Goal: Use online tool/utility: Utilize a website feature to perform a specific function

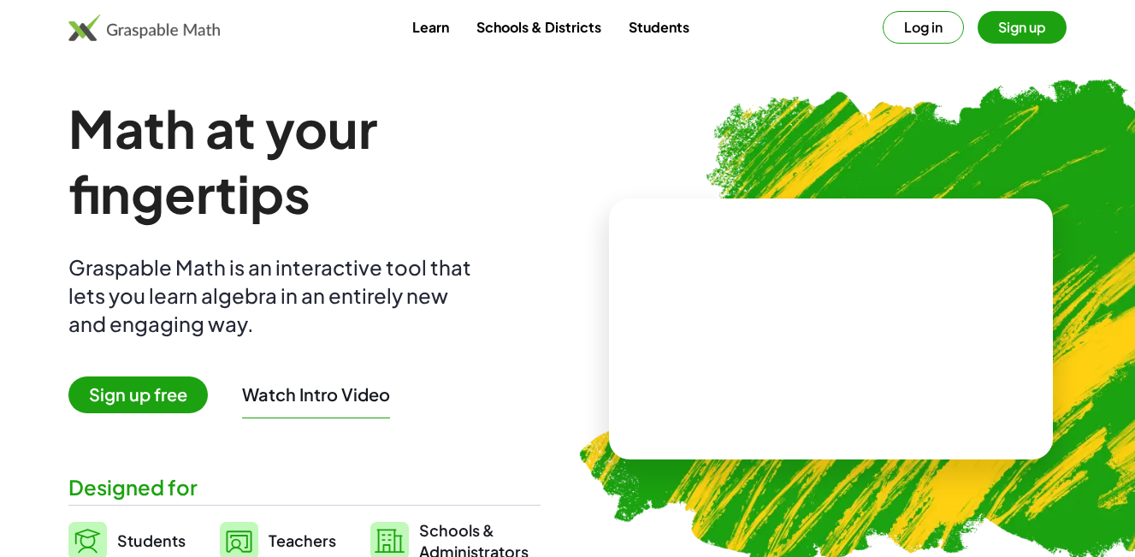
click at [907, 15] on button "Log in" at bounding box center [923, 27] width 81 height 32
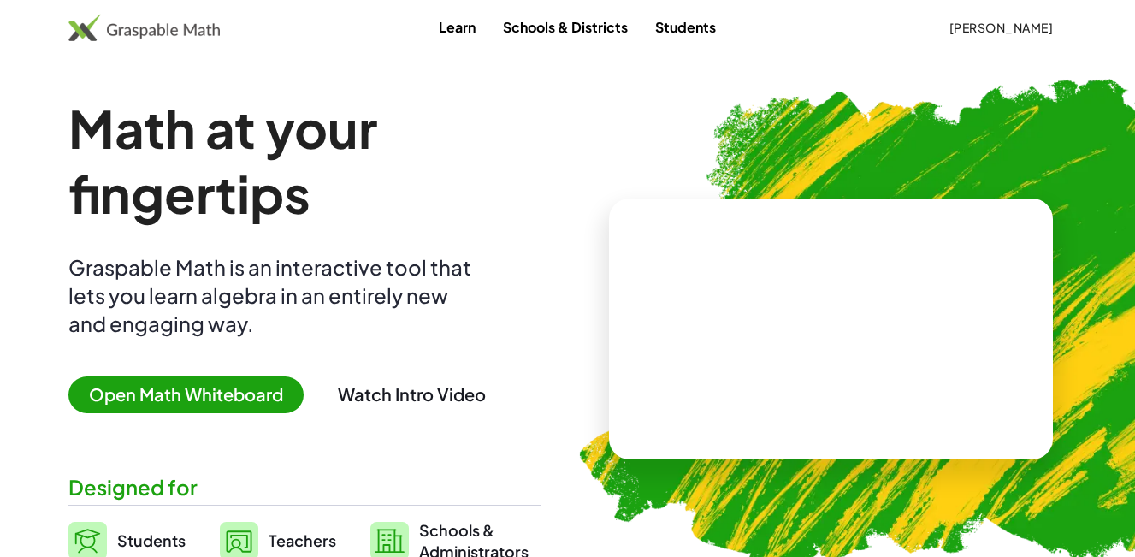
click at [219, 390] on span "Open Math Whiteboard" at bounding box center [185, 394] width 235 height 37
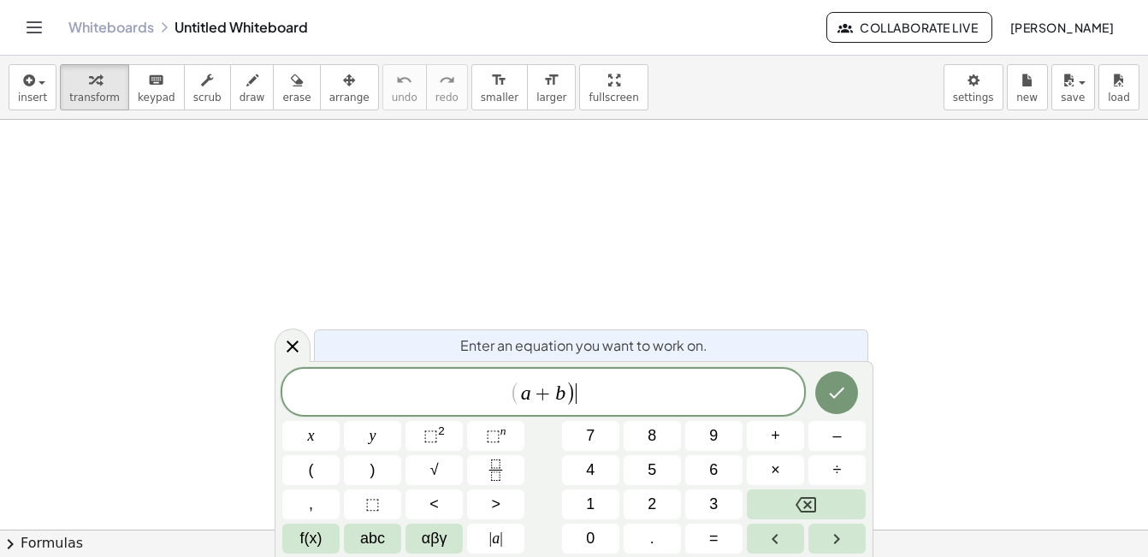
click at [522, 394] on var "a" at bounding box center [526, 392] width 10 height 22
click at [581, 385] on span "( ​ a + b )" at bounding box center [543, 393] width 522 height 28
click at [440, 436] on sup "2" at bounding box center [441, 430] width 7 height 13
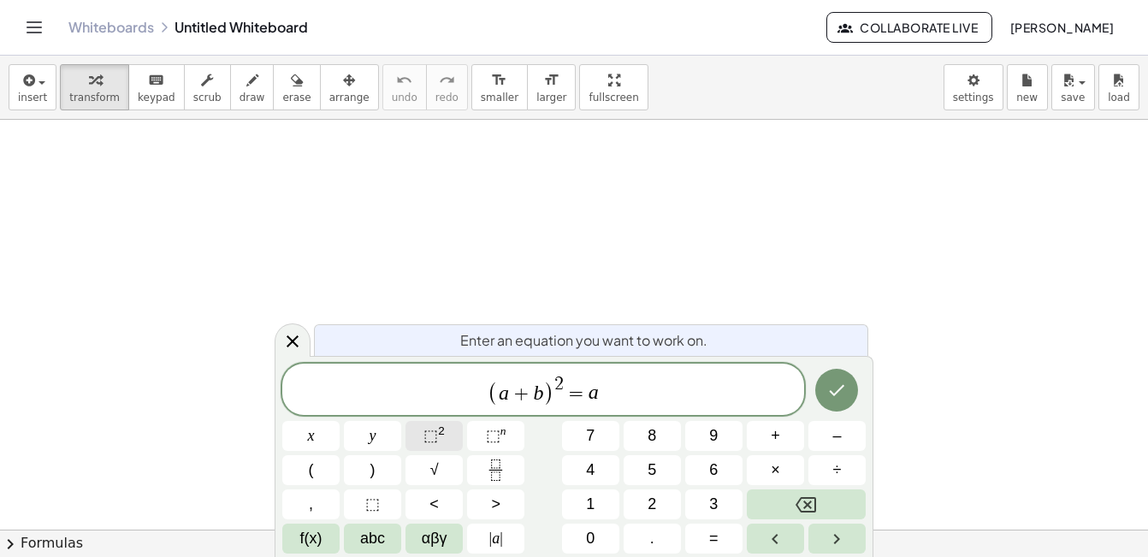
click at [445, 433] on button "⬚ 2" at bounding box center [433, 436] width 57 height 30
click at [441, 430] on sup "2" at bounding box center [441, 430] width 7 height 13
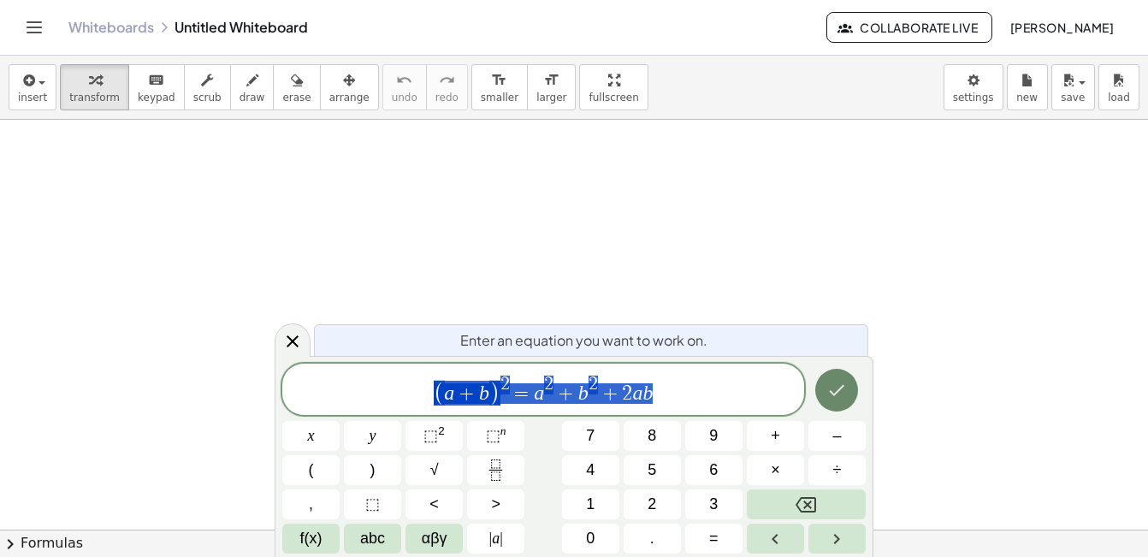
click at [843, 389] on icon "Done" at bounding box center [836, 390] width 21 height 21
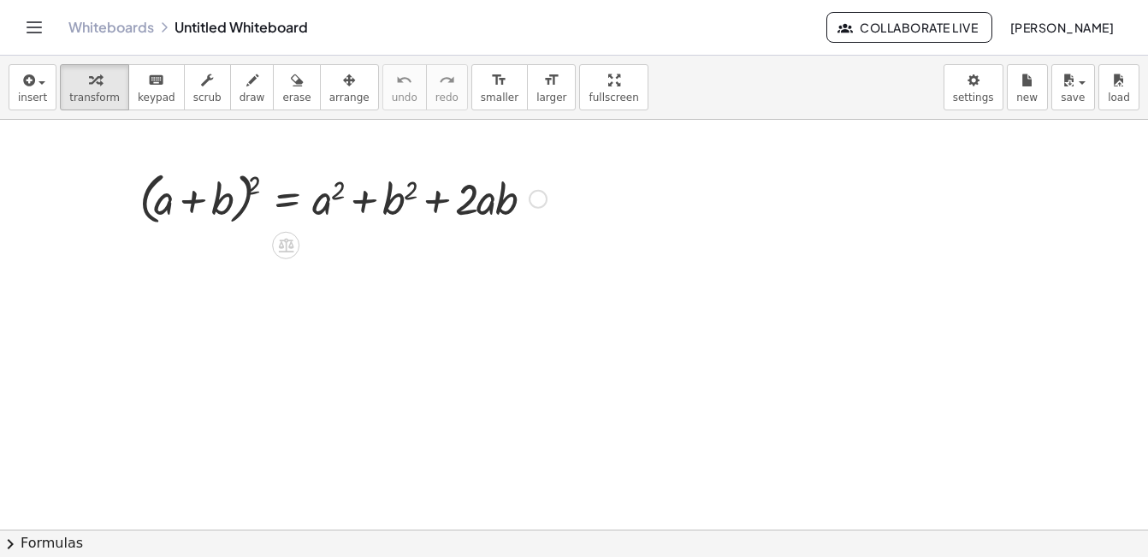
click at [254, 187] on div at bounding box center [343, 197] width 424 height 65
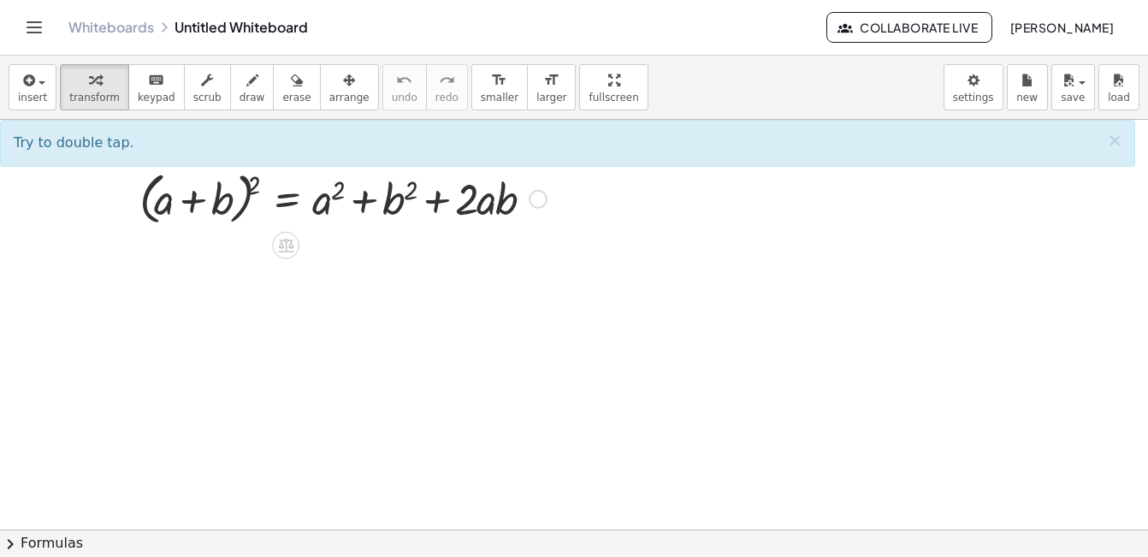
click at [254, 187] on div at bounding box center [343, 197] width 424 height 65
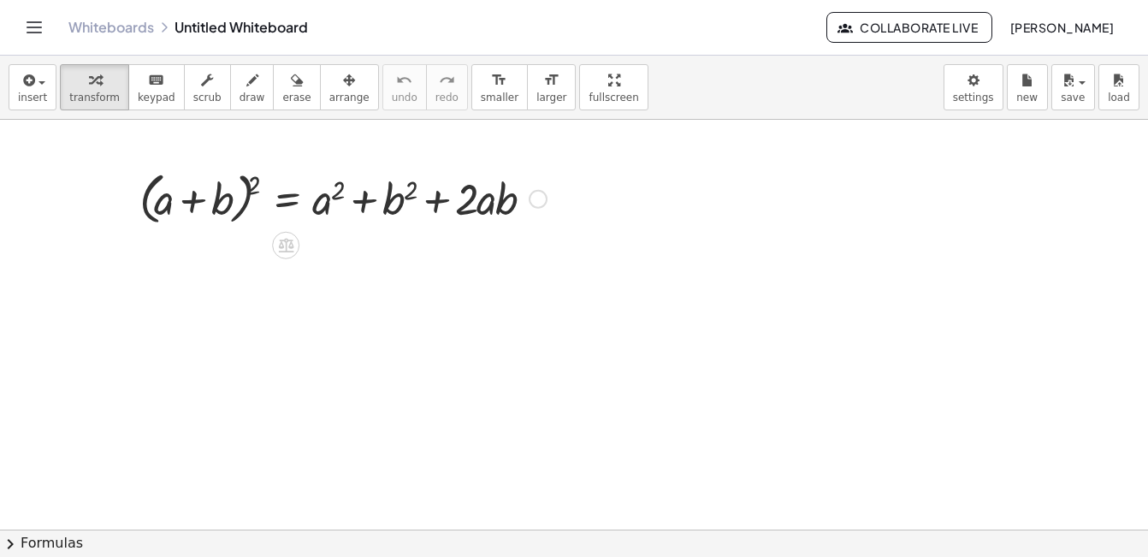
click at [254, 187] on div at bounding box center [343, 197] width 424 height 65
drag, startPoint x: 145, startPoint y: 158, endPoint x: 524, endPoint y: 245, distance: 388.8
click at [291, 244] on icon at bounding box center [285, 246] width 15 height 15
click at [352, 249] on icon at bounding box center [353, 245] width 15 height 15
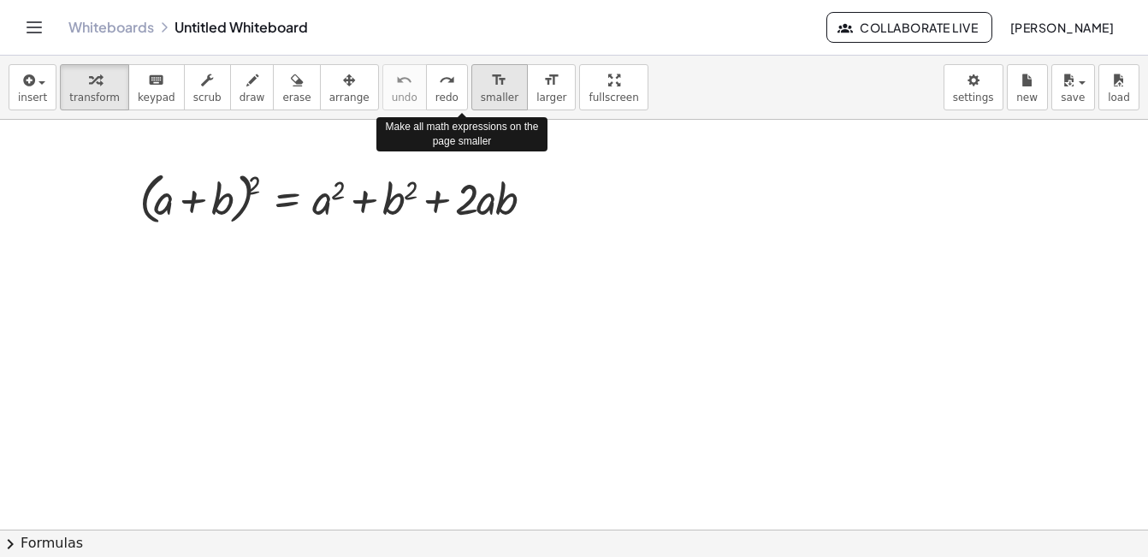
click at [491, 87] on icon "format_size" at bounding box center [499, 80] width 16 height 21
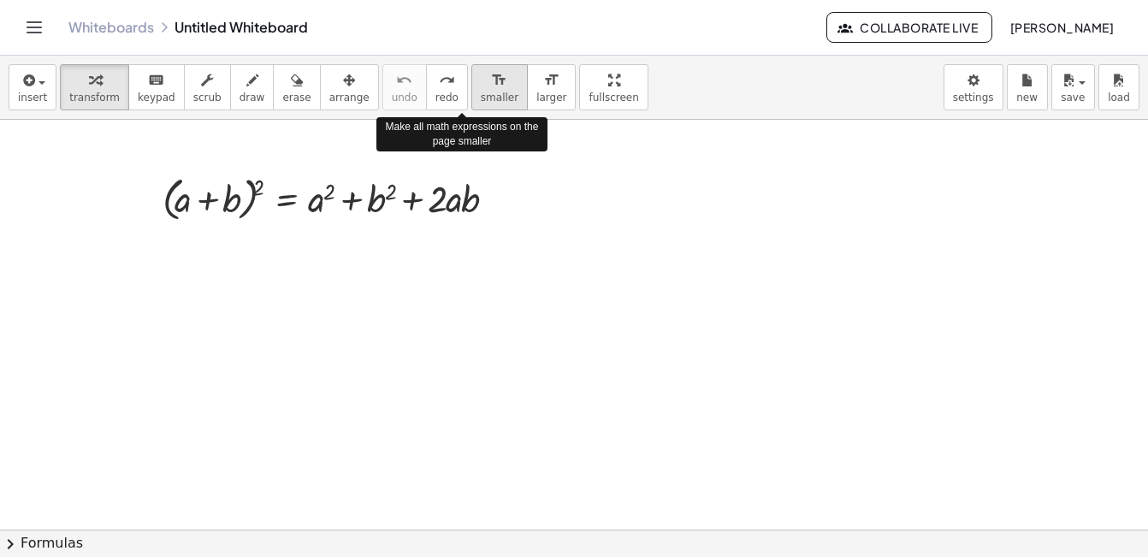
click at [491, 87] on icon "format_size" at bounding box center [499, 80] width 16 height 21
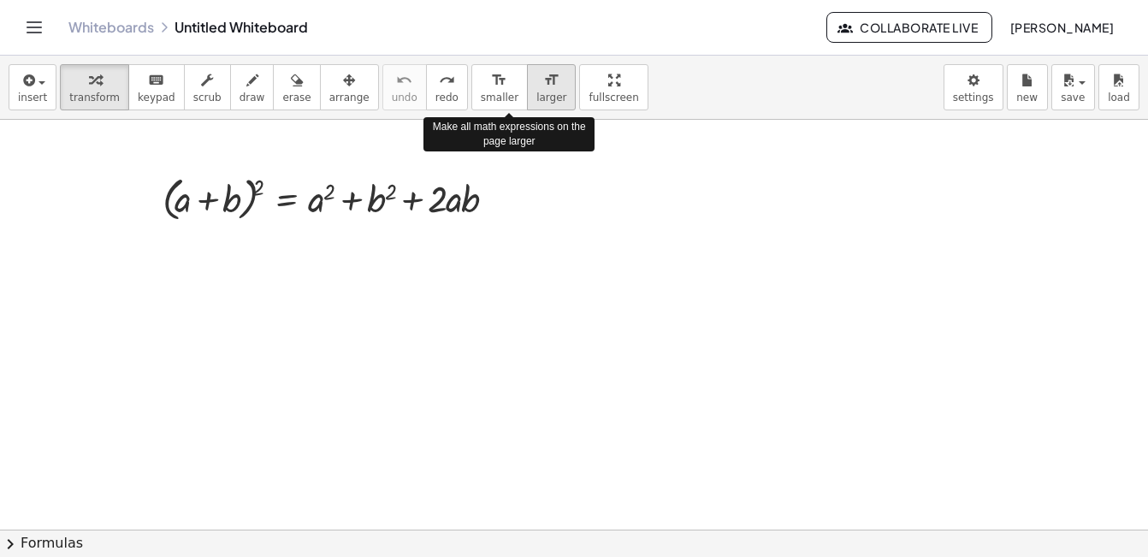
click at [543, 86] on icon "format_size" at bounding box center [551, 80] width 16 height 21
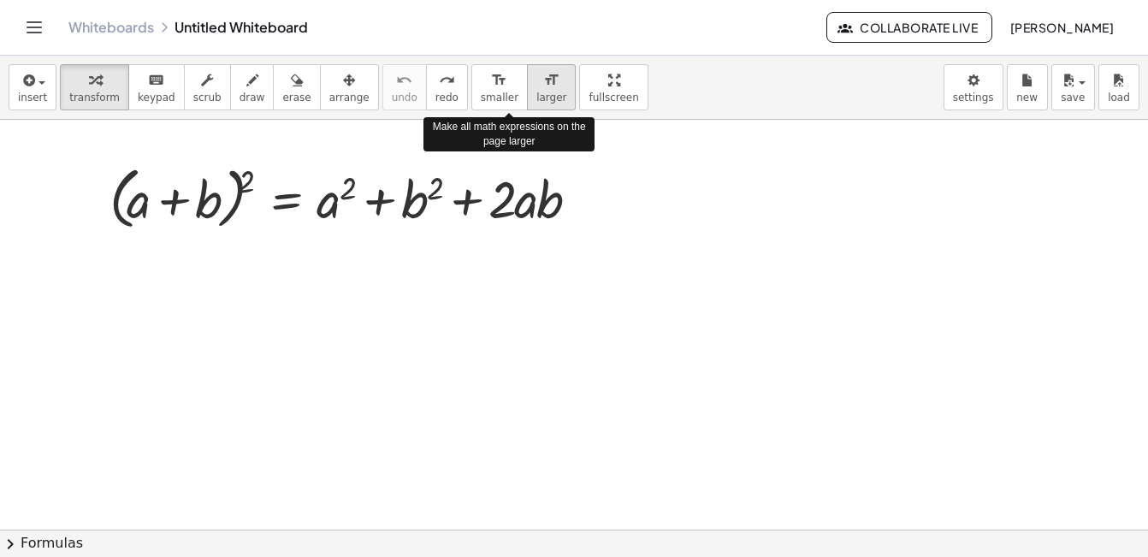
click at [543, 86] on icon "format_size" at bounding box center [551, 80] width 16 height 21
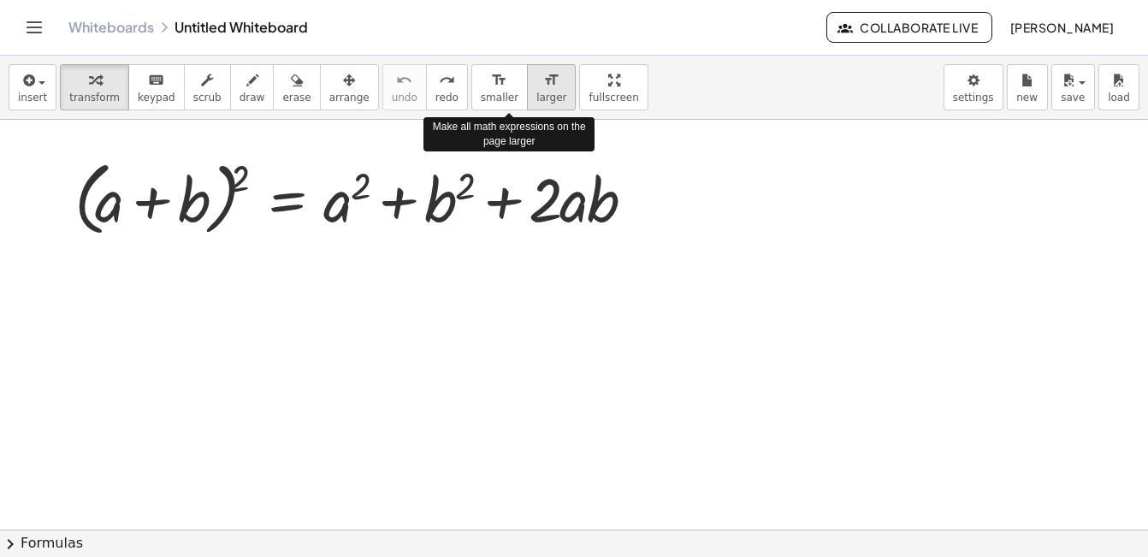
click at [543, 86] on icon "format_size" at bounding box center [551, 80] width 16 height 21
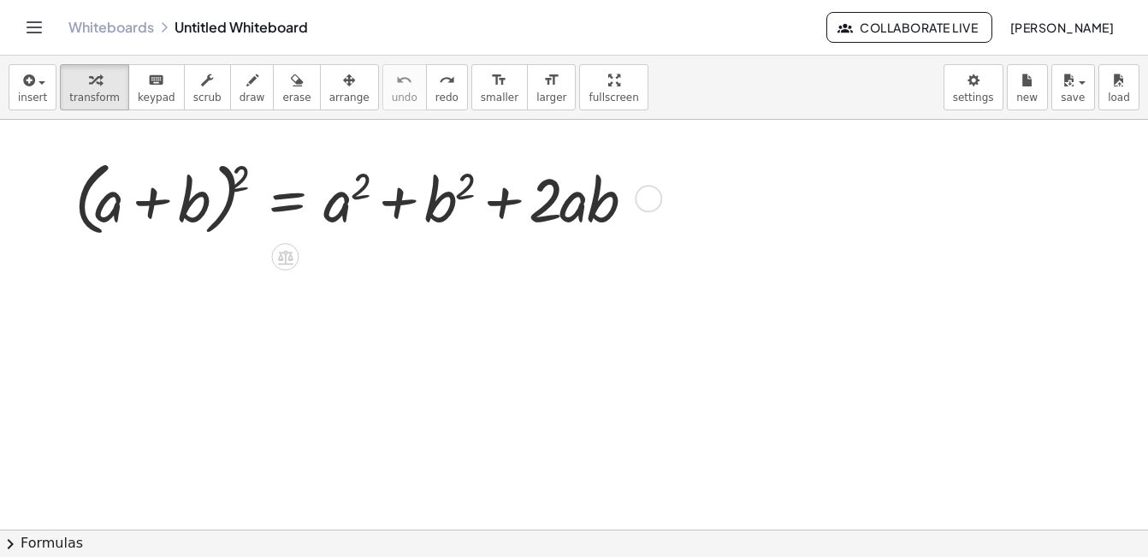
click at [165, 199] on div at bounding box center [361, 196] width 590 height 89
click at [92, 96] on span "transform" at bounding box center [94, 98] width 50 height 12
click at [152, 204] on div at bounding box center [361, 196] width 590 height 89
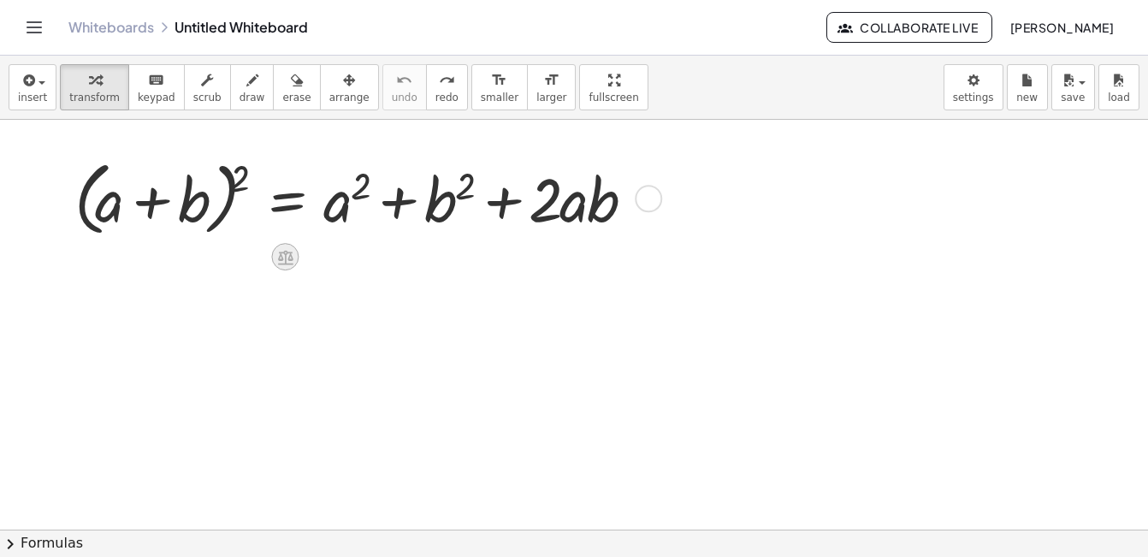
click at [286, 249] on icon at bounding box center [285, 257] width 18 height 18
click at [198, 197] on div at bounding box center [361, 196] width 590 height 89
click at [138, 88] on div "keyboard" at bounding box center [157, 79] width 38 height 21
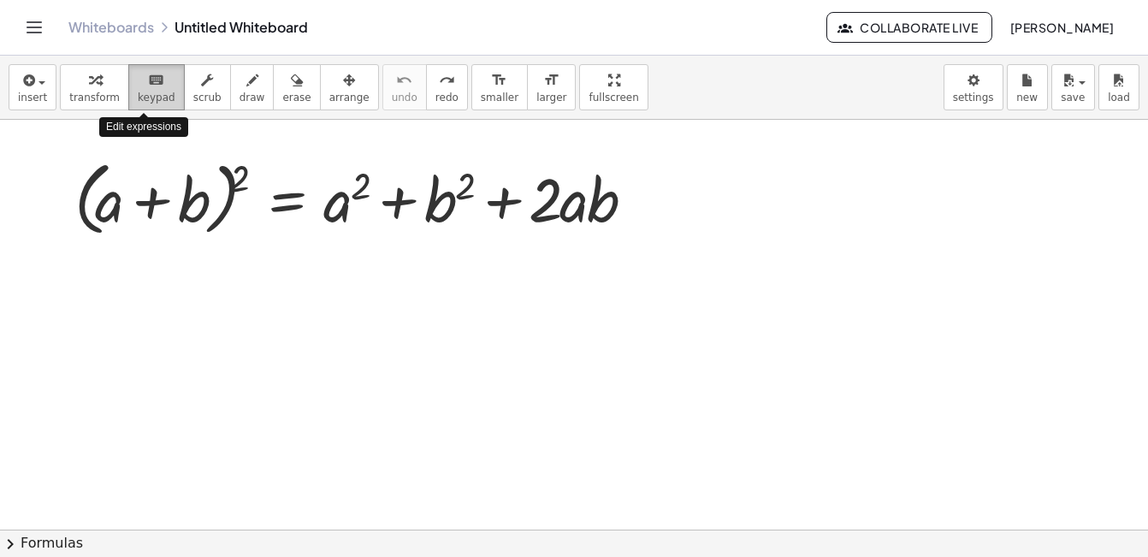
click at [138, 88] on div "keyboard" at bounding box center [157, 79] width 38 height 21
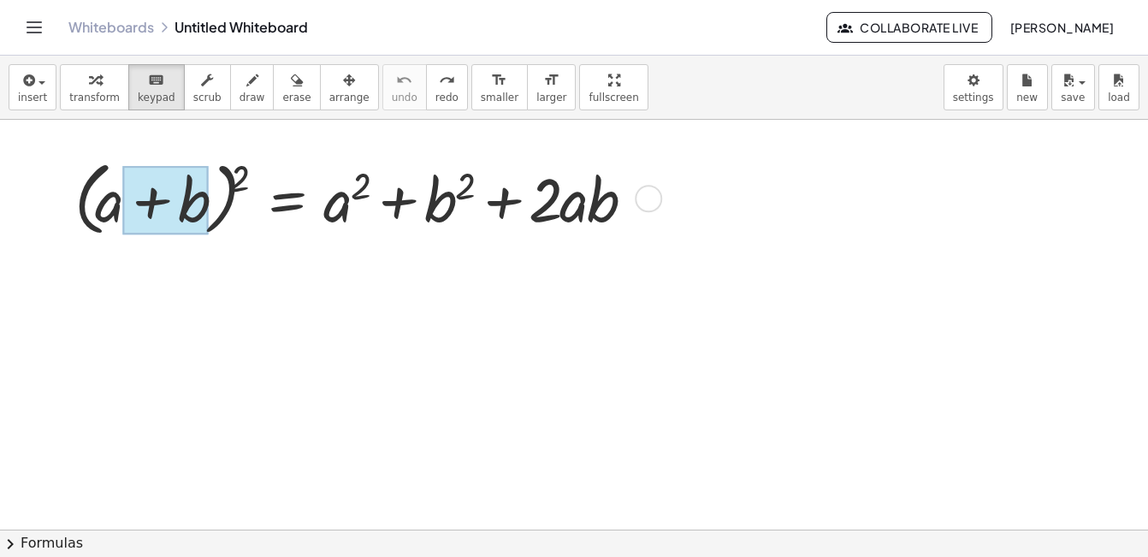
click at [166, 196] on div at bounding box center [165, 200] width 86 height 68
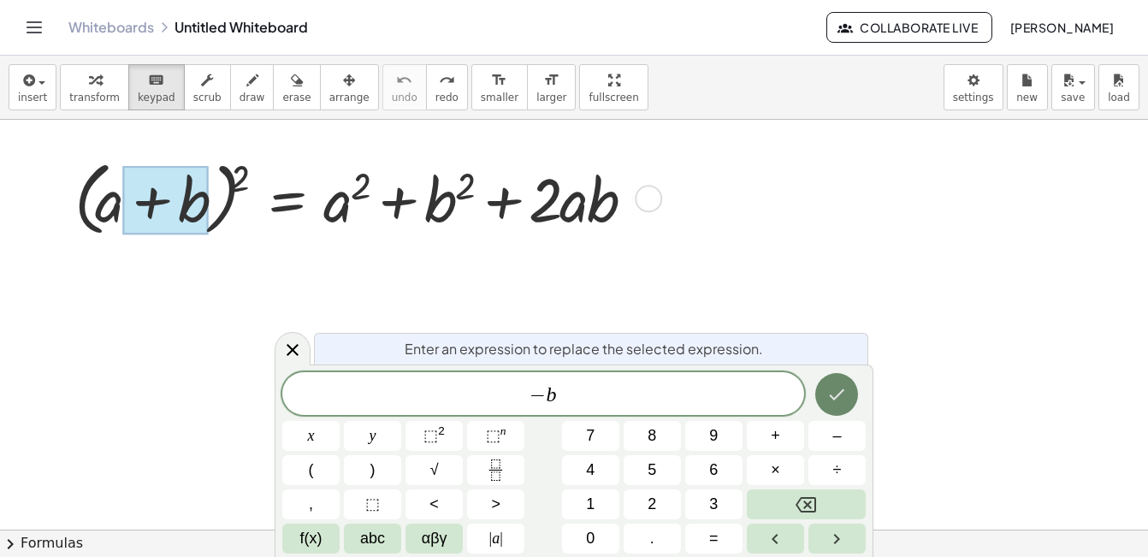
click at [836, 393] on icon "Done" at bounding box center [836, 394] width 21 height 21
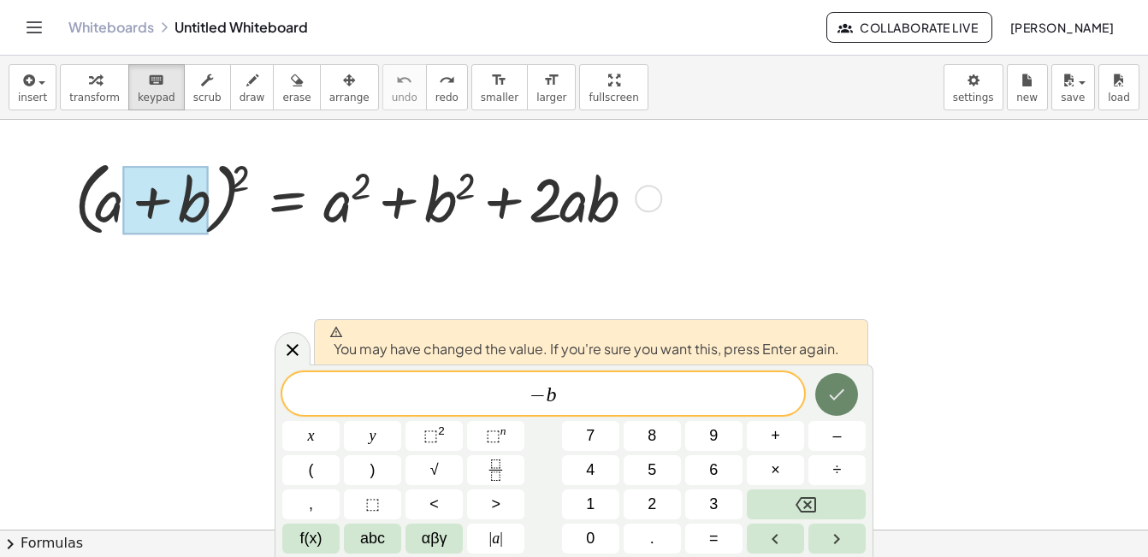
click at [836, 389] on icon "Done" at bounding box center [836, 394] width 21 height 21
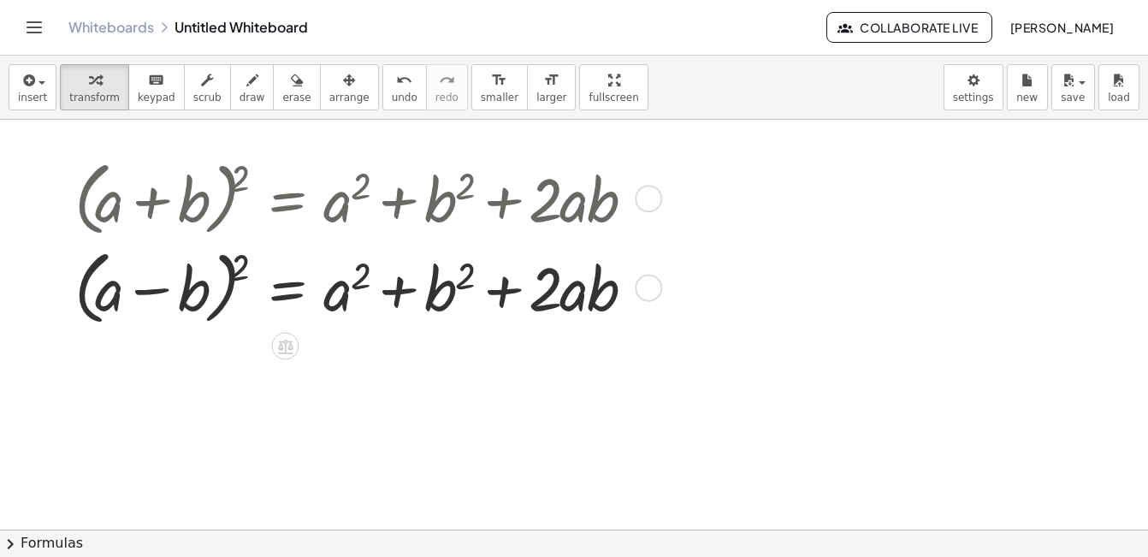
click at [503, 300] on div at bounding box center [361, 285] width 590 height 89
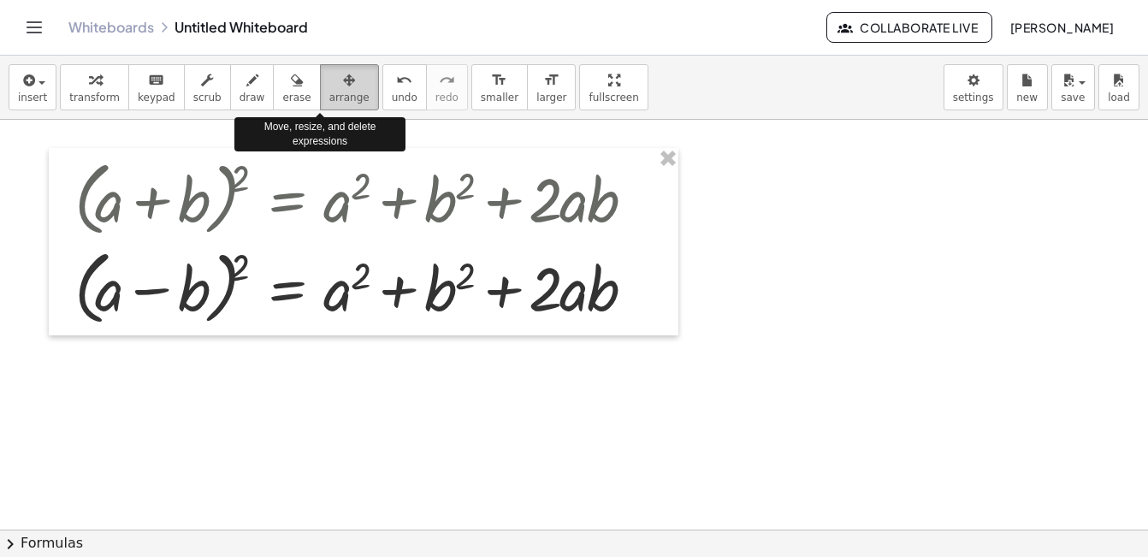
click at [330, 83] on div "button" at bounding box center [349, 79] width 40 height 21
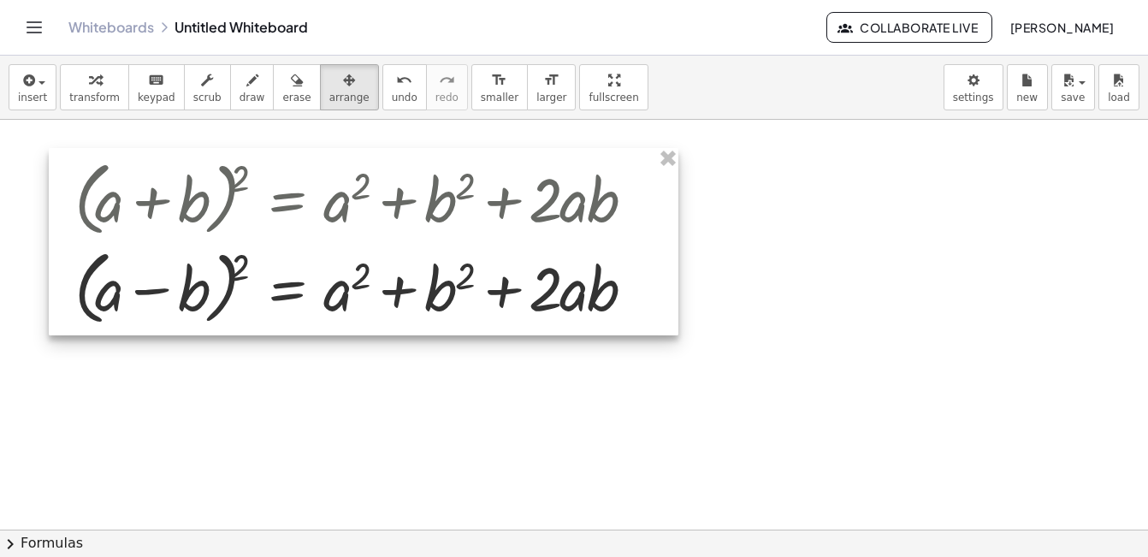
click at [498, 288] on div at bounding box center [363, 241] width 629 height 187
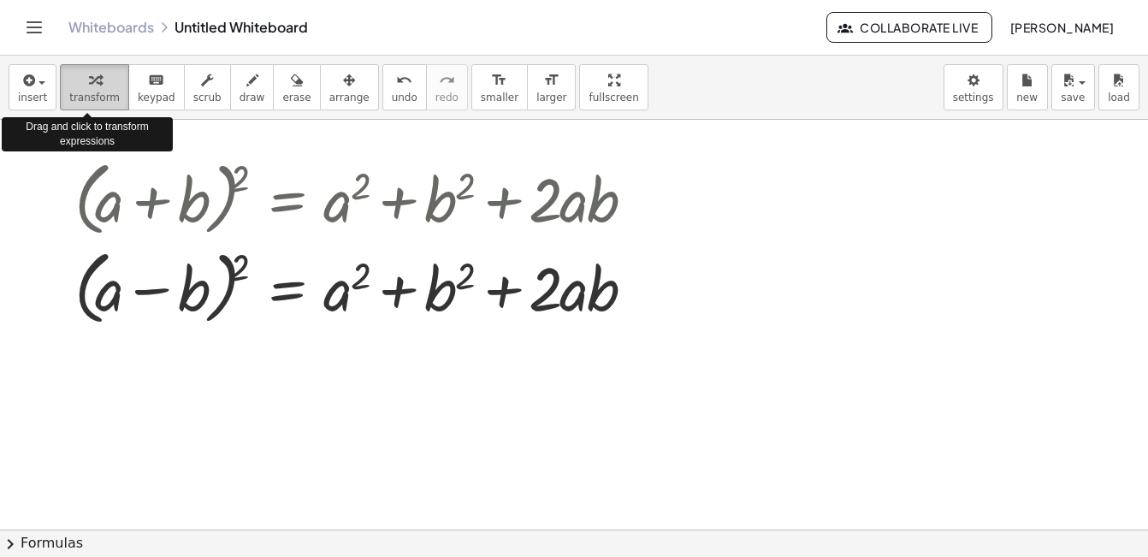
click at [92, 81] on icon "button" at bounding box center [95, 80] width 12 height 21
click at [96, 80] on div "button" at bounding box center [94, 79] width 50 height 21
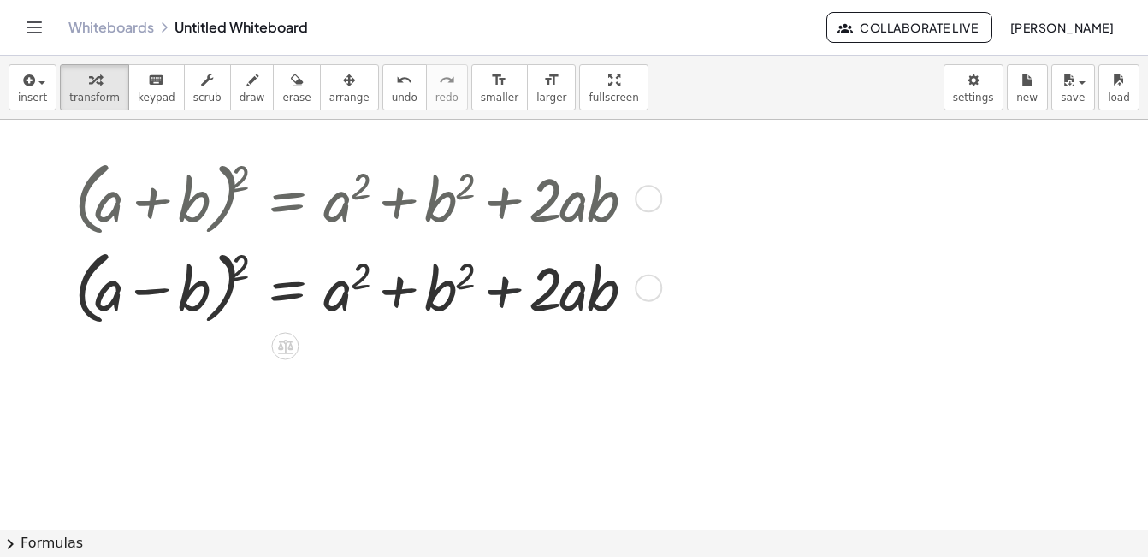
click at [495, 294] on div at bounding box center [361, 285] width 590 height 89
click at [653, 289] on div at bounding box center [648, 288] width 27 height 27
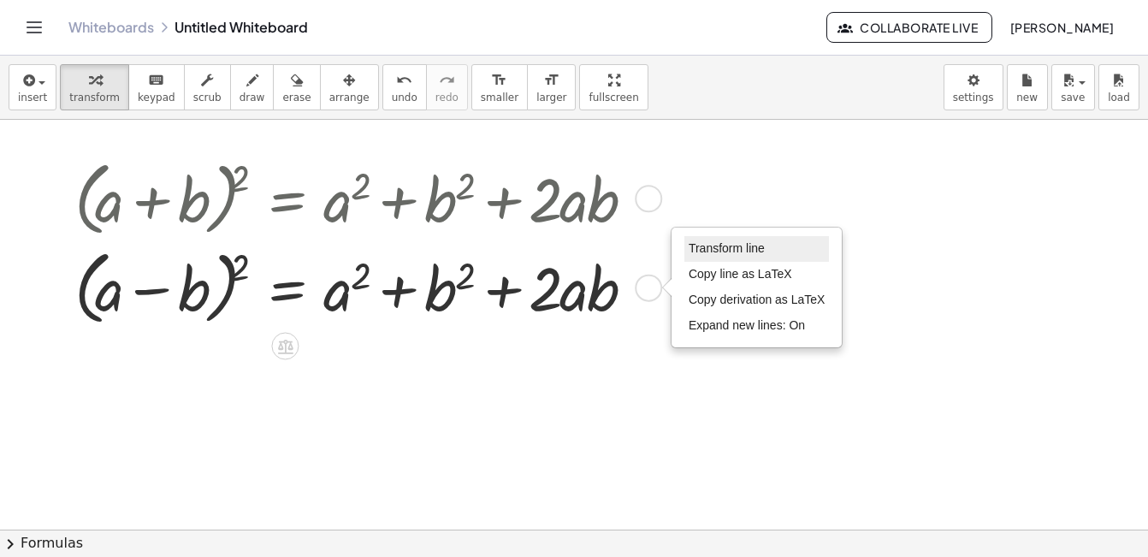
click at [722, 251] on span "Transform line" at bounding box center [726, 248] width 76 height 14
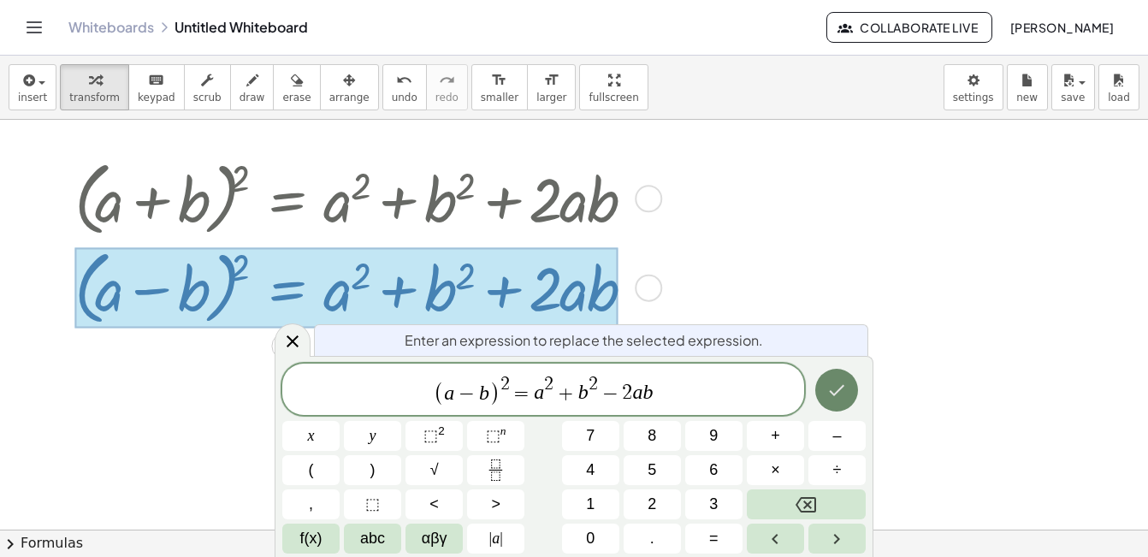
click at [829, 388] on icon "Done" at bounding box center [836, 390] width 21 height 21
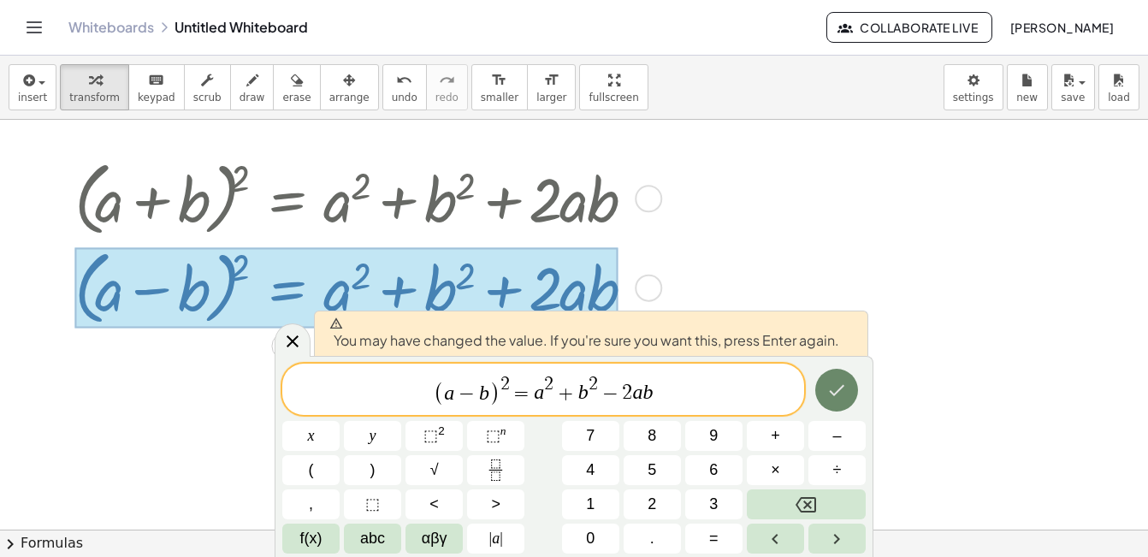
click at [829, 388] on icon "Done" at bounding box center [836, 390] width 21 height 21
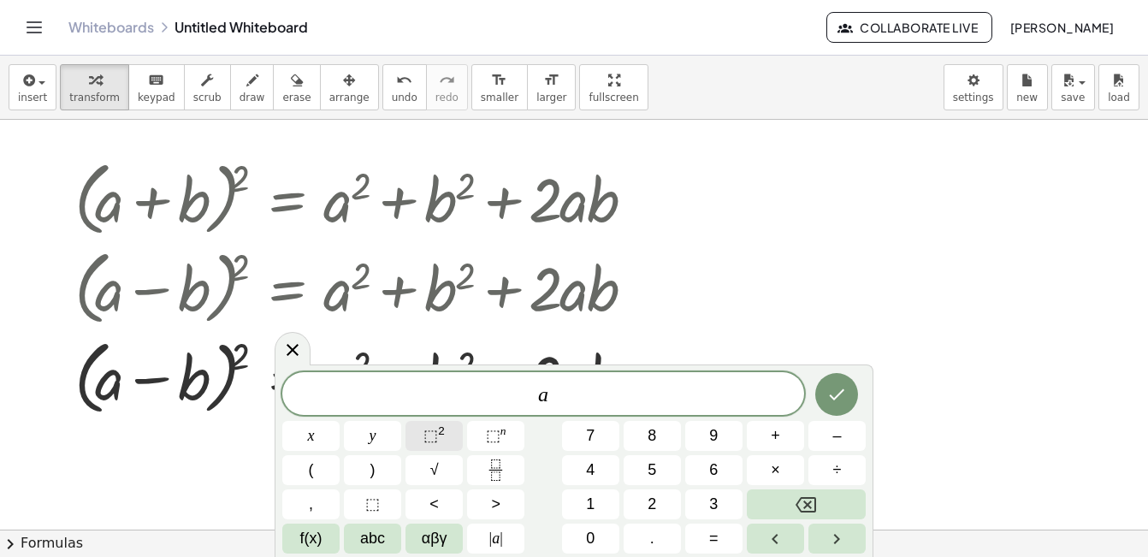
click at [430, 428] on span "⬚" at bounding box center [430, 435] width 15 height 17
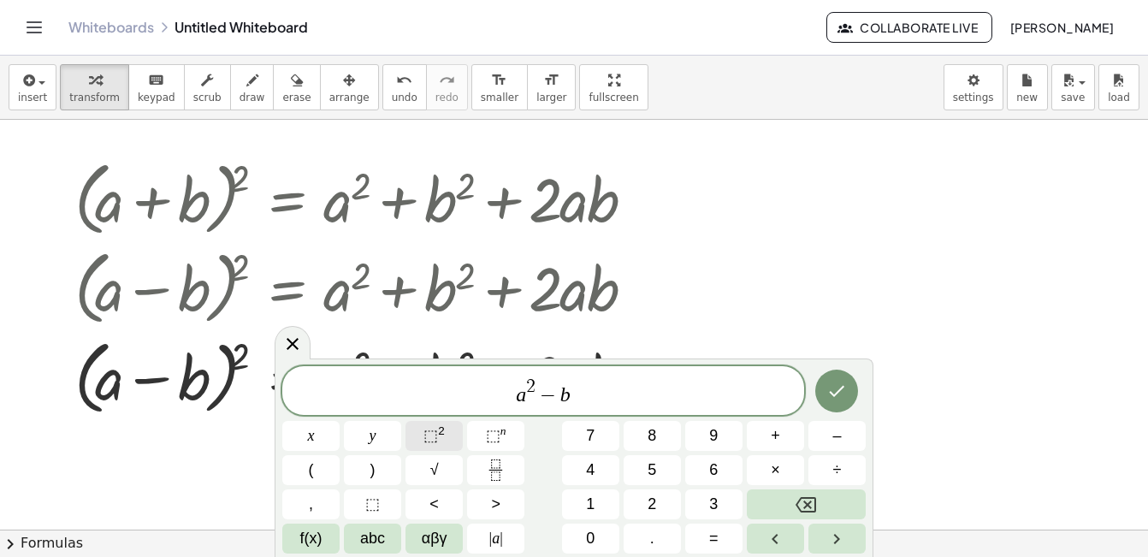
click at [430, 428] on span "⬚" at bounding box center [430, 435] width 15 height 17
click at [839, 383] on icon "Done" at bounding box center [836, 390] width 21 height 21
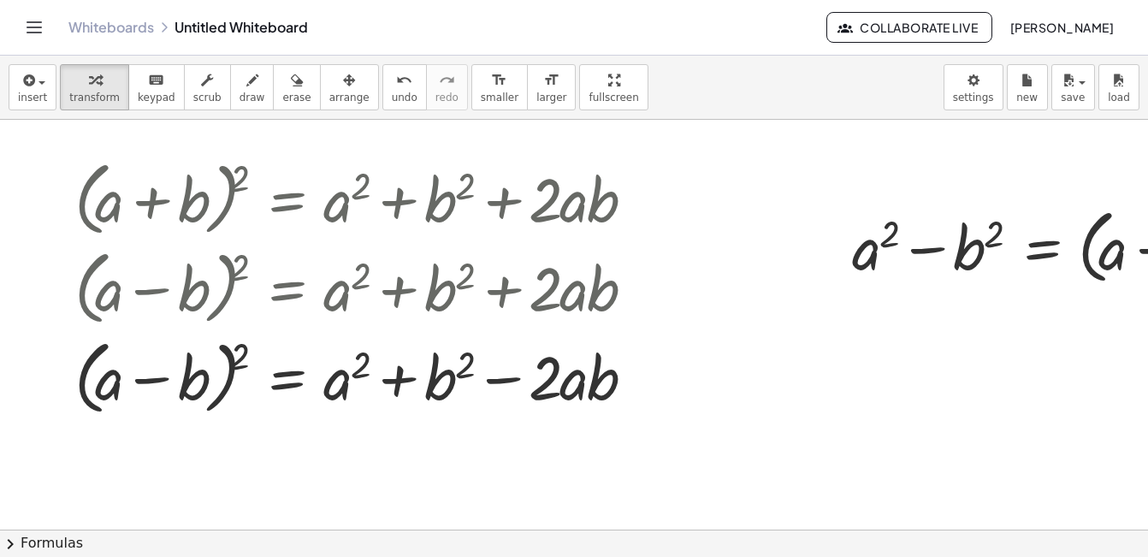
scroll to position [0, 316]
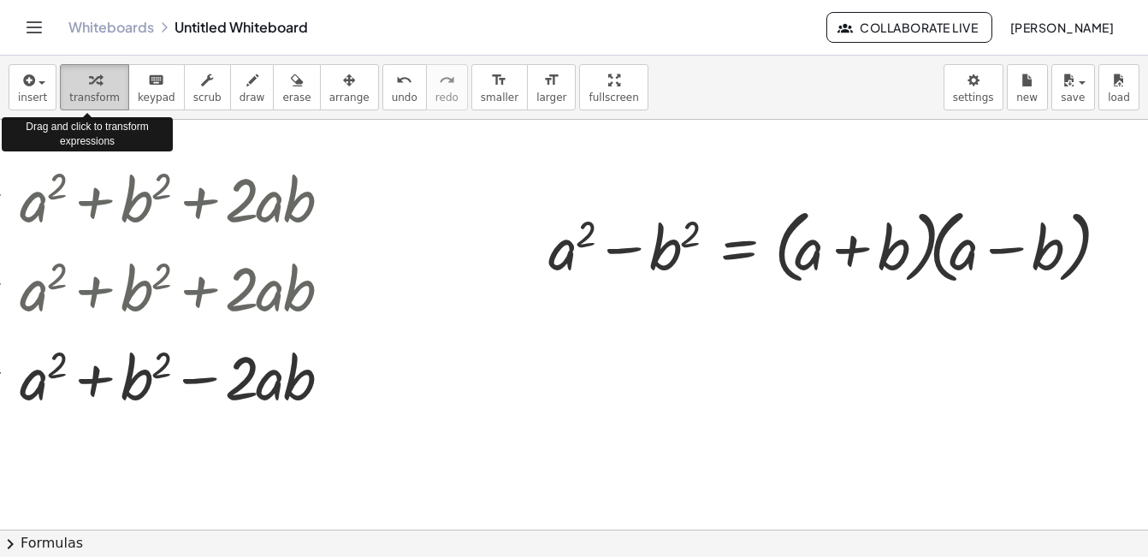
click at [98, 84] on div "button" at bounding box center [94, 79] width 50 height 21
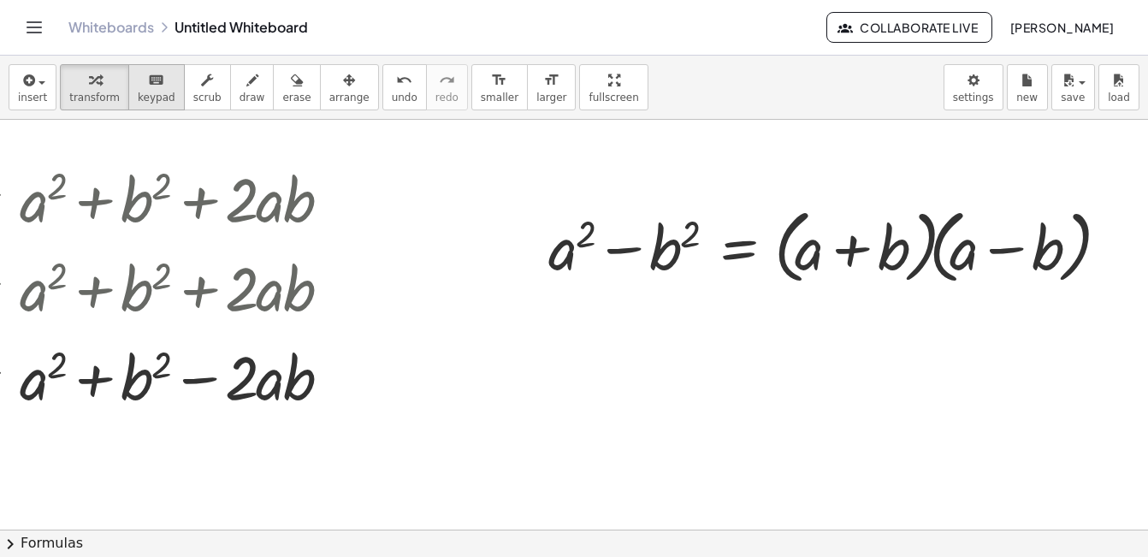
click at [148, 79] on icon "keyboard" at bounding box center [156, 80] width 16 height 21
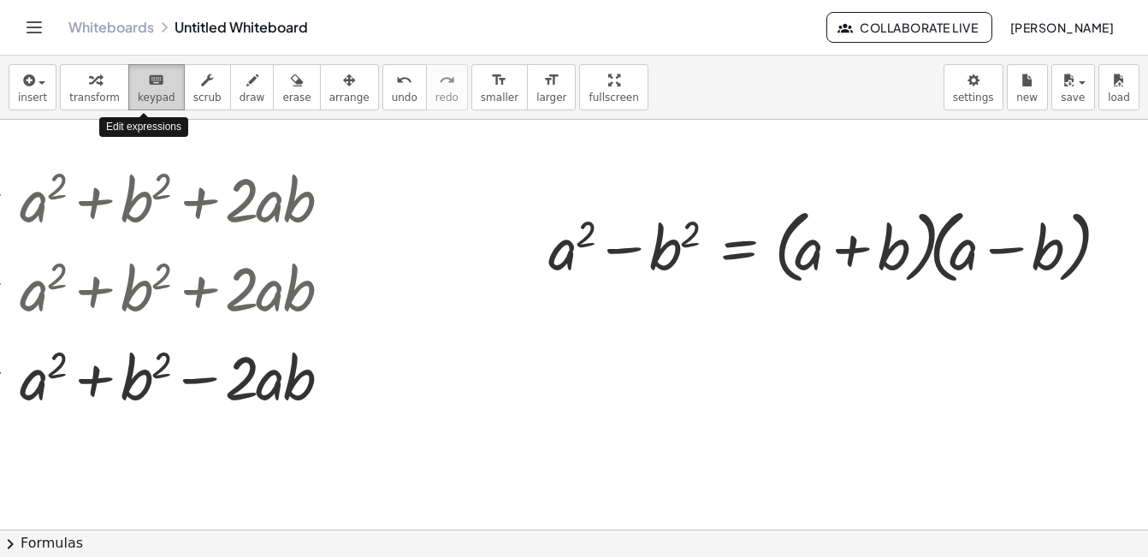
click at [150, 79] on icon "keyboard" at bounding box center [156, 80] width 16 height 21
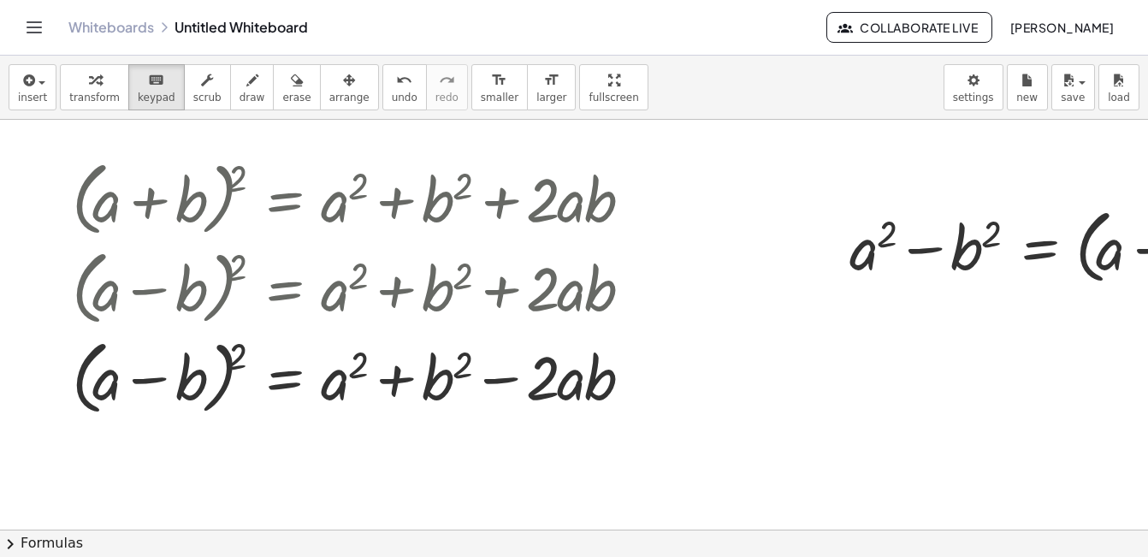
scroll to position [0, 3]
click at [338, 378] on div at bounding box center [344, 377] width 46 height 72
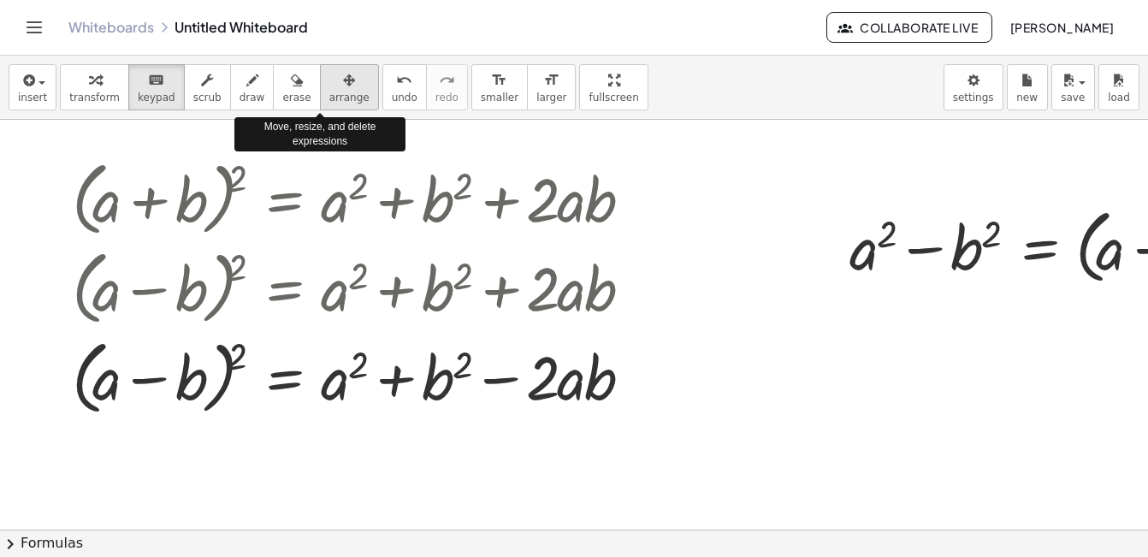
click at [329, 74] on div "button" at bounding box center [349, 79] width 40 height 21
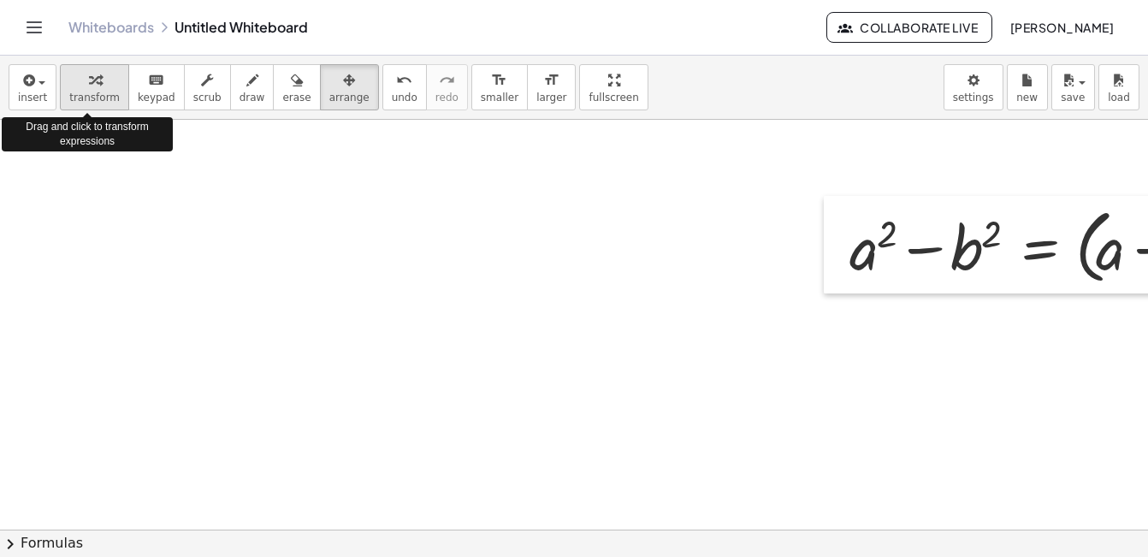
click at [89, 84] on icon "button" at bounding box center [95, 80] width 12 height 21
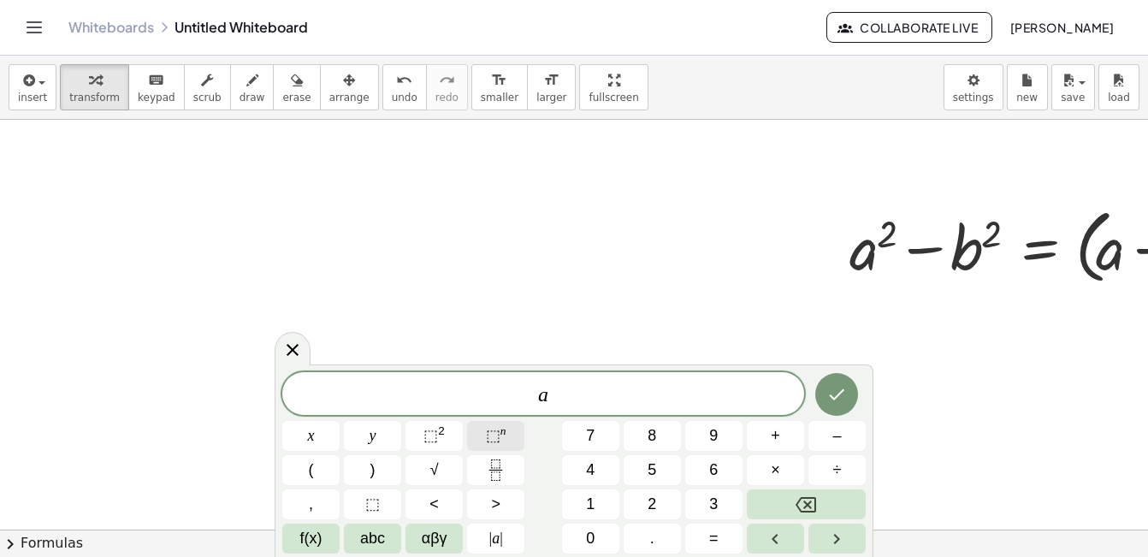
click at [491, 432] on span "⬚" at bounding box center [493, 435] width 15 height 17
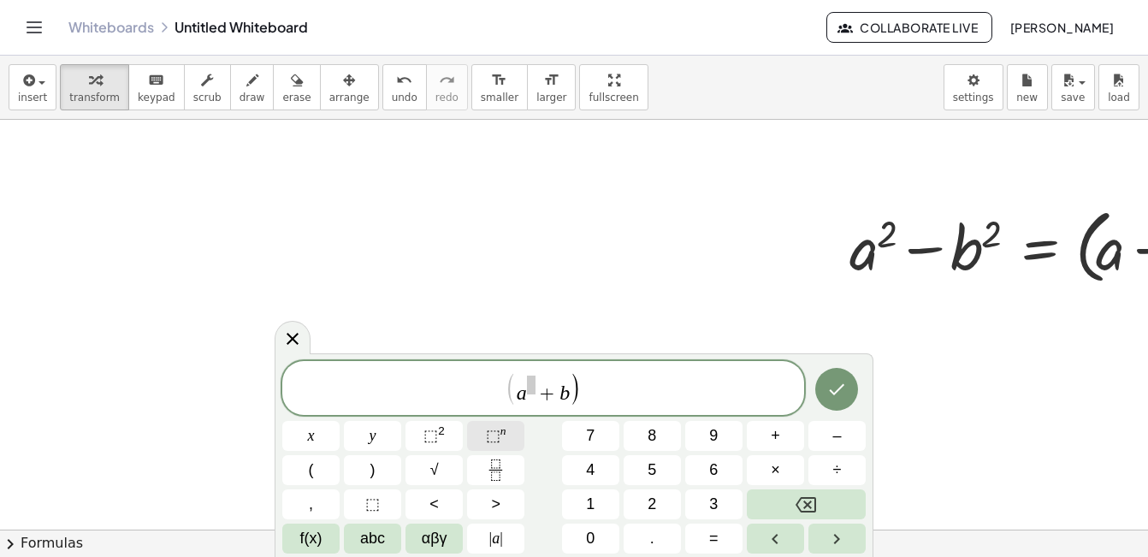
click at [501, 431] on sup "n" at bounding box center [503, 430] width 6 height 13
click at [502, 430] on sup "n" at bounding box center [503, 430] width 6 height 13
click at [607, 393] on span "+" at bounding box center [598, 393] width 25 height 21
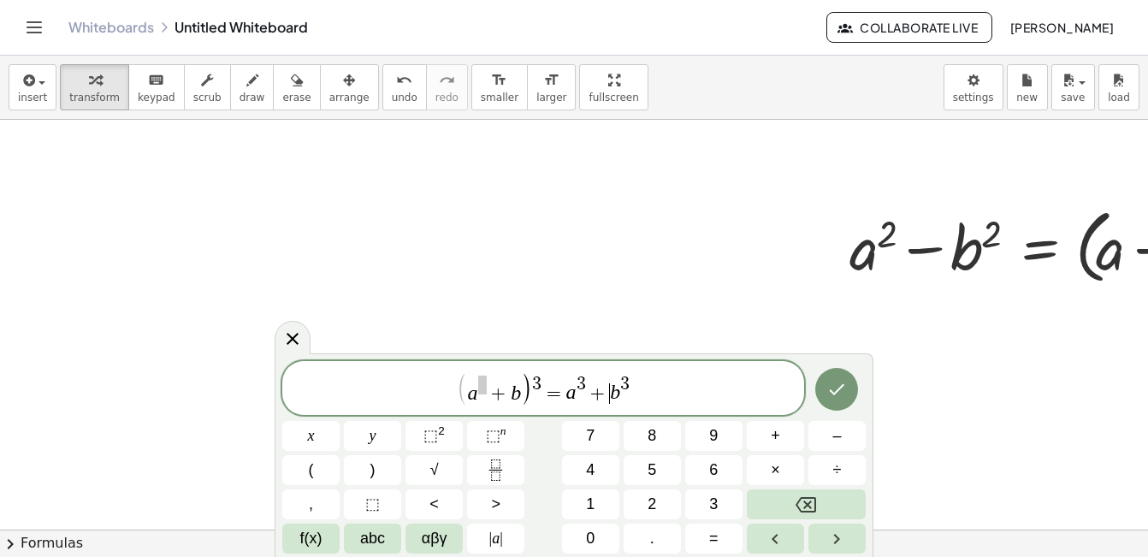
click at [593, 390] on span "+" at bounding box center [598, 393] width 25 height 21
click at [666, 396] on span "( a + b ) 3 = a 3 + b 3 ​" at bounding box center [543, 389] width 522 height 36
click at [402, 391] on span "(" at bounding box center [401, 389] width 12 height 34
click at [829, 379] on icon "Done" at bounding box center [836, 389] width 21 height 21
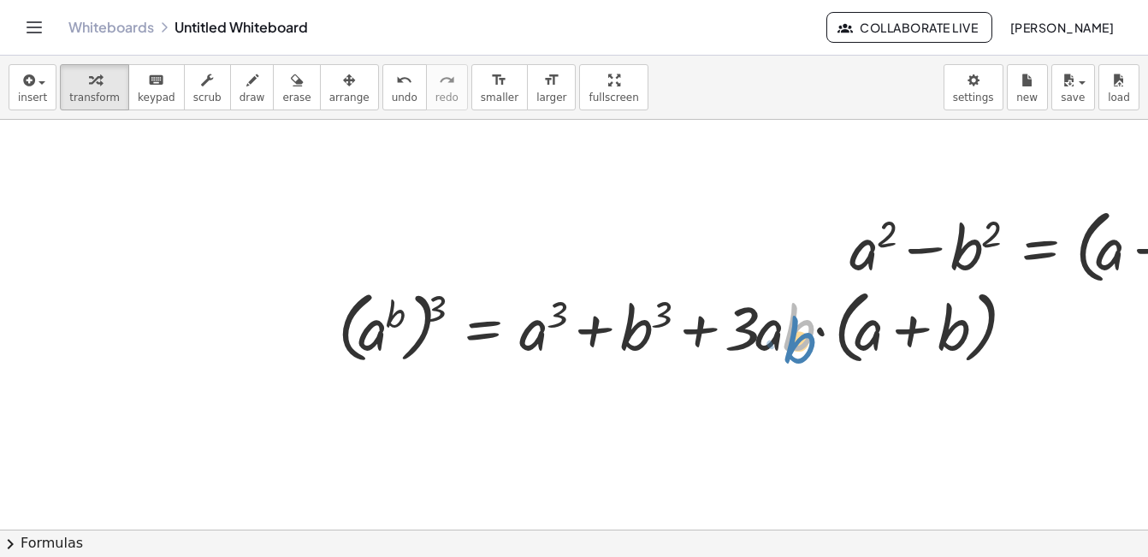
drag, startPoint x: 783, startPoint y: 329, endPoint x: 789, endPoint y: 339, distance: 11.2
click at [789, 339] on div at bounding box center [678, 325] width 698 height 89
click at [394, 324] on div at bounding box center [678, 325] width 698 height 89
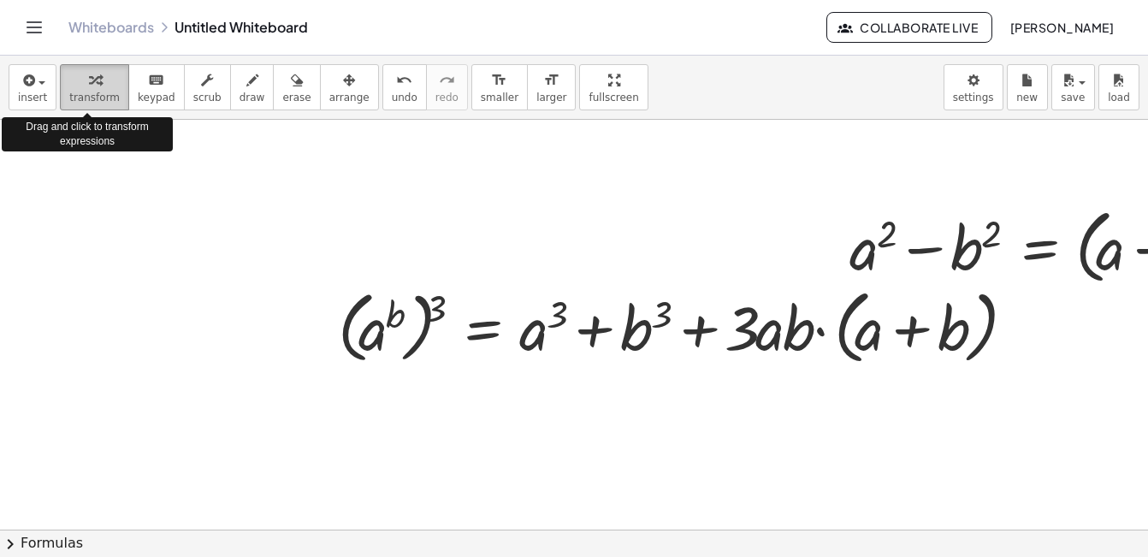
click at [80, 76] on div "button" at bounding box center [94, 79] width 50 height 21
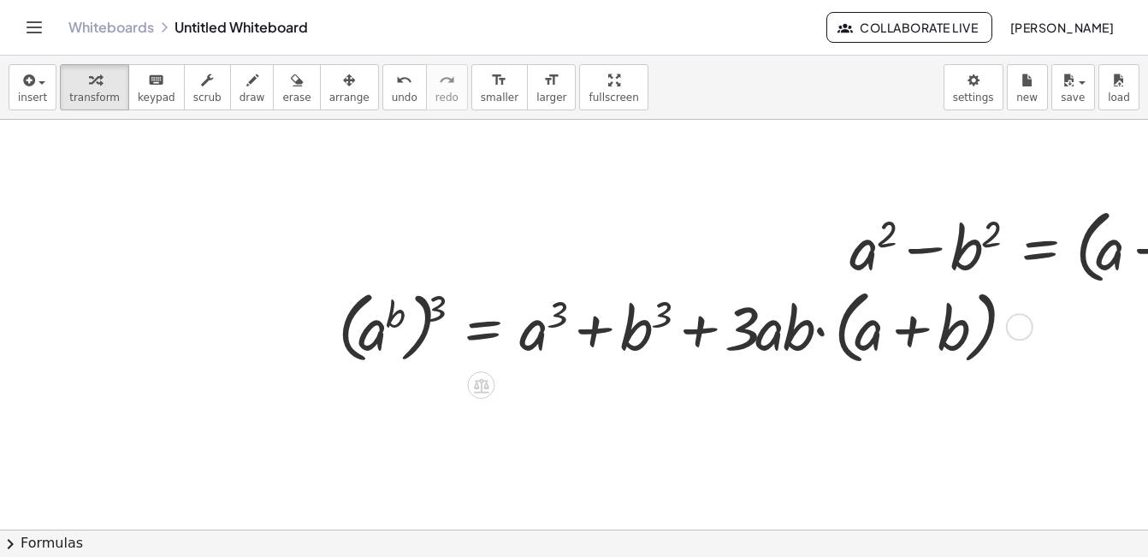
click at [373, 316] on div at bounding box center [678, 325] width 698 height 89
click at [1025, 326] on div at bounding box center [1019, 326] width 27 height 27
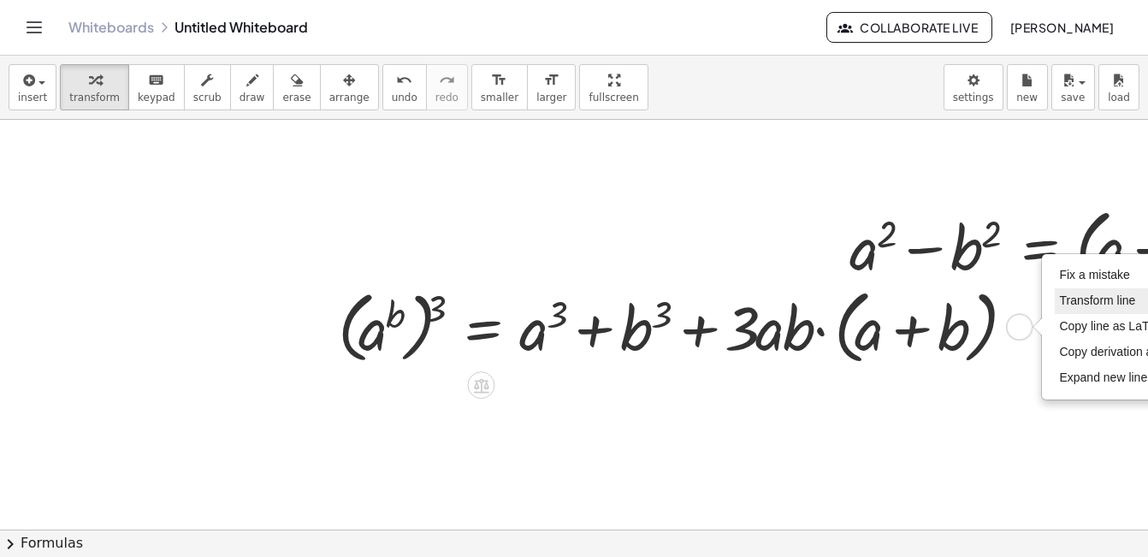
click at [1080, 299] on span "Transform line" at bounding box center [1097, 300] width 76 height 14
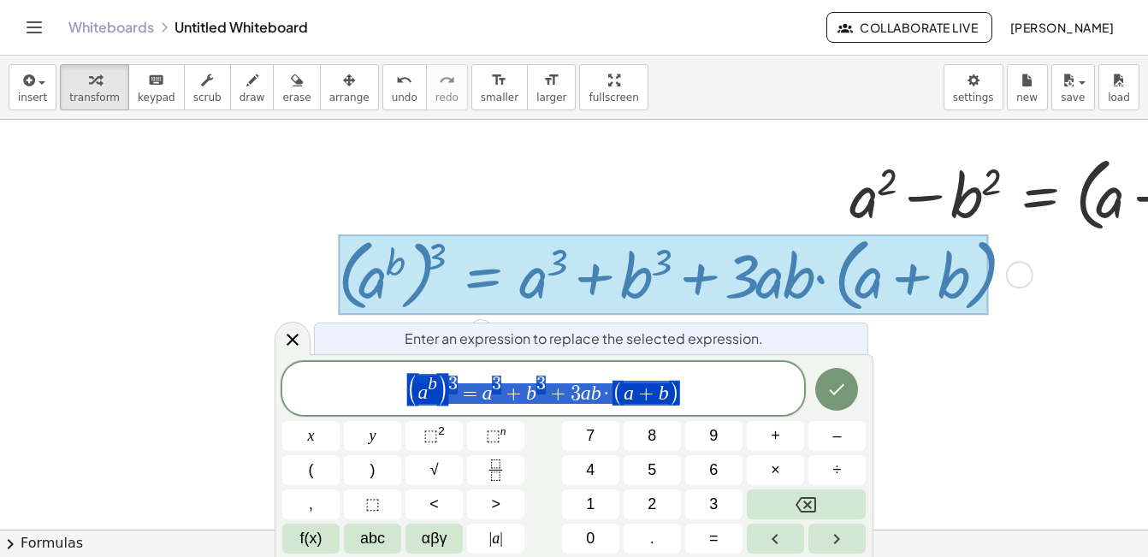
scroll to position [52, 3]
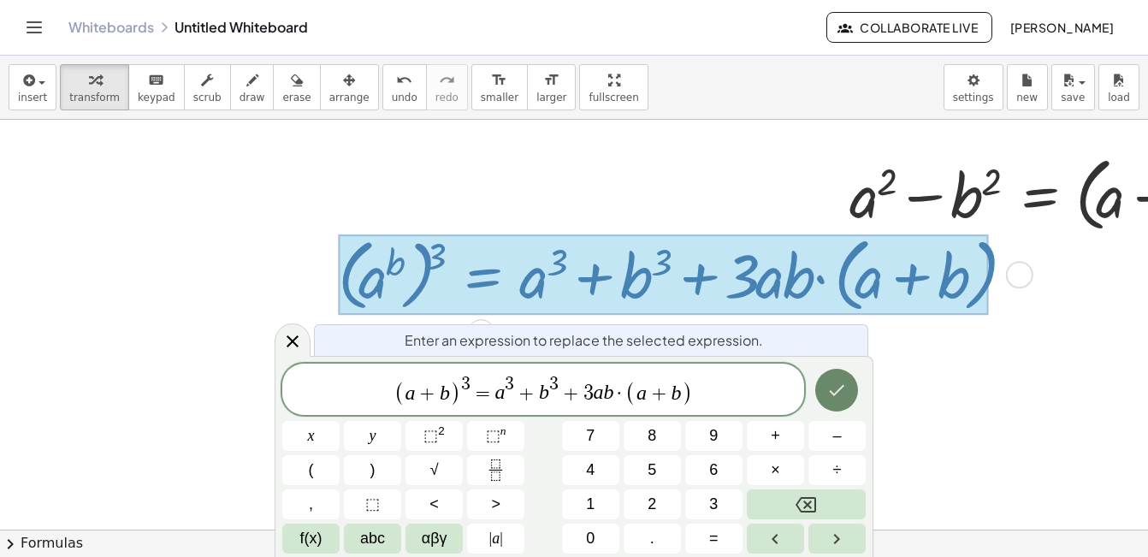
click at [836, 383] on icon "Done" at bounding box center [836, 390] width 21 height 21
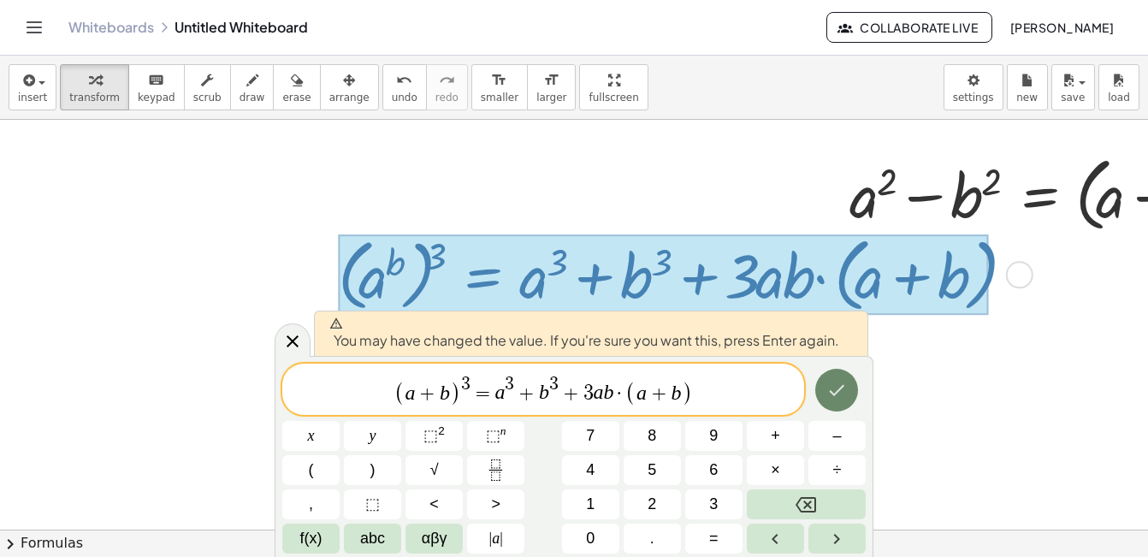
click at [836, 383] on icon "Done" at bounding box center [836, 390] width 21 height 21
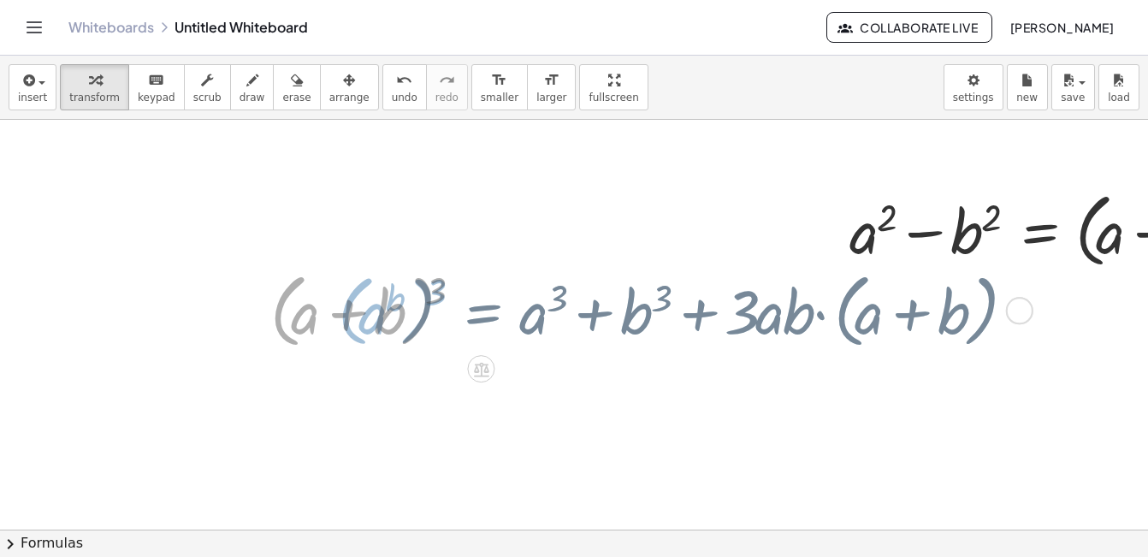
scroll to position [0, 3]
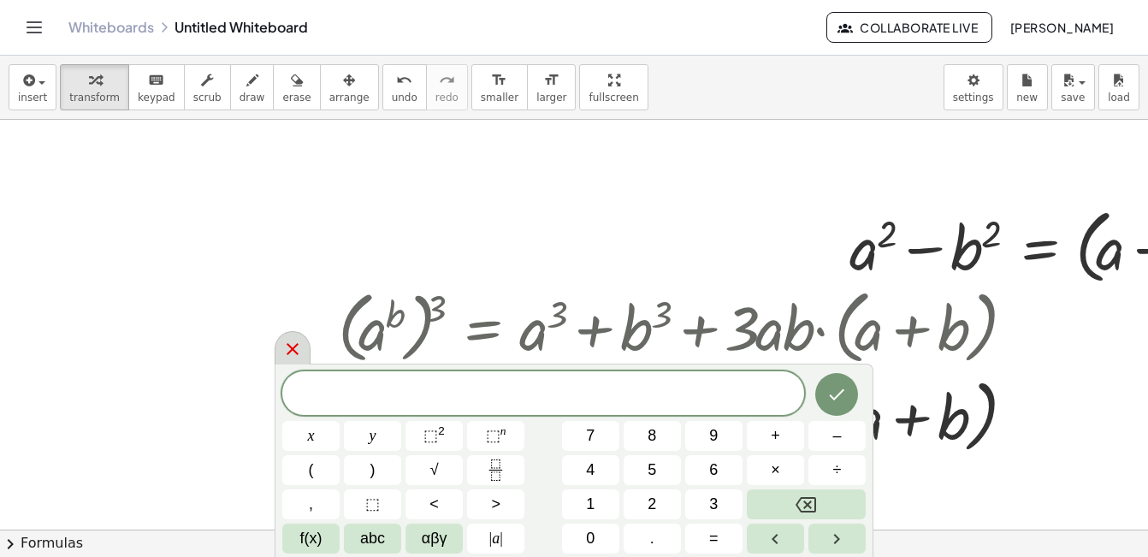
click at [298, 354] on icon at bounding box center [292, 349] width 21 height 21
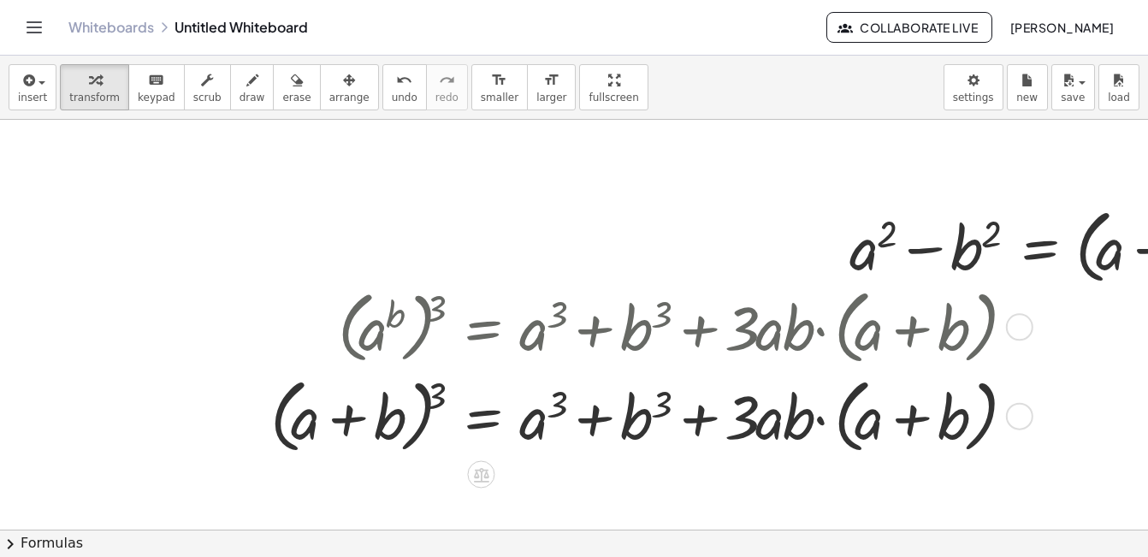
click at [824, 417] on div at bounding box center [644, 413] width 765 height 89
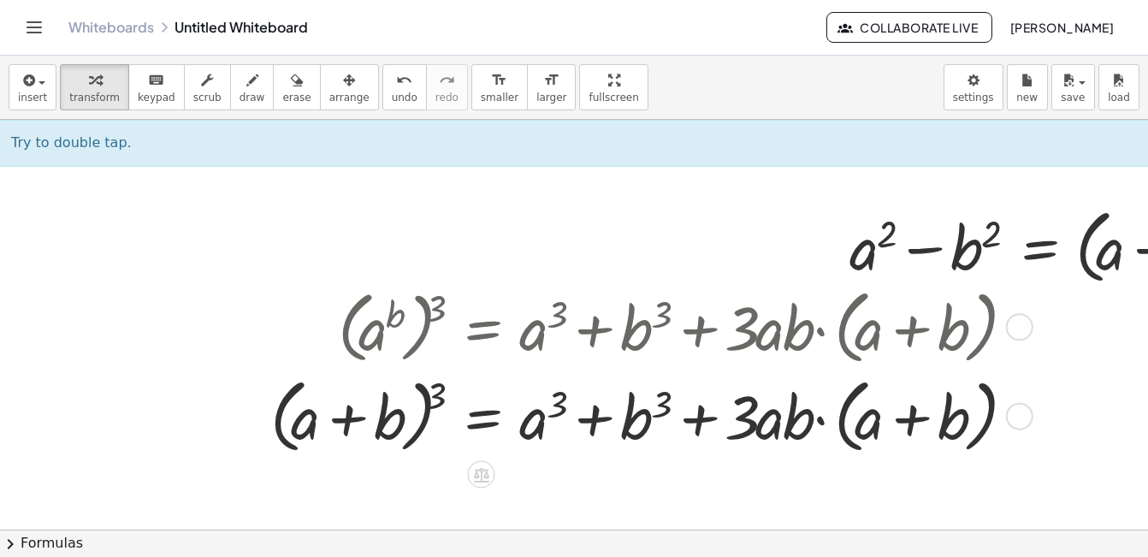
click at [819, 421] on div at bounding box center [644, 413] width 765 height 89
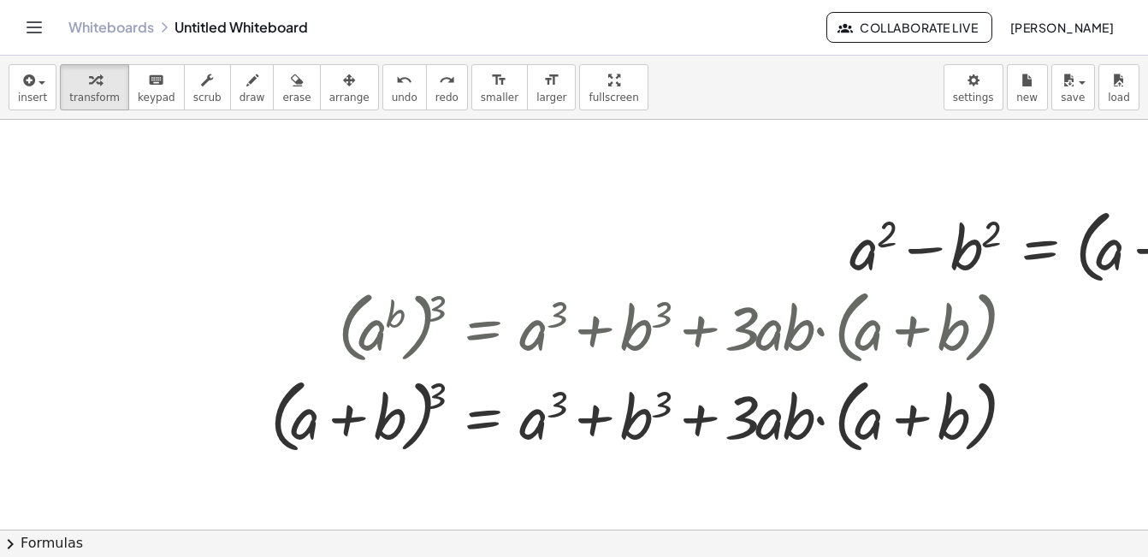
click at [1019, 320] on div at bounding box center [1019, 326] width 27 height 27
click at [1016, 329] on div "Go back to this line Copy line as LaTeX Copy derivation as LaTeX" at bounding box center [1019, 326] width 27 height 27
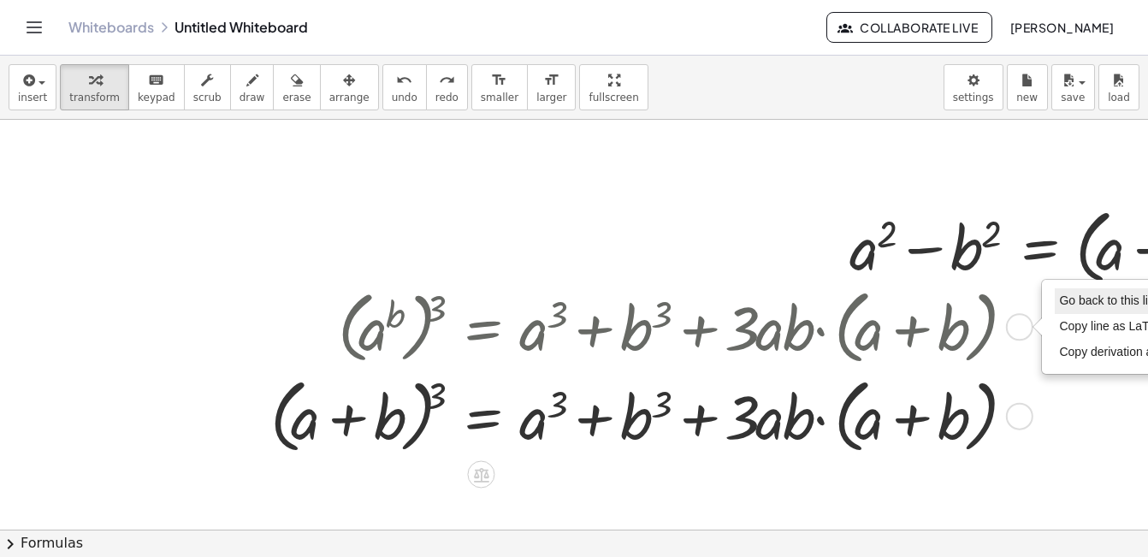
click at [1076, 302] on span "Go back to this line" at bounding box center [1110, 300] width 102 height 14
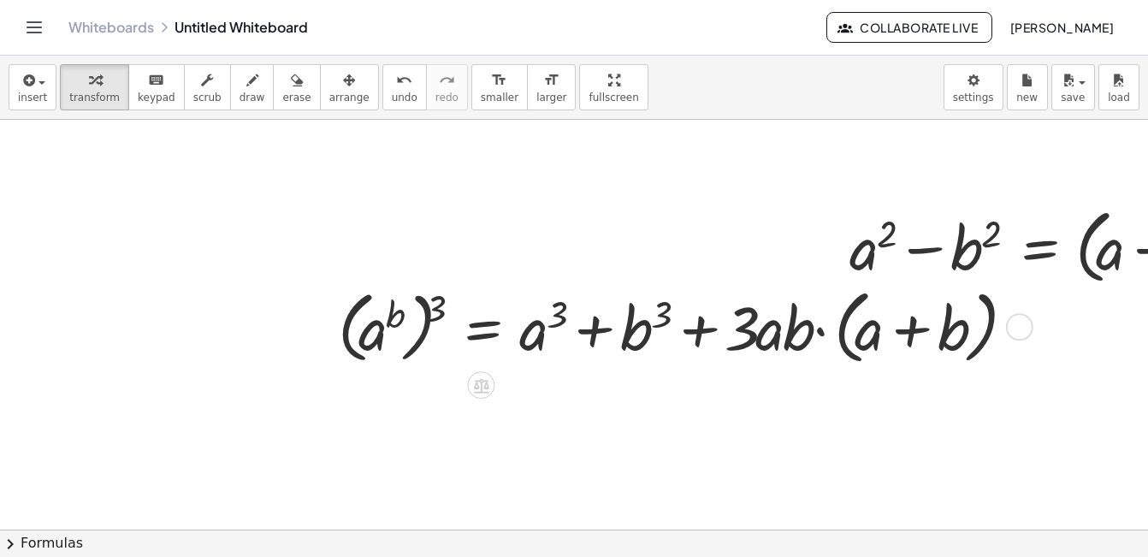
click at [1022, 331] on div "Go back to this line Copy line as LaTeX Copy derivation as LaTeX" at bounding box center [1019, 326] width 27 height 27
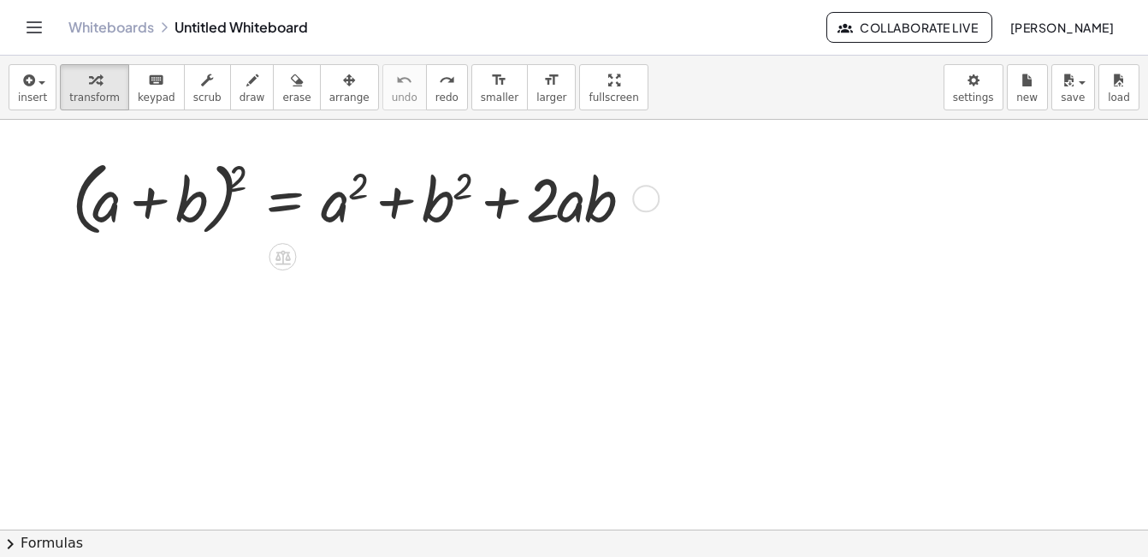
click at [375, 204] on div at bounding box center [358, 196] width 590 height 89
click at [644, 198] on div at bounding box center [645, 198] width 27 height 27
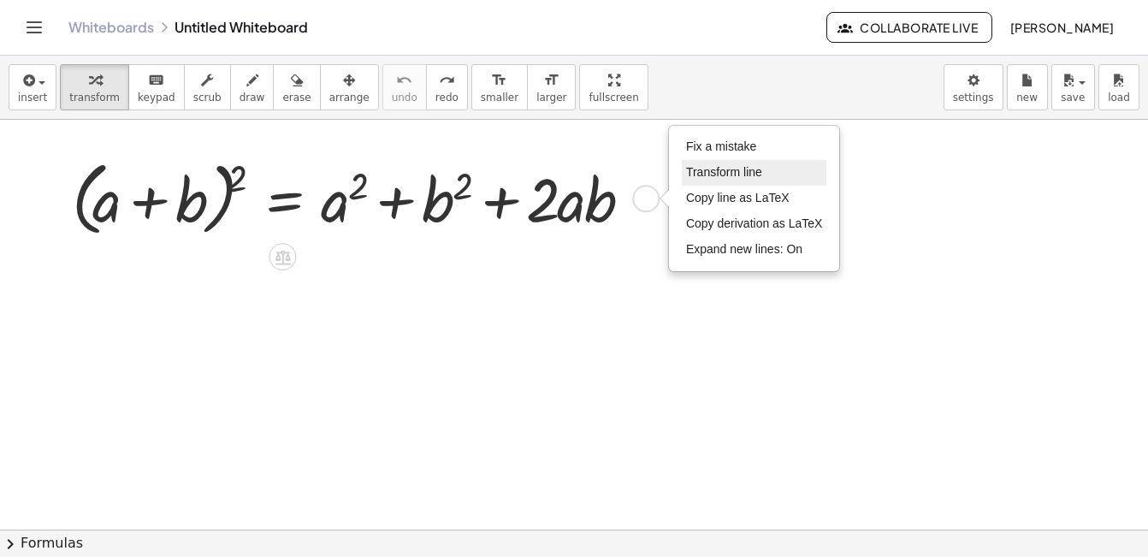
click at [717, 164] on li "Transform line" at bounding box center [754, 173] width 145 height 26
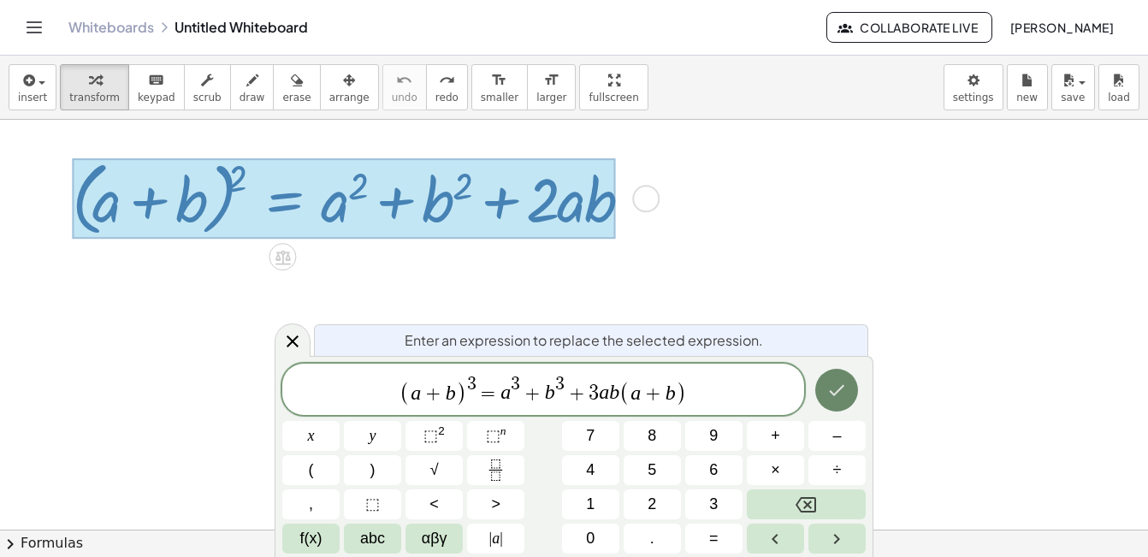
click at [837, 384] on icon "Done" at bounding box center [836, 390] width 21 height 21
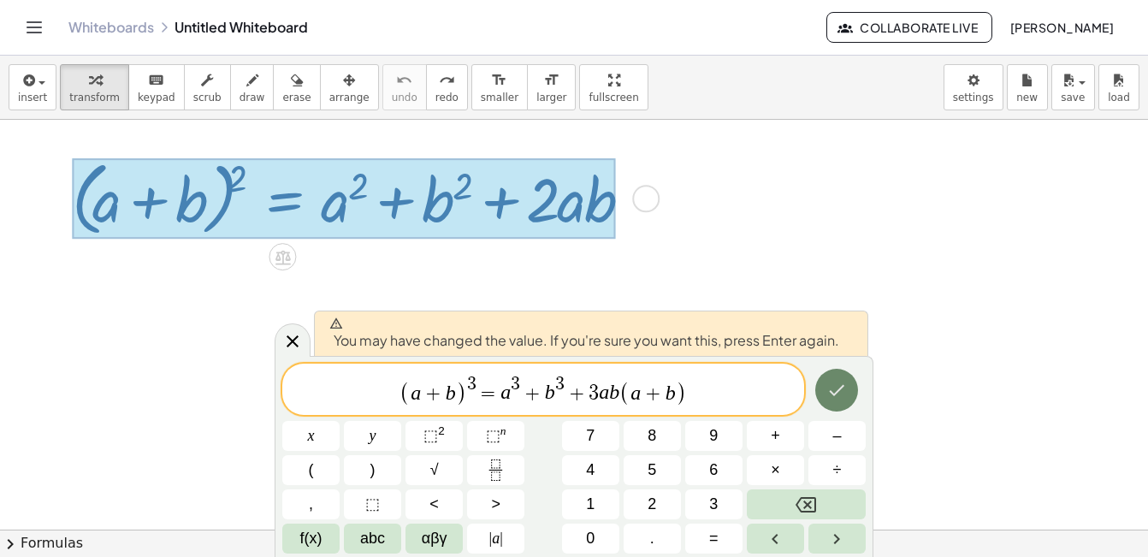
click at [837, 384] on icon "Done" at bounding box center [836, 390] width 21 height 21
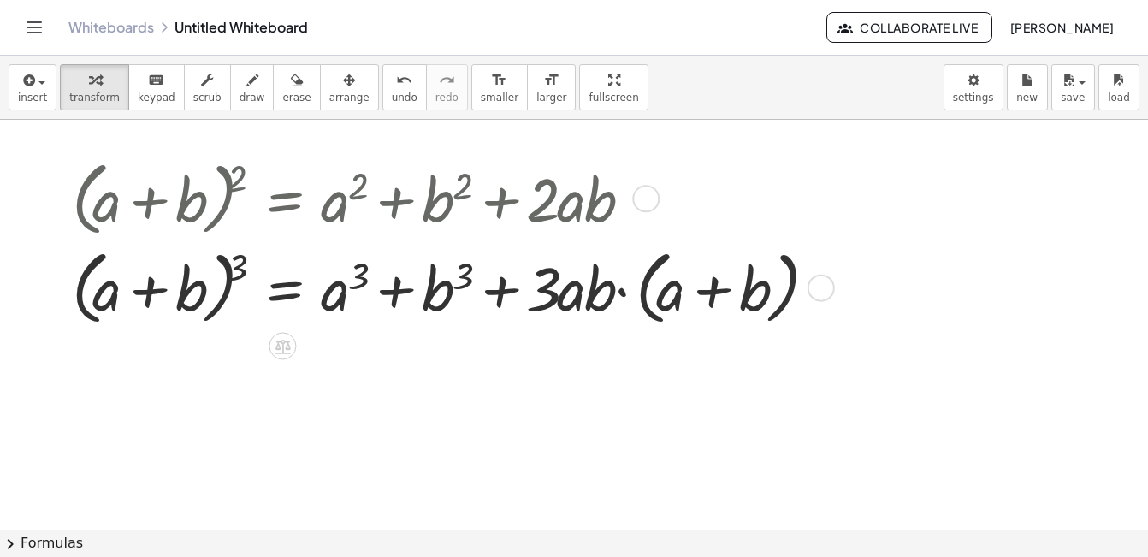
click at [645, 198] on div at bounding box center [645, 198] width 27 height 27
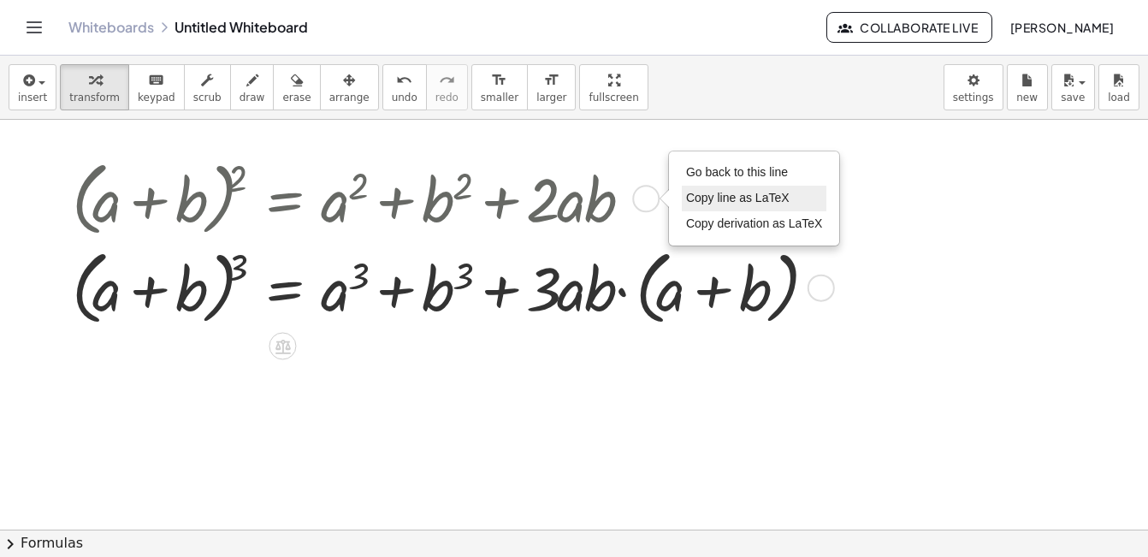
click at [701, 198] on span "Copy line as LaTeX" at bounding box center [737, 198] width 103 height 14
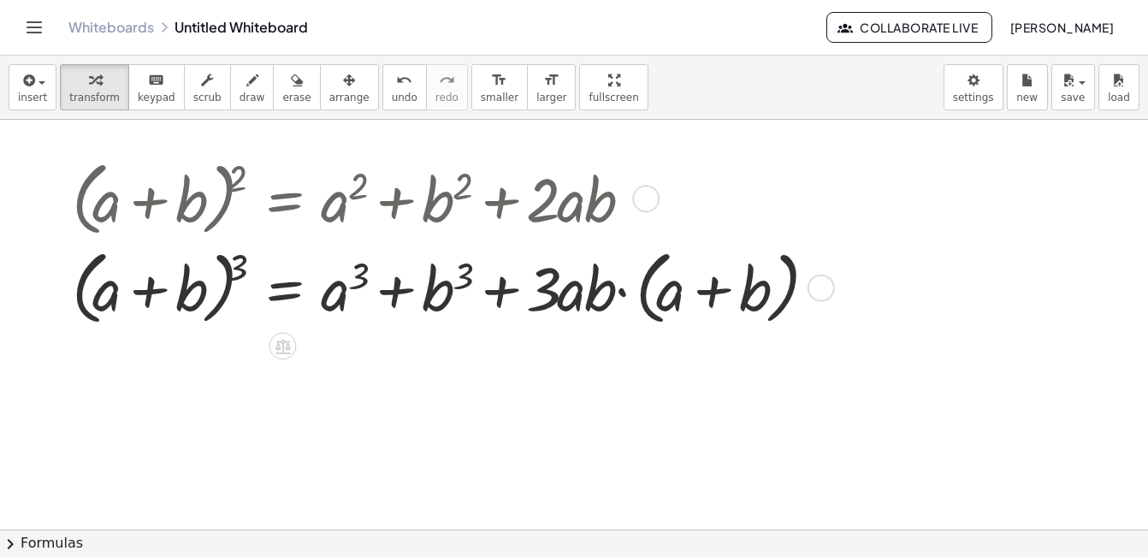
click at [824, 289] on div "Fix a mistake Transform line Copy line as LaTeX Copy derivation as LaTeX Expand…" at bounding box center [820, 288] width 27 height 27
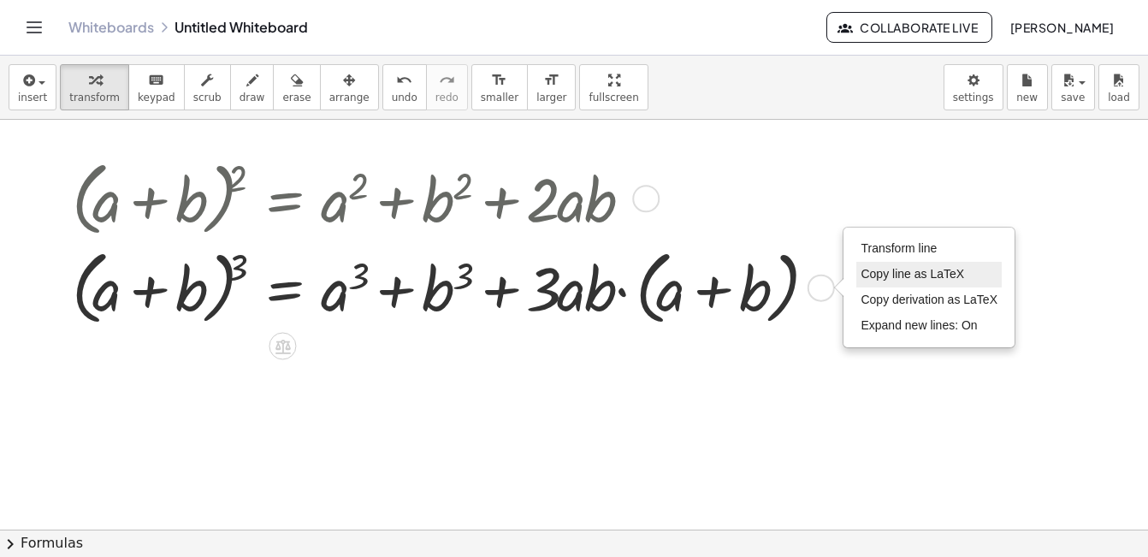
click at [889, 272] on span "Copy line as LaTeX" at bounding box center [911, 274] width 103 height 14
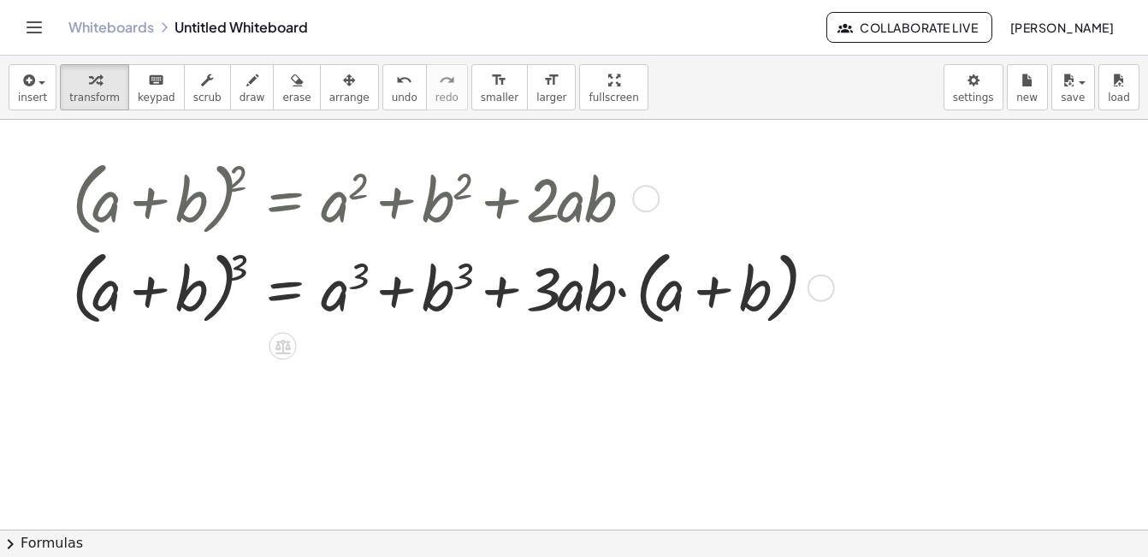
click at [479, 299] on div at bounding box center [445, 285] width 765 height 89
click at [823, 284] on div "Copied done" at bounding box center [820, 288] width 27 height 27
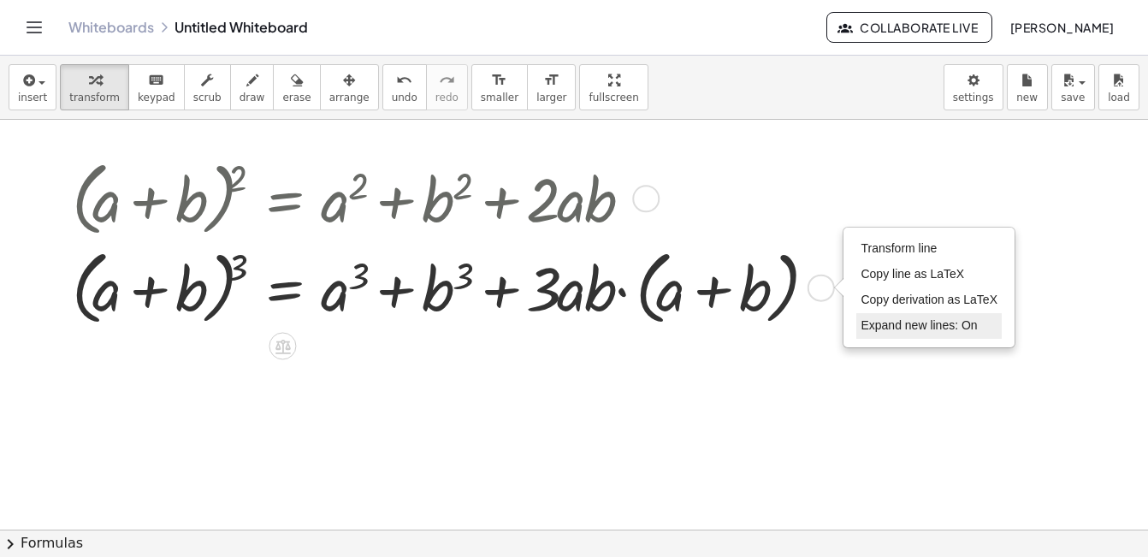
click at [878, 320] on span "Expand new lines: On" at bounding box center [918, 325] width 116 height 14
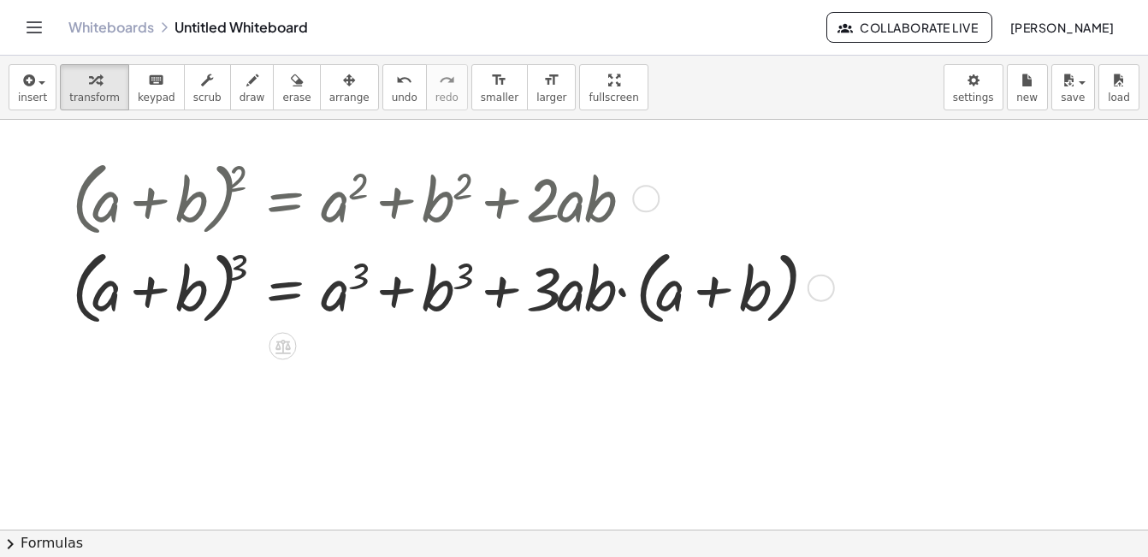
click at [765, 285] on div at bounding box center [445, 285] width 765 height 89
click at [819, 287] on div "Transform line Copy line as LaTeX Copy derivation as LaTeX Expand new lines: On" at bounding box center [820, 288] width 27 height 27
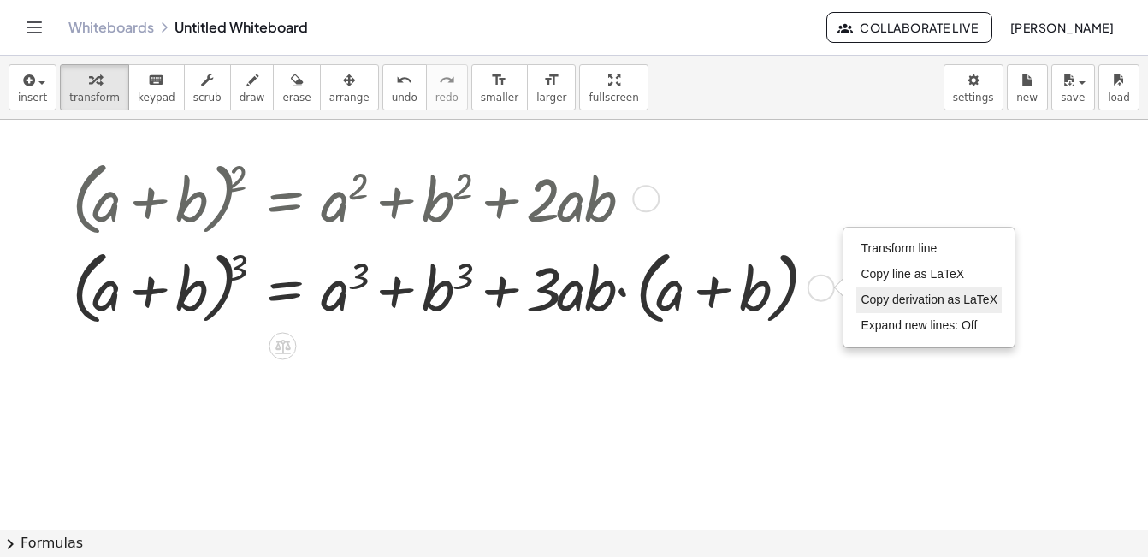
click at [888, 296] on span "Copy derivation as LaTeX" at bounding box center [928, 299] width 137 height 14
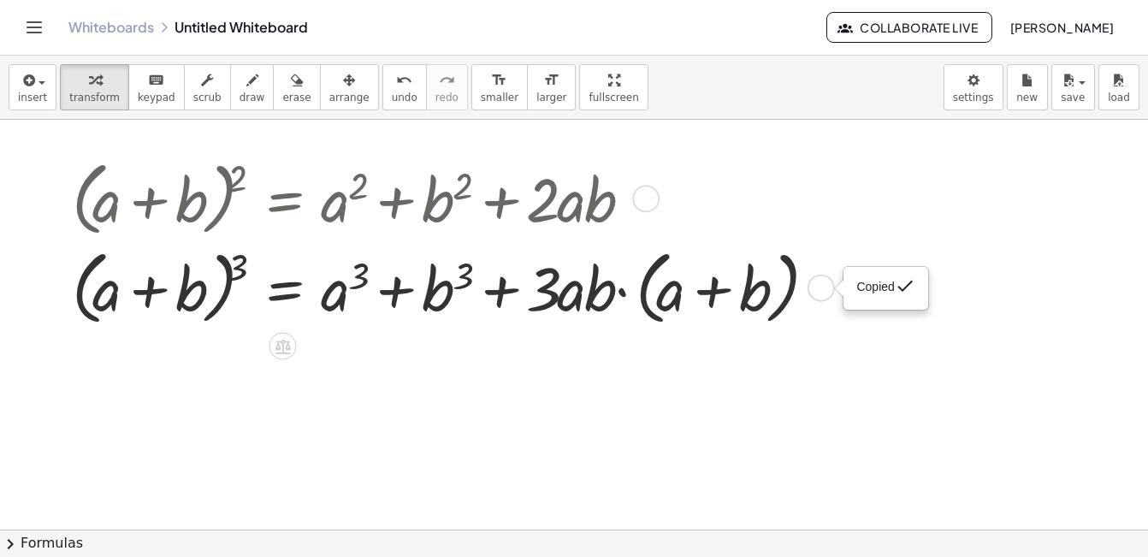
click at [823, 284] on div "Copied done" at bounding box center [820, 288] width 27 height 27
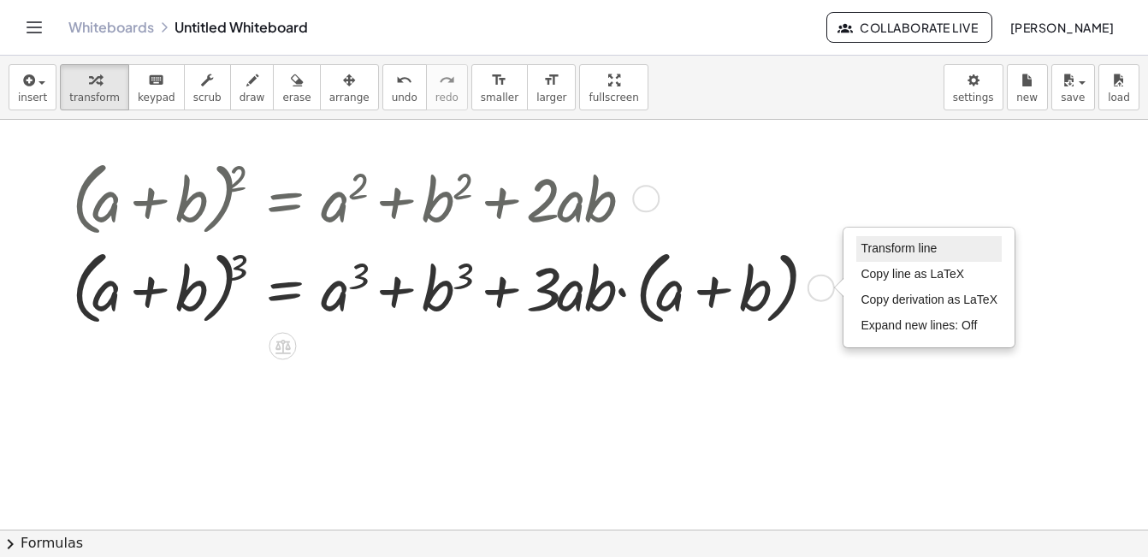
click at [878, 247] on span "Transform line" at bounding box center [898, 248] width 76 height 14
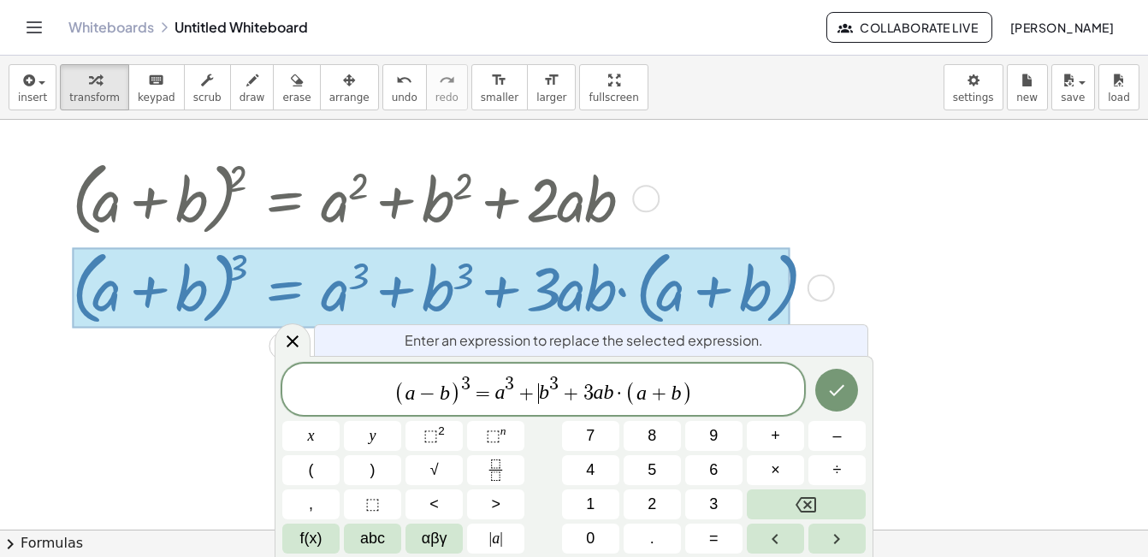
click at [536, 388] on span "+" at bounding box center [526, 393] width 25 height 21
click at [576, 391] on span "+" at bounding box center [570, 393] width 25 height 21
click at [663, 394] on span "+" at bounding box center [659, 393] width 25 height 21
click at [846, 399] on icon "Done" at bounding box center [836, 390] width 21 height 21
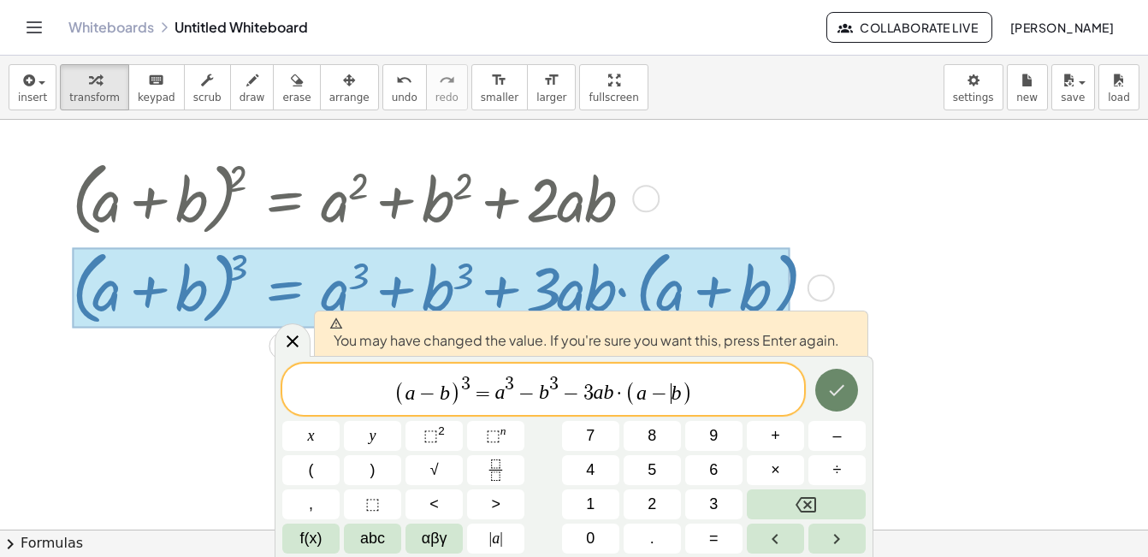
click at [846, 399] on icon "Done" at bounding box center [836, 390] width 21 height 21
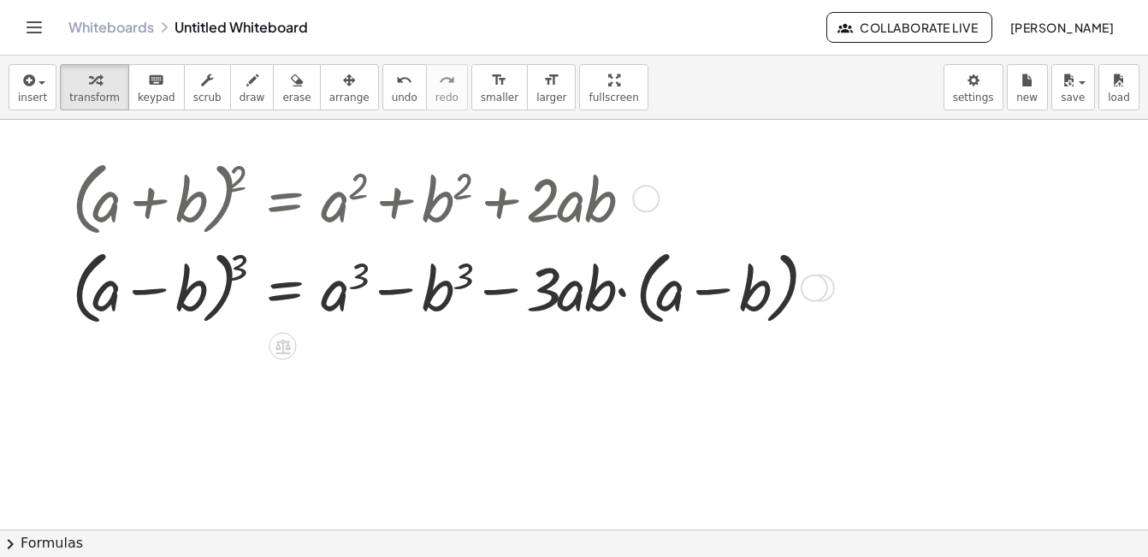
click at [612, 309] on div at bounding box center [445, 285] width 765 height 89
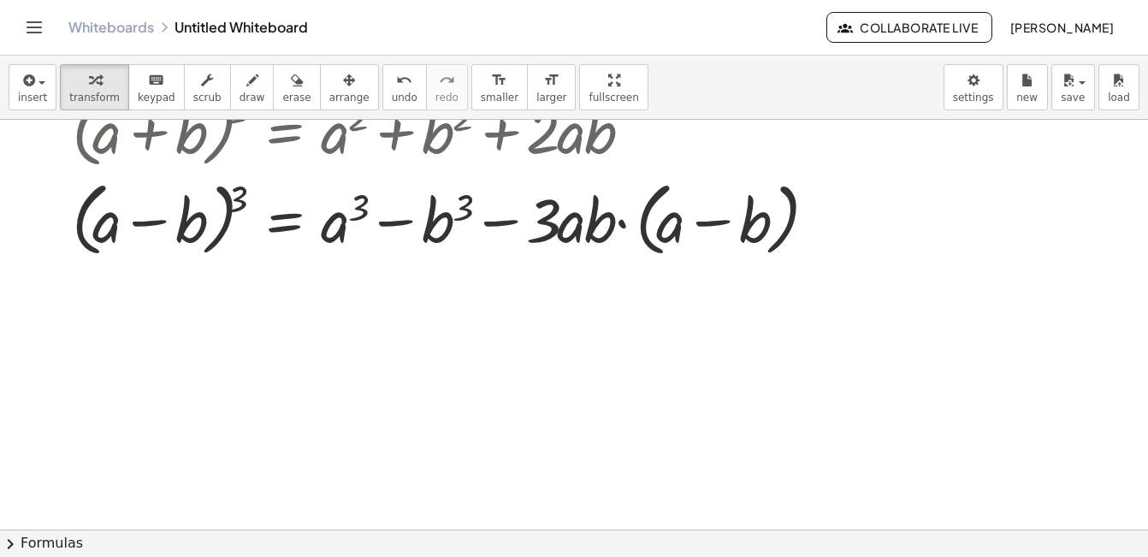
scroll to position [103, 3]
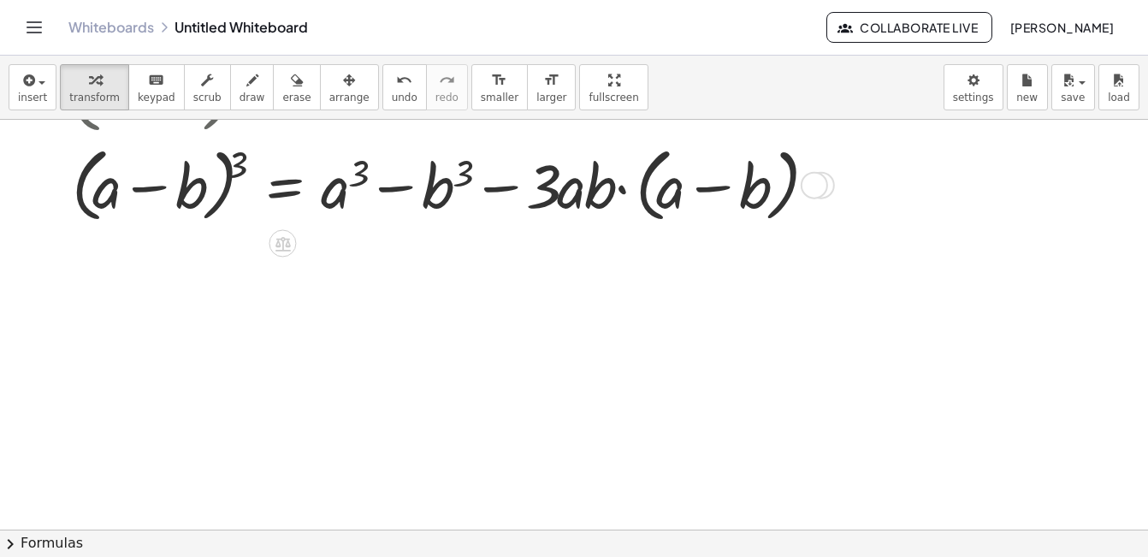
click at [513, 191] on div at bounding box center [445, 183] width 765 height 89
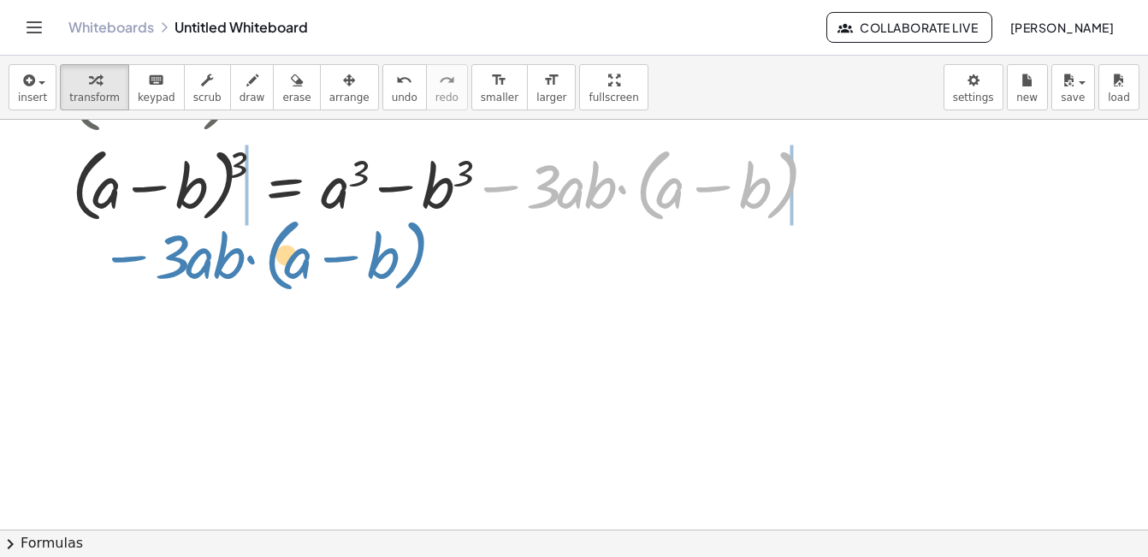
drag, startPoint x: 513, startPoint y: 191, endPoint x: 86, endPoint y: 262, distance: 433.5
click at [86, 262] on div "( + a + b ) 2 = + a 2 + b 2 + · 2 · a · b Copied done ( + a + b ) 3 = + a 3 + b…" at bounding box center [722, 482] width 1451 height 930
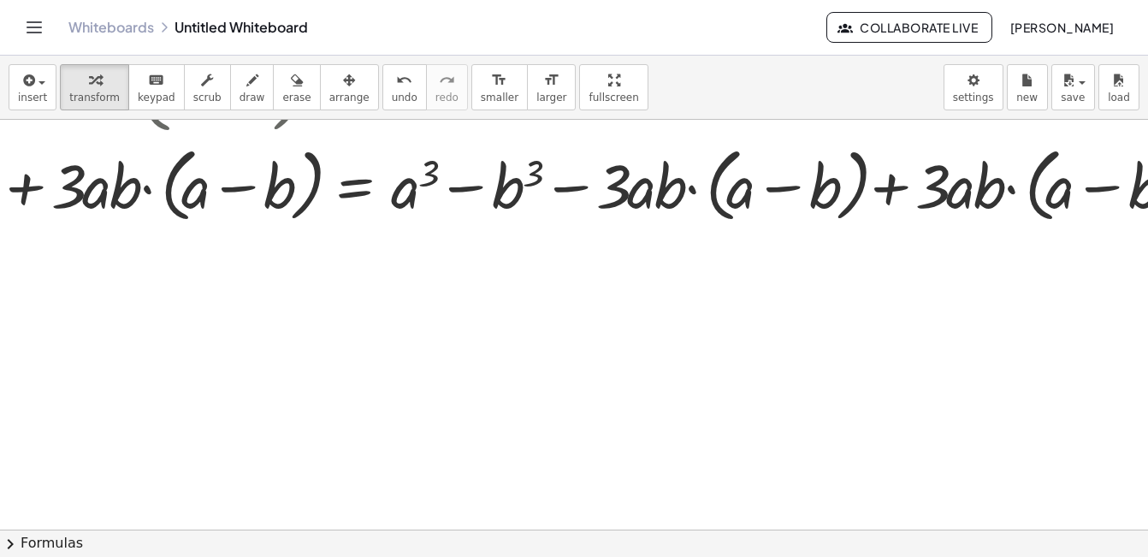
scroll to position [103, 204]
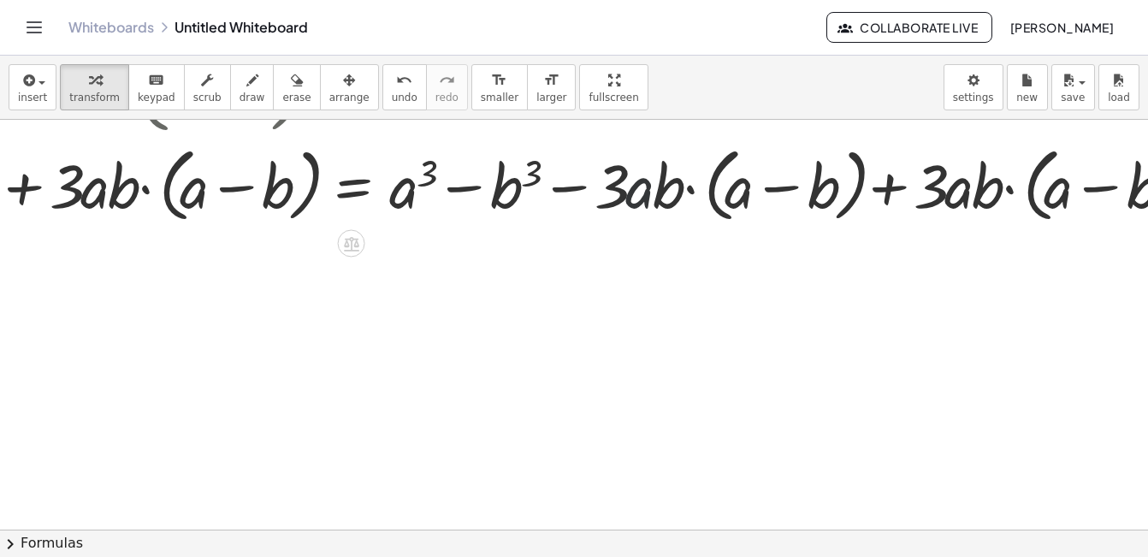
drag, startPoint x: 650, startPoint y: 178, endPoint x: 883, endPoint y: 176, distance: 232.6
click at [724, 177] on div at bounding box center [514, 183] width 1403 height 89
click at [746, 206] on div at bounding box center [514, 183] width 1403 height 89
drag, startPoint x: 623, startPoint y: 178, endPoint x: 818, endPoint y: 170, distance: 194.3
click at [694, 198] on div at bounding box center [514, 183] width 1403 height 89
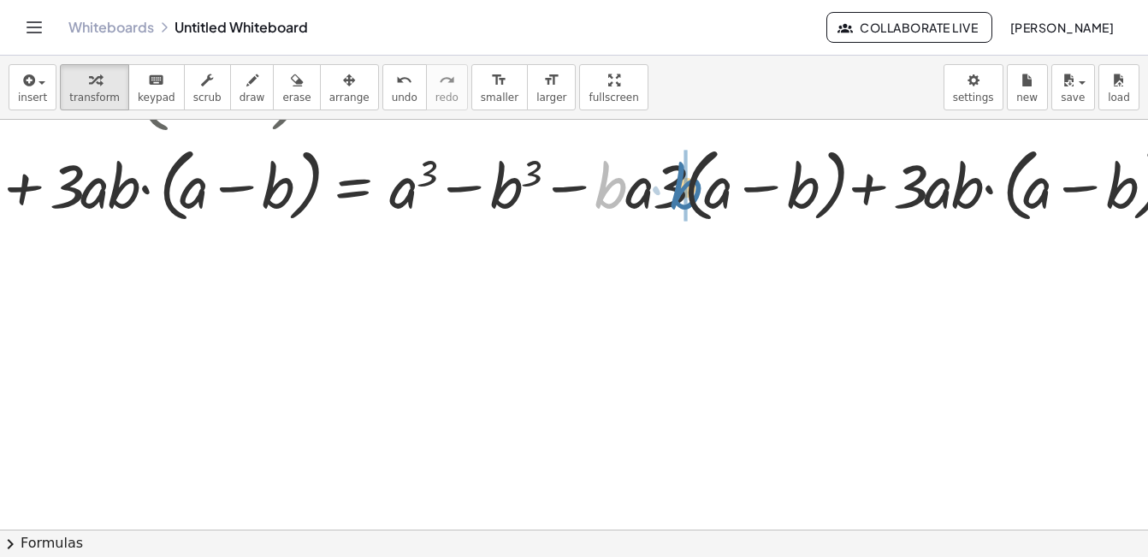
drag, startPoint x: 612, startPoint y: 188, endPoint x: 688, endPoint y: 185, distance: 75.3
click at [688, 185] on div at bounding box center [504, 183] width 1383 height 89
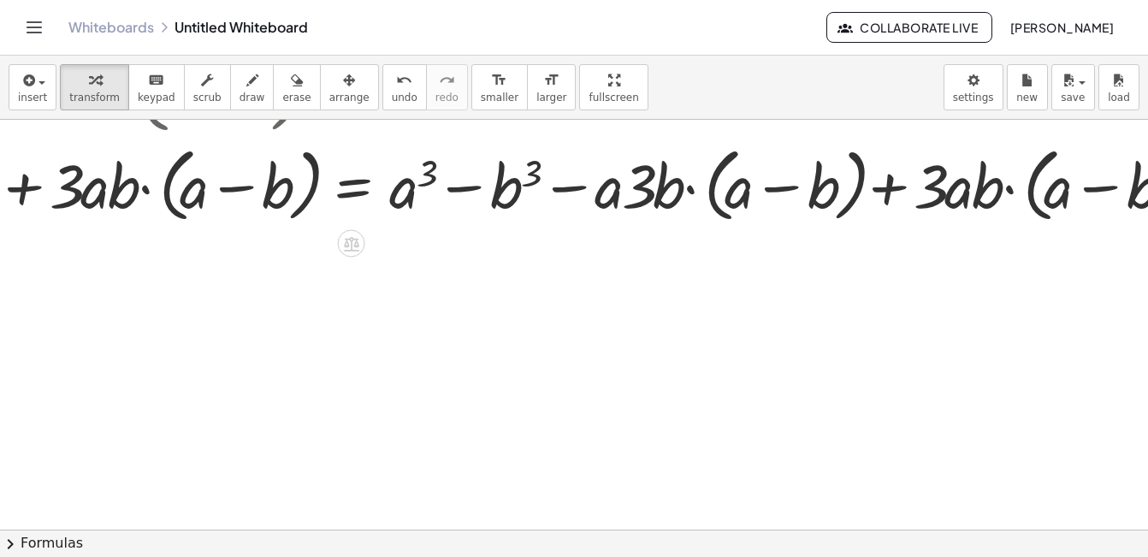
click at [949, 192] on div at bounding box center [514, 183] width 1403 height 89
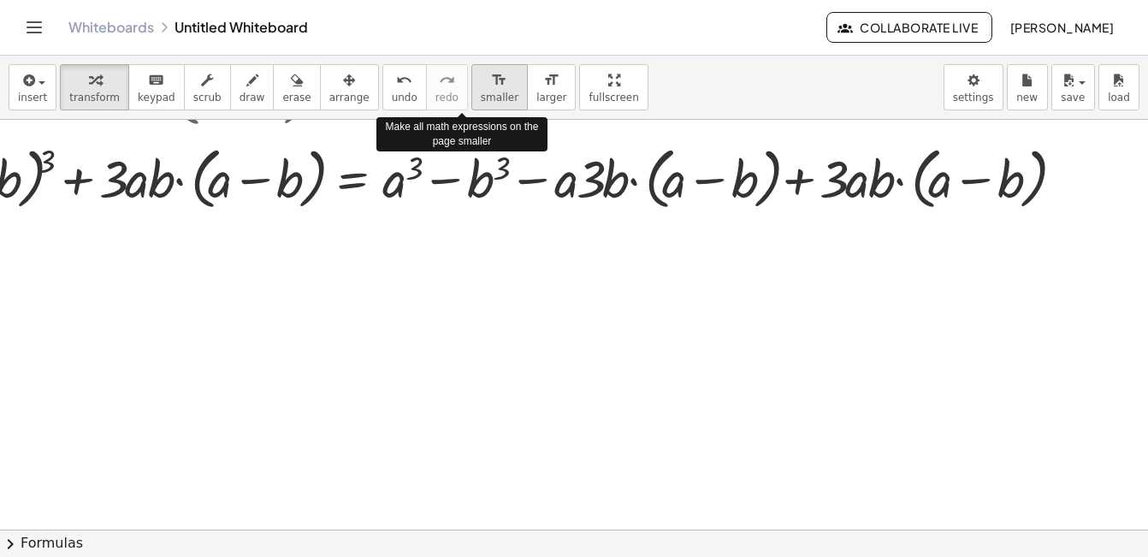
click at [481, 93] on span "smaller" at bounding box center [500, 98] width 38 height 12
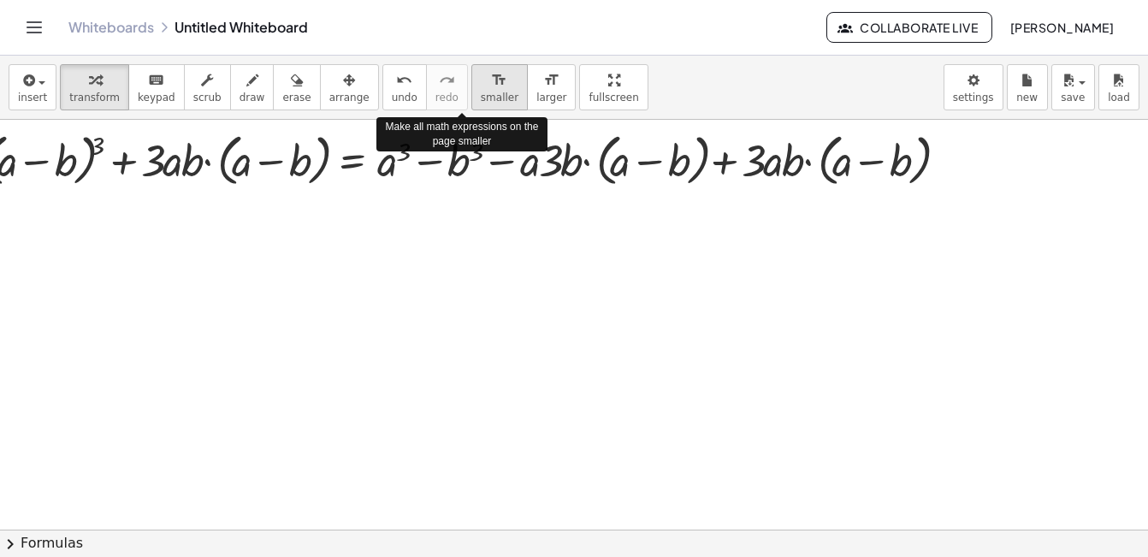
click at [481, 93] on span "smaller" at bounding box center [500, 98] width 38 height 12
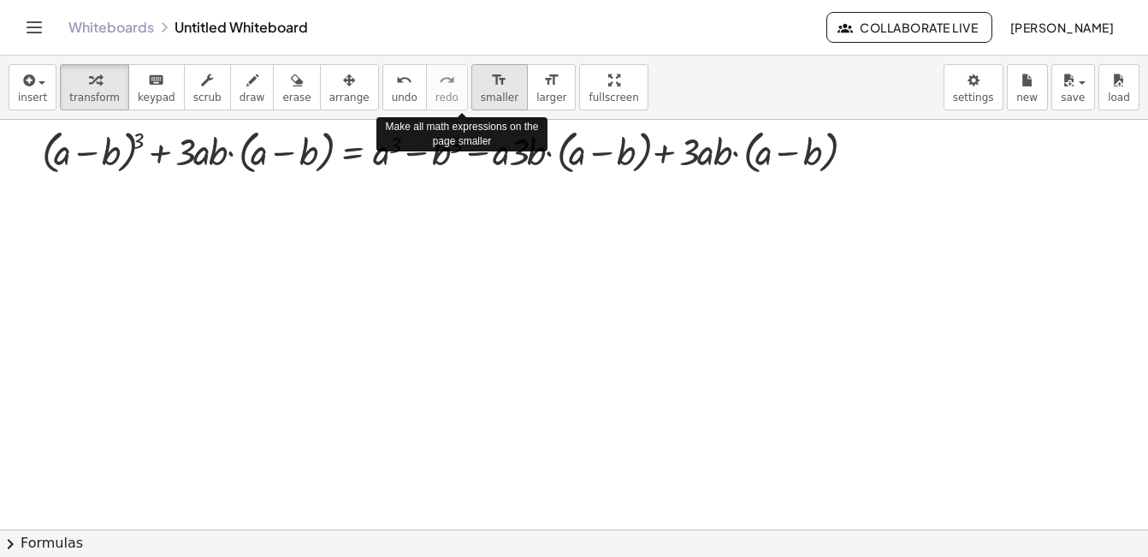
click at [481, 93] on span "smaller" at bounding box center [500, 98] width 38 height 12
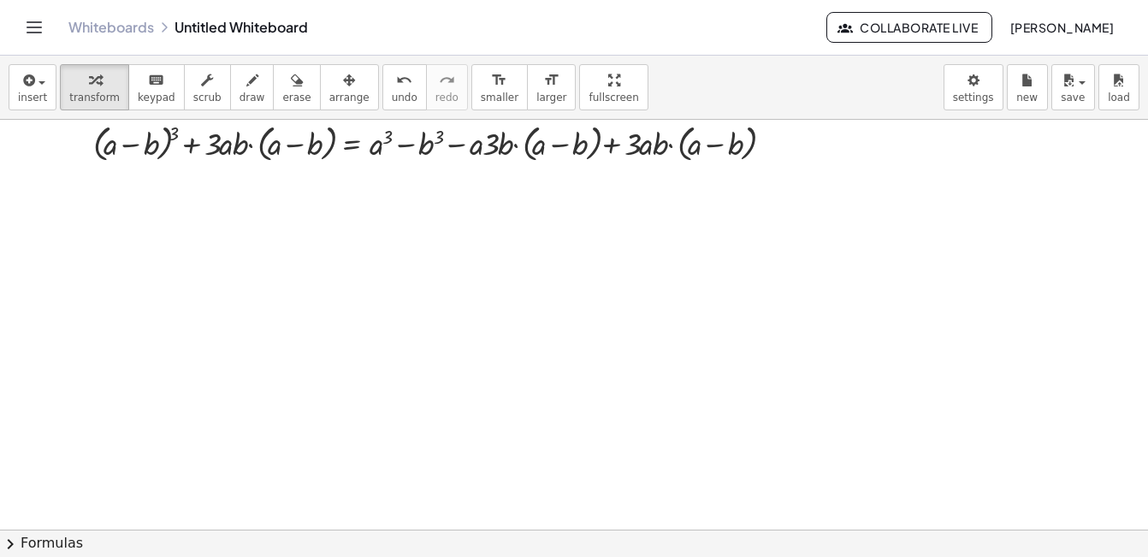
click at [455, 207] on div at bounding box center [521, 482] width 1451 height 930
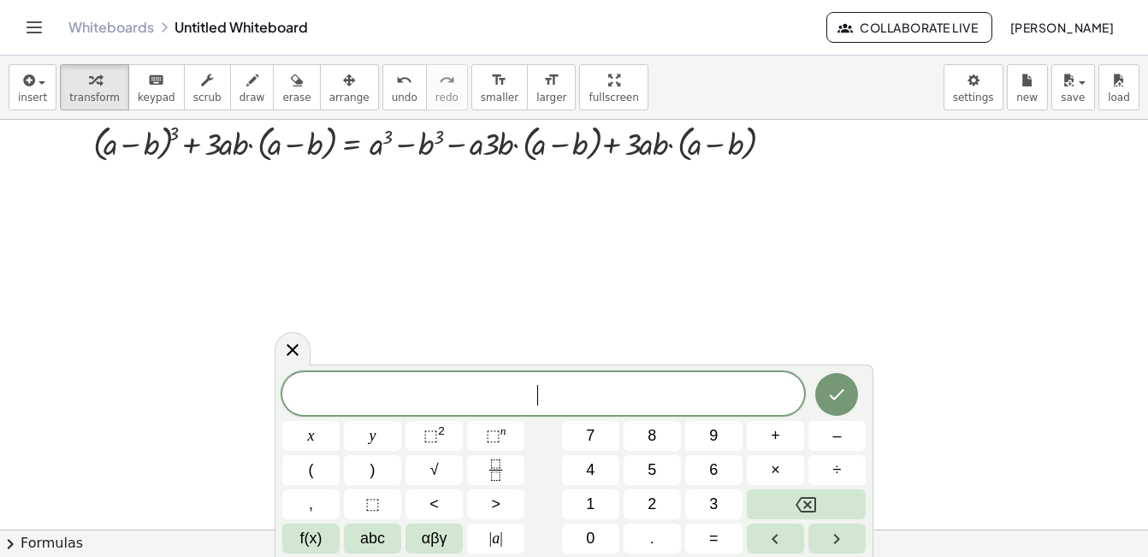
click at [376, 207] on div at bounding box center [521, 482] width 1451 height 930
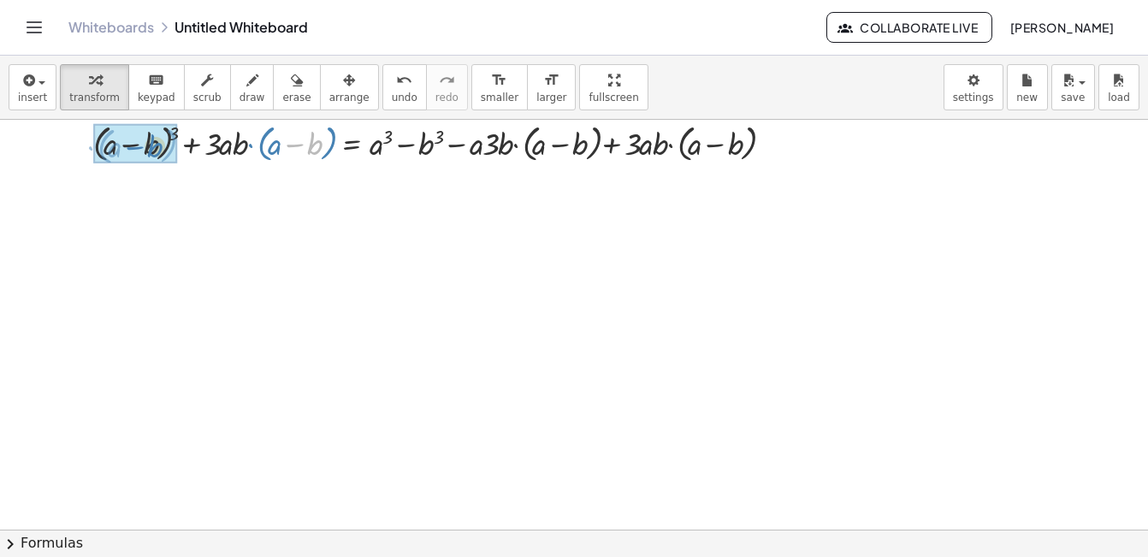
drag, startPoint x: 295, startPoint y: 142, endPoint x: 136, endPoint y: 145, distance: 159.1
click at [224, 152] on div at bounding box center [433, 141] width 717 height 52
click at [245, 139] on div at bounding box center [433, 141] width 717 height 52
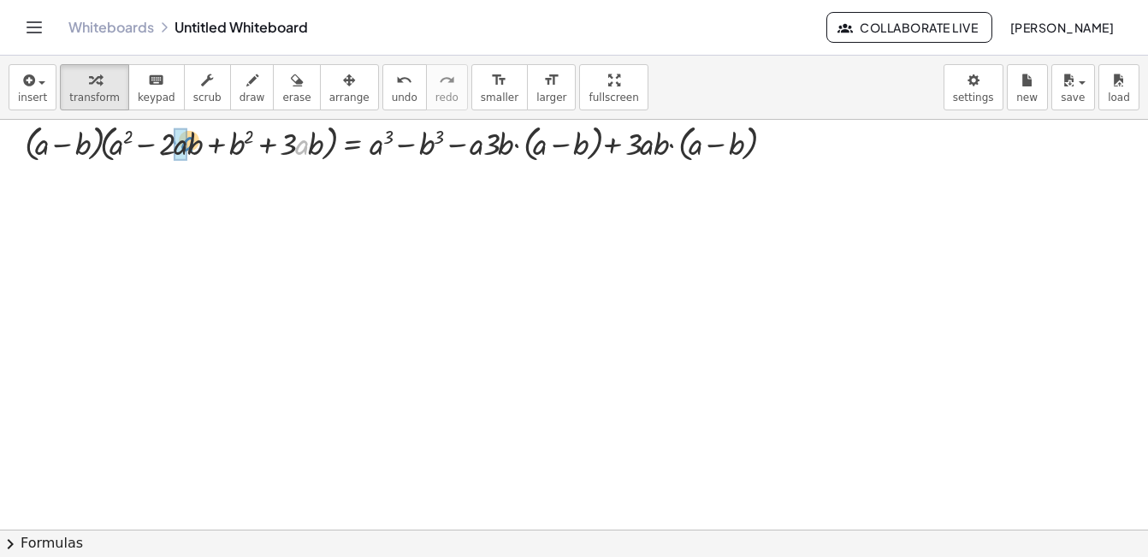
drag, startPoint x: 298, startPoint y: 150, endPoint x: 178, endPoint y: 148, distance: 120.6
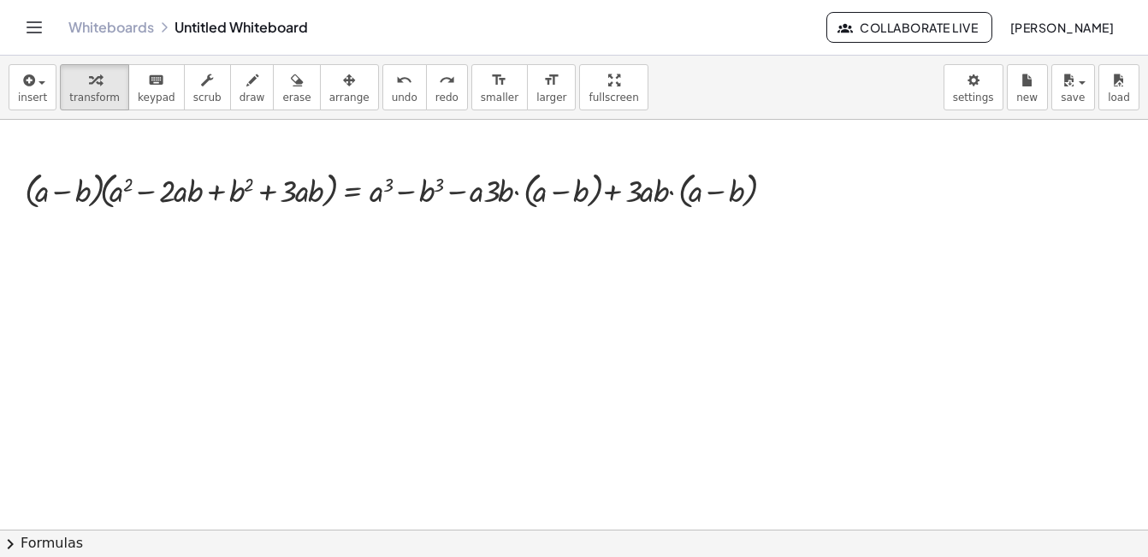
scroll to position [11, 204]
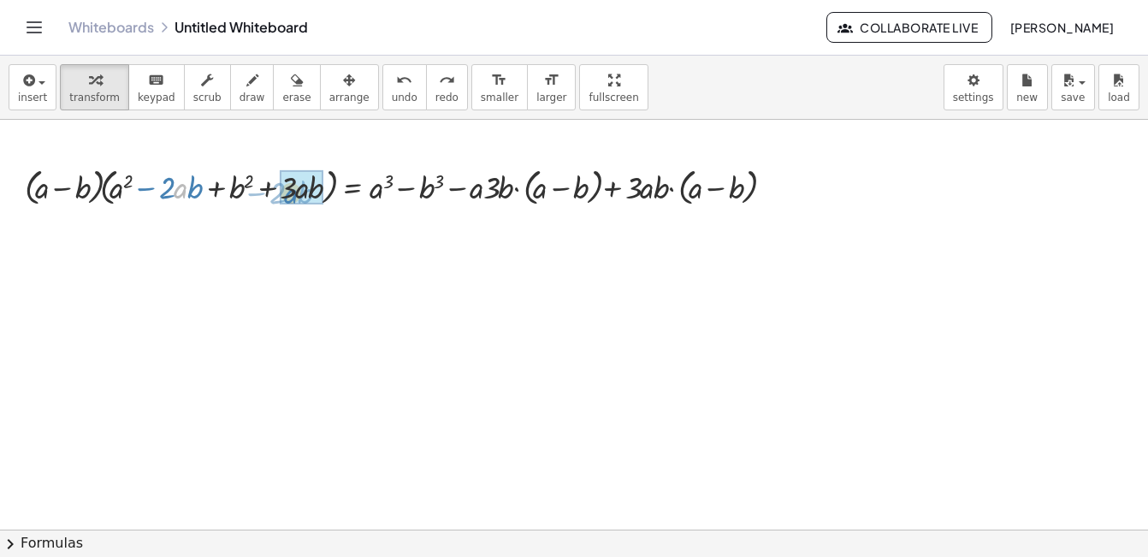
drag, startPoint x: 180, startPoint y: 188, endPoint x: 290, endPoint y: 192, distance: 109.5
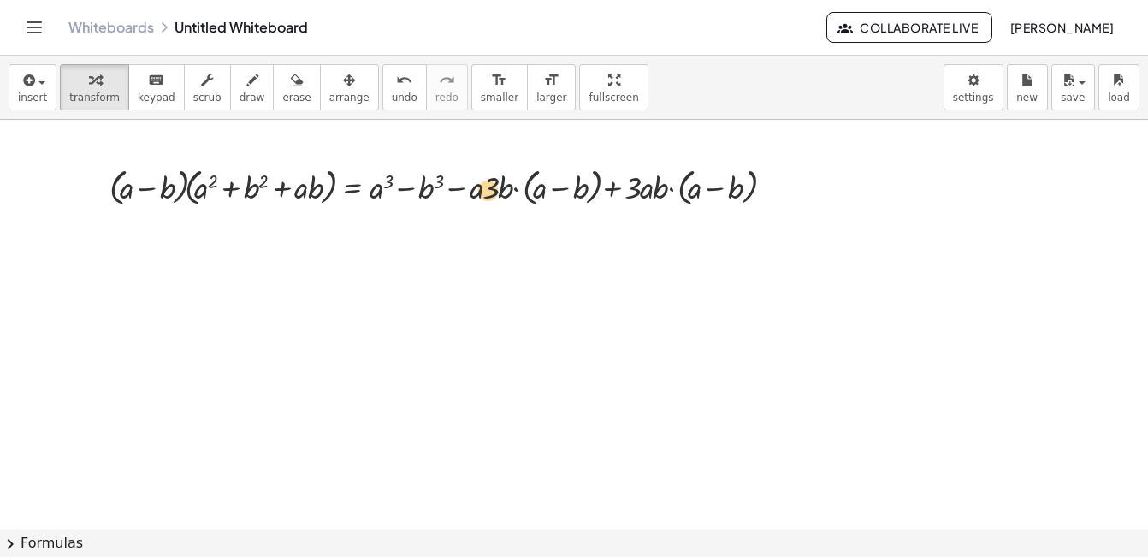
click at [487, 196] on div at bounding box center [446, 186] width 690 height 48
click at [483, 198] on div at bounding box center [446, 186] width 690 height 48
drag, startPoint x: 504, startPoint y: 190, endPoint x: 493, endPoint y: 196, distance: 12.6
click at [493, 196] on div at bounding box center [446, 186] width 690 height 48
drag, startPoint x: 700, startPoint y: 187, endPoint x: 582, endPoint y: 192, distance: 118.1
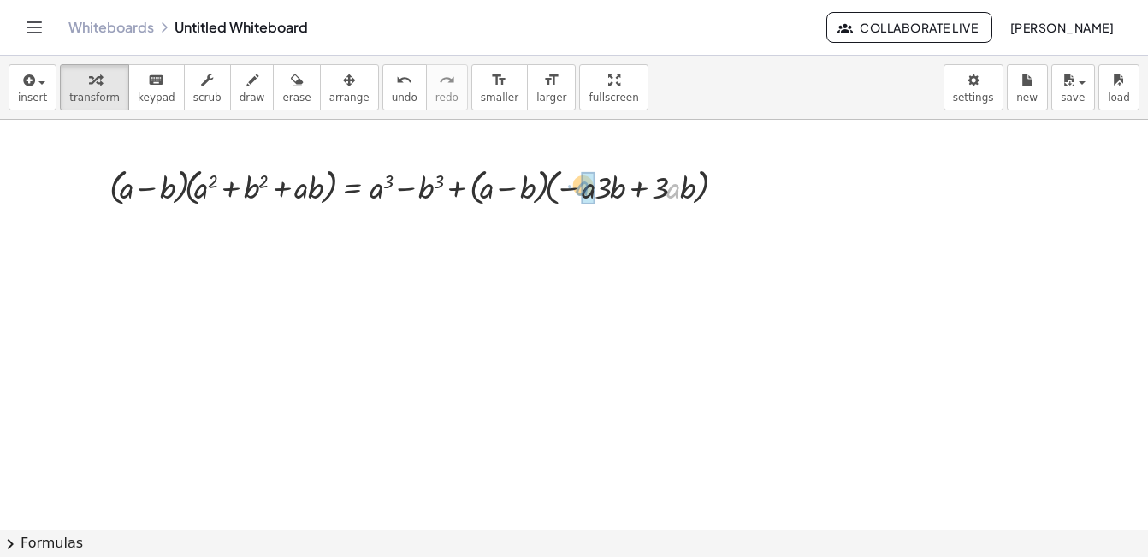
drag, startPoint x: 671, startPoint y: 196, endPoint x: 582, endPoint y: 193, distance: 89.0
drag, startPoint x: 670, startPoint y: 191, endPoint x: 672, endPoint y: 203, distance: 12.2
click at [672, 203] on div at bounding box center [422, 186] width 642 height 48
drag, startPoint x: 607, startPoint y: 186, endPoint x: 583, endPoint y: 190, distance: 24.2
click at [621, 189] on div at bounding box center [422, 186] width 642 height 48
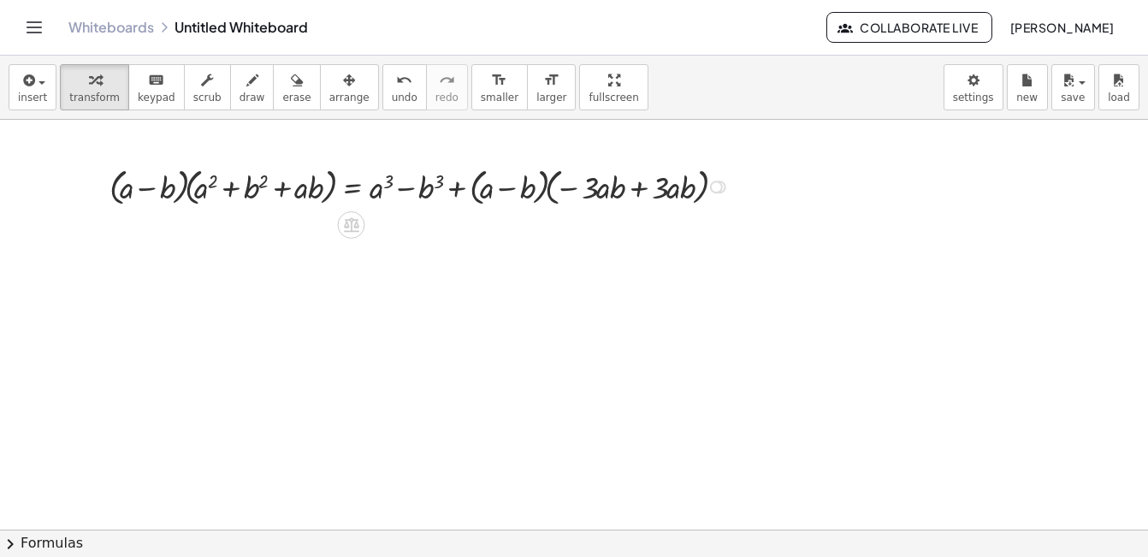
click at [621, 189] on div at bounding box center [422, 186] width 642 height 48
click at [650, 187] on div at bounding box center [422, 186] width 642 height 48
click at [650, 187] on div at bounding box center [521, 518] width 1451 height 819
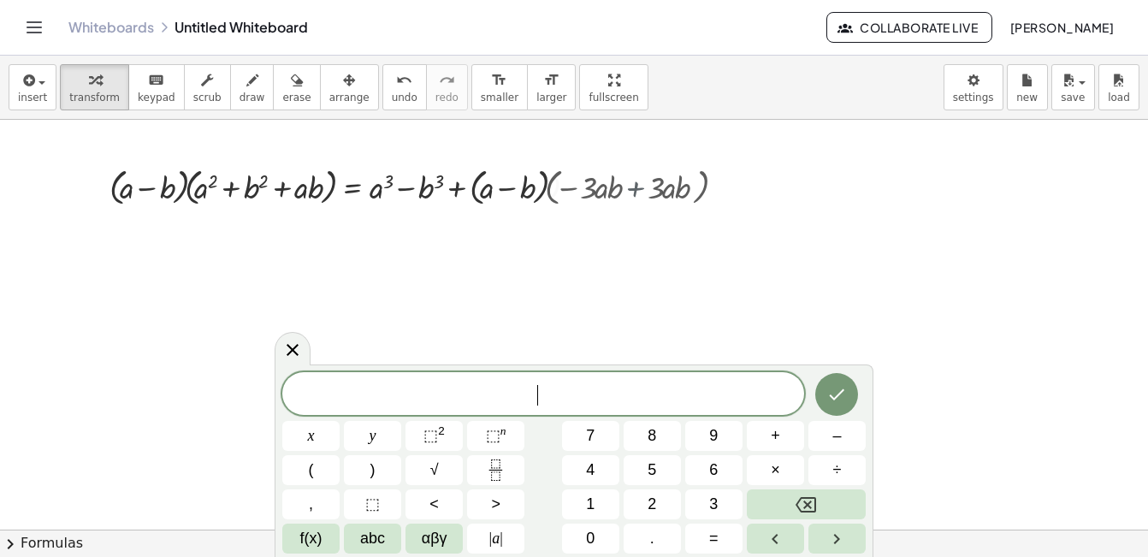
click at [650, 187] on div at bounding box center [521, 518] width 1451 height 819
click at [531, 192] on div at bounding box center [349, 186] width 497 height 48
click at [551, 189] on div at bounding box center [349, 186] width 497 height 48
click at [551, 189] on div at bounding box center [521, 518] width 1451 height 819
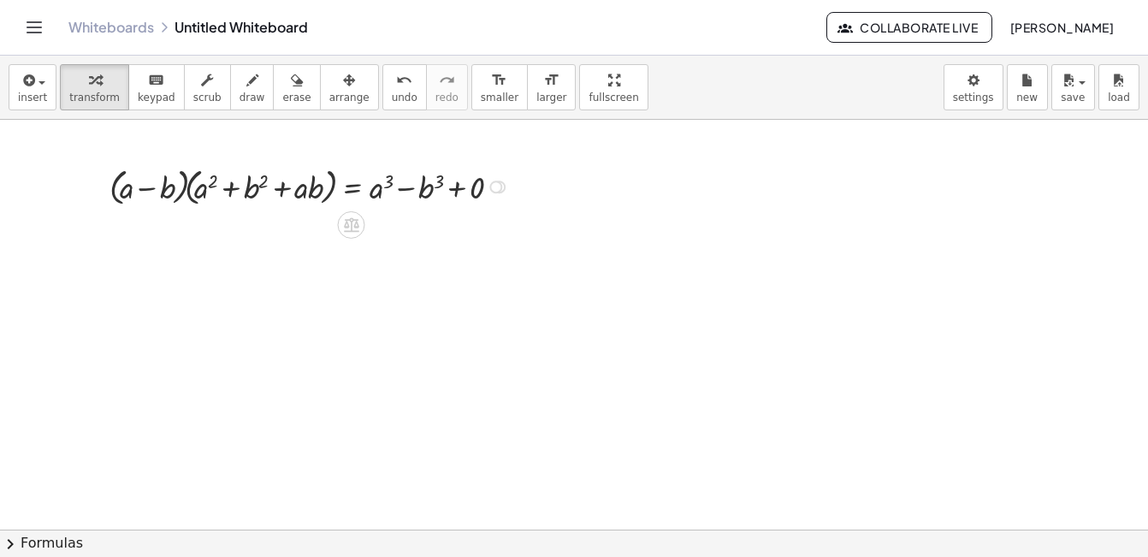
click at [471, 190] on div at bounding box center [312, 186] width 422 height 48
click at [471, 190] on div at bounding box center [291, 186] width 380 height 48
click at [359, 299] on div at bounding box center [521, 518] width 1451 height 819
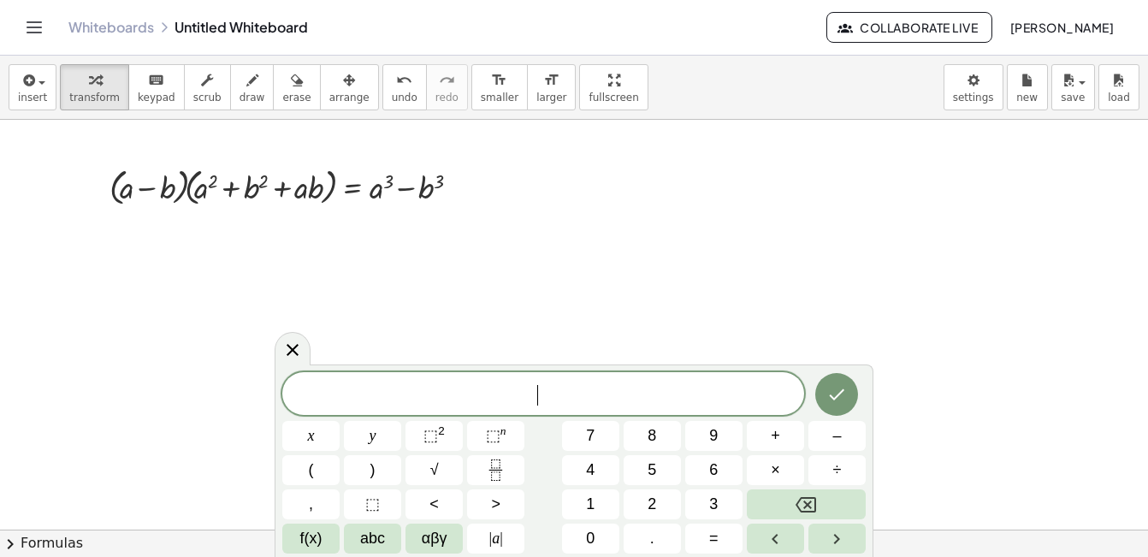
click at [729, 222] on div at bounding box center [521, 518] width 1451 height 819
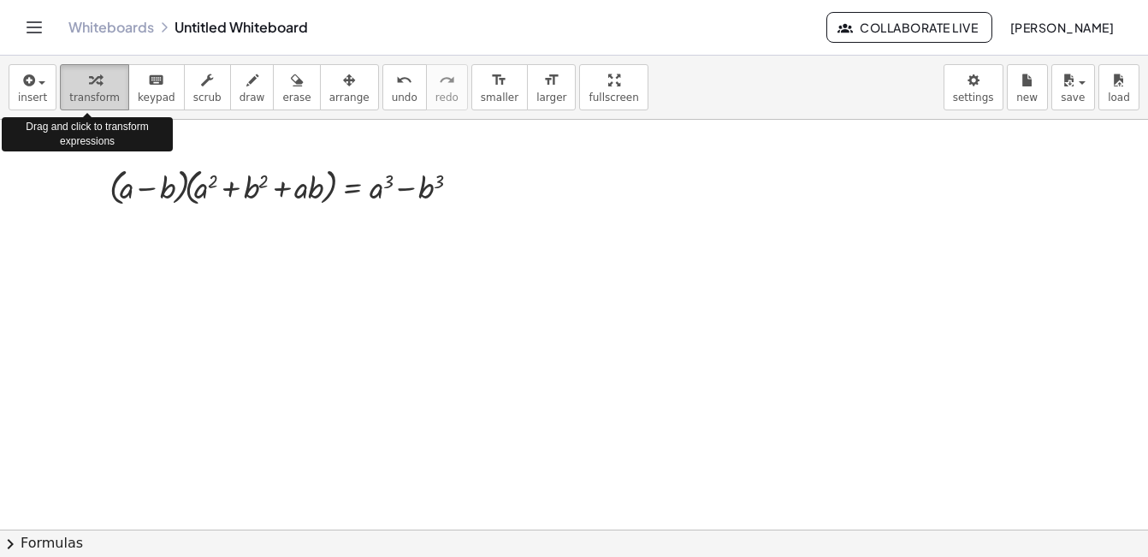
click at [98, 101] on span "transform" at bounding box center [94, 98] width 50 height 12
click at [97, 97] on span "transform" at bounding box center [94, 98] width 50 height 12
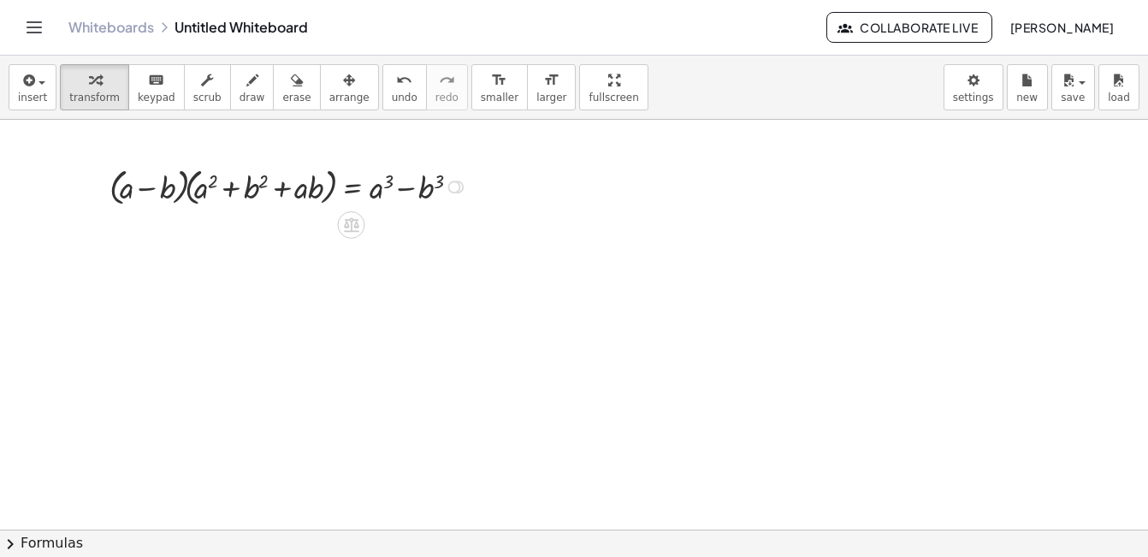
click at [381, 187] on div at bounding box center [291, 186] width 380 height 48
click at [141, 92] on span "keypad" at bounding box center [157, 98] width 38 height 12
click at [200, 190] on div at bounding box center [205, 187] width 22 height 35
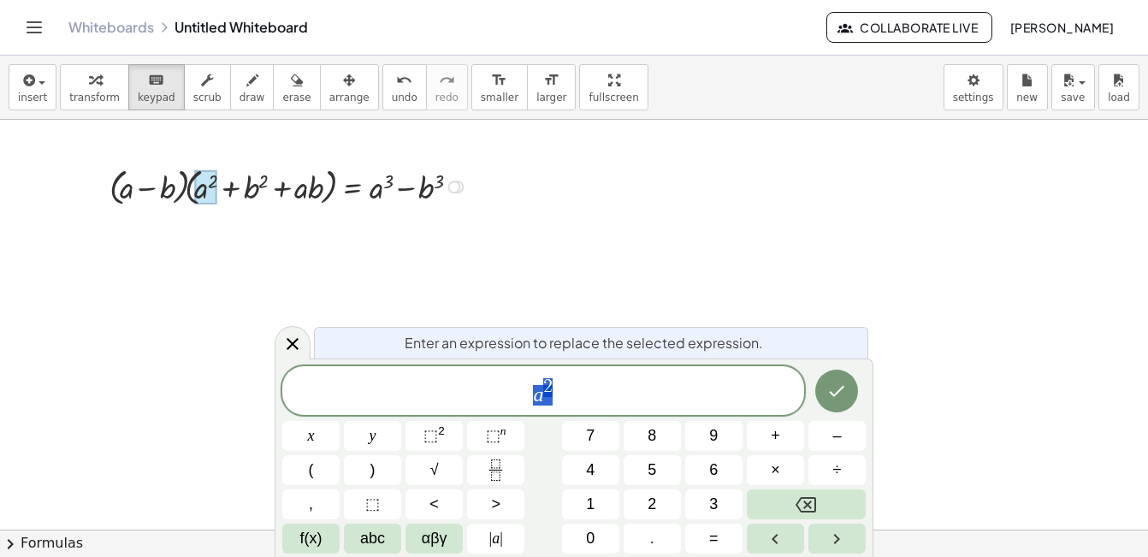
click at [402, 191] on div at bounding box center [291, 186] width 380 height 48
click at [413, 186] on div at bounding box center [291, 186] width 380 height 48
click at [143, 190] on div at bounding box center [291, 186] width 380 height 48
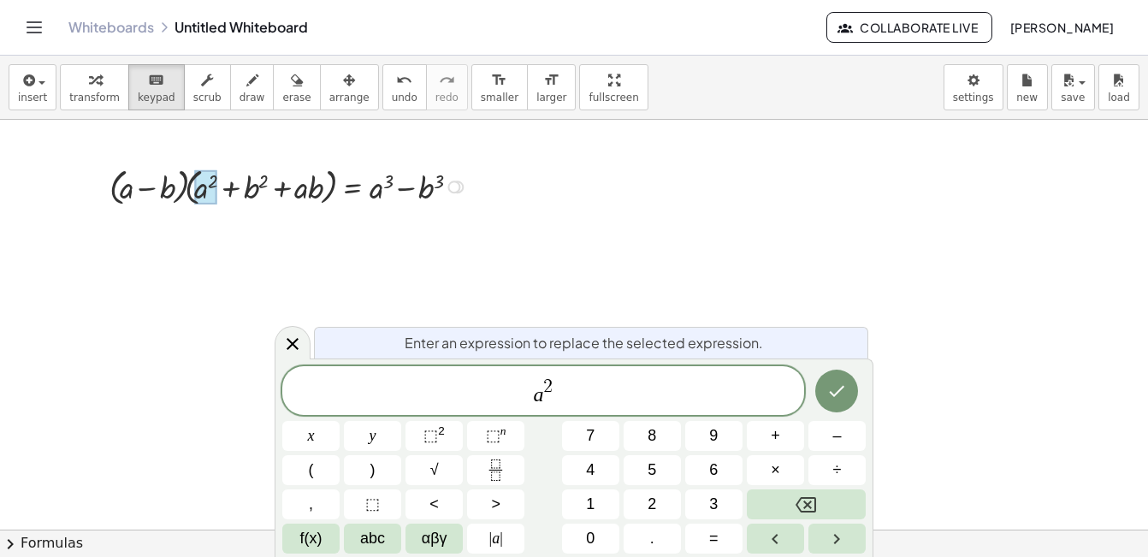
click at [143, 190] on div at bounding box center [291, 186] width 380 height 48
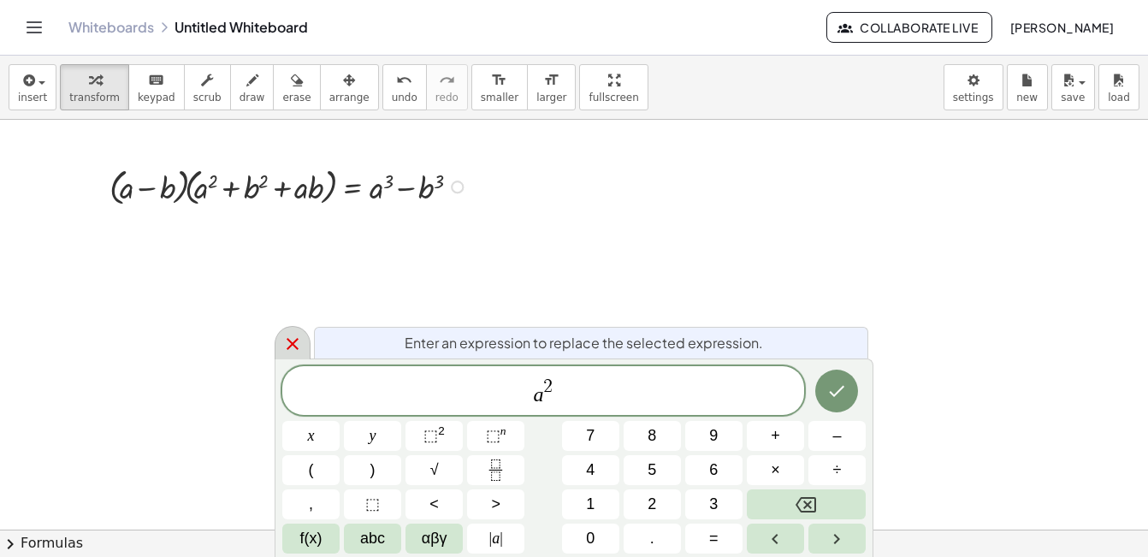
click at [277, 340] on div at bounding box center [293, 342] width 36 height 33
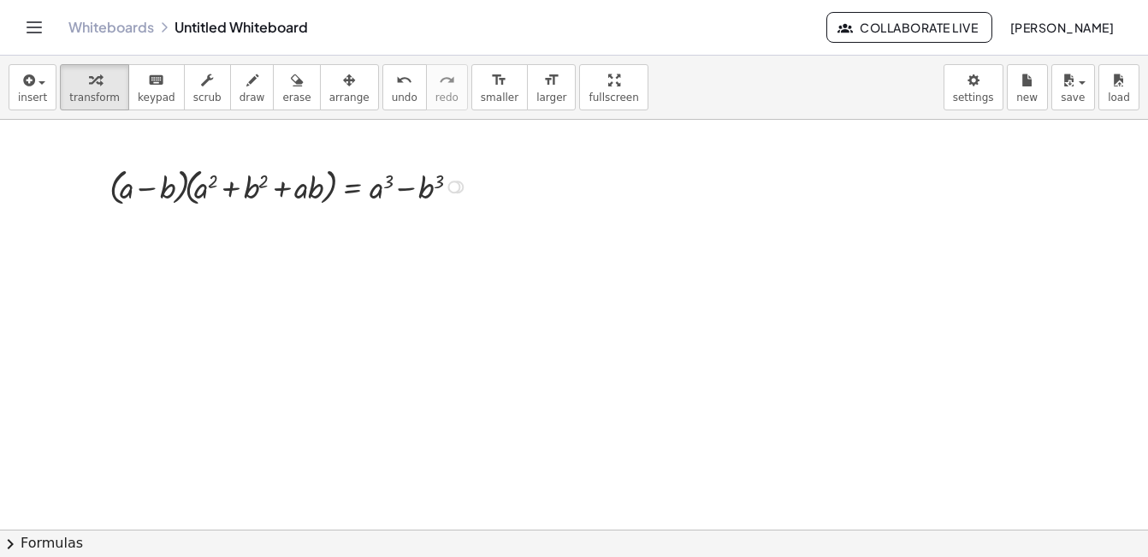
click at [147, 188] on div at bounding box center [291, 186] width 380 height 48
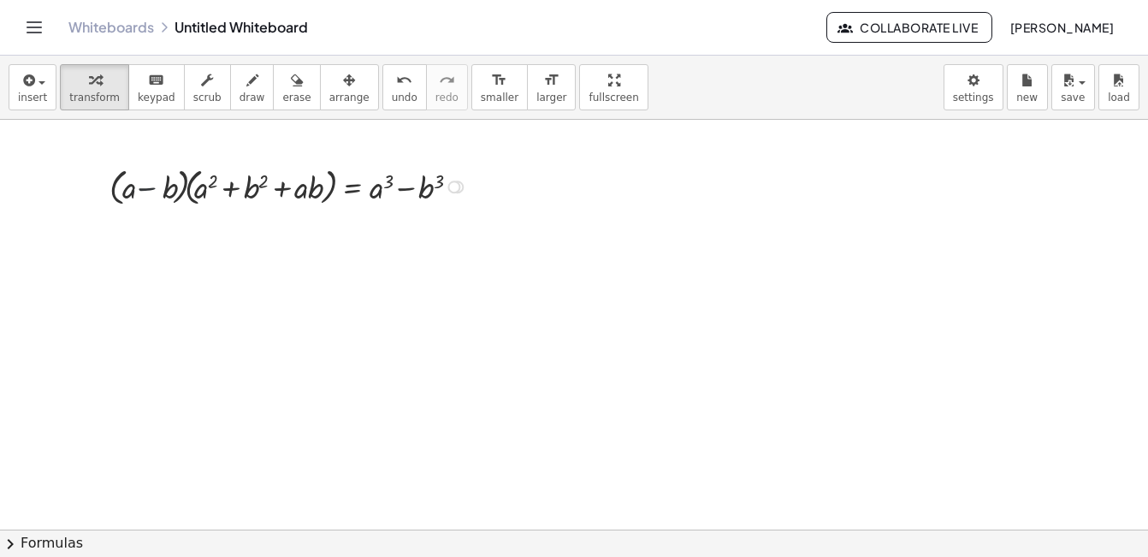
click at [147, 188] on div at bounding box center [291, 186] width 380 height 48
click at [456, 184] on div at bounding box center [453, 186] width 13 height 13
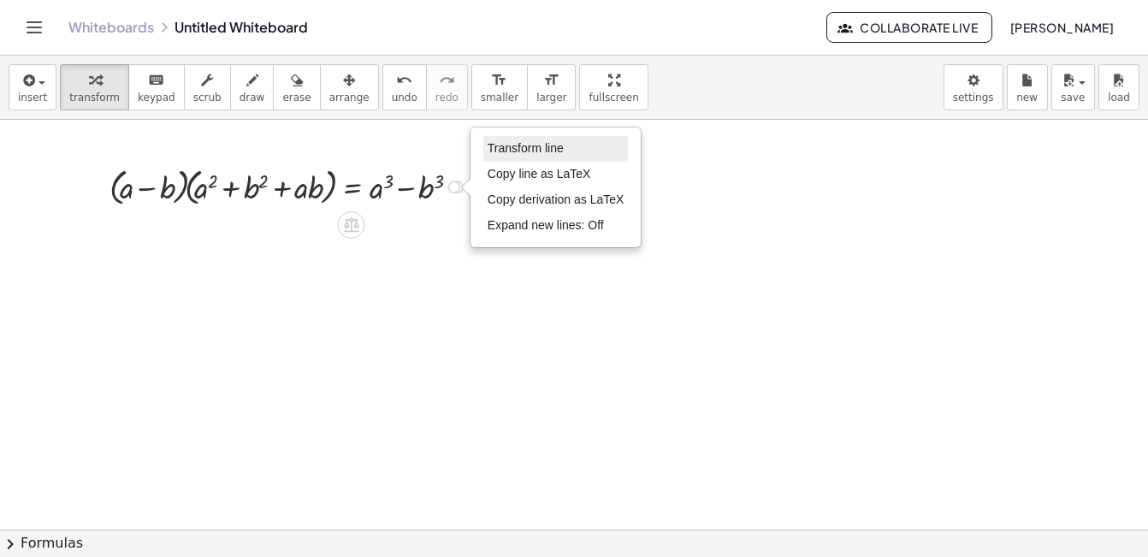
click at [519, 148] on span "Transform line" at bounding box center [525, 148] width 76 height 14
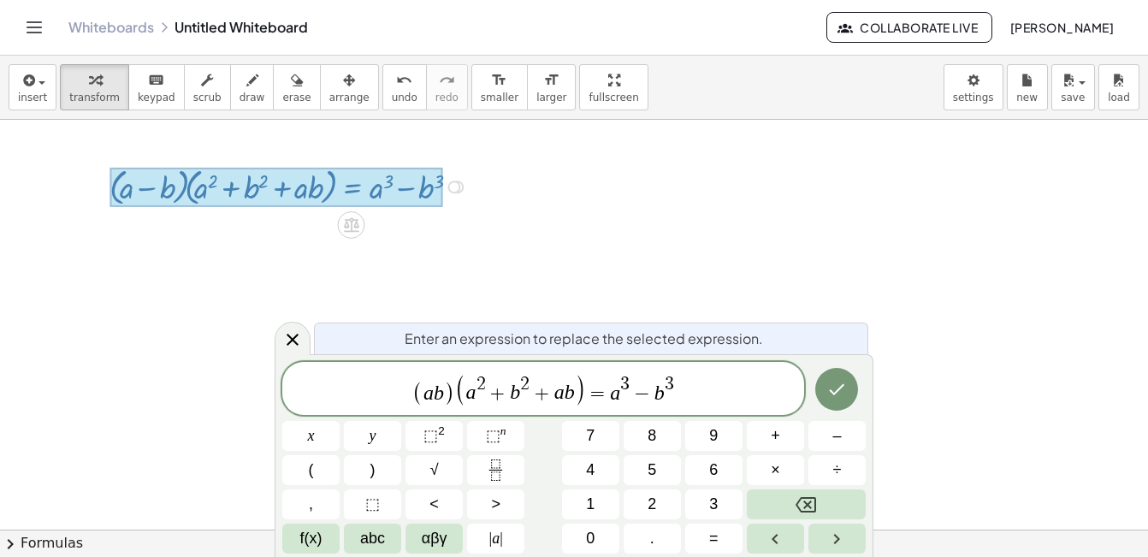
click at [438, 393] on var "b" at bounding box center [439, 392] width 10 height 22
click at [557, 392] on span "+" at bounding box center [553, 393] width 25 height 21
click at [660, 393] on span "−" at bounding box center [653, 393] width 25 height 21
click at [829, 382] on icon "Done" at bounding box center [836, 389] width 21 height 21
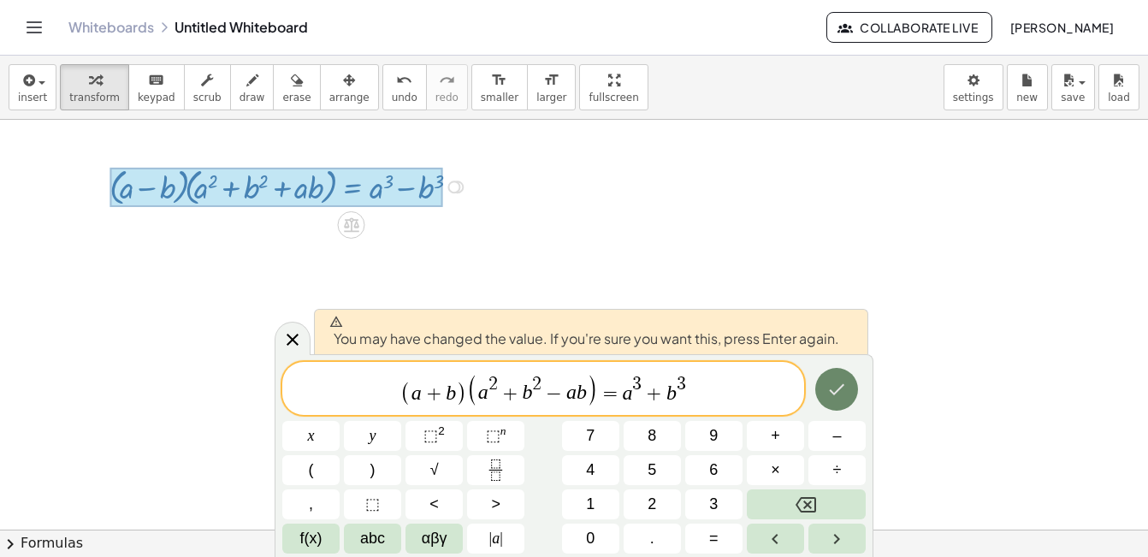
click at [836, 383] on icon "Done" at bounding box center [836, 389] width 21 height 21
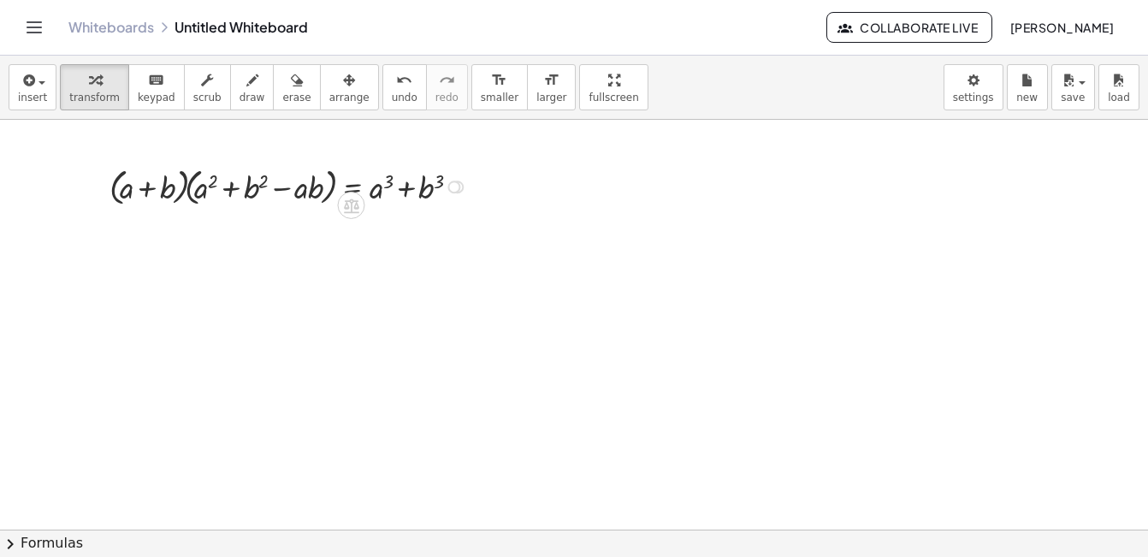
click at [272, 384] on div at bounding box center [521, 518] width 1451 height 819
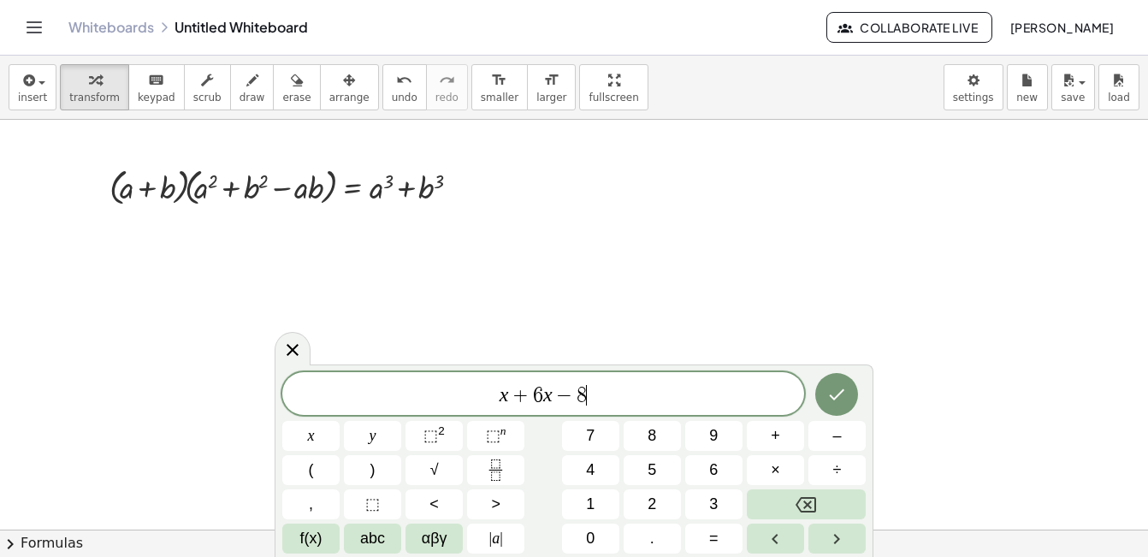
click at [506, 390] on var "x" at bounding box center [503, 394] width 9 height 22
click at [439, 428] on sup "2" at bounding box center [441, 430] width 7 height 13
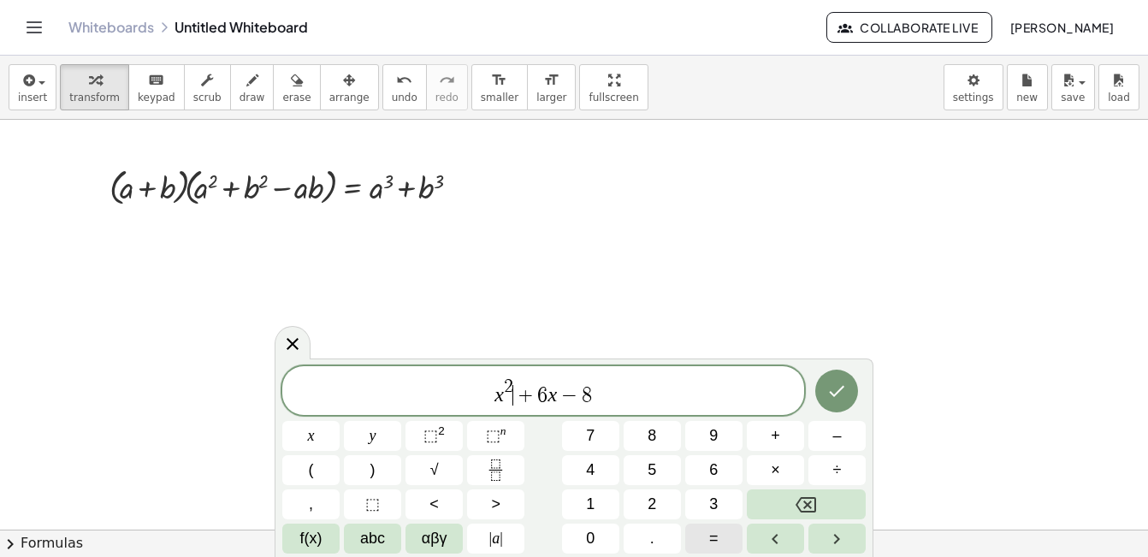
click at [712, 534] on span "=" at bounding box center [713, 538] width 9 height 23
click at [830, 390] on icon "Done" at bounding box center [836, 391] width 21 height 21
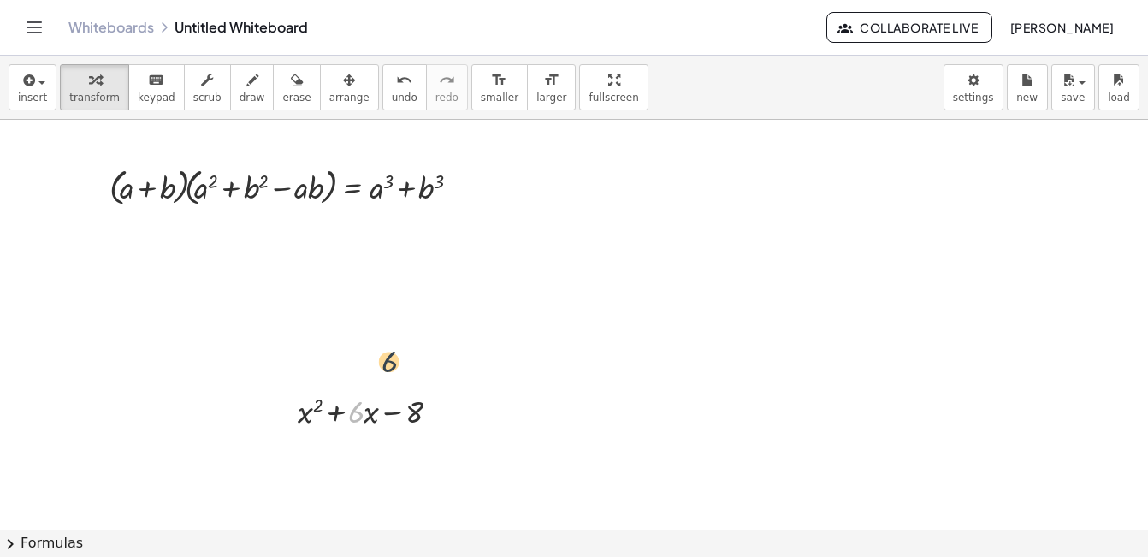
drag, startPoint x: 357, startPoint y: 409, endPoint x: 404, endPoint y: 343, distance: 80.4
click at [404, 343] on div at bounding box center [521, 518] width 1451 height 819
click at [256, 362] on div at bounding box center [521, 518] width 1451 height 819
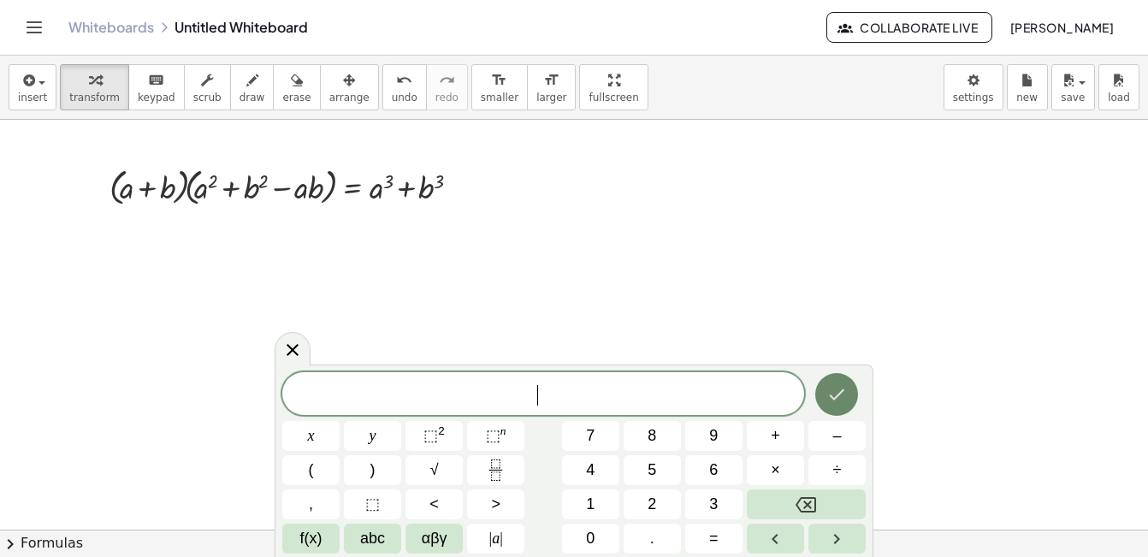
click at [851, 392] on button "Done" at bounding box center [836, 394] width 43 height 43
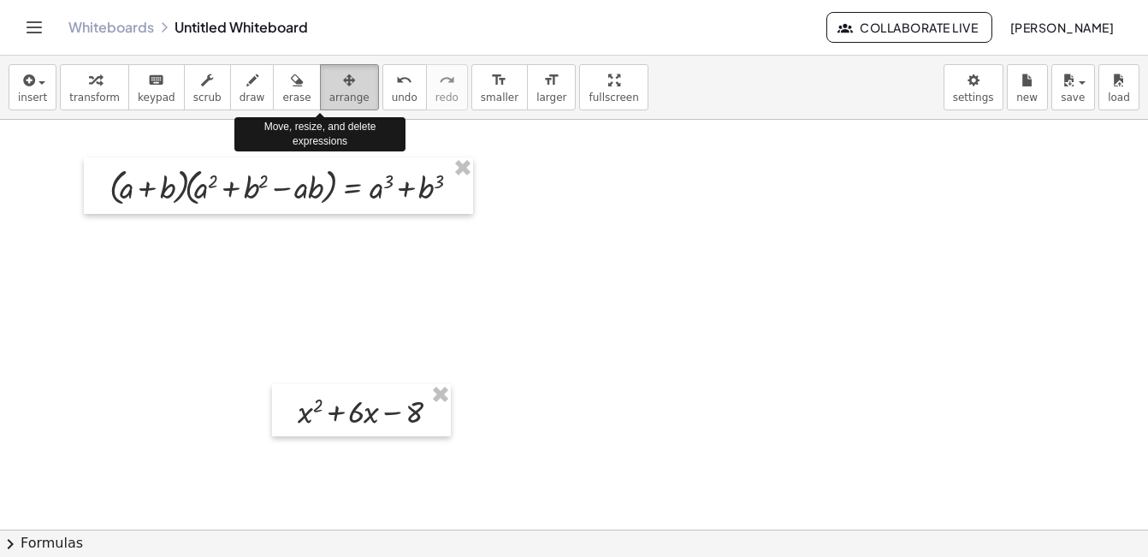
click at [329, 78] on div "button" at bounding box center [349, 79] width 40 height 21
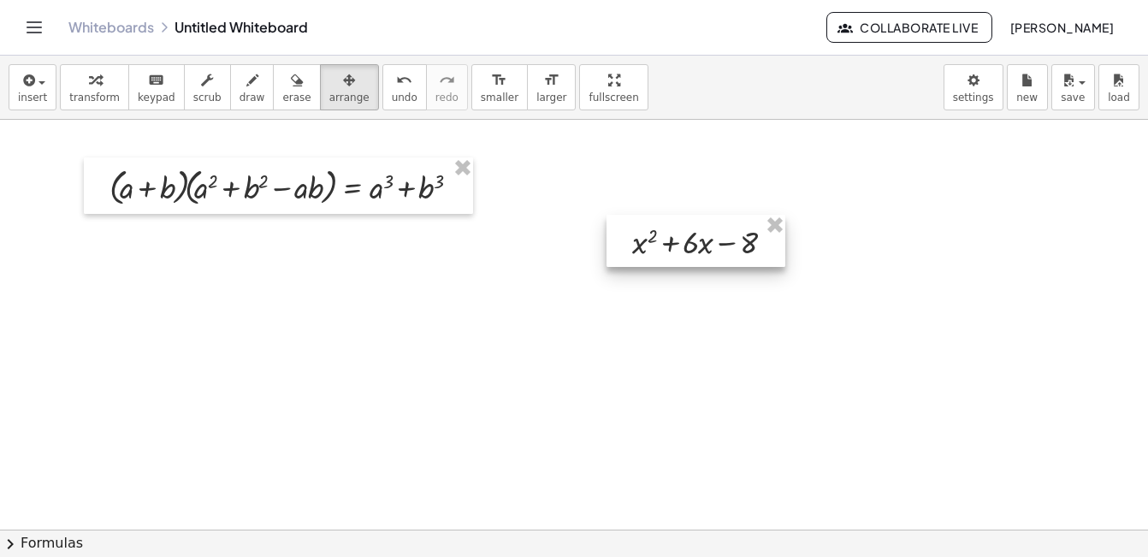
drag, startPoint x: 325, startPoint y: 408, endPoint x: 653, endPoint y: 236, distance: 369.9
click at [653, 236] on div at bounding box center [695, 241] width 179 height 52
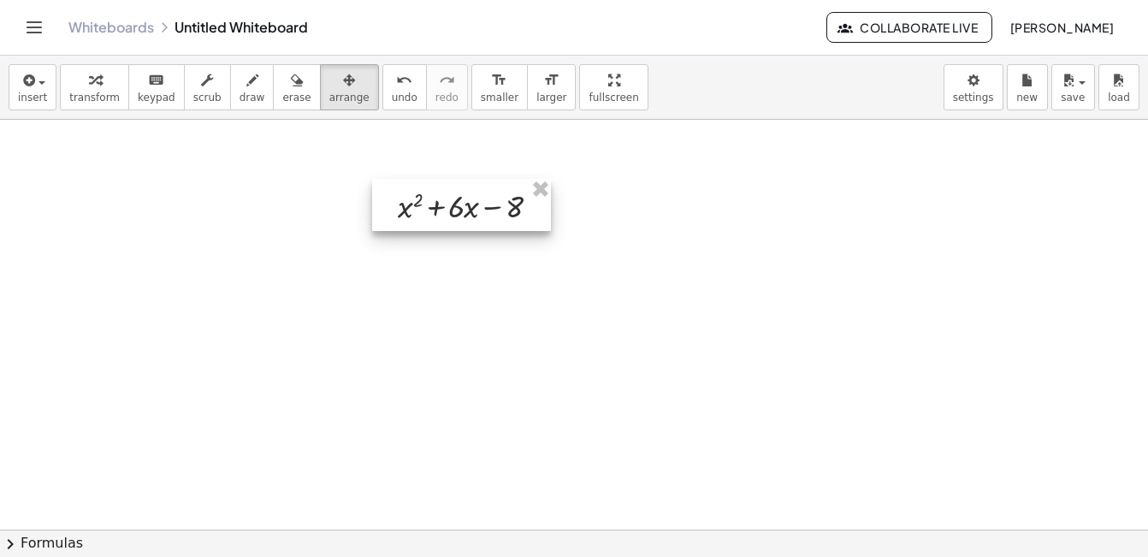
drag, startPoint x: 712, startPoint y: 242, endPoint x: 493, endPoint y: 208, distance: 220.7
click at [493, 208] on div at bounding box center [461, 205] width 179 height 52
click at [586, 217] on div at bounding box center [521, 518] width 1451 height 819
click at [422, 313] on div at bounding box center [521, 518] width 1451 height 819
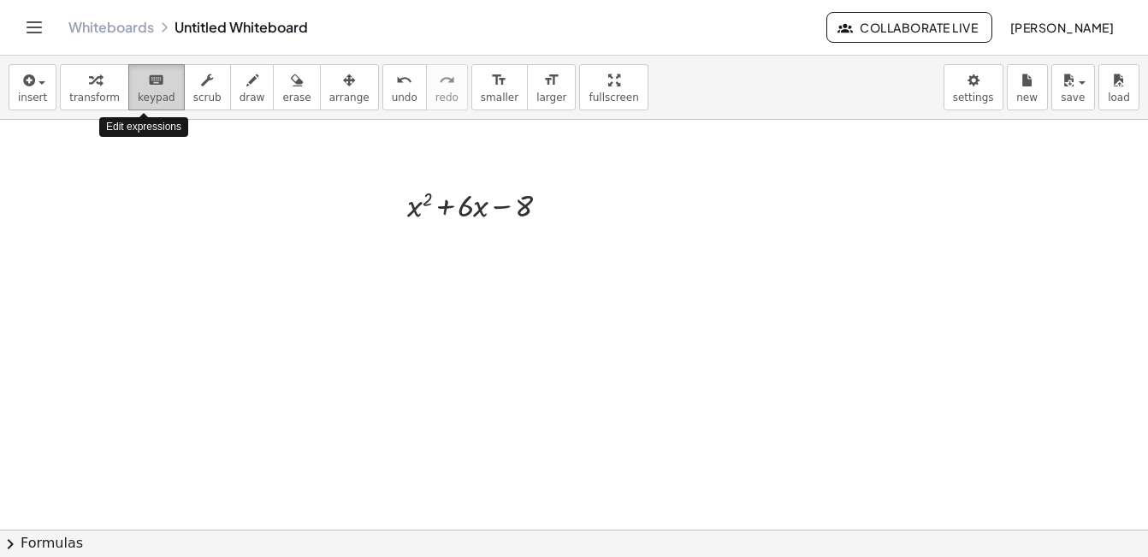
click at [148, 92] on span "keypad" at bounding box center [157, 98] width 38 height 12
click at [381, 307] on div at bounding box center [521, 518] width 1451 height 819
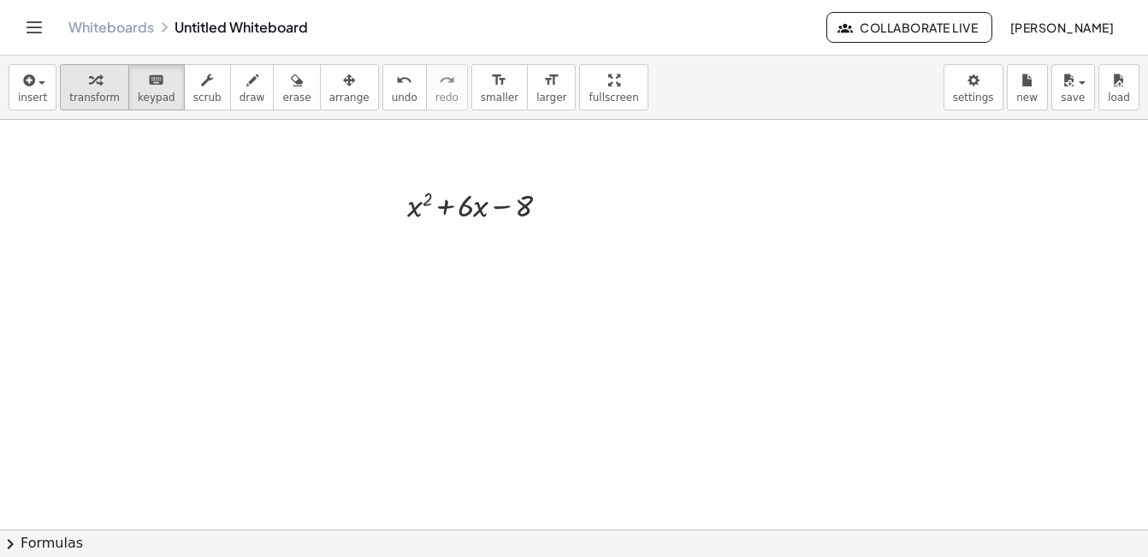
click at [89, 71] on icon "button" at bounding box center [95, 80] width 12 height 21
click at [342, 344] on div at bounding box center [521, 518] width 1451 height 819
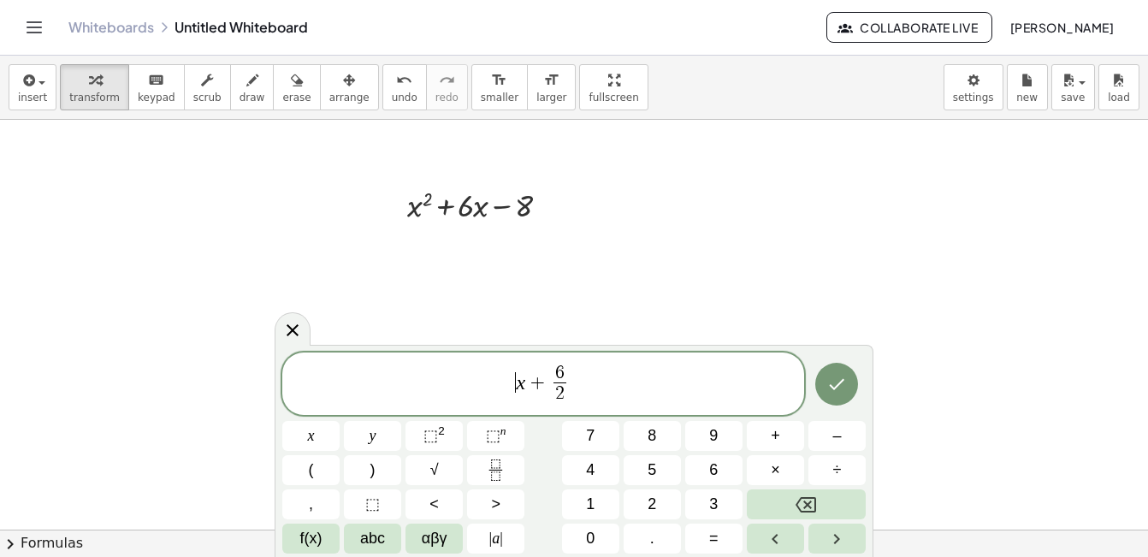
click at [497, 381] on span "​ x + 6 2 ​" at bounding box center [543, 385] width 522 height 45
click at [595, 375] on span "( x + 6 2 ​ ) ​" at bounding box center [543, 382] width 522 height 49
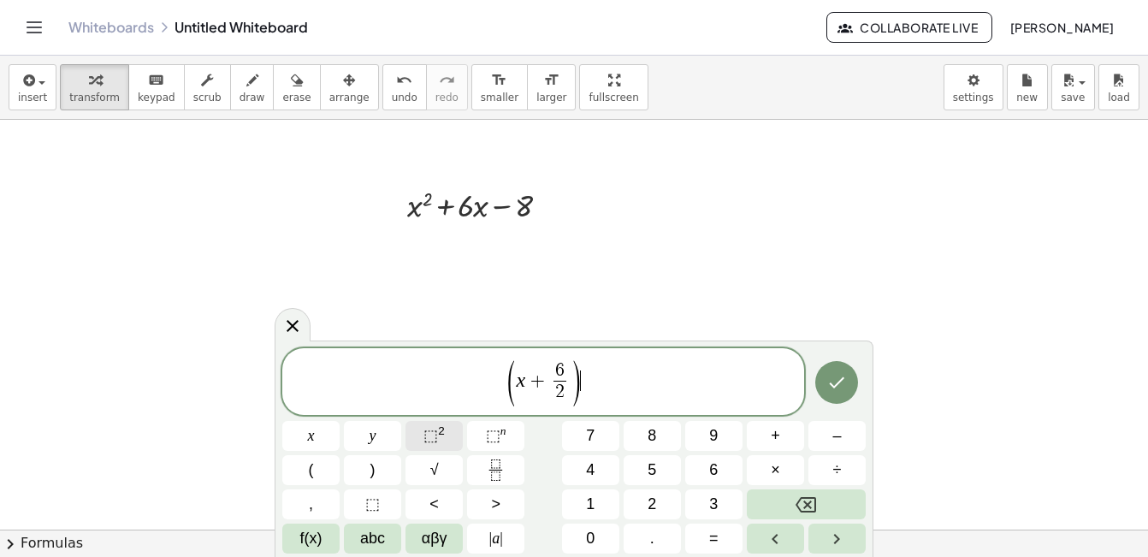
click at [434, 435] on span "⬚" at bounding box center [430, 435] width 15 height 17
click at [444, 428] on span "⬚ 2" at bounding box center [433, 435] width 21 height 23
click at [578, 379] on span "3" at bounding box center [575, 380] width 10 height 21
click at [583, 375] on span "6 2 ​ ​" at bounding box center [575, 383] width 21 height 42
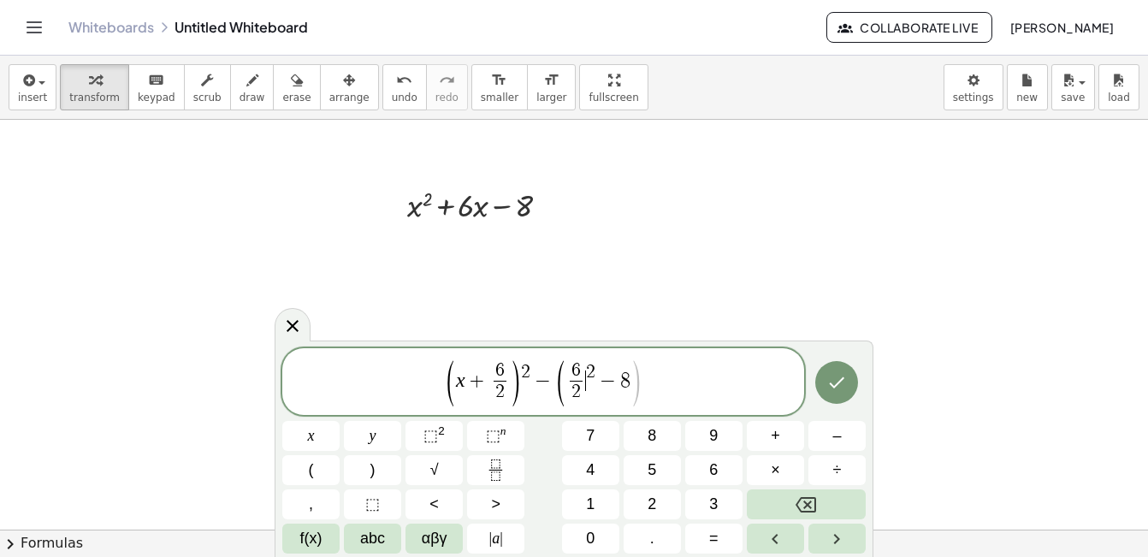
click at [584, 366] on span "6 2 ​" at bounding box center [575, 383] width 21 height 42
click at [849, 387] on button "Done" at bounding box center [836, 382] width 43 height 43
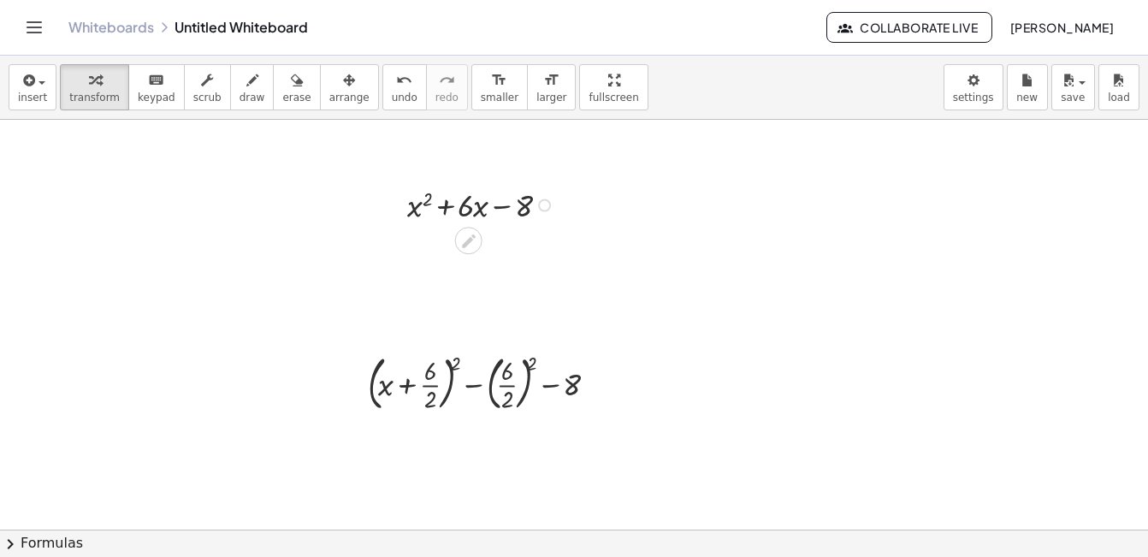
click at [452, 202] on div at bounding box center [483, 204] width 169 height 44
drag, startPoint x: 523, startPoint y: 201, endPoint x: 582, endPoint y: 200, distance: 59.9
drag, startPoint x: 529, startPoint y: 202, endPoint x: 696, endPoint y: 200, distance: 167.6
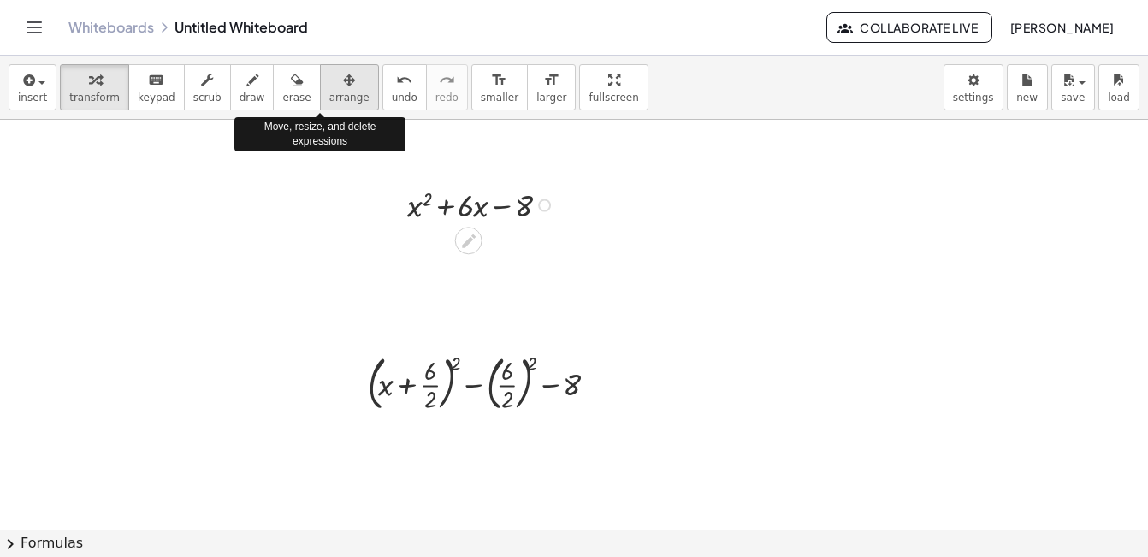
click at [343, 85] on icon "button" at bounding box center [349, 80] width 12 height 21
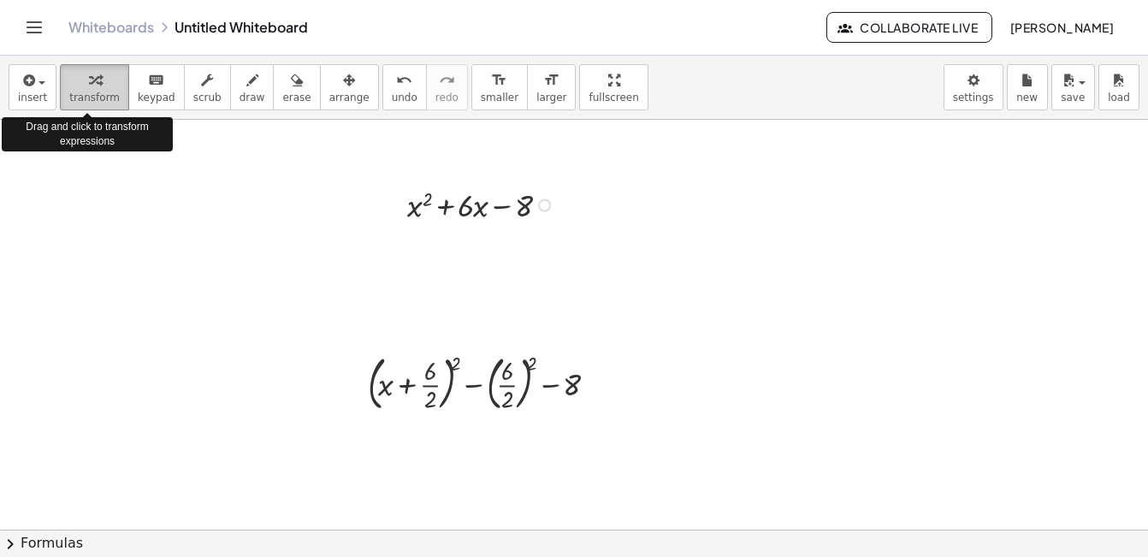
click at [95, 92] on span "transform" at bounding box center [94, 98] width 50 height 12
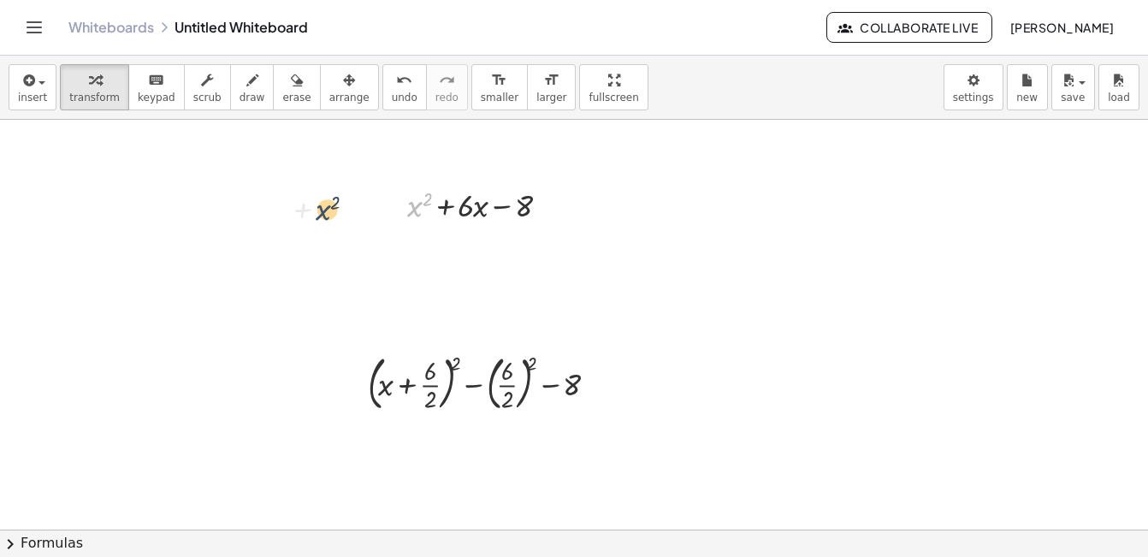
drag, startPoint x: 414, startPoint y: 208, endPoint x: 322, endPoint y: 212, distance: 91.6
drag, startPoint x: 430, startPoint y: 385, endPoint x: 424, endPoint y: 270, distance: 114.8
click at [424, 270] on div "+ x 2 + · 6 · x − 8 + · 6 · 2 + x + ( + x + · 6 · 2 ) 2 − ( · 6 · 2 ) 2 − 8" at bounding box center [521, 518] width 1451 height 819
click at [775, 286] on div at bounding box center [521, 518] width 1451 height 819
click at [597, 382] on div at bounding box center [593, 382] width 13 height 13
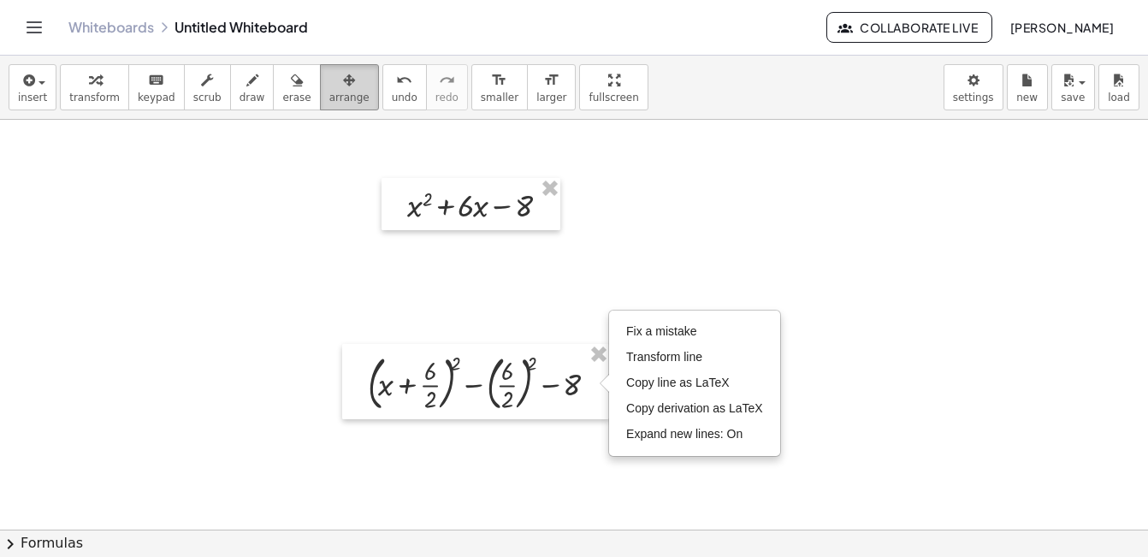
click at [343, 83] on icon "button" at bounding box center [349, 80] width 12 height 21
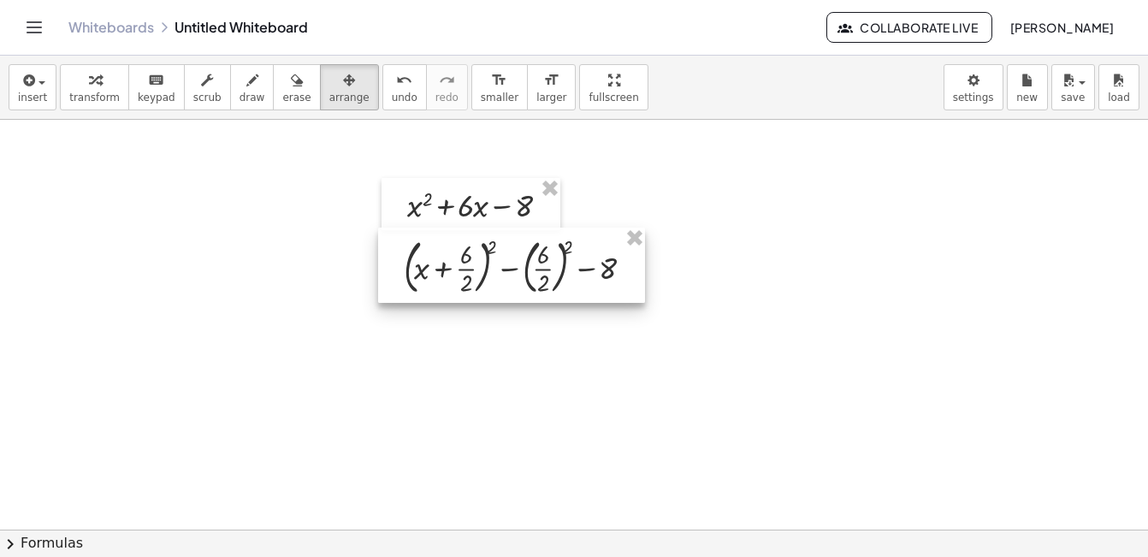
drag, startPoint x: 481, startPoint y: 384, endPoint x: 517, endPoint y: 267, distance: 122.5
click at [517, 267] on div at bounding box center [511, 264] width 267 height 75
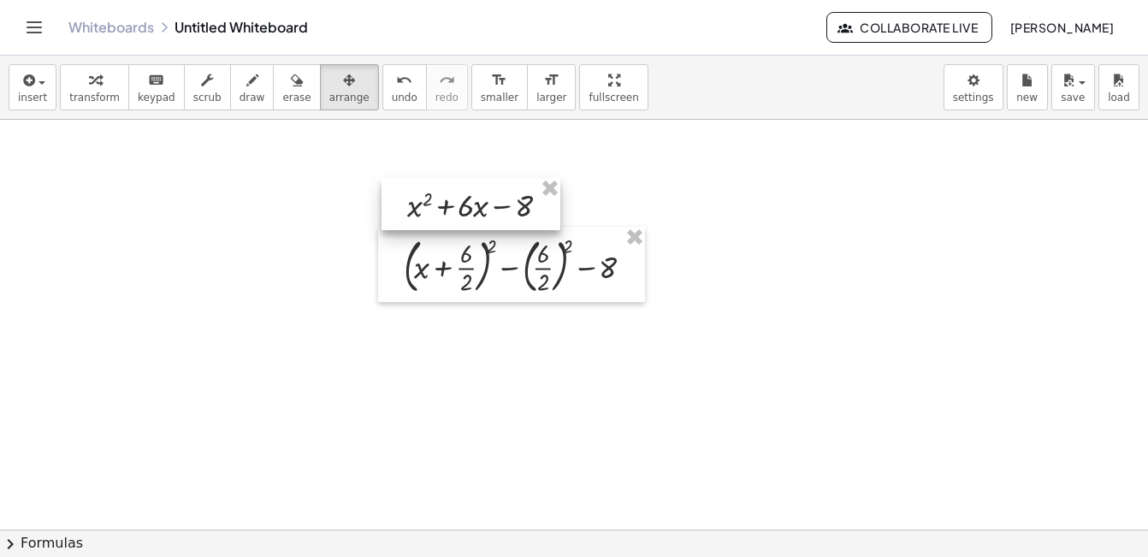
click at [525, 204] on div at bounding box center [470, 204] width 179 height 52
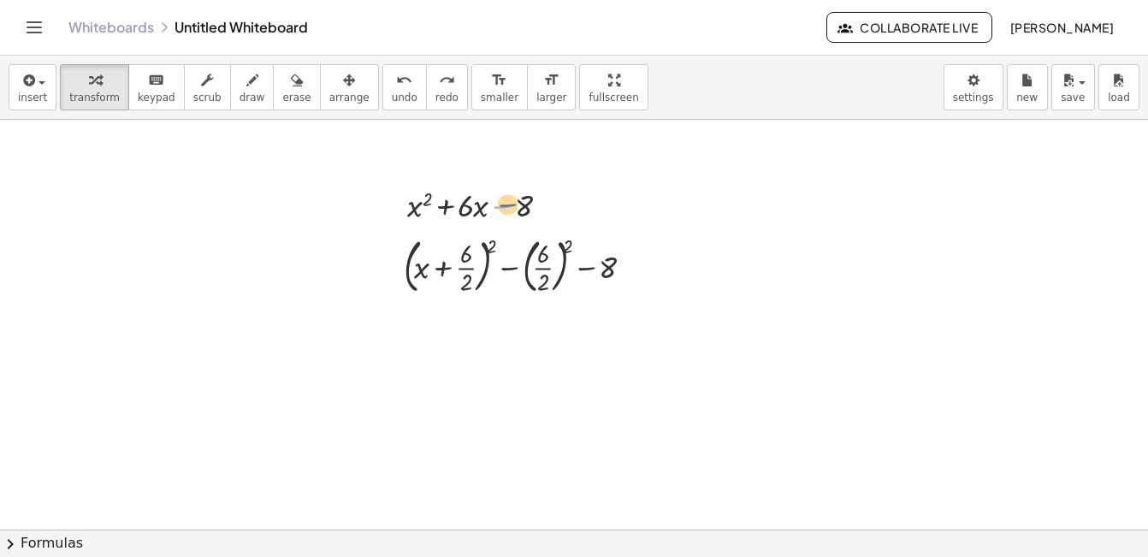
click at [517, 202] on div at bounding box center [483, 204] width 169 height 44
click at [620, 187] on div at bounding box center [521, 518] width 1451 height 819
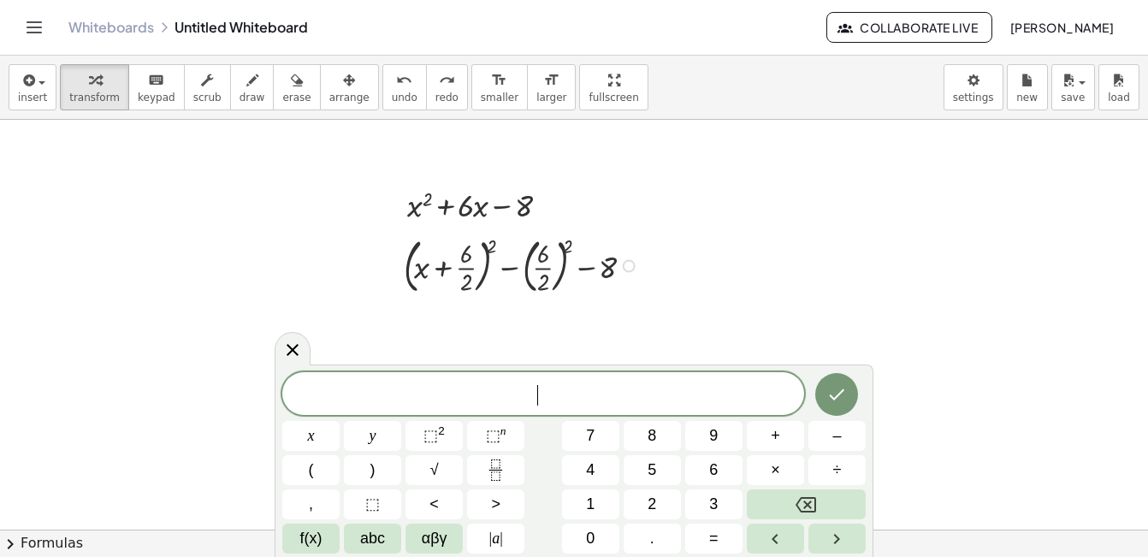
click at [552, 261] on div at bounding box center [523, 264] width 257 height 67
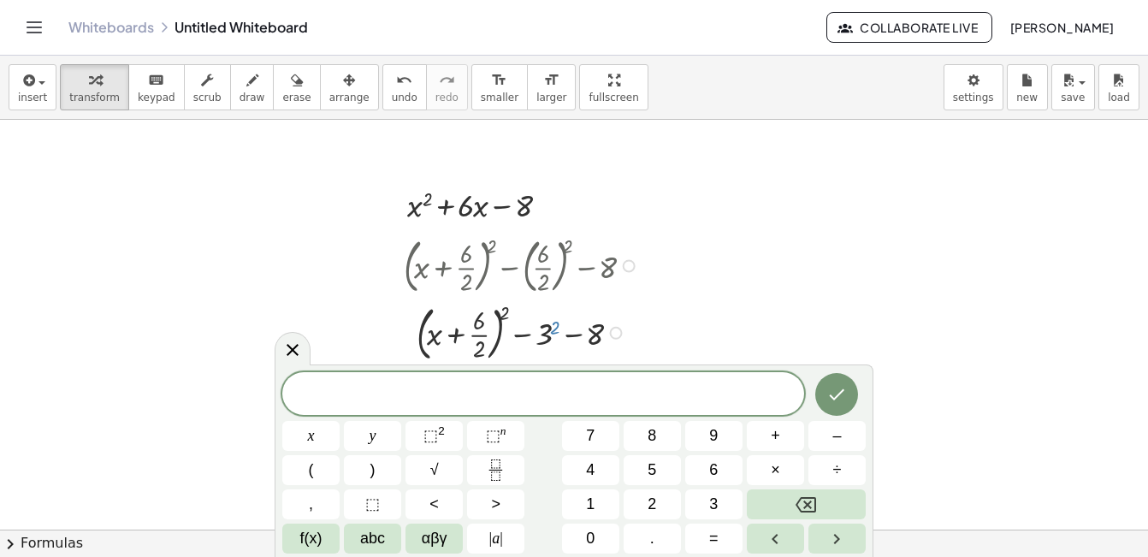
click at [509, 266] on div "+ ( + x + · 6 · 2 ) 2 − ( · 6 · 2 ) 2 − 8 + ( + x + · 6 · 2 ) 2 − 2 − 8 3 Fix a…" at bounding box center [509, 266] width 0 height 0
click at [550, 333] on div at bounding box center [523, 331] width 257 height 67
click at [611, 336] on div at bounding box center [616, 333] width 13 height 13
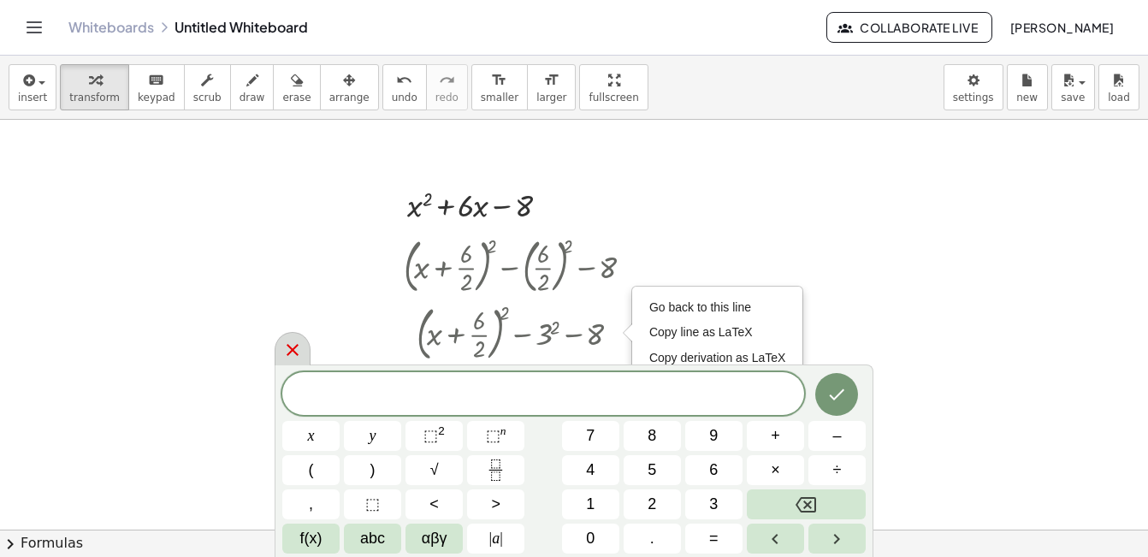
click at [304, 349] on div at bounding box center [293, 348] width 36 height 33
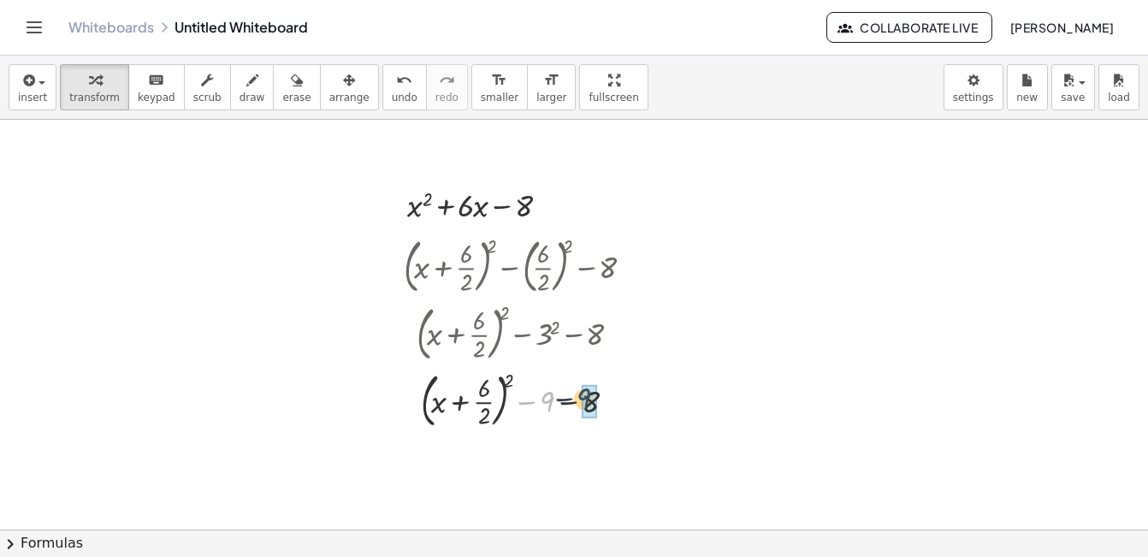
drag, startPoint x: 550, startPoint y: 404, endPoint x: 588, endPoint y: 400, distance: 38.6
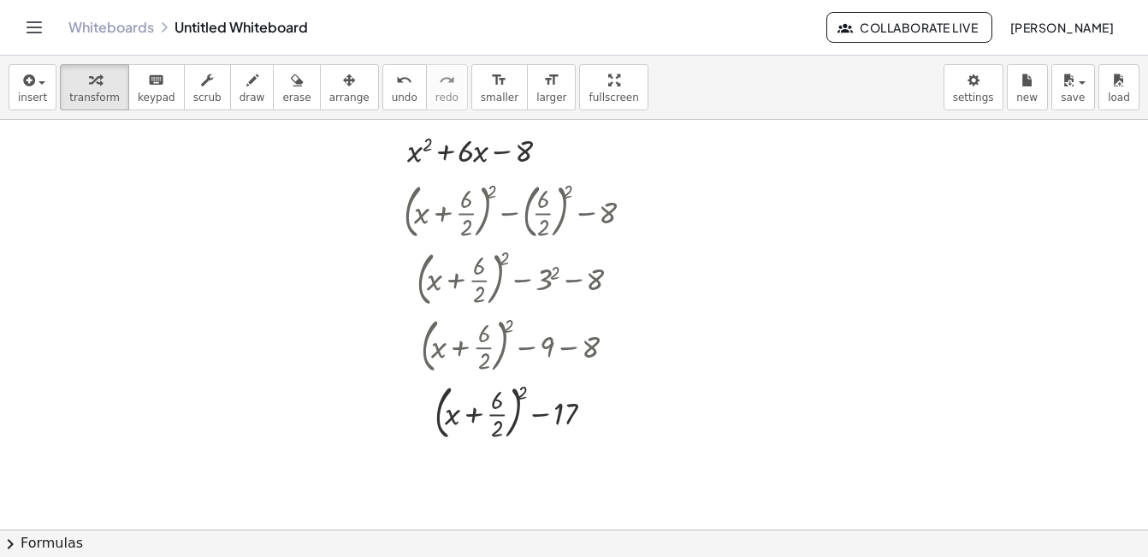
scroll to position [64, 204]
drag, startPoint x: 441, startPoint y: 149, endPoint x: 456, endPoint y: 147, distance: 14.6
click at [456, 147] on div at bounding box center [483, 151] width 169 height 44
click at [547, 153] on div at bounding box center [544, 152] width 13 height 13
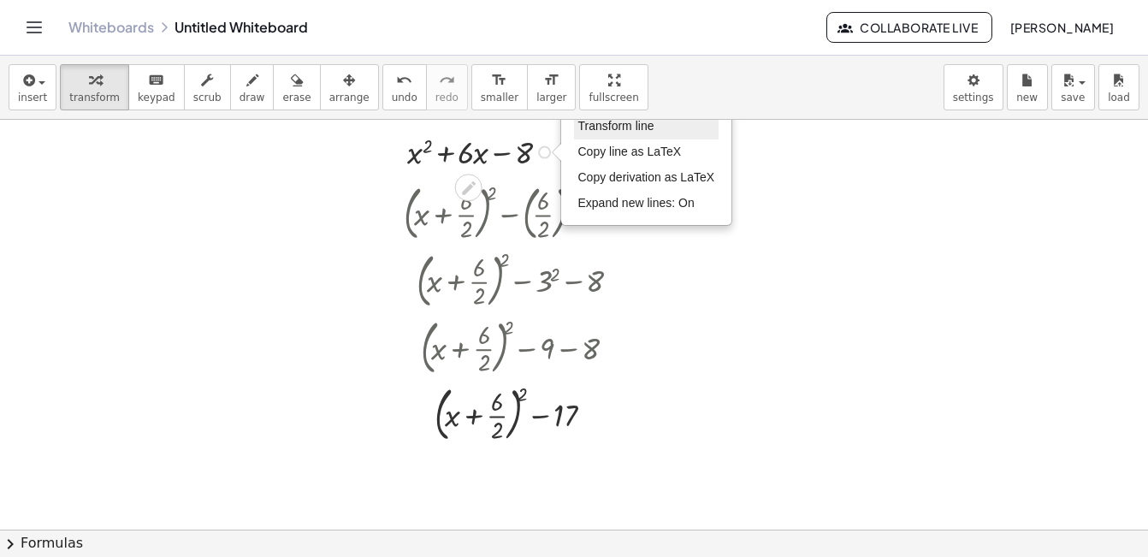
click at [599, 133] on span "Transform line" at bounding box center [616, 126] width 76 height 14
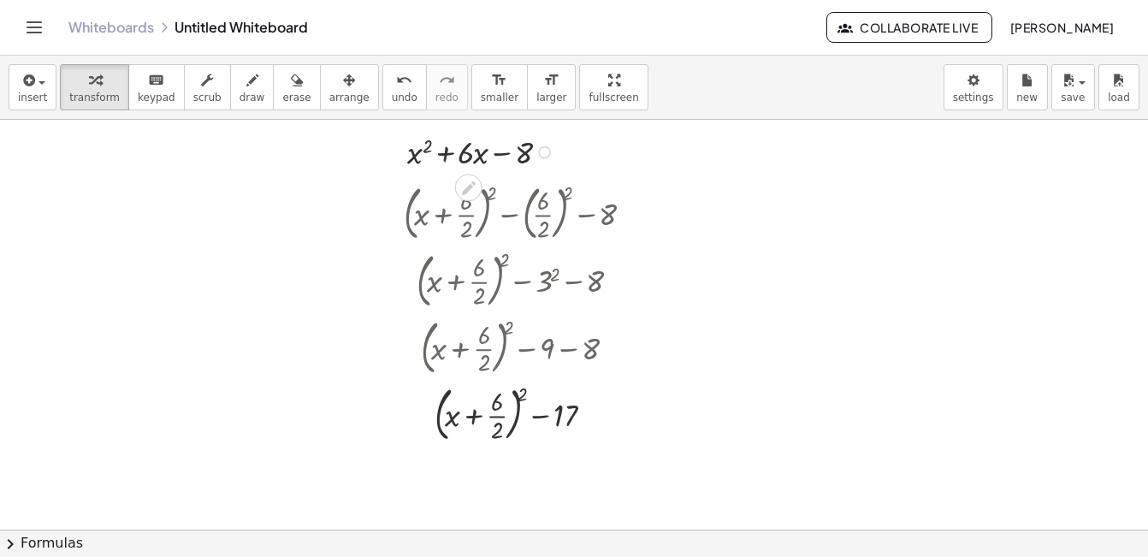
click at [549, 150] on div "Fix a mistake Transform line Copy line as LaTeX Copy derivation as LaTeX Expand…" at bounding box center [544, 152] width 13 height 13
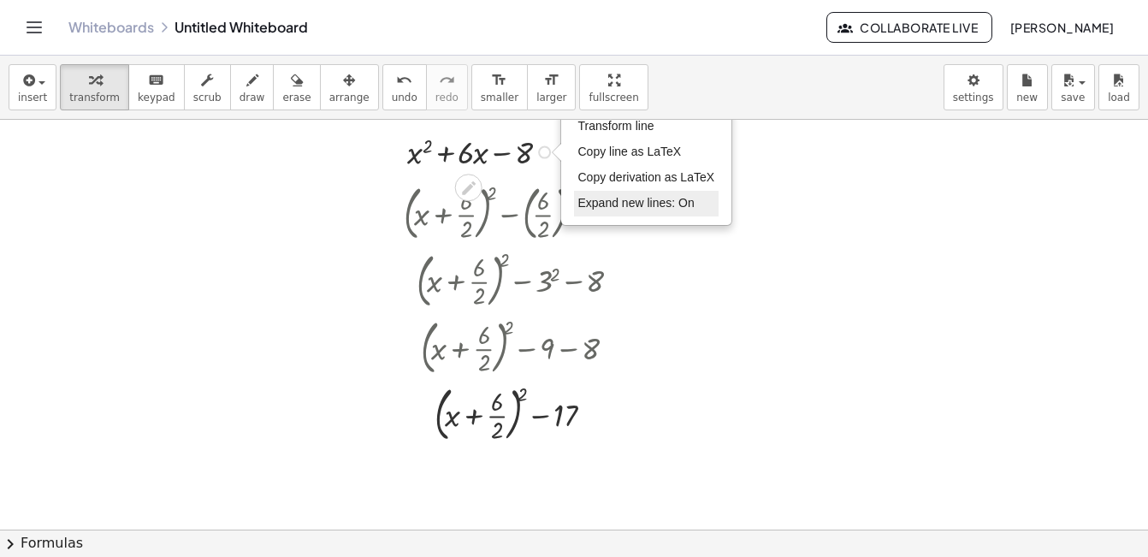
click at [594, 198] on span "Expand new lines: On" at bounding box center [636, 203] width 116 height 14
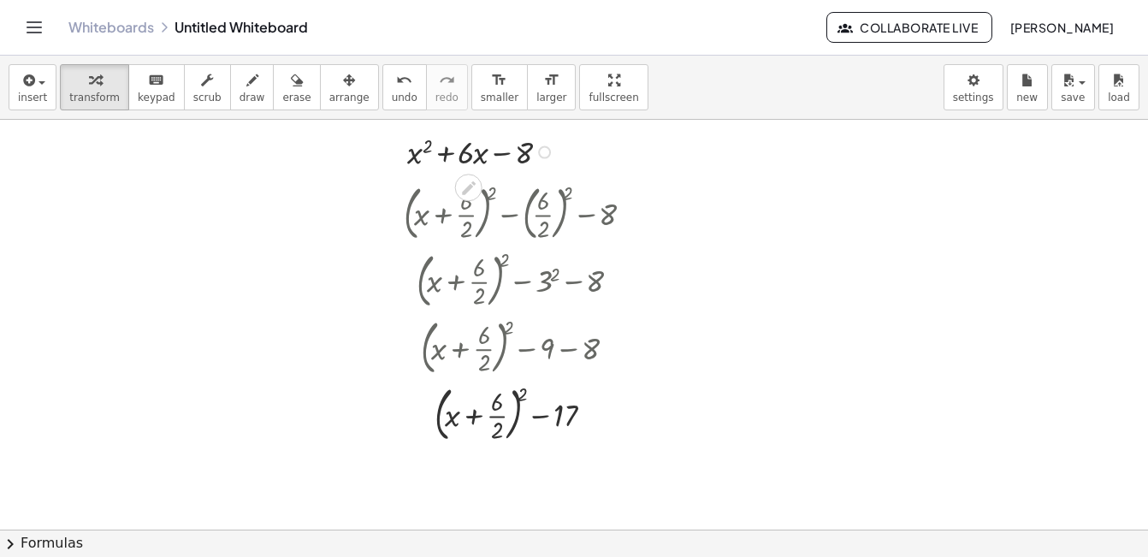
click at [545, 154] on div "Fix a mistake Transform line Copy line as LaTeX Copy derivation as LaTeX Expand…" at bounding box center [544, 152] width 13 height 13
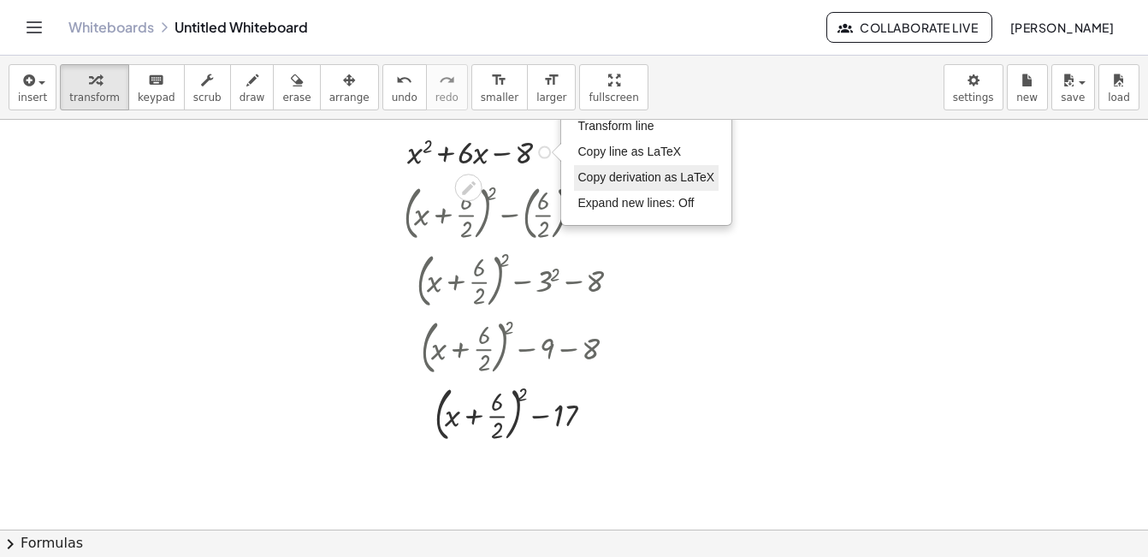
click at [635, 176] on span "Copy derivation as LaTeX" at bounding box center [646, 177] width 137 height 14
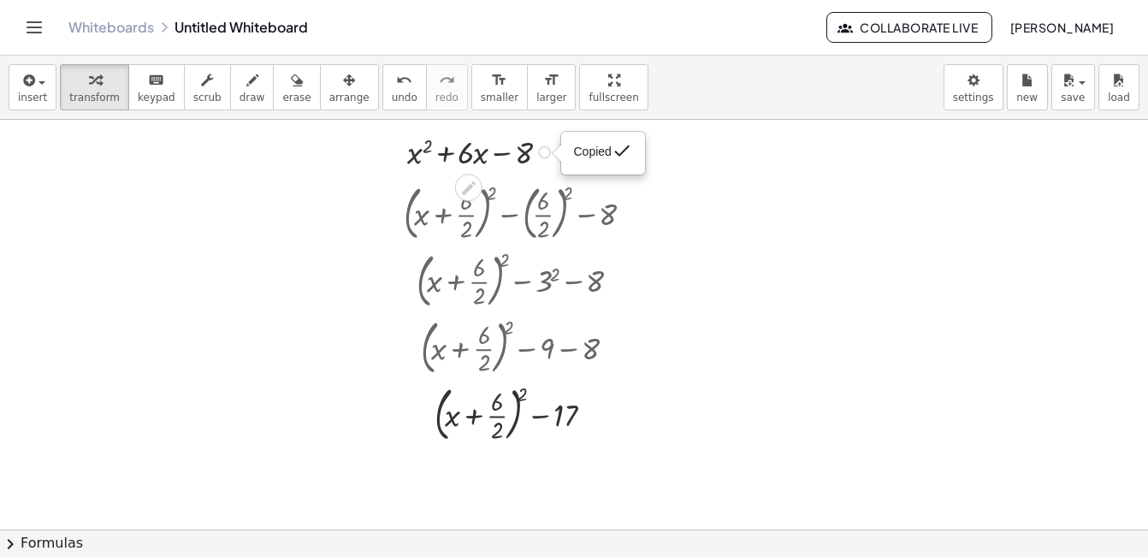
click at [545, 151] on div "Copied done" at bounding box center [544, 152] width 13 height 13
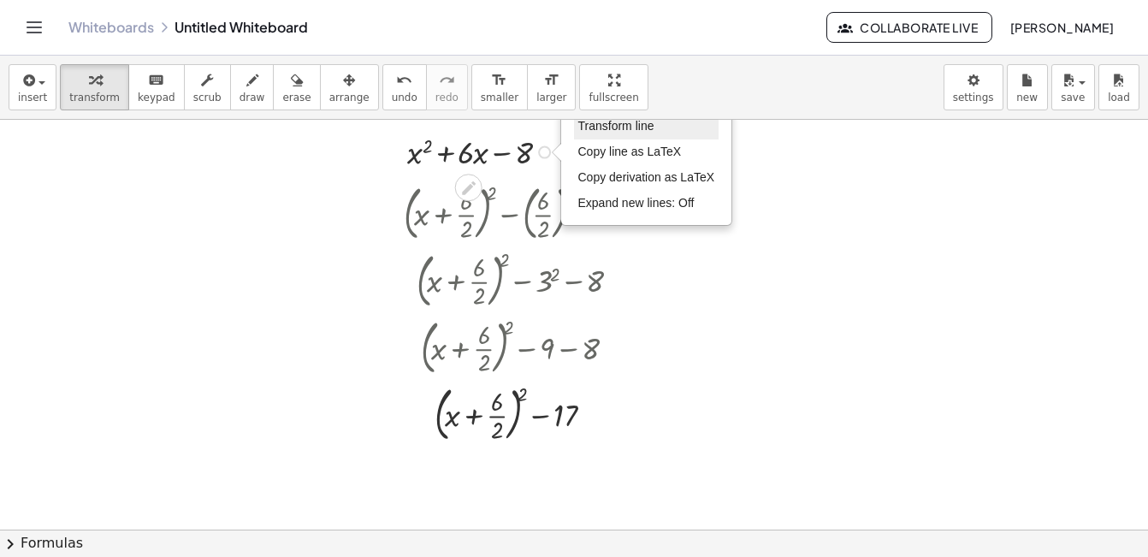
click at [582, 132] on span "Transform line" at bounding box center [616, 126] width 76 height 14
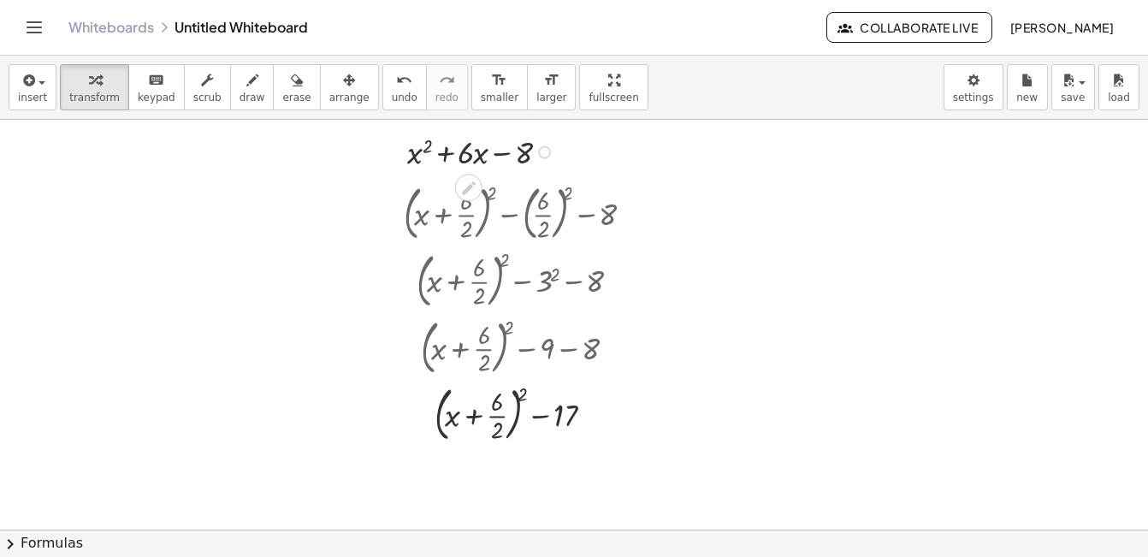
click at [546, 153] on div "Fix a mistake Transform line Copy line as LaTeX Copy derivation as LaTeX Expand…" at bounding box center [544, 152] width 13 height 13
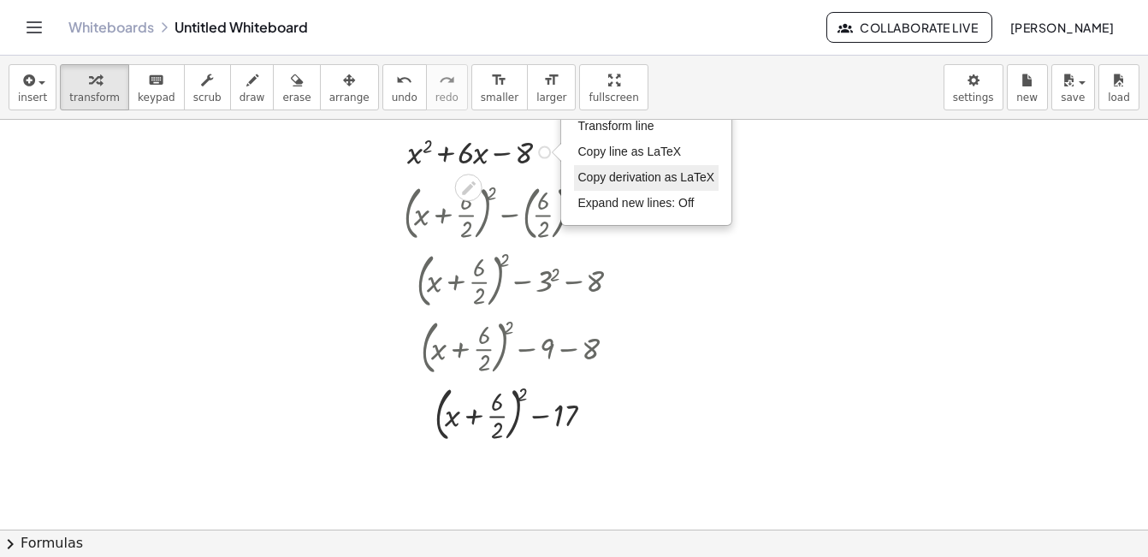
click at [608, 177] on span "Copy derivation as LaTeX" at bounding box center [646, 177] width 137 height 14
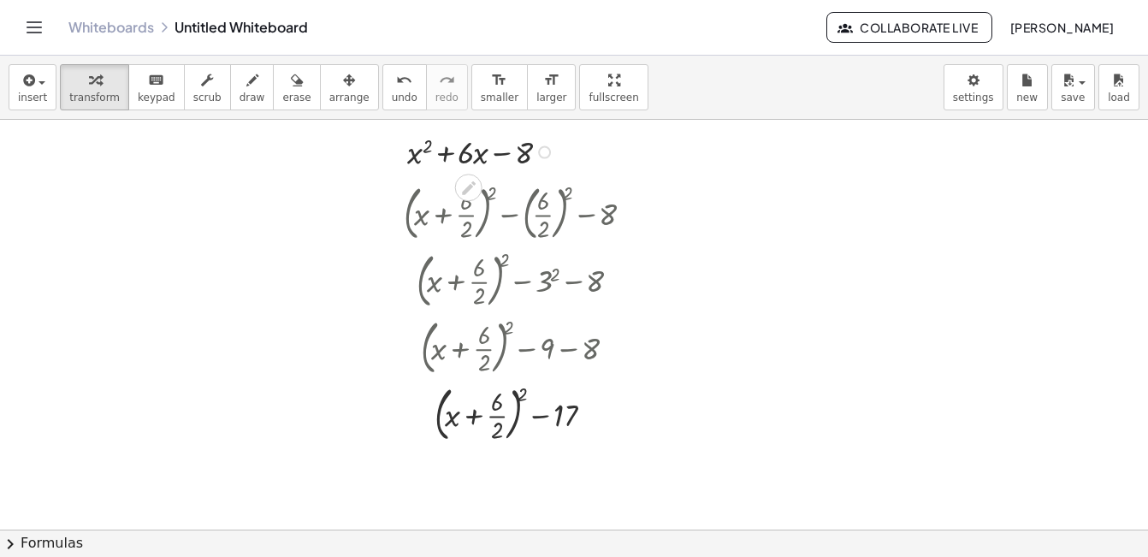
click at [545, 150] on div "Copied done" at bounding box center [544, 152] width 13 height 13
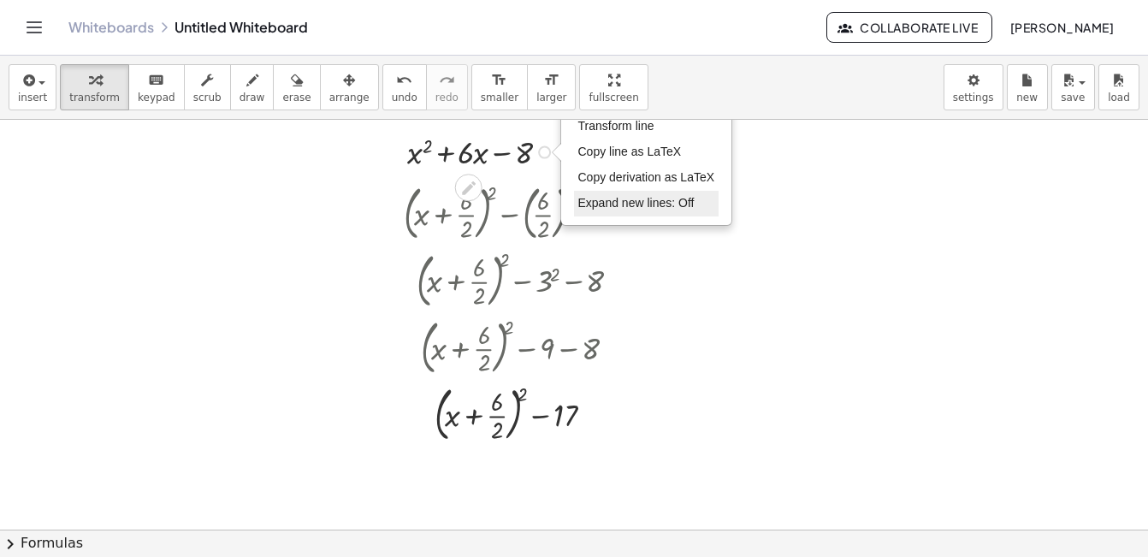
click at [613, 198] on span "Expand new lines: Off" at bounding box center [636, 203] width 116 height 14
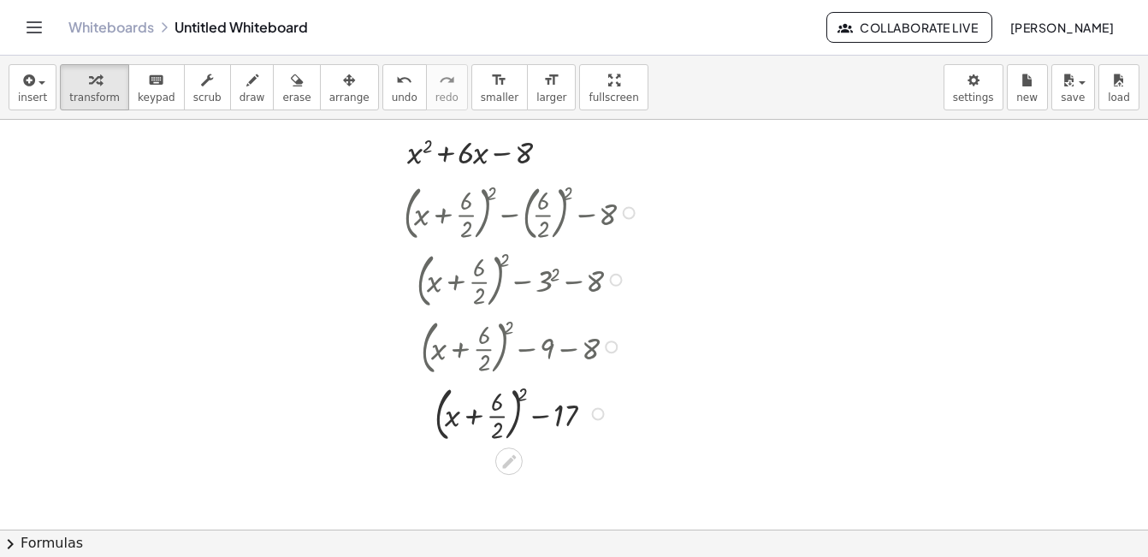
click at [629, 213] on div at bounding box center [629, 212] width 13 height 13
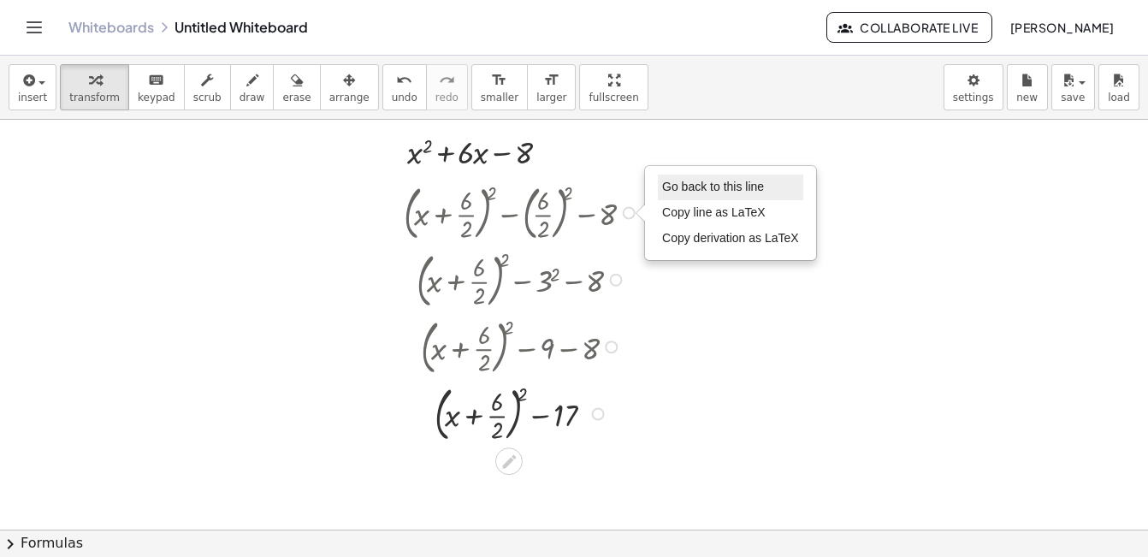
click at [695, 186] on span "Go back to this line" at bounding box center [713, 187] width 102 height 14
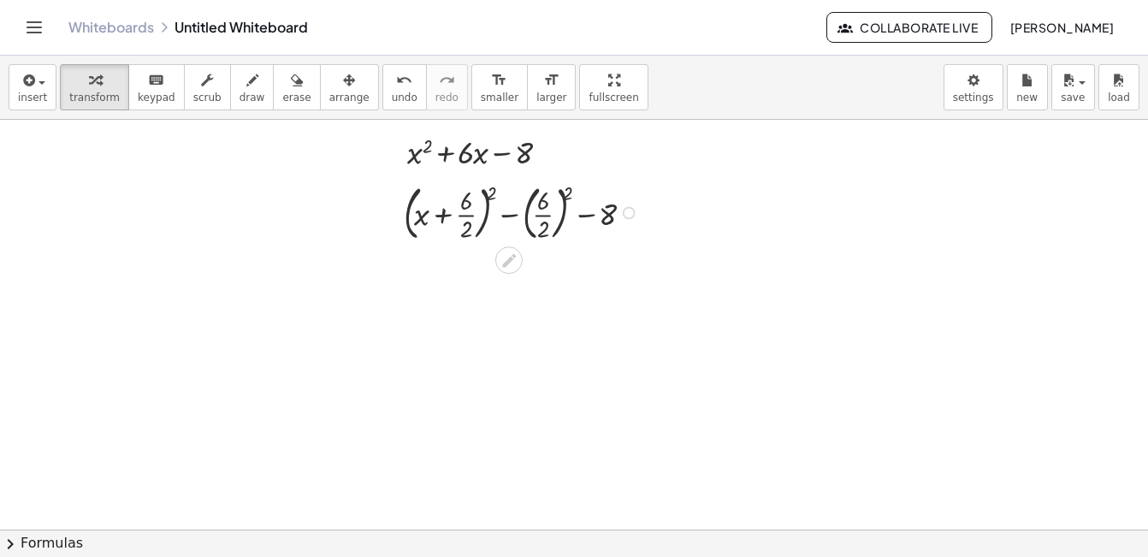
click at [627, 210] on div "Go back to this line Copy line as LaTeX Copy derivation as LaTeX" at bounding box center [629, 212] width 13 height 13
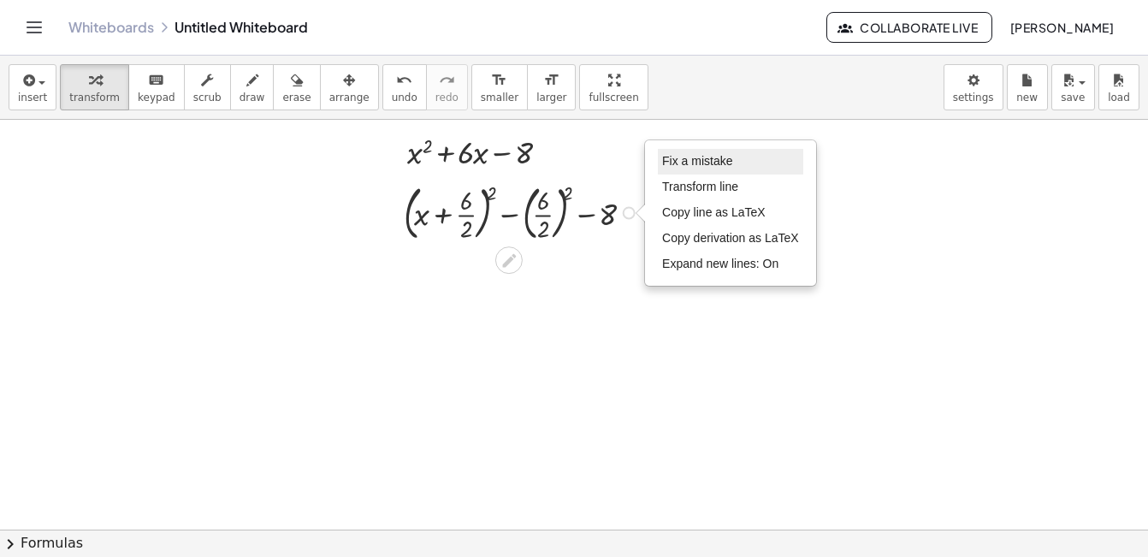
click at [687, 155] on span "Fix a mistake" at bounding box center [697, 161] width 70 height 14
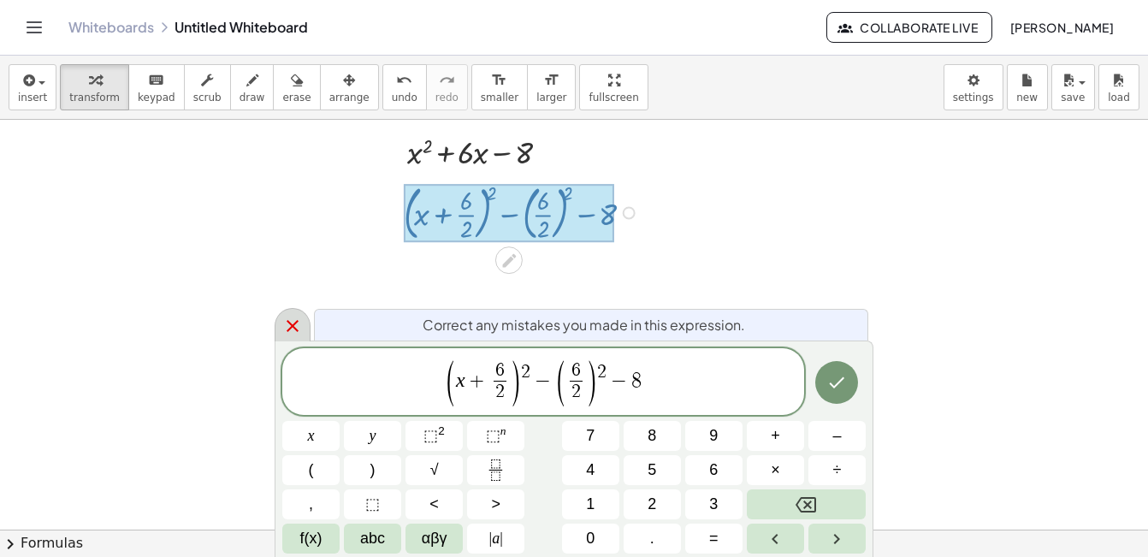
click at [288, 322] on icon at bounding box center [292, 326] width 12 height 12
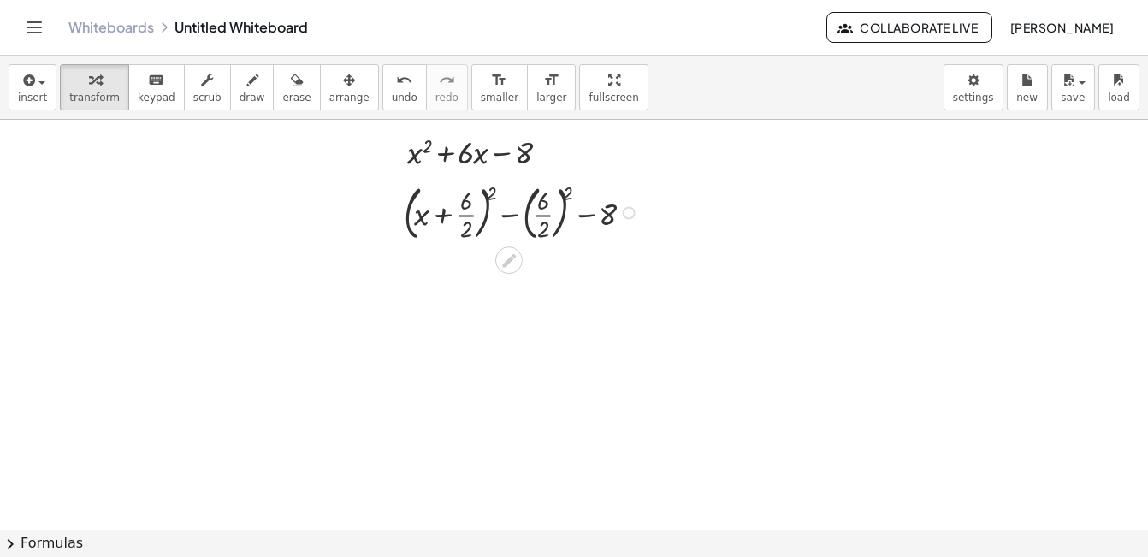
click at [631, 213] on div "Fix a mistake Transform line Copy line as LaTeX Copy derivation as LaTeX Expand…" at bounding box center [629, 212] width 13 height 13
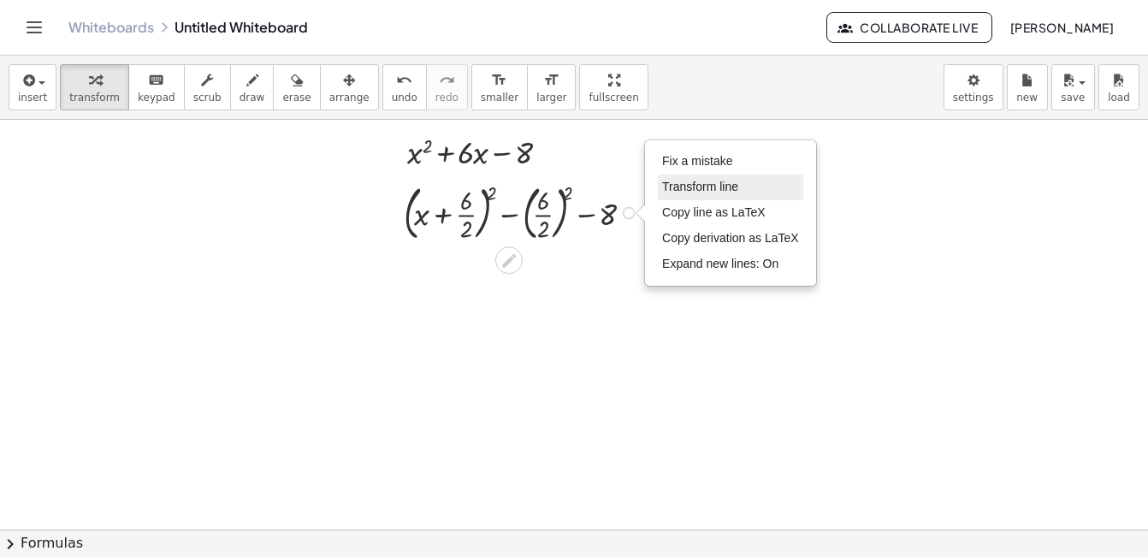
click at [688, 180] on span "Transform line" at bounding box center [700, 187] width 76 height 14
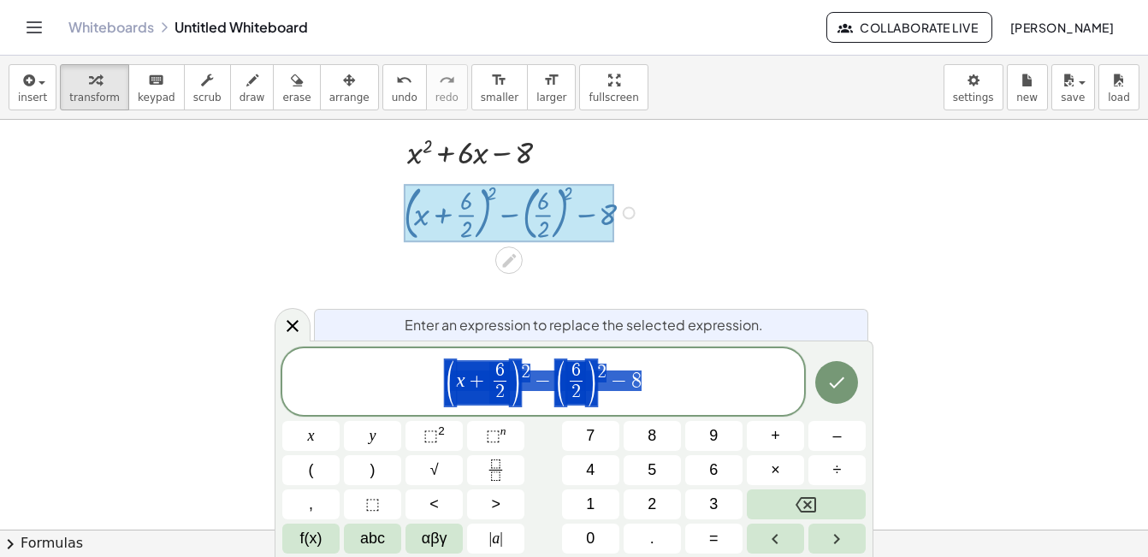
click at [689, 217] on div at bounding box center [521, 465] width 1451 height 819
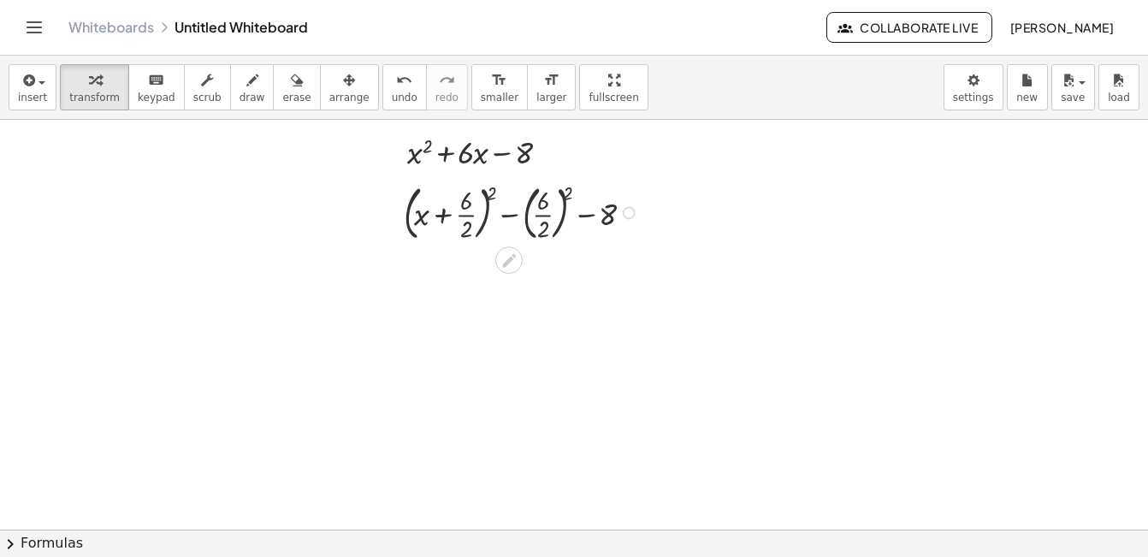
click at [627, 216] on div "Fix a mistake Transform line Copy line as LaTeX Copy derivation as LaTeX Expand…" at bounding box center [629, 212] width 13 height 13
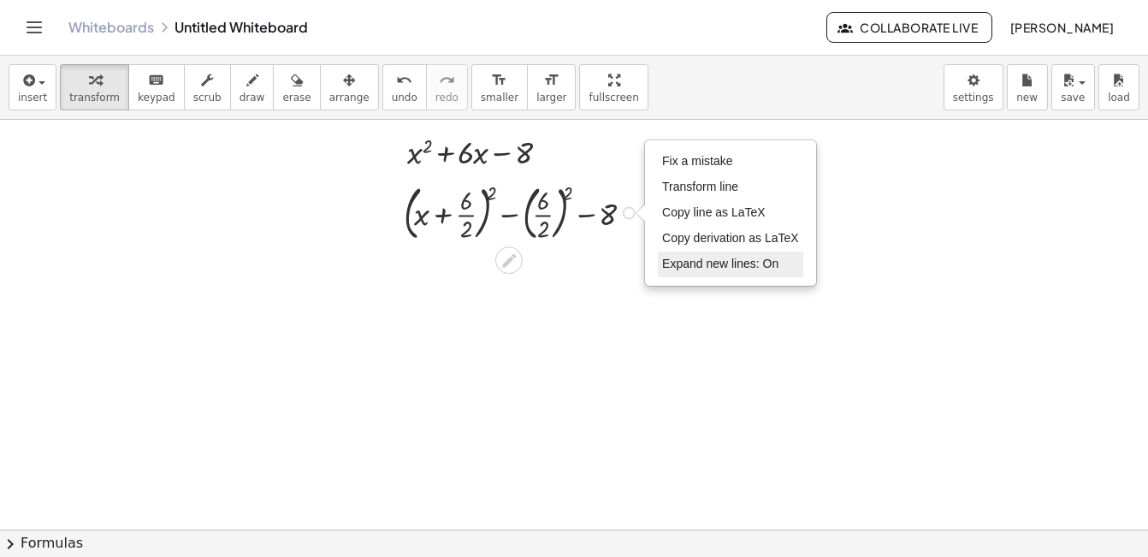
click at [694, 258] on span "Expand new lines: On" at bounding box center [720, 264] width 116 height 14
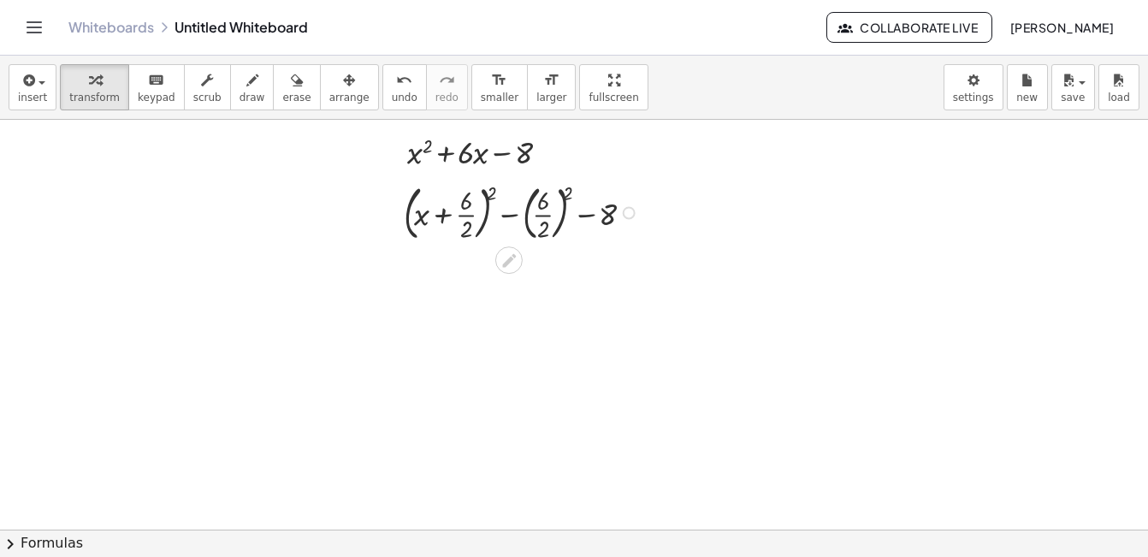
click at [627, 212] on div "Fix a mistake Transform line Copy line as LaTeX Copy derivation as LaTeX Expand…" at bounding box center [629, 212] width 13 height 13
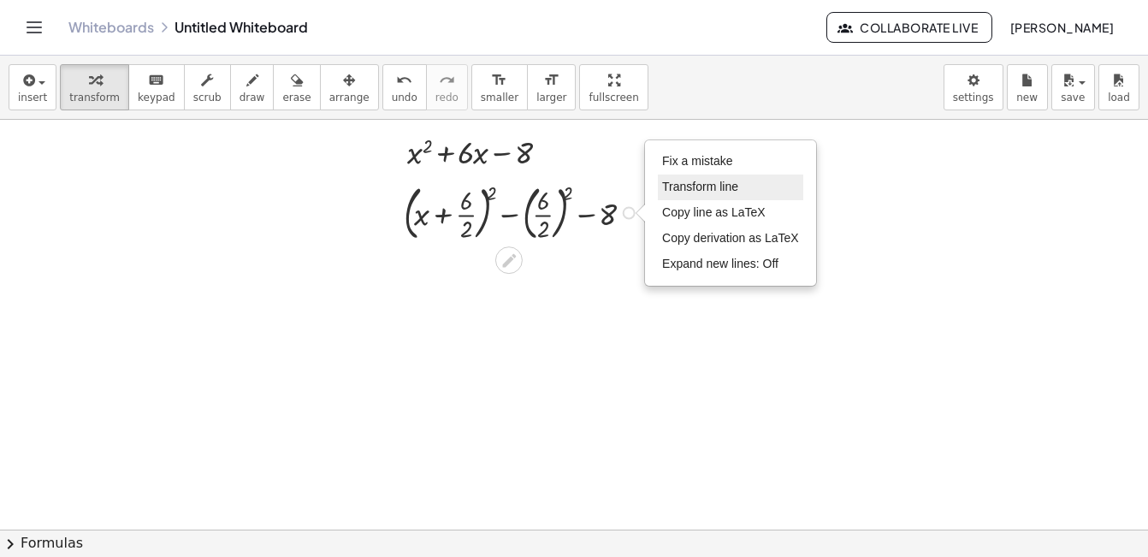
click at [688, 192] on span "Transform line" at bounding box center [700, 187] width 76 height 14
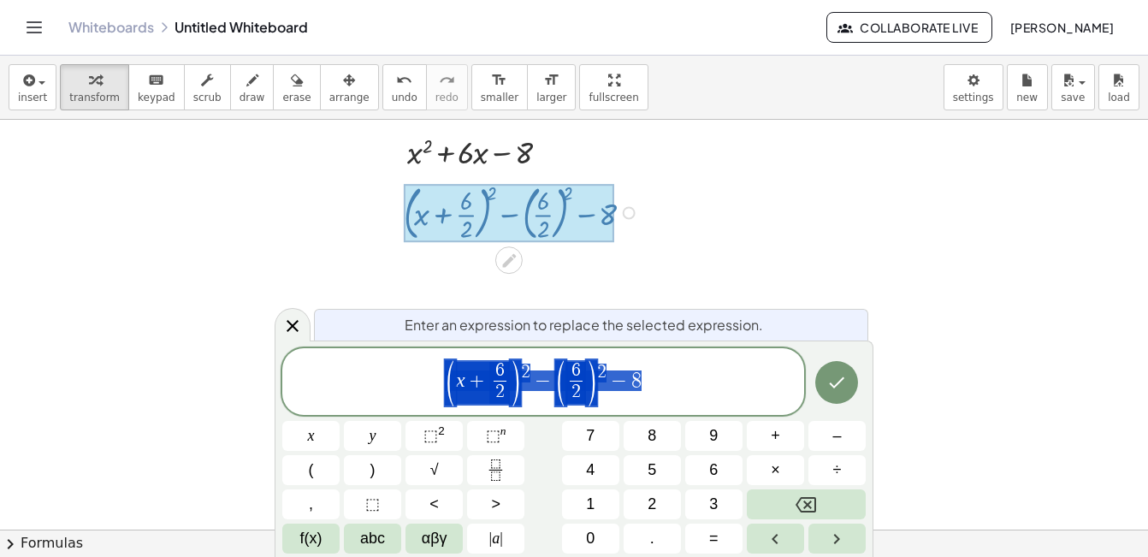
click at [883, 188] on div at bounding box center [521, 465] width 1451 height 819
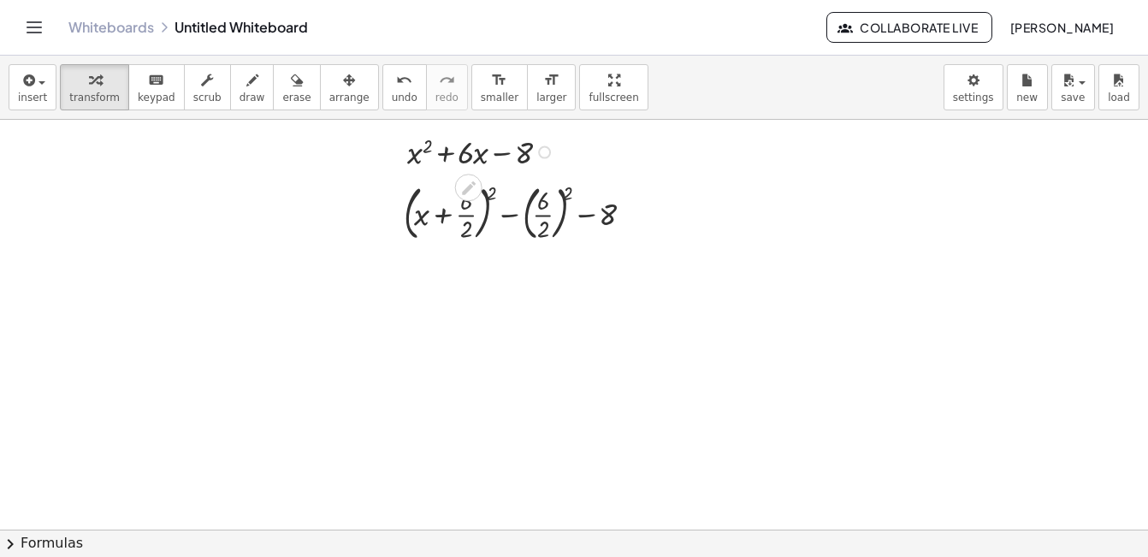
click at [546, 151] on div "Fix a mistake Transform line Copy line as LaTeX Copy derivation as LaTeX Expand…" at bounding box center [544, 152] width 13 height 13
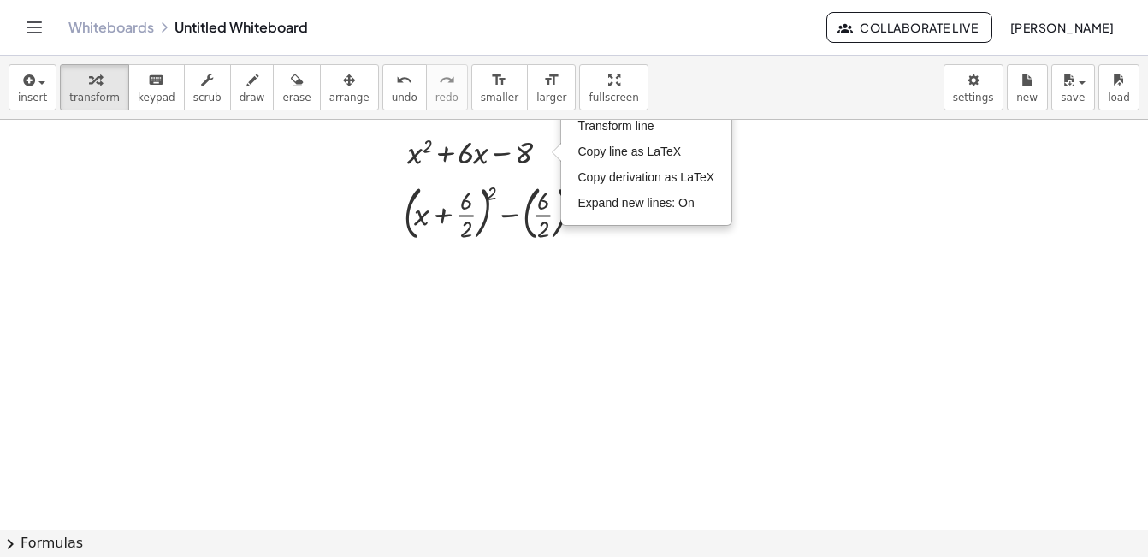
click at [570, 254] on div at bounding box center [521, 465] width 1451 height 819
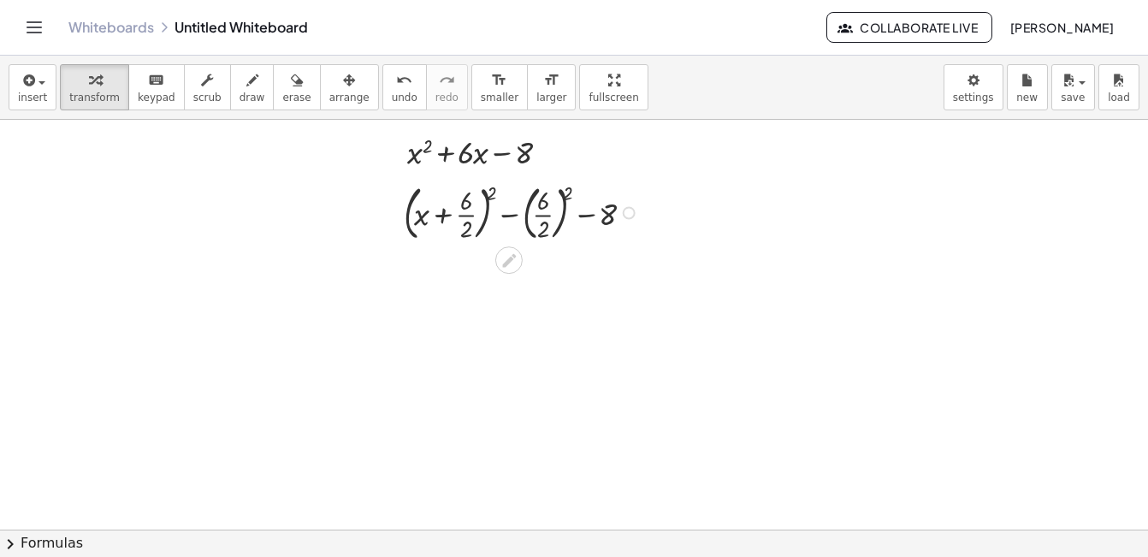
click at [631, 214] on div "Fix a mistake Transform line Copy line as LaTeX Copy derivation as LaTeX Expand…" at bounding box center [629, 212] width 13 height 13
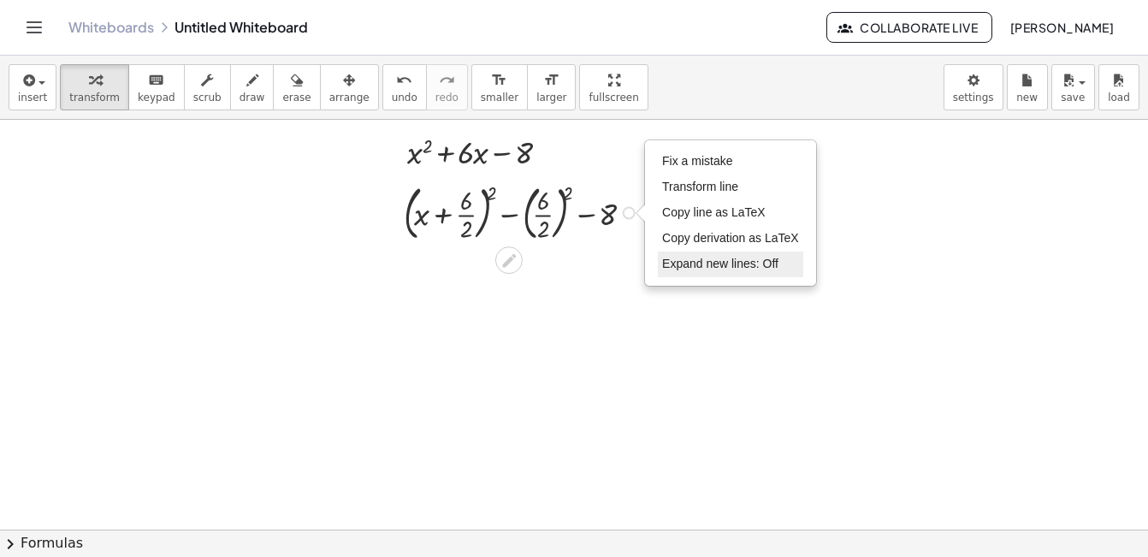
click at [676, 263] on span "Expand new lines: Off" at bounding box center [720, 264] width 116 height 14
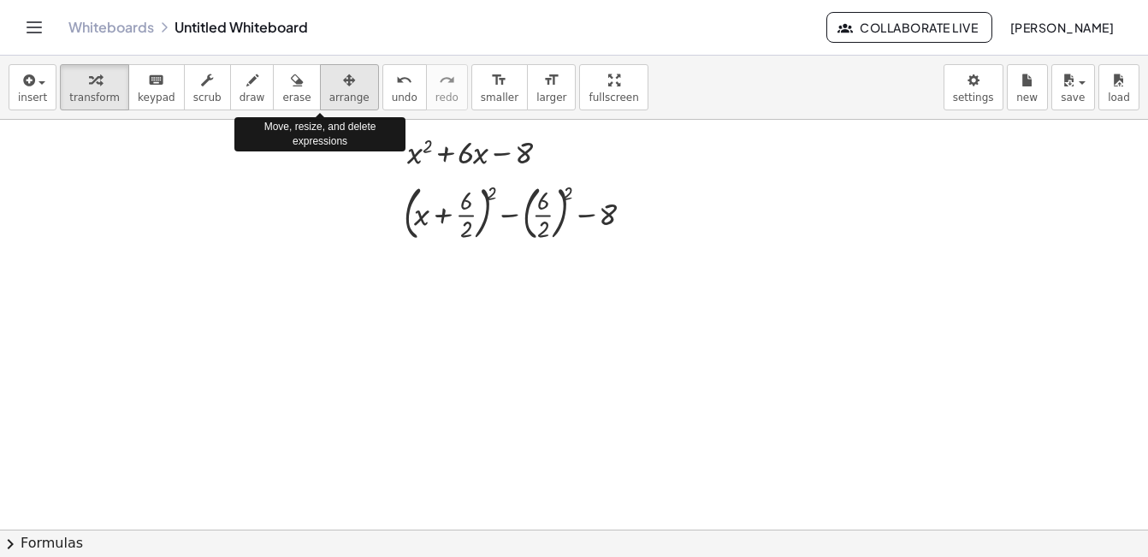
click at [343, 88] on icon "button" at bounding box center [349, 80] width 12 height 21
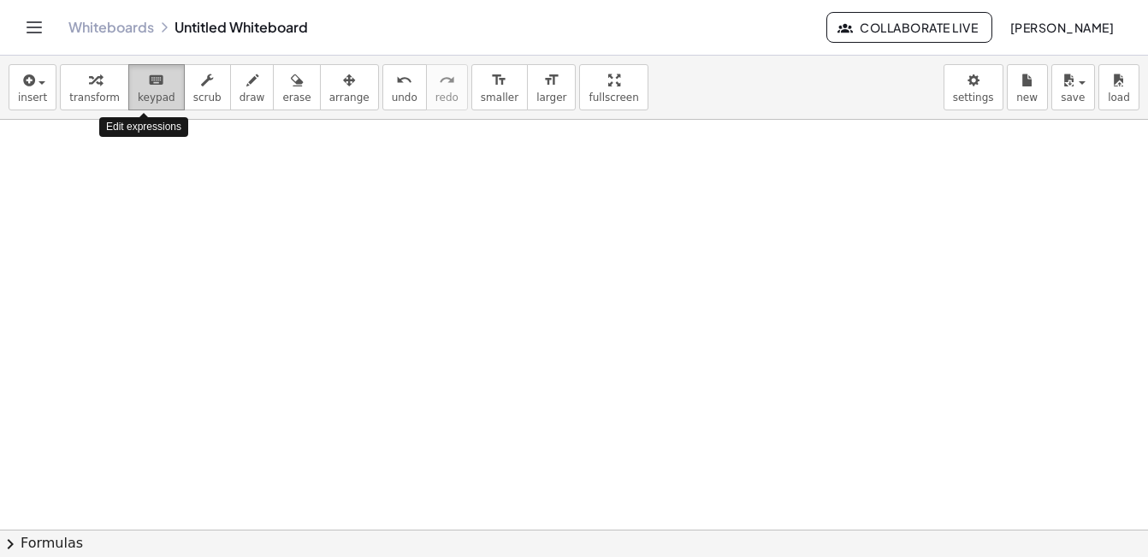
click at [138, 92] on span "keypad" at bounding box center [157, 98] width 38 height 12
click at [385, 257] on div at bounding box center [521, 465] width 1451 height 819
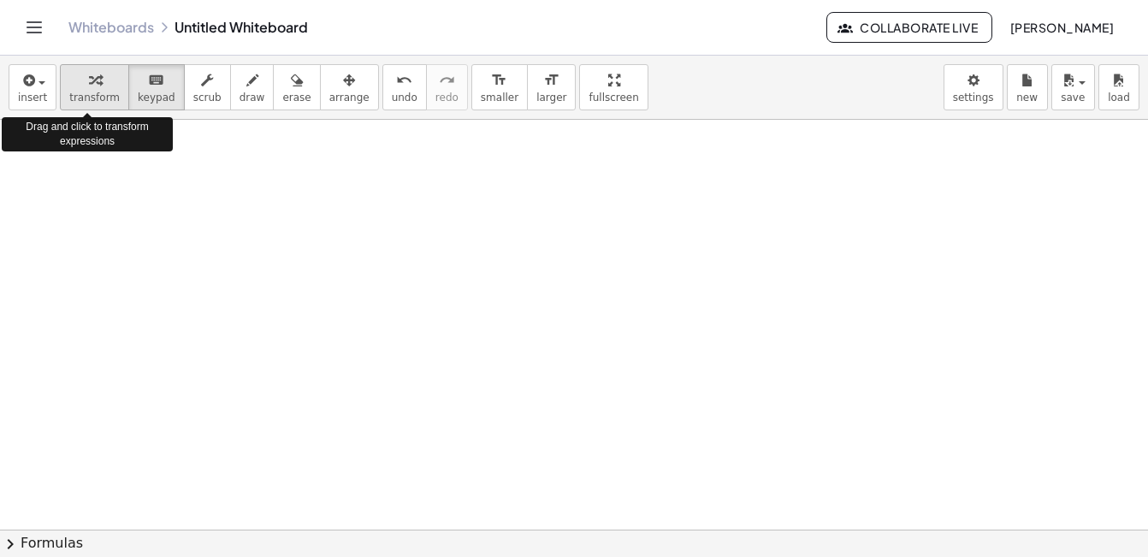
click at [115, 102] on button "transform" at bounding box center [94, 87] width 69 height 46
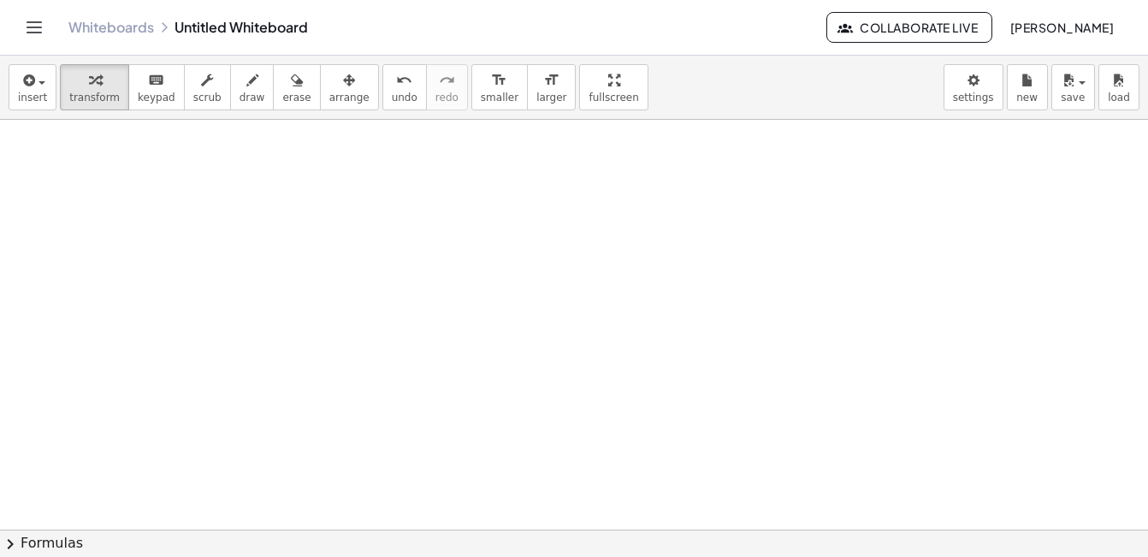
click at [275, 210] on div at bounding box center [521, 465] width 1451 height 819
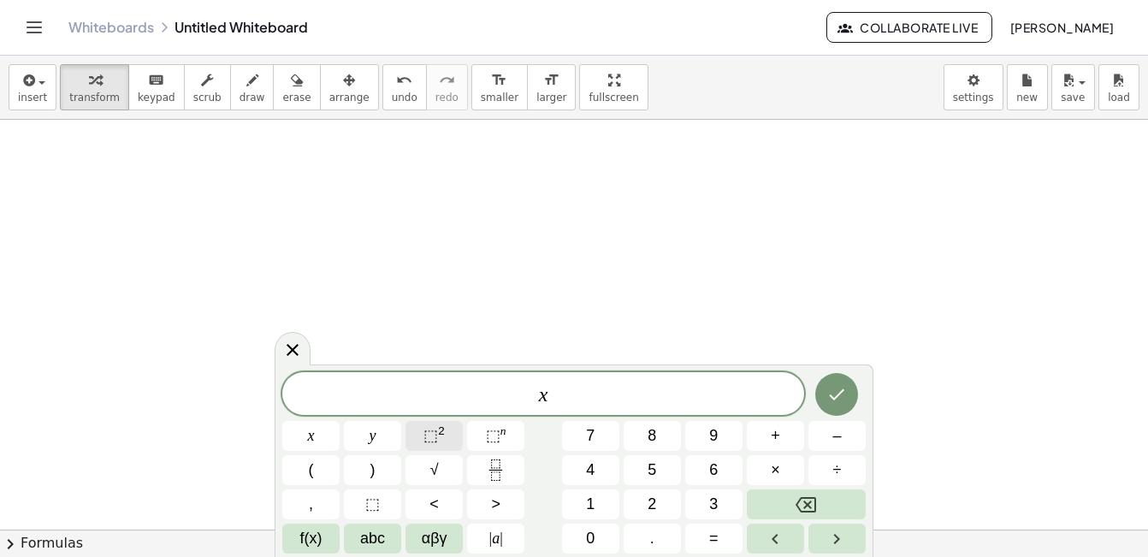
click at [422, 434] on button "⬚ 2" at bounding box center [433, 436] width 57 height 30
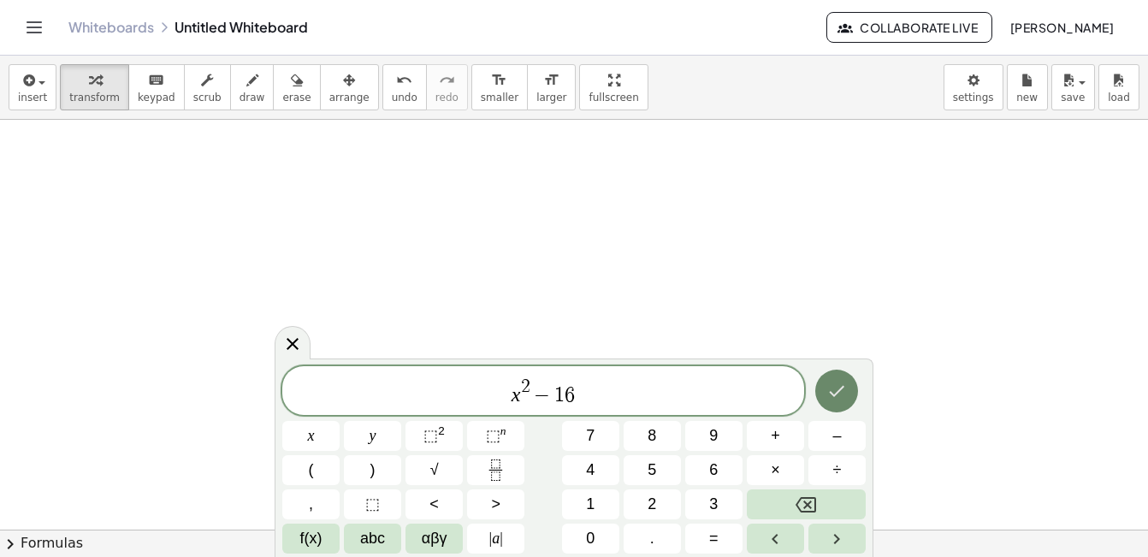
click at [836, 392] on icon "Done" at bounding box center [836, 391] width 21 height 21
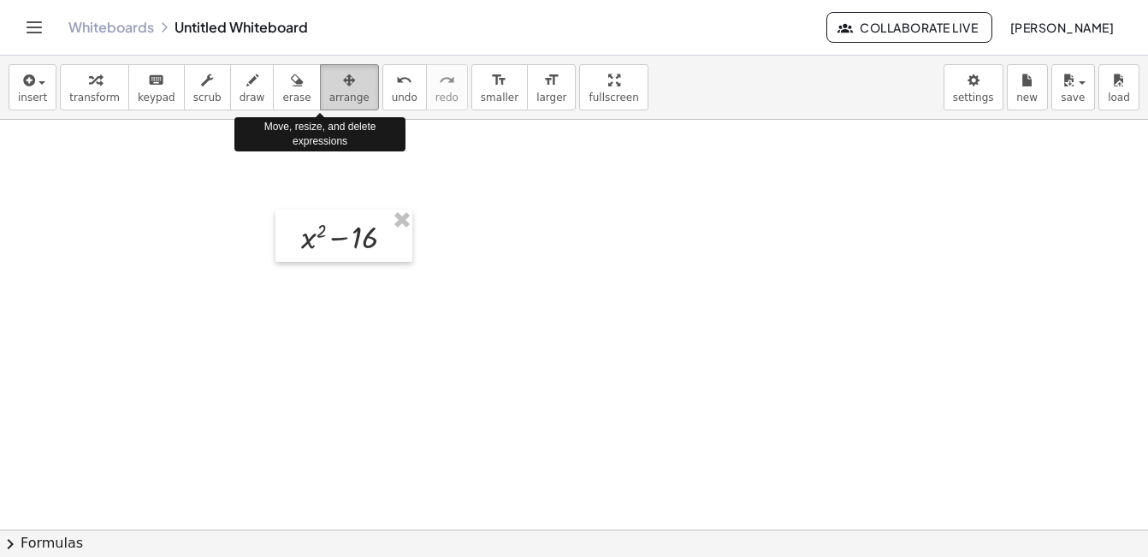
click at [335, 94] on span "arrange" at bounding box center [349, 98] width 40 height 12
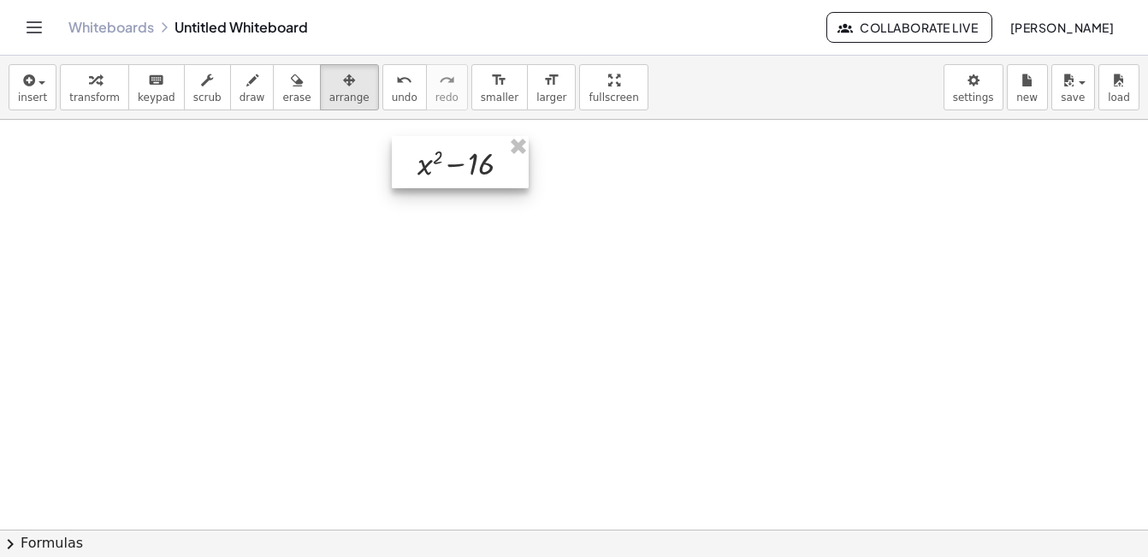
drag, startPoint x: 350, startPoint y: 227, endPoint x: 465, endPoint y: 156, distance: 135.5
click at [465, 156] on div at bounding box center [460, 162] width 137 height 52
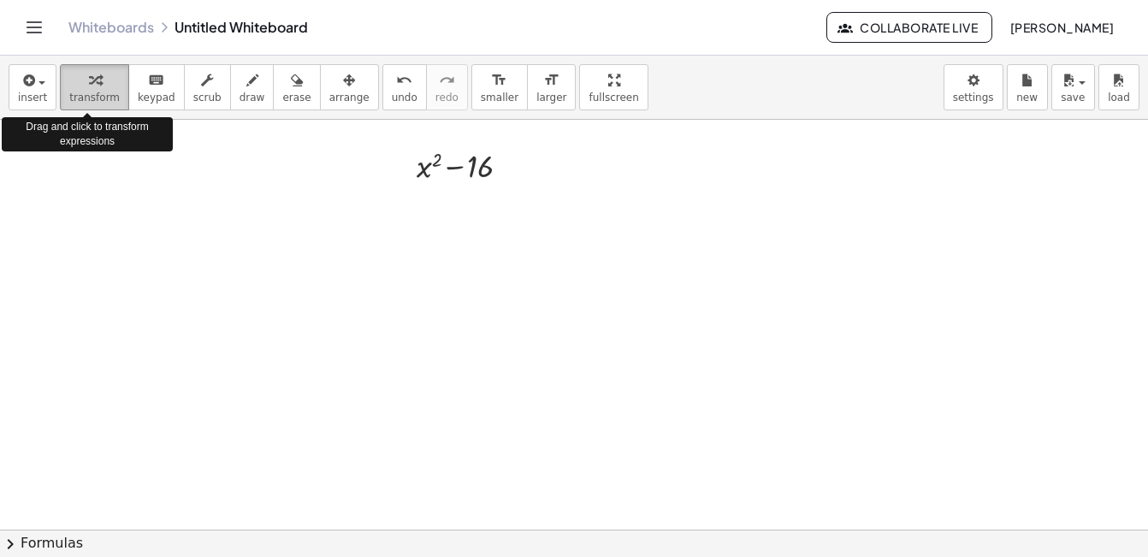
click at [112, 97] on button "transform" at bounding box center [94, 87] width 69 height 46
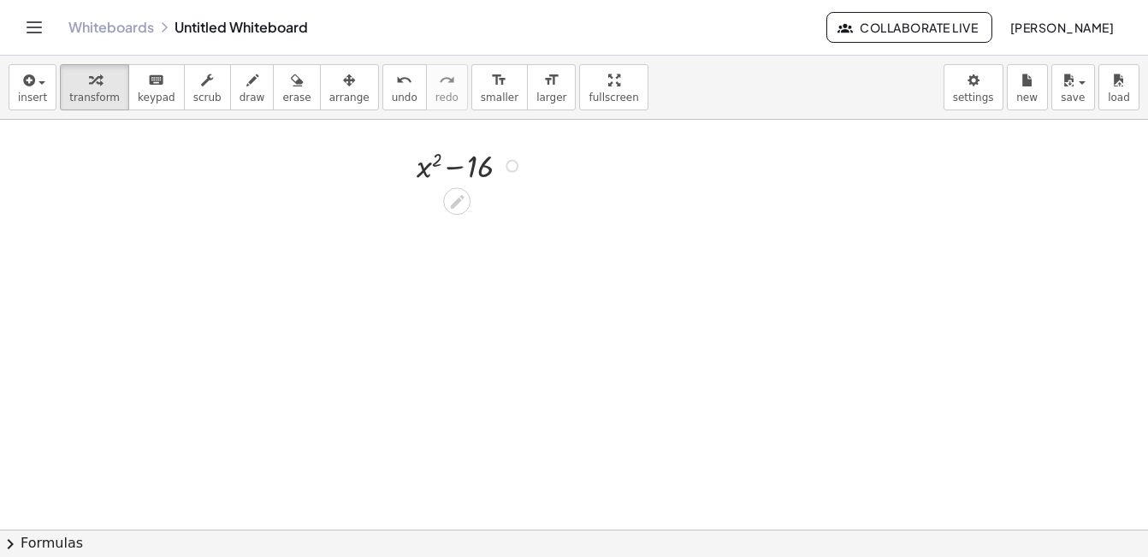
click at [474, 172] on div at bounding box center [471, 165] width 127 height 44
click at [476, 238] on div at bounding box center [521, 465] width 1451 height 819
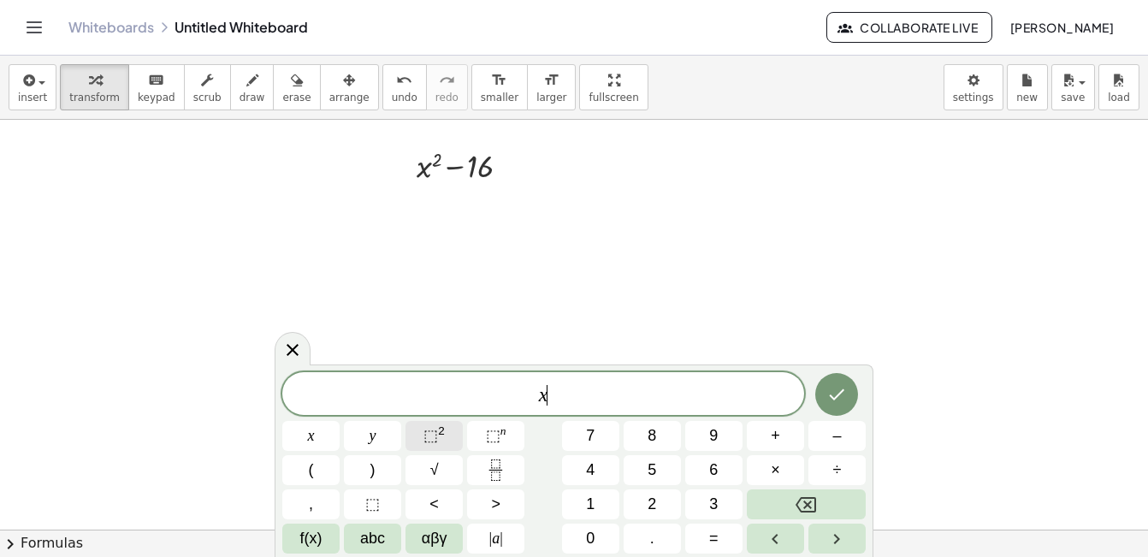
click at [428, 428] on span "⬚" at bounding box center [430, 435] width 15 height 17
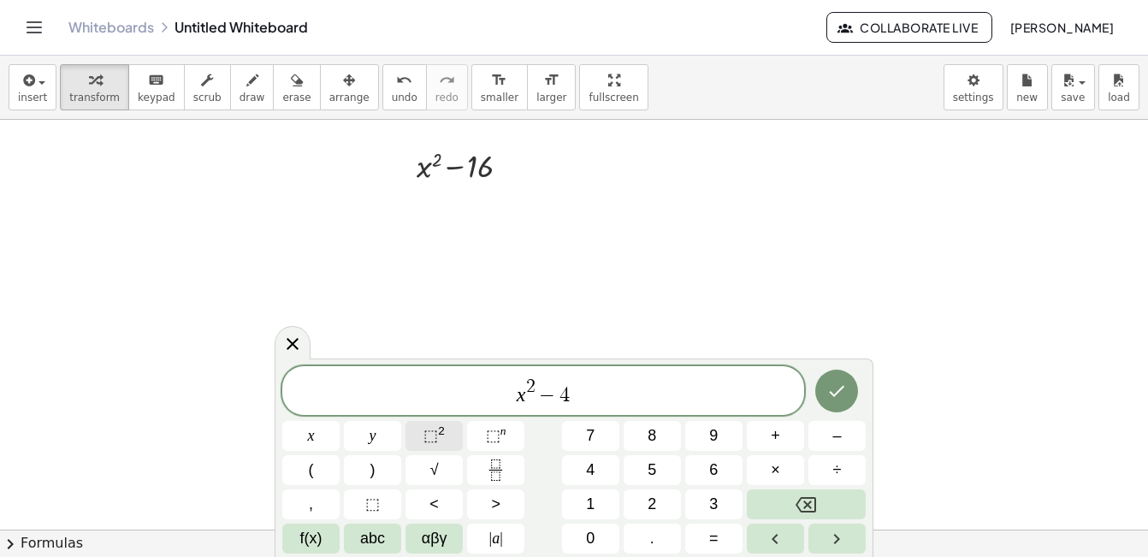
click at [428, 428] on span "⬚" at bounding box center [430, 435] width 15 height 17
click at [827, 390] on icon "Done" at bounding box center [836, 391] width 21 height 21
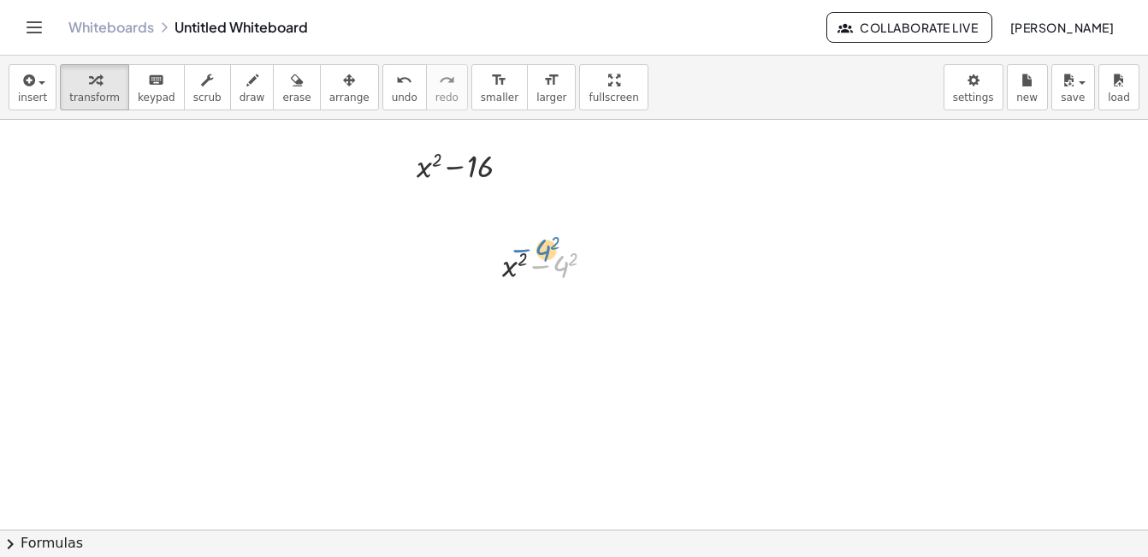
drag, startPoint x: 563, startPoint y: 269, endPoint x: 574, endPoint y: 272, distance: 11.6
click at [574, 272] on div at bounding box center [553, 264] width 121 height 44
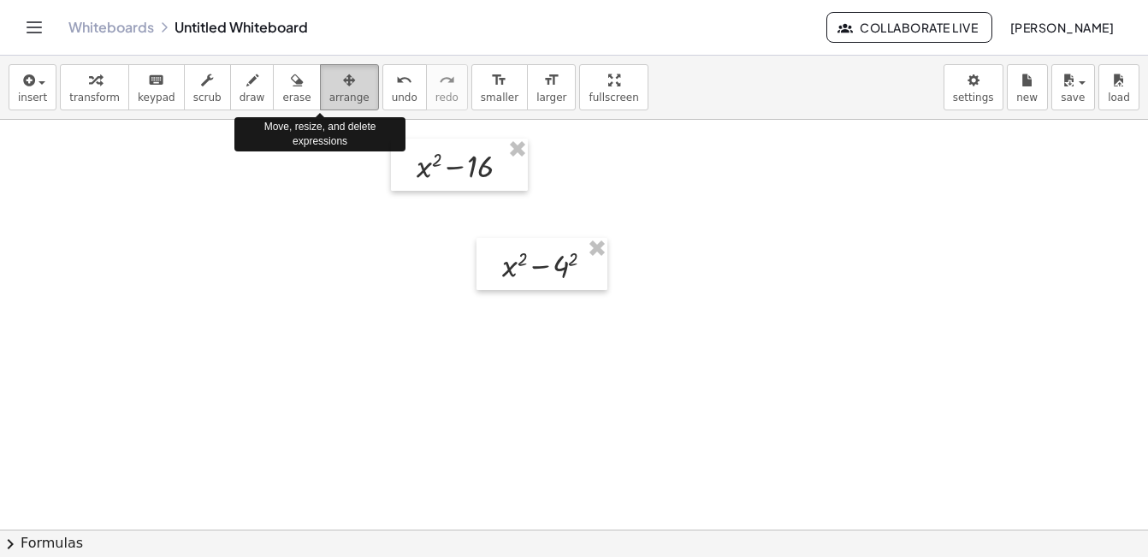
click at [332, 96] on span "arrange" at bounding box center [349, 98] width 40 height 12
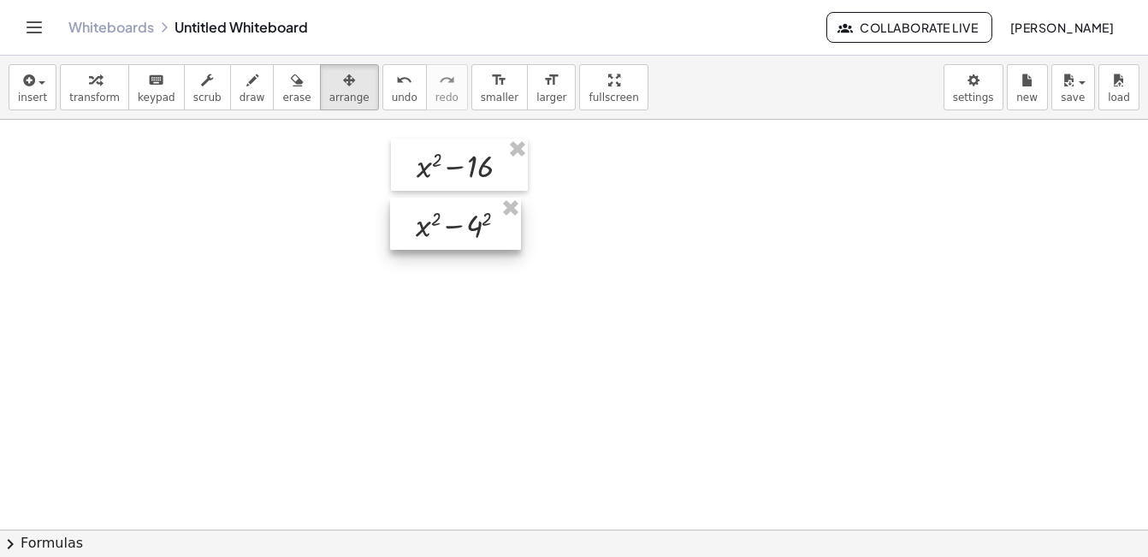
drag, startPoint x: 563, startPoint y: 264, endPoint x: 476, endPoint y: 224, distance: 95.3
click at [476, 224] on div at bounding box center [455, 224] width 131 height 52
click at [632, 239] on div at bounding box center [521, 465] width 1451 height 819
click at [426, 221] on div at bounding box center [455, 224] width 131 height 52
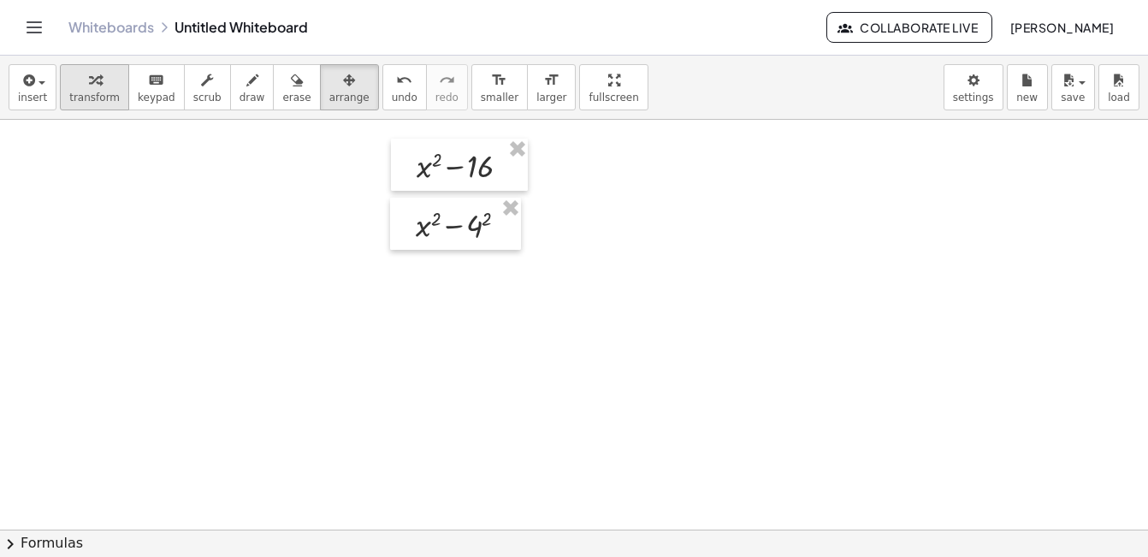
click at [97, 90] on button "transform" at bounding box center [94, 87] width 69 height 46
click at [530, 232] on div at bounding box center [521, 465] width 1451 height 819
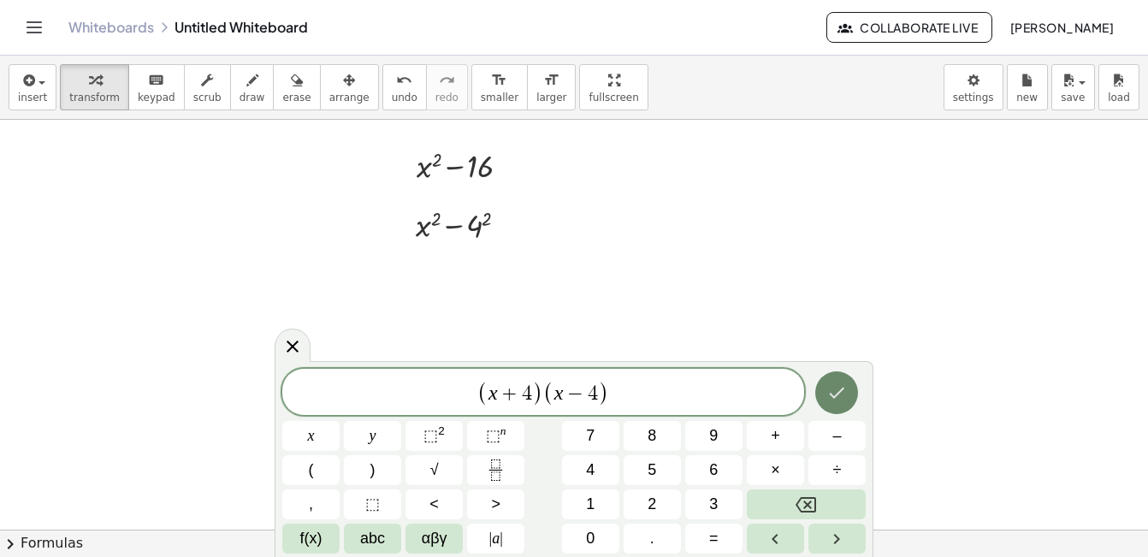
click at [833, 393] on icon "Done" at bounding box center [836, 392] width 21 height 21
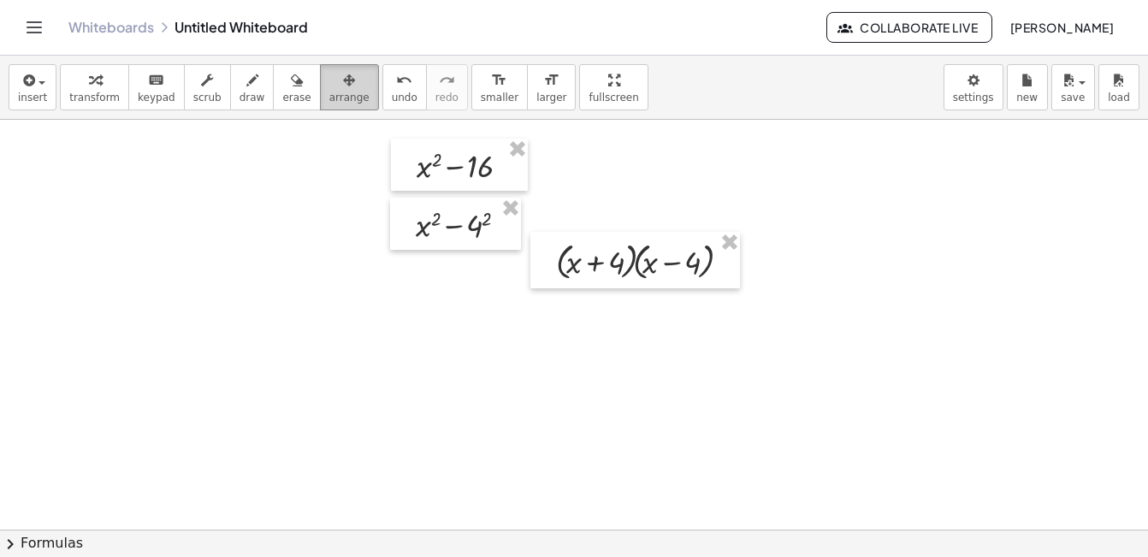
click at [330, 92] on span "arrange" at bounding box center [349, 98] width 40 height 12
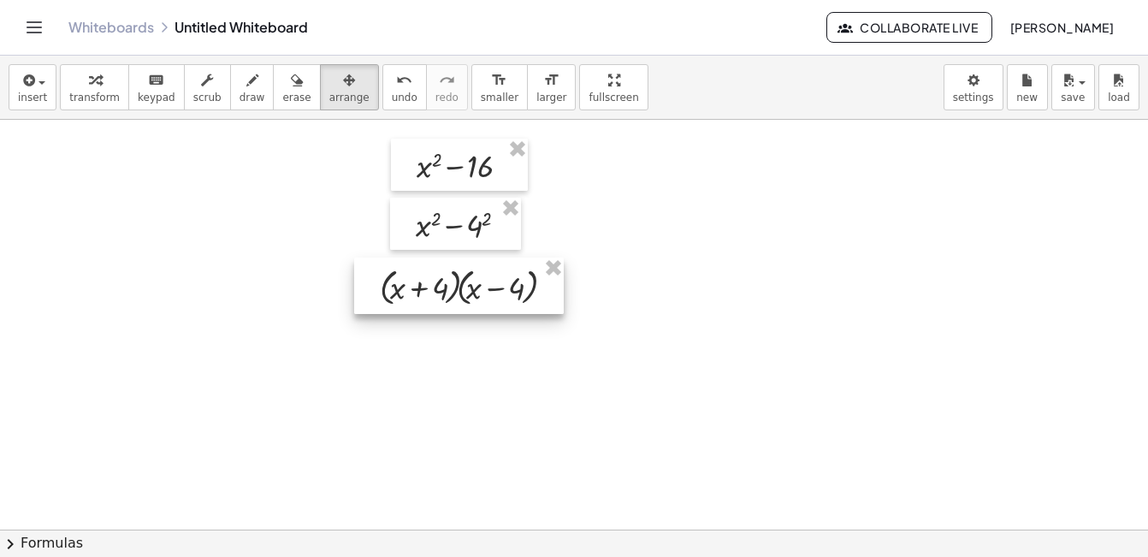
drag, startPoint x: 577, startPoint y: 251, endPoint x: 402, endPoint y: 278, distance: 177.3
click at [402, 278] on div at bounding box center [459, 285] width 210 height 56
drag, startPoint x: 402, startPoint y: 278, endPoint x: 393, endPoint y: 276, distance: 8.7
click at [393, 276] on div at bounding box center [451, 285] width 210 height 56
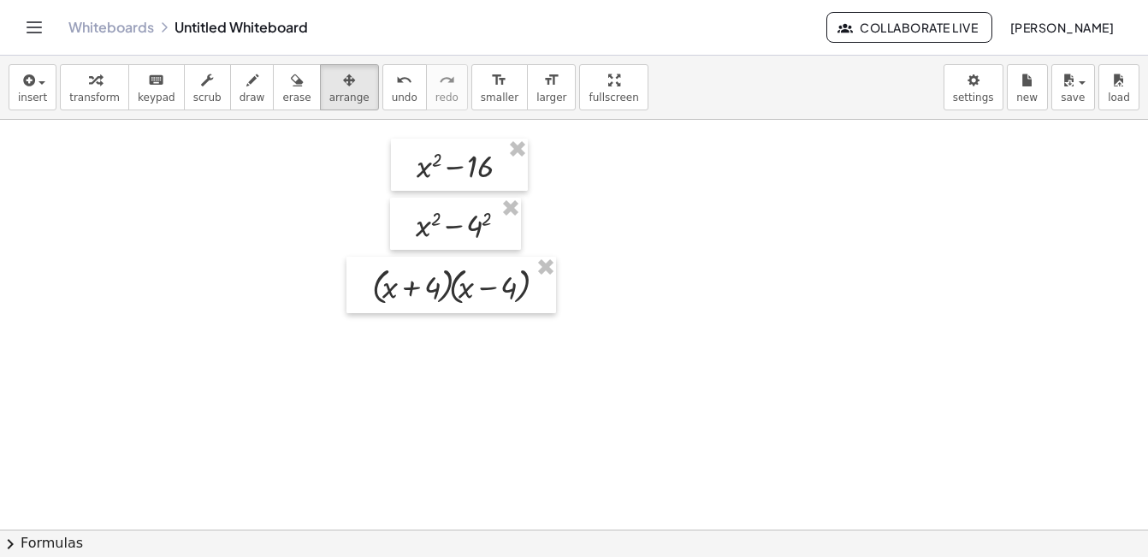
click at [145, 233] on div at bounding box center [521, 465] width 1451 height 819
click at [138, 87] on div "keyboard" at bounding box center [157, 79] width 38 height 21
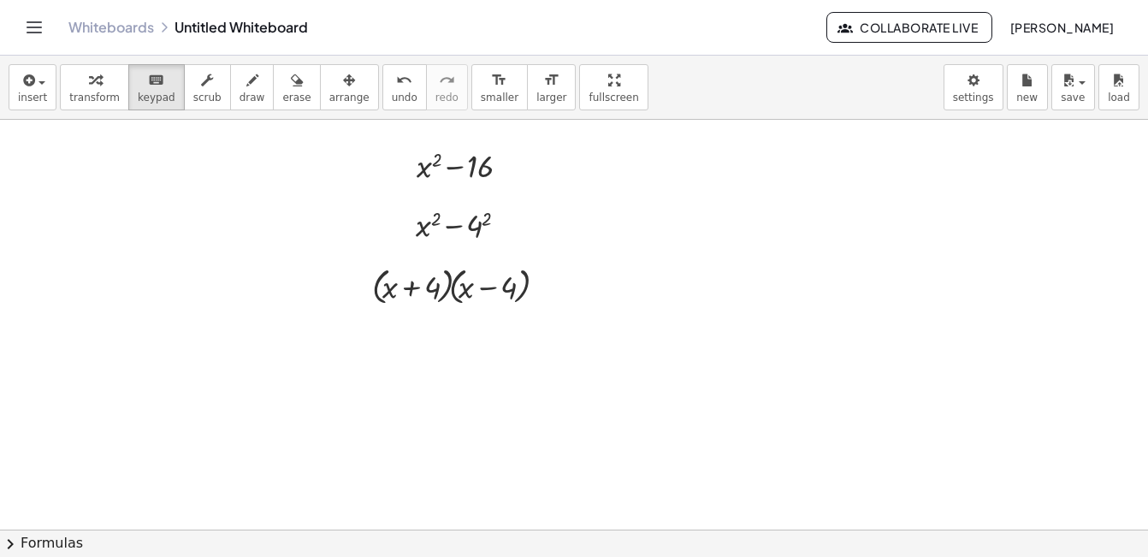
click at [157, 198] on div at bounding box center [521, 465] width 1451 height 819
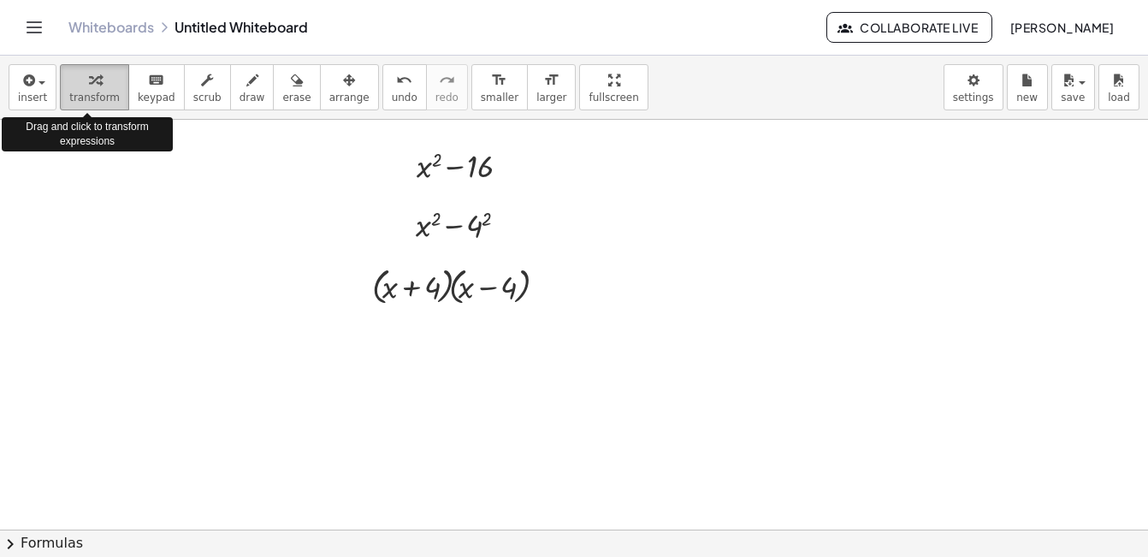
click at [75, 95] on span "transform" at bounding box center [94, 98] width 50 height 12
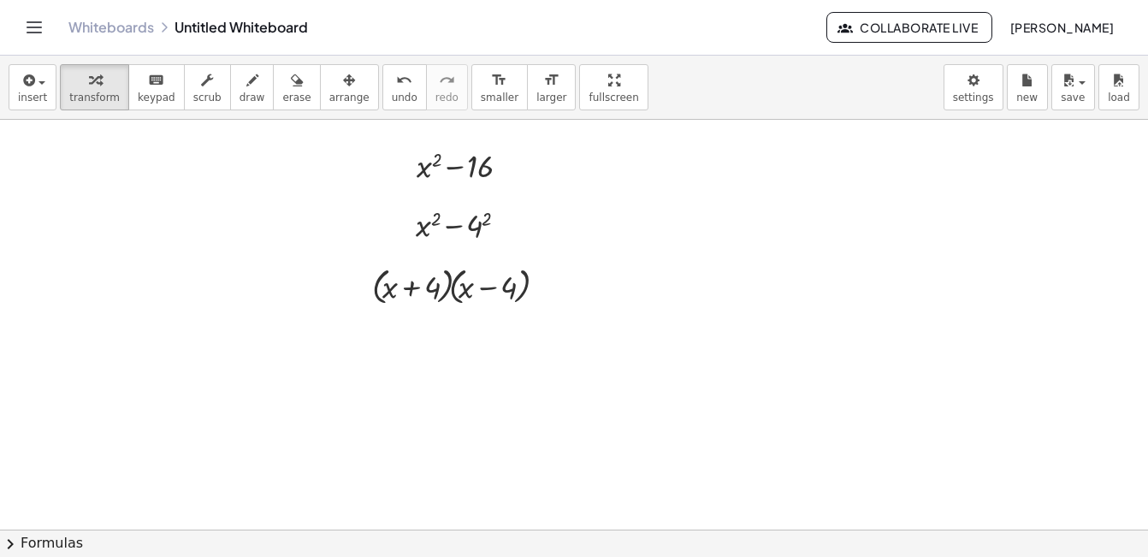
click at [159, 208] on div at bounding box center [521, 465] width 1451 height 819
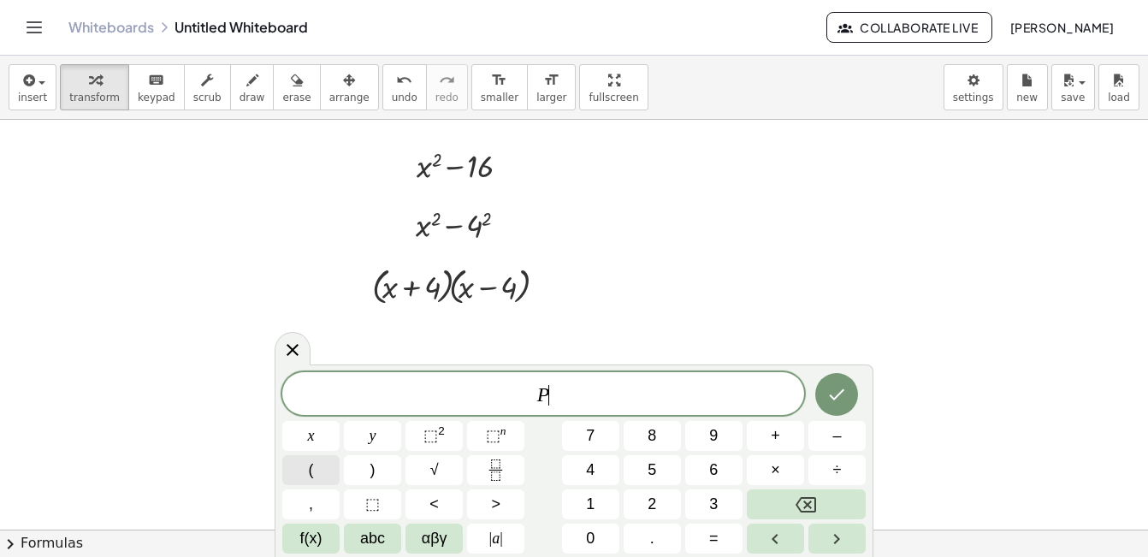
click at [312, 468] on span "(" at bounding box center [311, 469] width 5 height 23
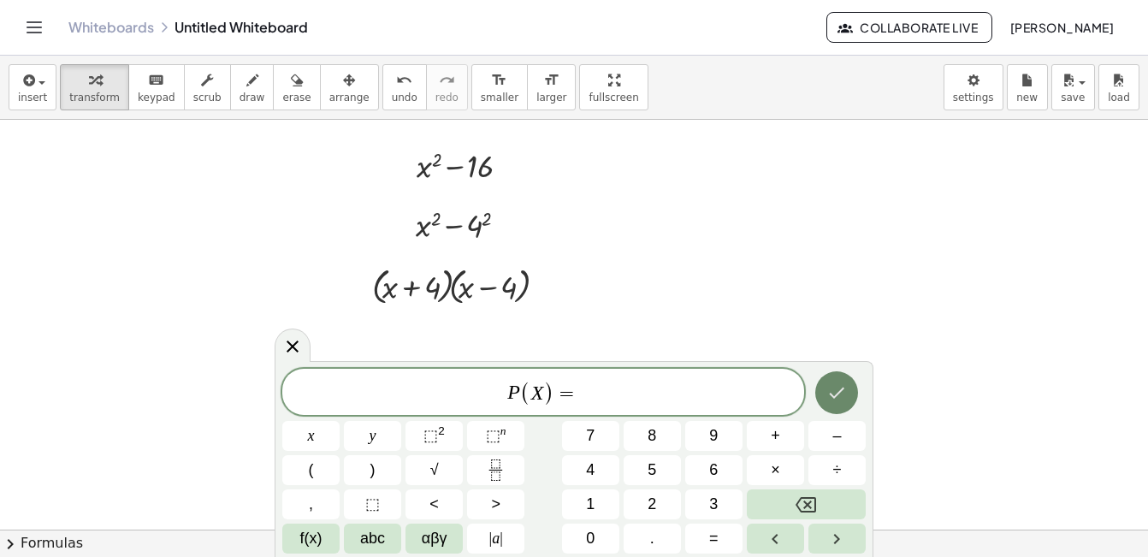
click at [837, 393] on icon "Done" at bounding box center [837, 392] width 15 height 11
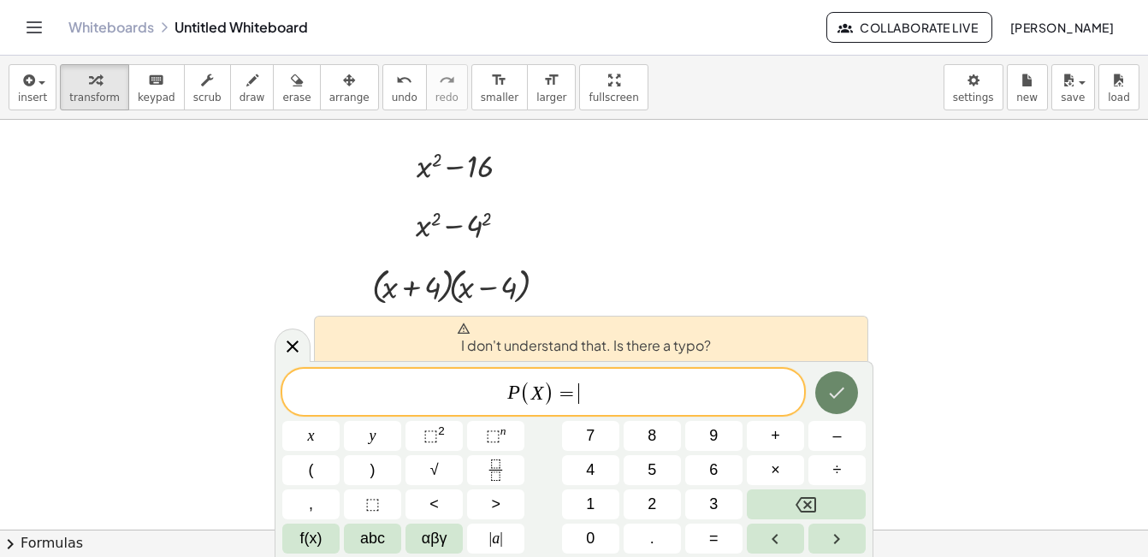
click at [843, 393] on icon "Done" at bounding box center [836, 392] width 21 height 21
click at [788, 377] on div "P ( X ) = ​" at bounding box center [543, 392] width 522 height 46
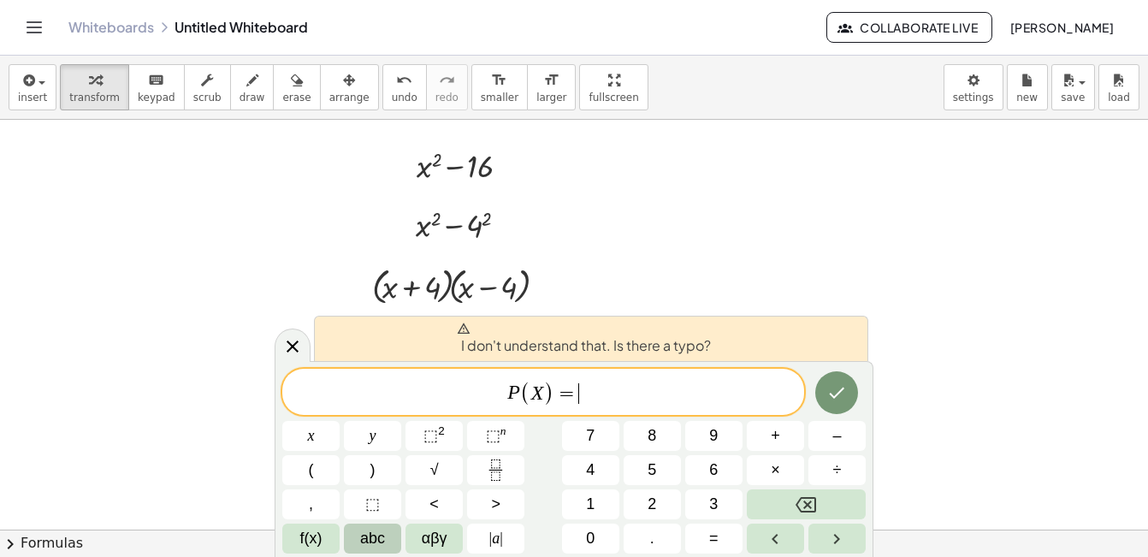
click at [377, 535] on span "abc" at bounding box center [372, 538] width 25 height 23
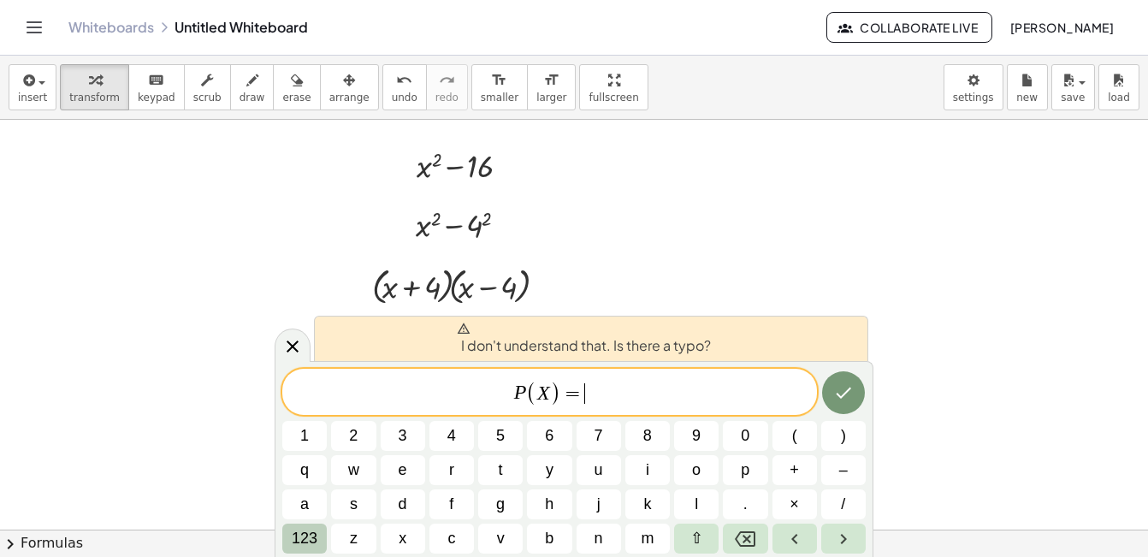
click at [315, 535] on span "123" at bounding box center [305, 538] width 26 height 23
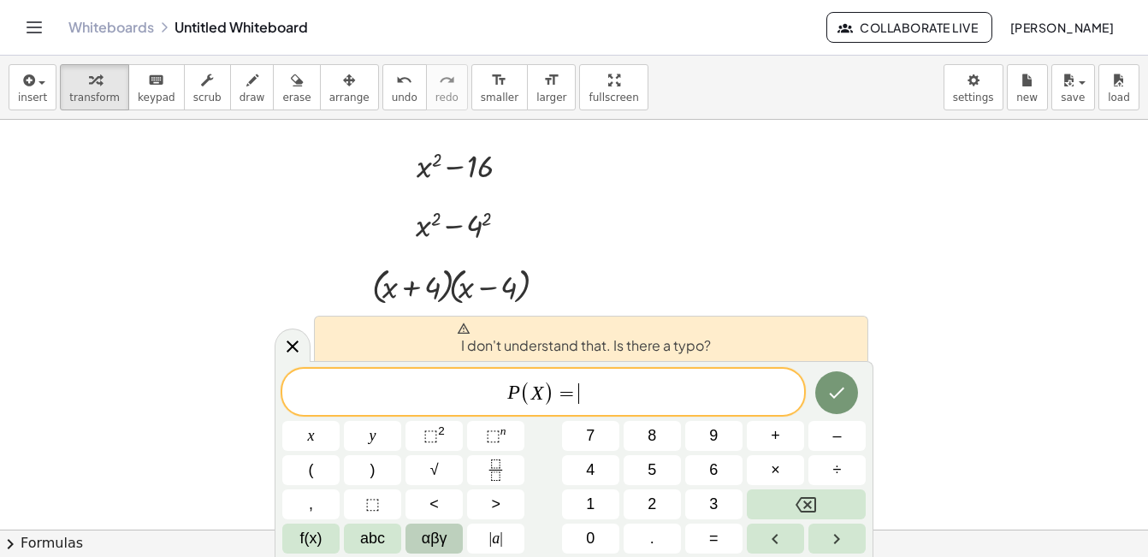
click at [430, 536] on span "αβγ" at bounding box center [435, 538] width 26 height 23
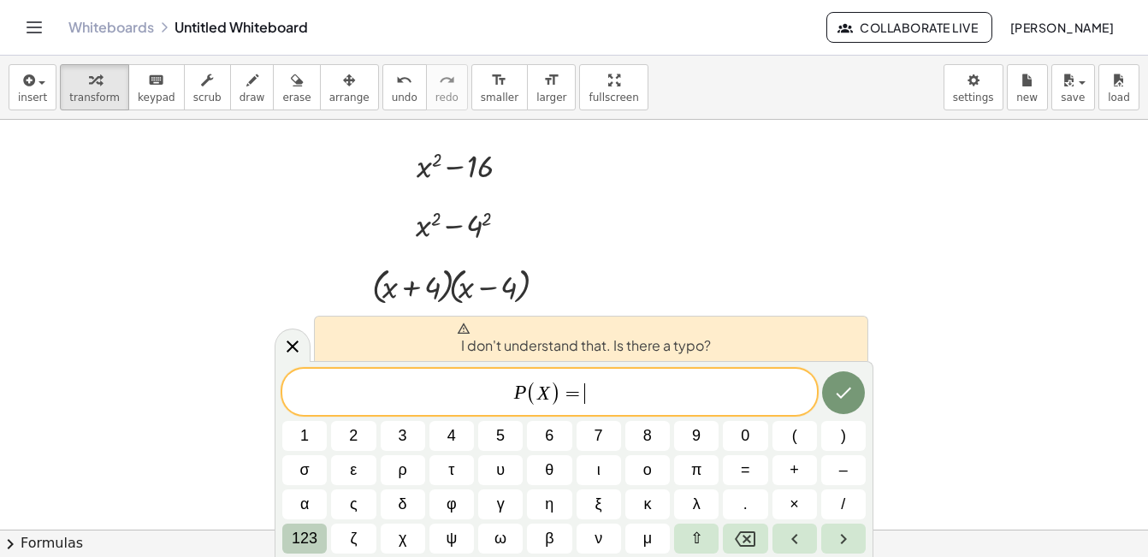
click at [306, 537] on span "123" at bounding box center [305, 538] width 26 height 23
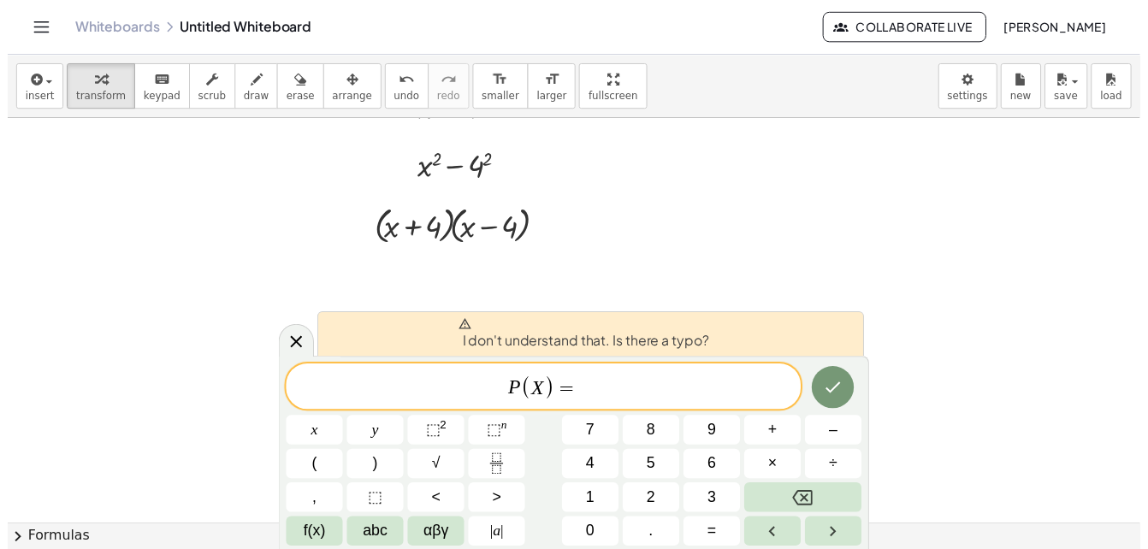
scroll to position [120, 204]
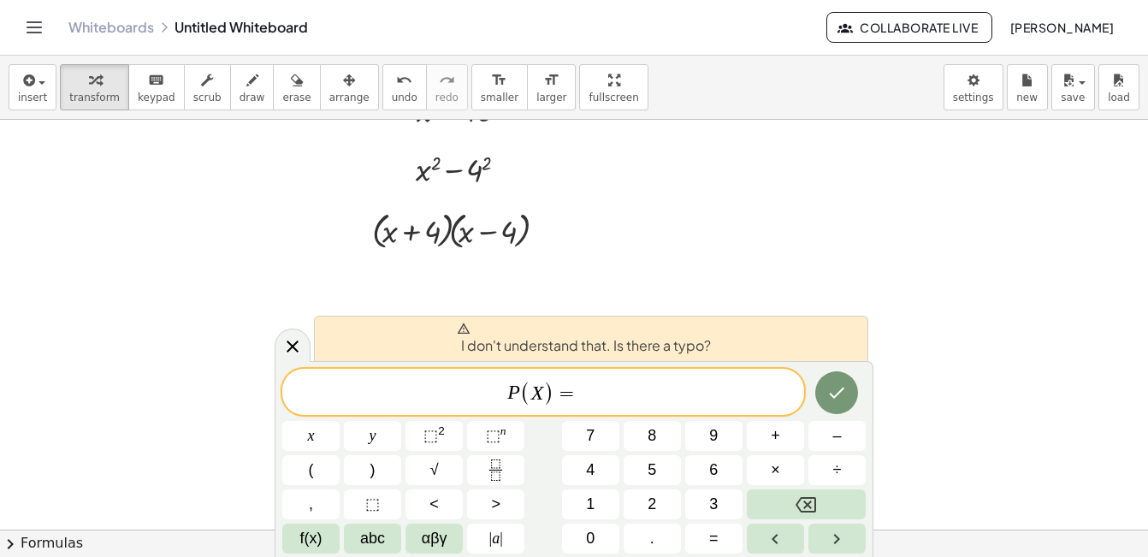
drag, startPoint x: 865, startPoint y: 401, endPoint x: 778, endPoint y: 384, distance: 88.1
click at [778, 384] on div "P ( X ) = x y ⬚ 2 ⬚ n 7 8 9 + – ( ) √ 4 5 6 × ÷ , ⬚ < > 1 2 3 f(x) abc αβγ | a …" at bounding box center [573, 461] width 583 height 185
drag, startPoint x: 778, startPoint y: 384, endPoint x: 760, endPoint y: 340, distance: 48.0
click at [760, 340] on div "I don't understand that. Is there a typo?" at bounding box center [591, 338] width 554 height 45
click at [316, 525] on button "f(x)" at bounding box center [310, 538] width 57 height 30
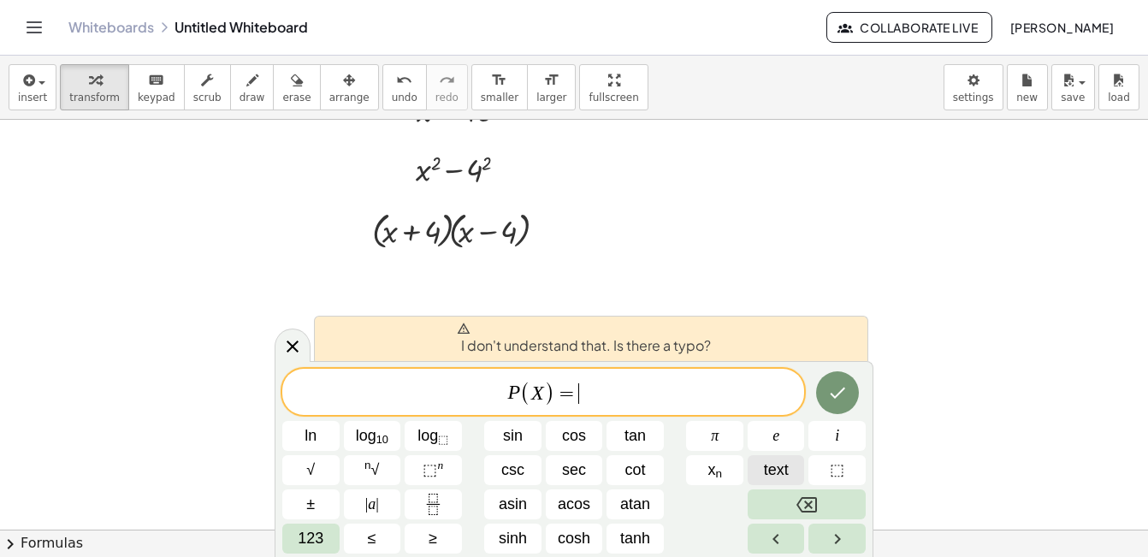
click at [783, 471] on span "text" at bounding box center [776, 469] width 25 height 23
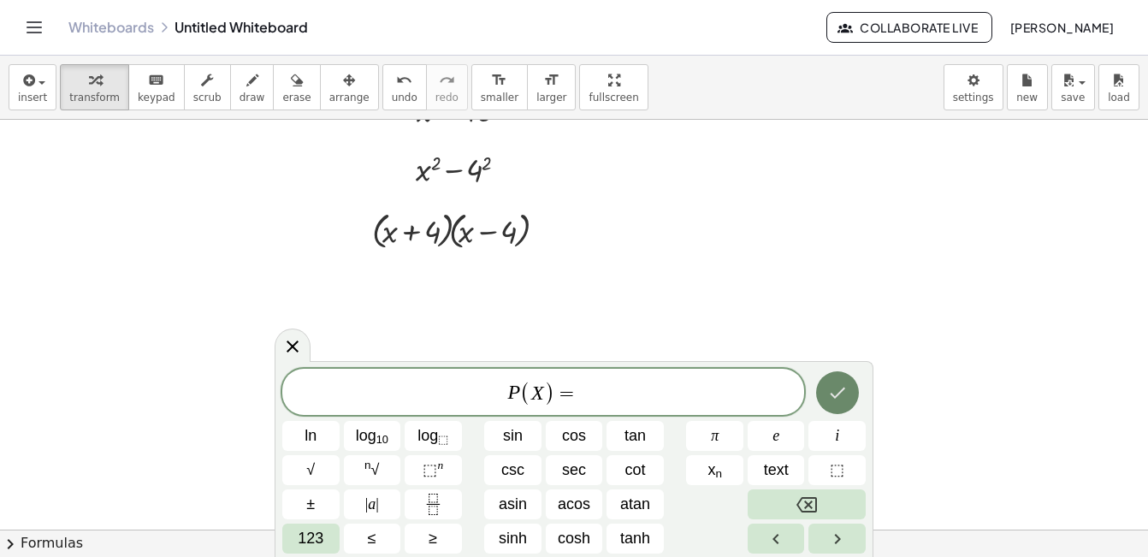
click at [833, 390] on icon "Done" at bounding box center [837, 392] width 21 height 21
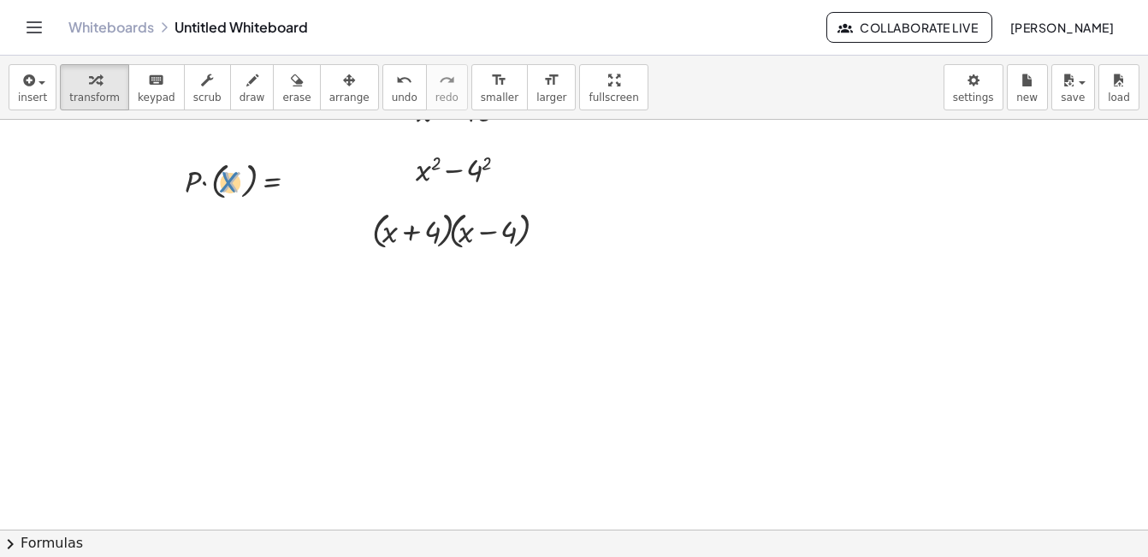
click at [227, 183] on div at bounding box center [252, 180] width 152 height 46
click at [195, 180] on div at bounding box center [252, 180] width 152 height 46
click at [280, 247] on div at bounding box center [521, 409] width 1451 height 819
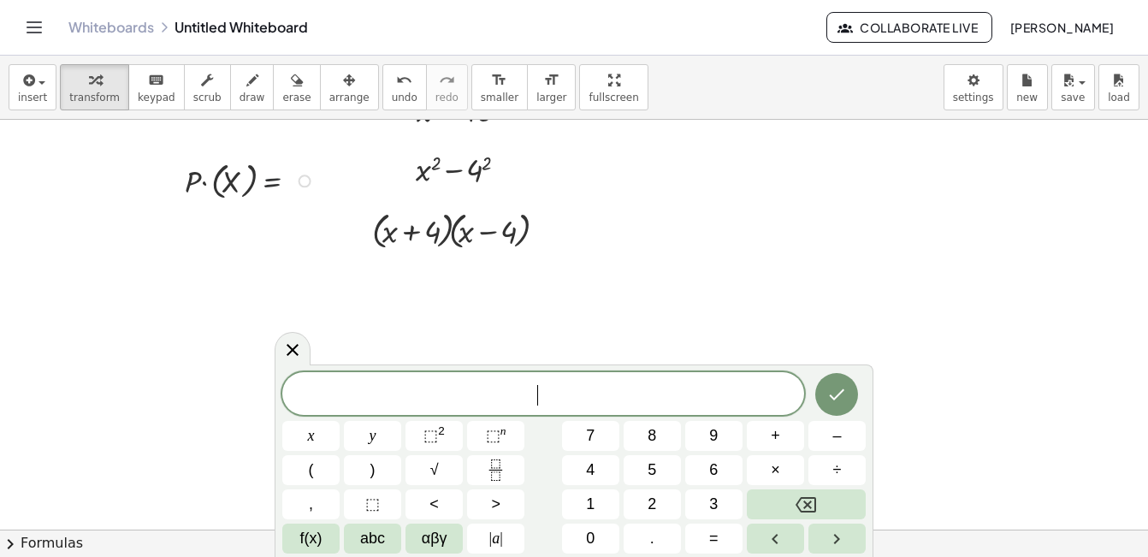
click at [266, 187] on div at bounding box center [252, 180] width 152 height 46
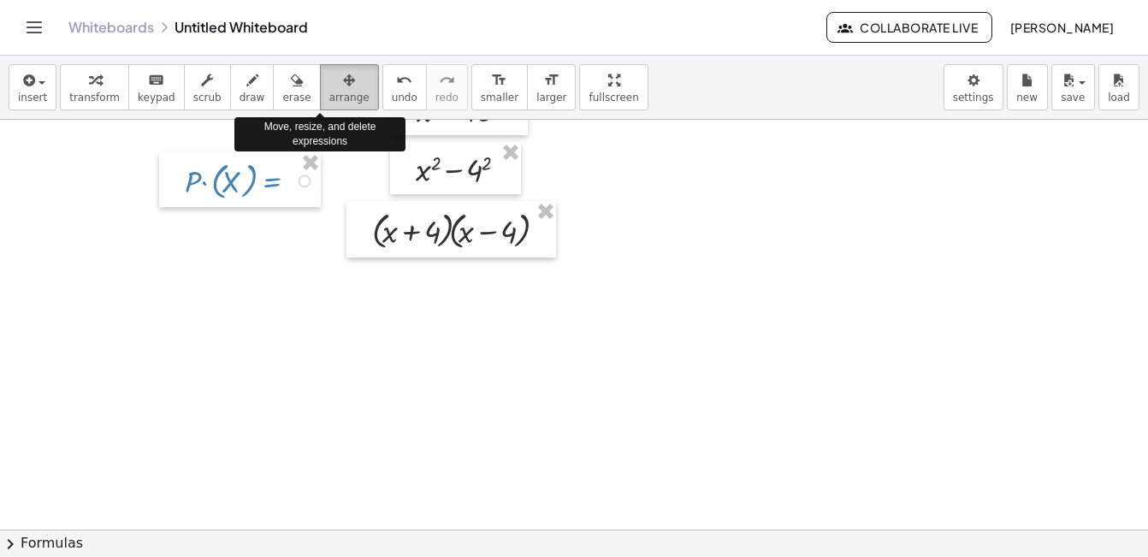
click at [330, 80] on div "button" at bounding box center [349, 79] width 40 height 21
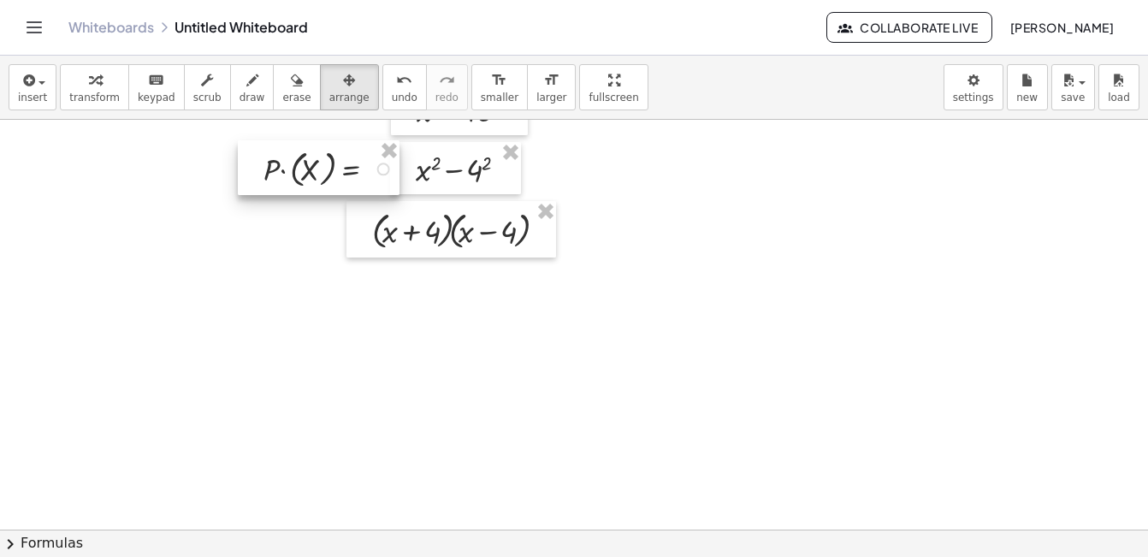
drag, startPoint x: 263, startPoint y: 179, endPoint x: 341, endPoint y: 164, distance: 79.2
click at [341, 164] on div at bounding box center [319, 167] width 162 height 55
click at [341, 162] on div at bounding box center [318, 165] width 162 height 55
click at [346, 166] on div at bounding box center [323, 166] width 162 height 55
click at [773, 259] on div at bounding box center [521, 409] width 1451 height 819
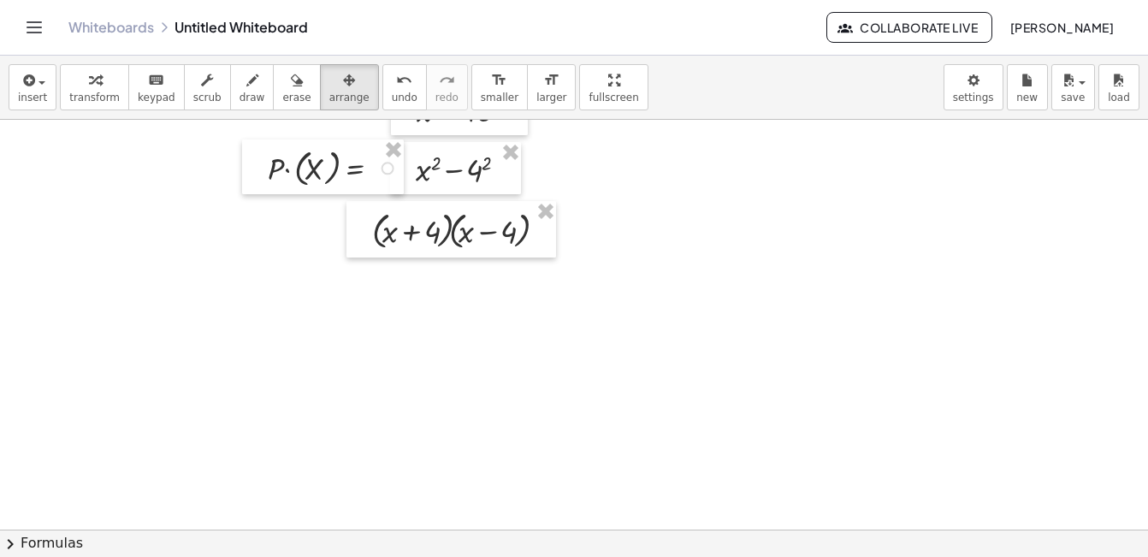
click at [773, 259] on div at bounding box center [521, 409] width 1451 height 819
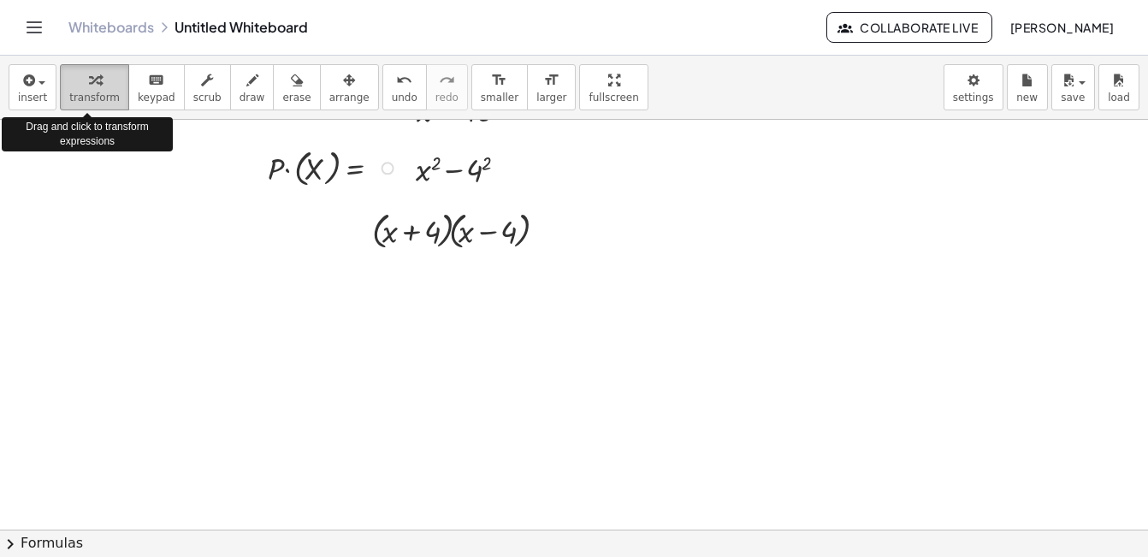
click at [74, 88] on div "button" at bounding box center [94, 79] width 50 height 21
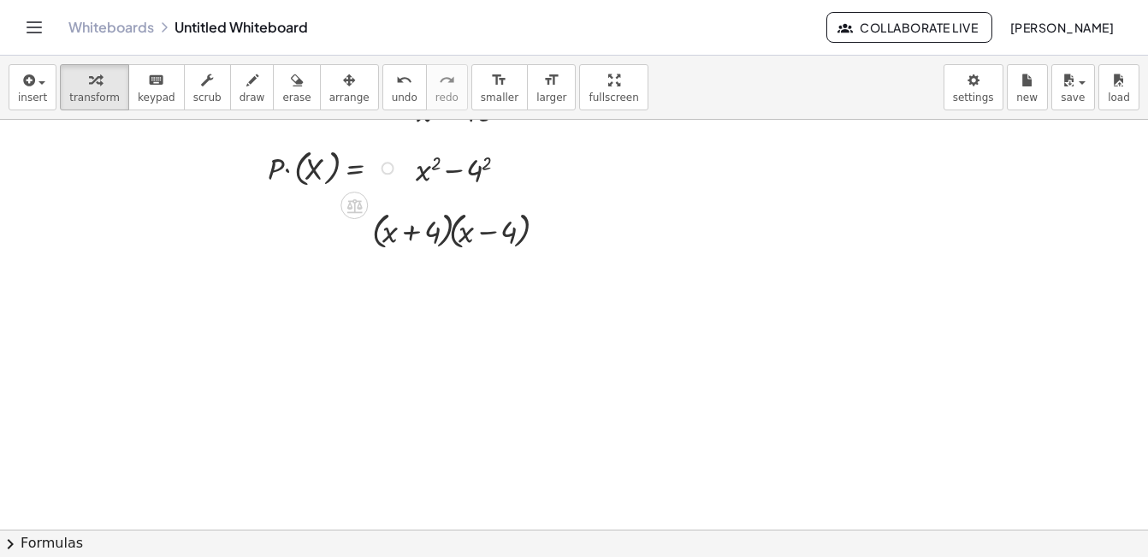
click at [322, 166] on div at bounding box center [335, 167] width 152 height 46
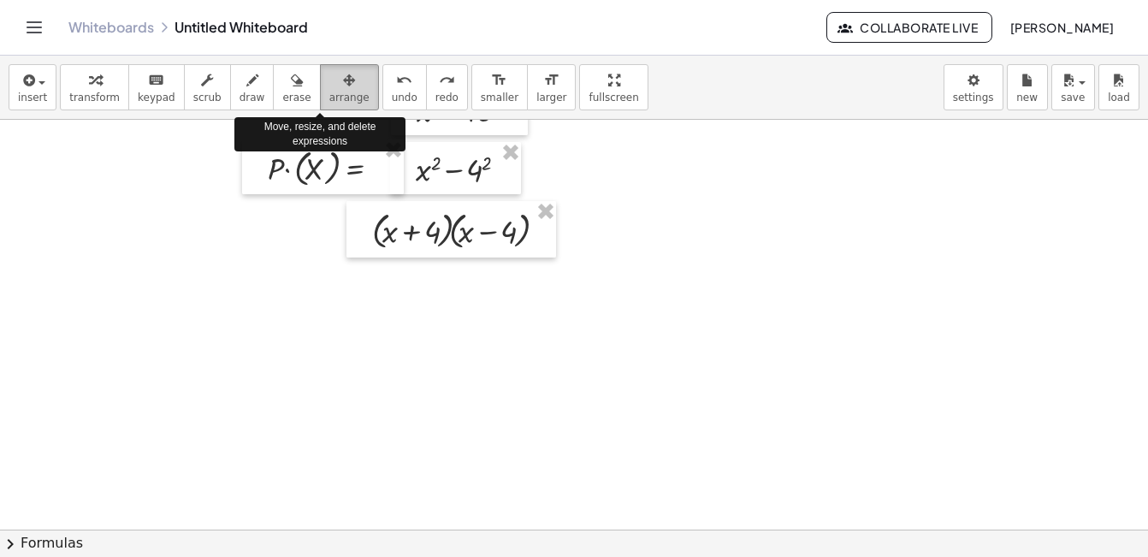
click at [329, 92] on span "arrange" at bounding box center [349, 98] width 40 height 12
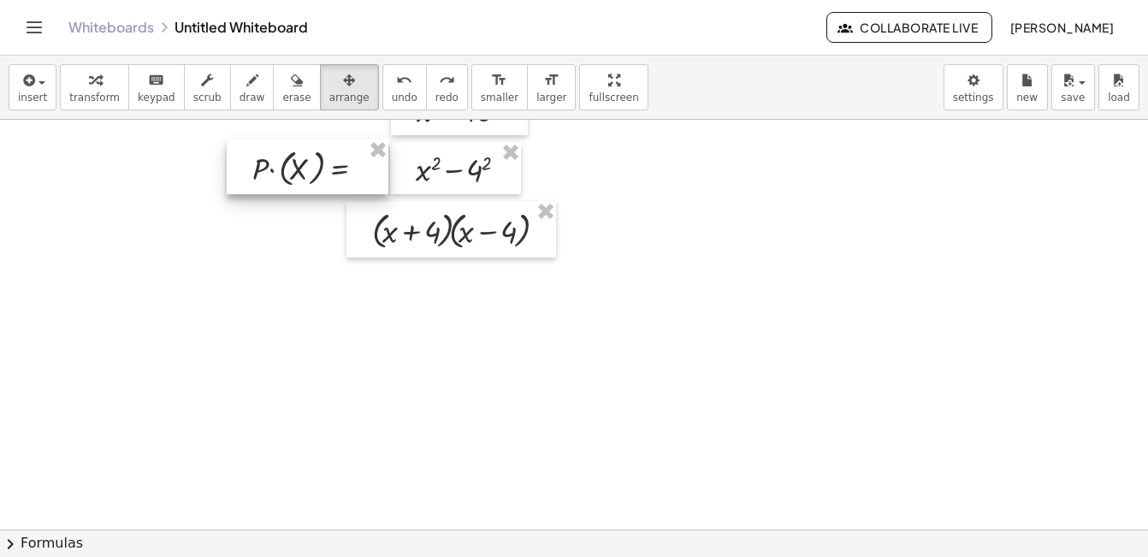
drag, startPoint x: 332, startPoint y: 170, endPoint x: 316, endPoint y: 170, distance: 15.4
click at [316, 170] on div at bounding box center [308, 166] width 162 height 55
click at [303, 230] on div at bounding box center [521, 409] width 1451 height 819
click at [765, 192] on div at bounding box center [521, 409] width 1451 height 819
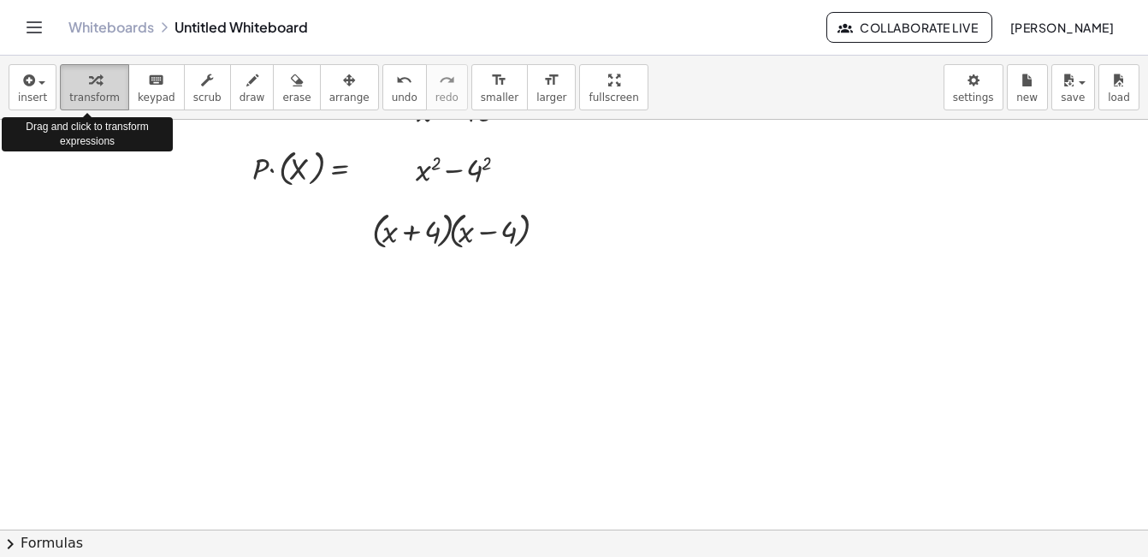
click at [92, 84] on icon "button" at bounding box center [95, 80] width 12 height 21
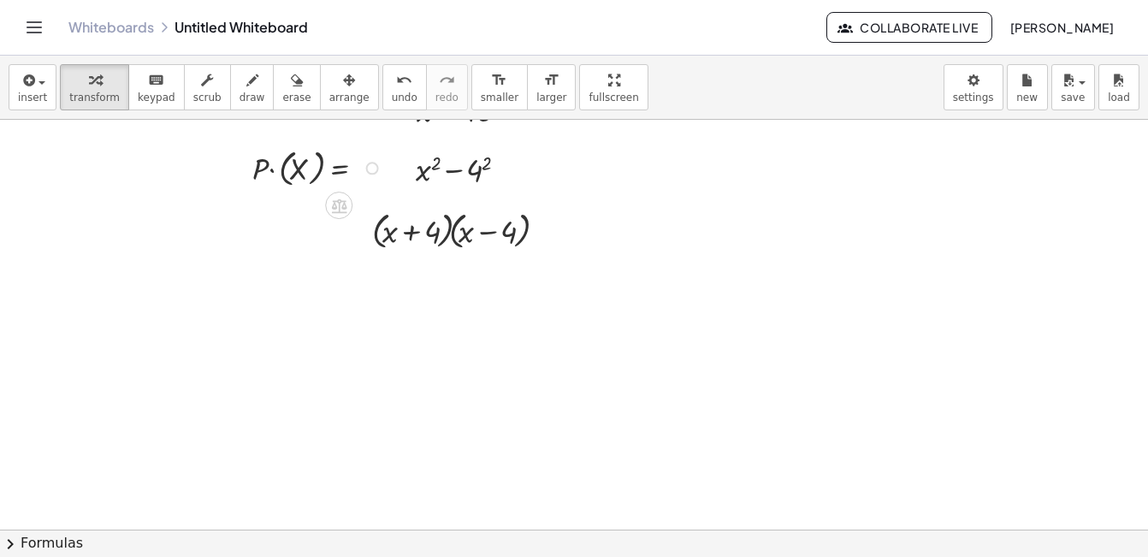
click at [304, 168] on div at bounding box center [320, 167] width 152 height 46
click at [304, 168] on div at bounding box center [335, 167] width 122 height 44
click at [339, 201] on icon at bounding box center [339, 206] width 18 height 18
click at [405, 204] on icon at bounding box center [407, 205] width 10 height 3
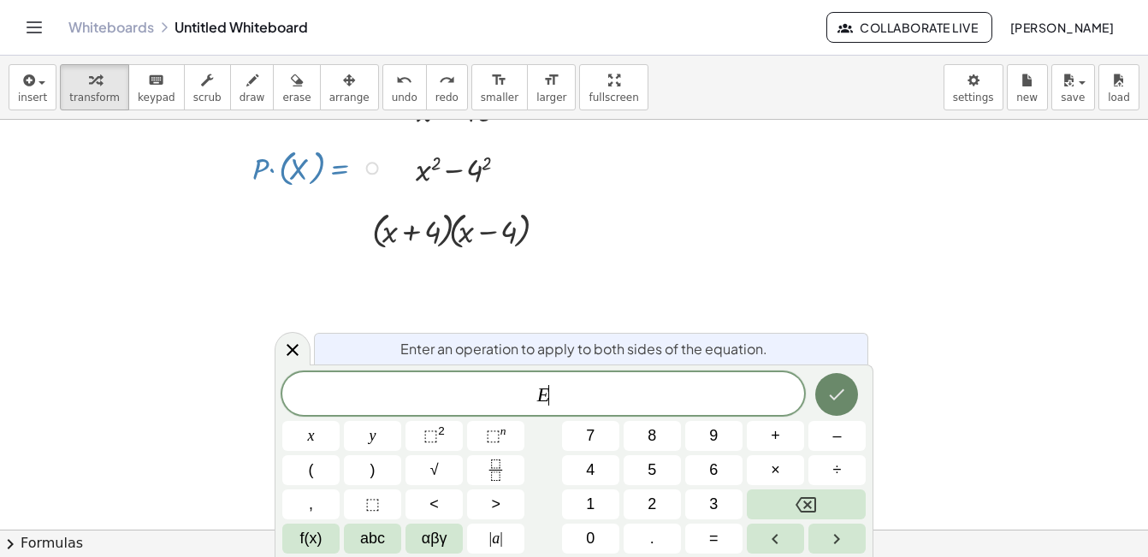
click at [830, 393] on icon "Done" at bounding box center [836, 394] width 21 height 21
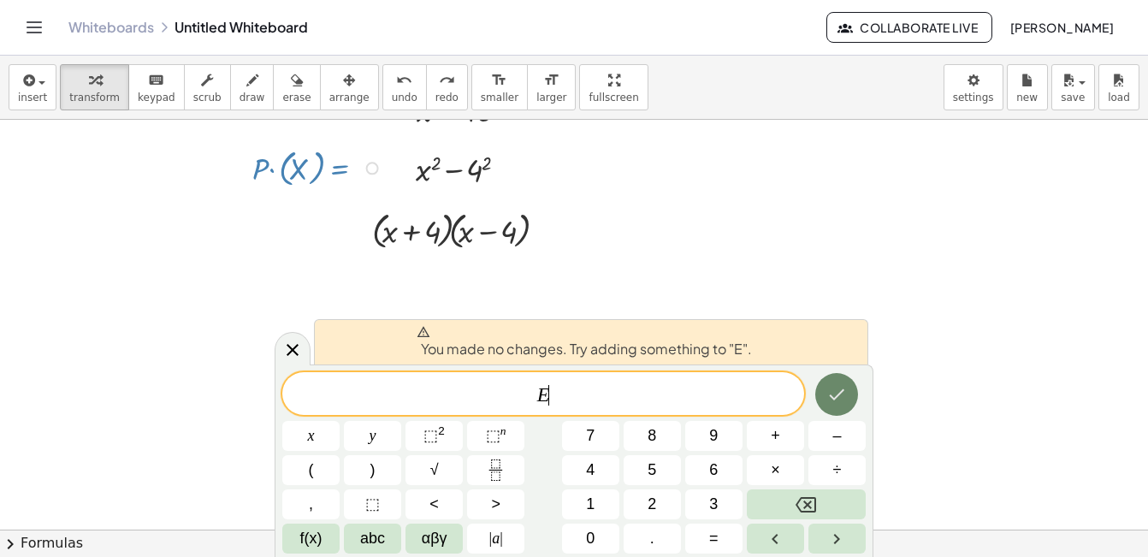
click at [830, 393] on icon "Done" at bounding box center [836, 394] width 21 height 21
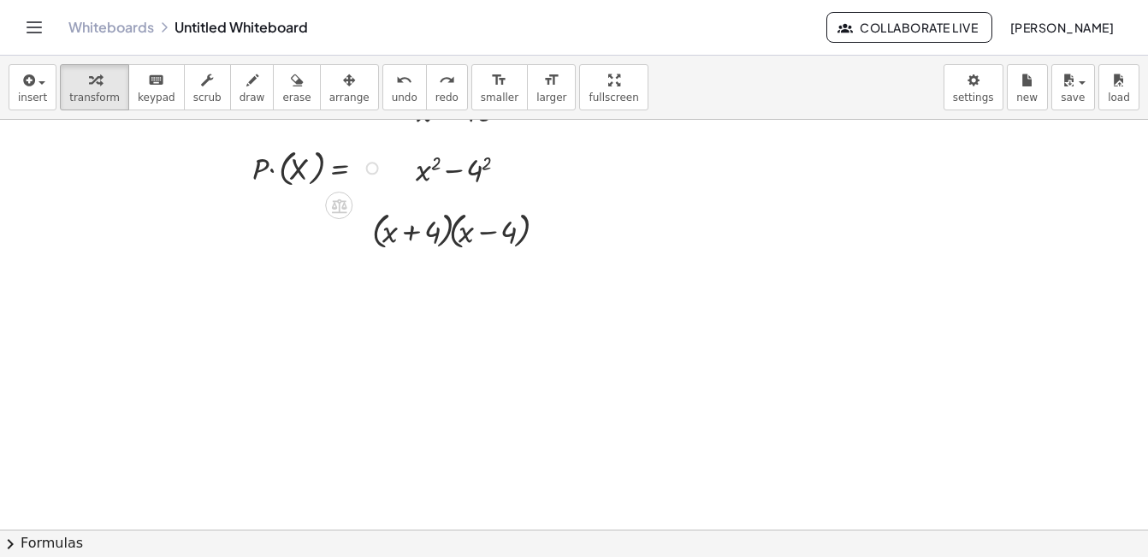
click at [311, 168] on div at bounding box center [320, 167] width 152 height 46
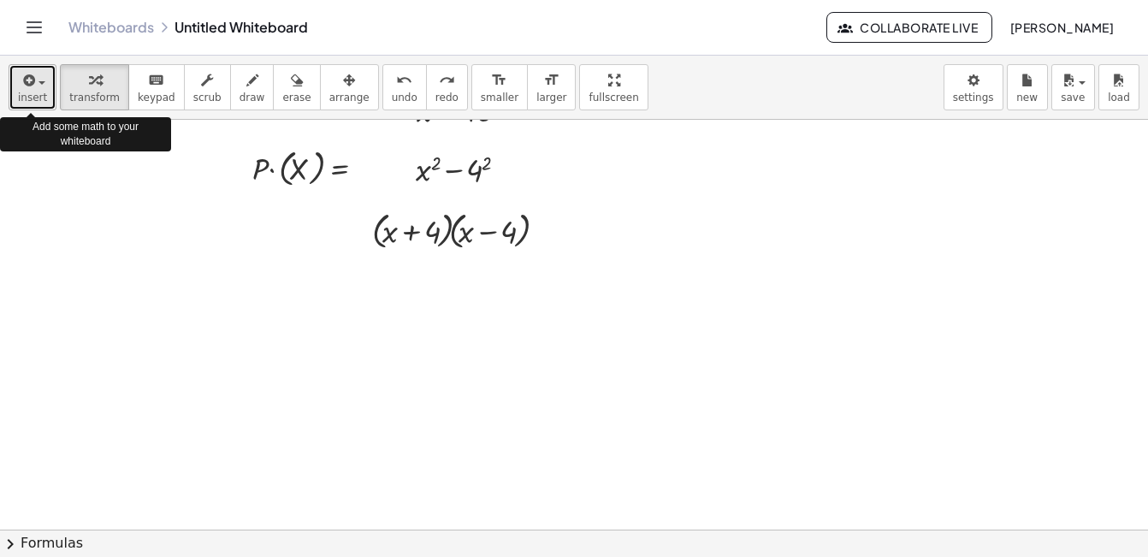
click at [42, 81] on span "button" at bounding box center [41, 82] width 7 height 3
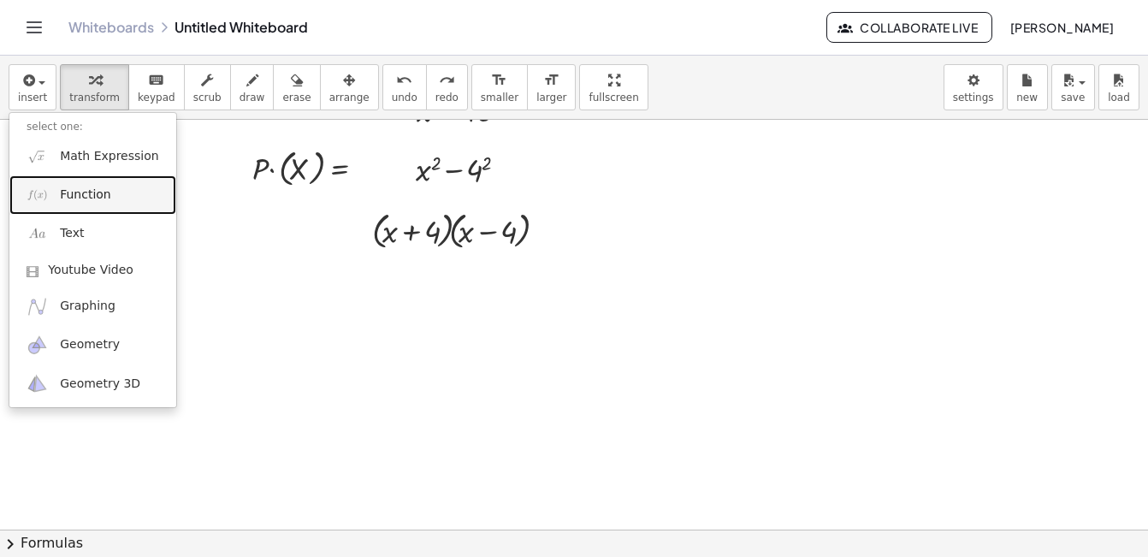
click at [83, 190] on span "Function" at bounding box center [85, 194] width 51 height 17
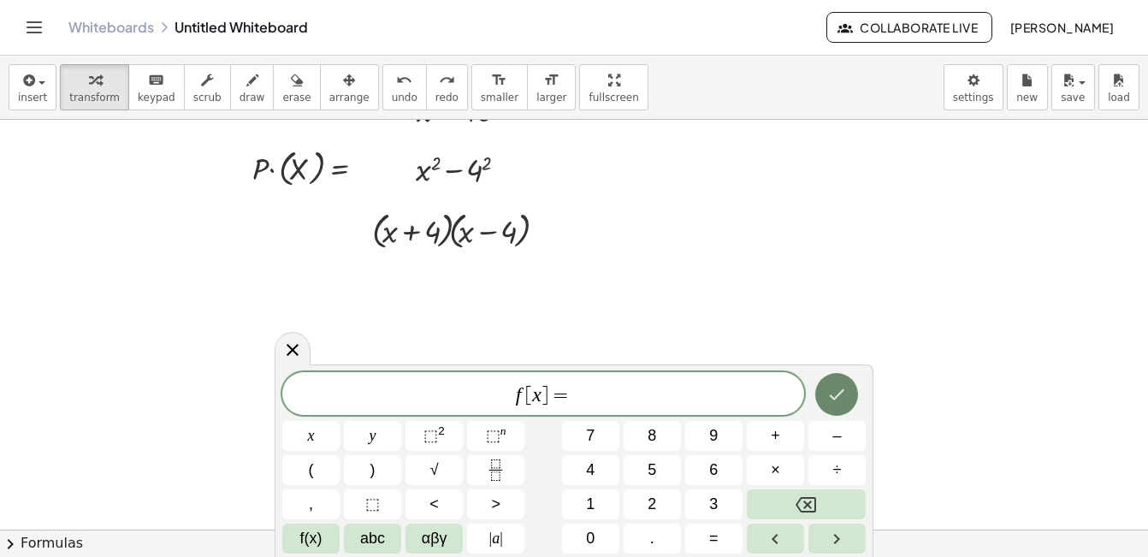
click at [835, 397] on icon "Done" at bounding box center [836, 394] width 21 height 21
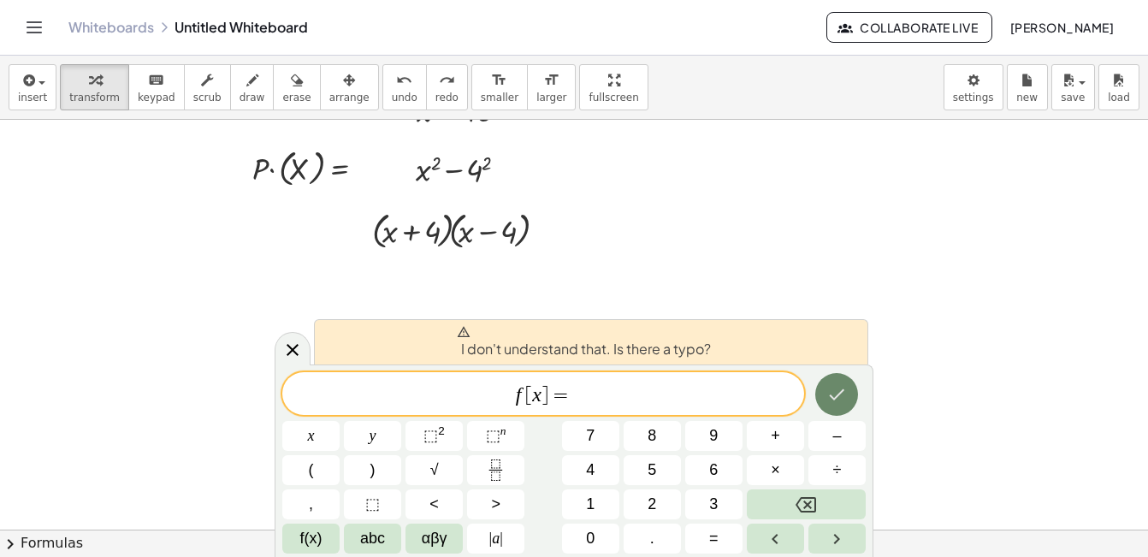
click at [835, 397] on icon "Done" at bounding box center [836, 394] width 21 height 21
click at [317, 530] on span "f(x)" at bounding box center [311, 538] width 22 height 23
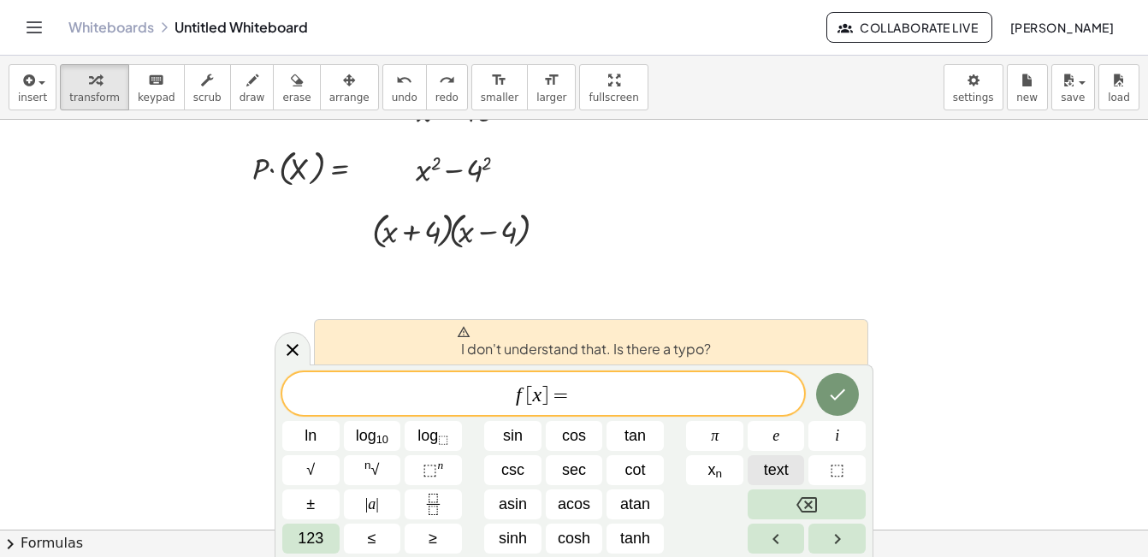
click at [774, 470] on span "text" at bounding box center [776, 469] width 25 height 23
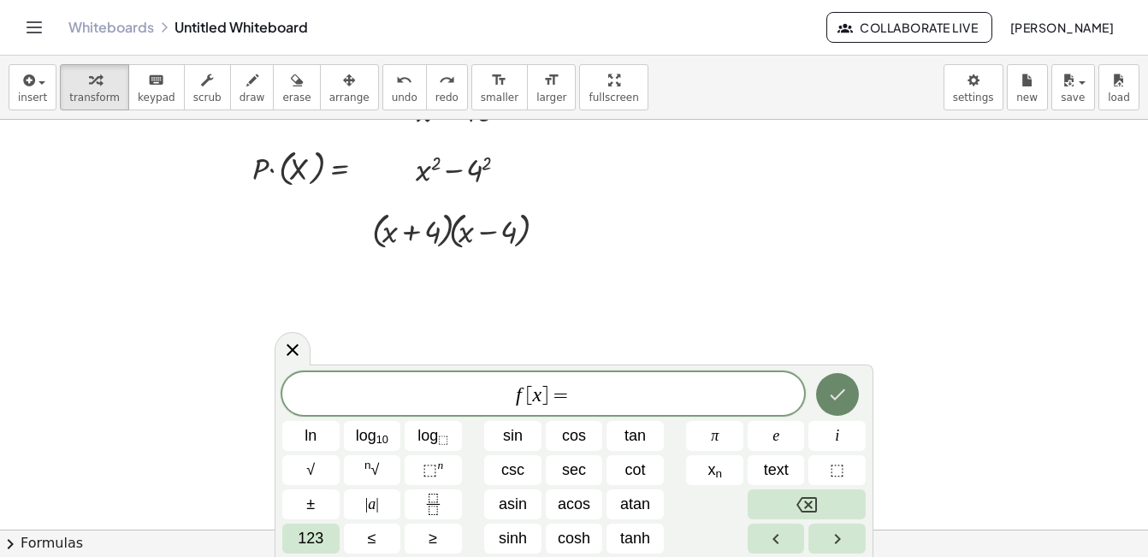
click at [837, 387] on icon "Done" at bounding box center [837, 394] width 21 height 21
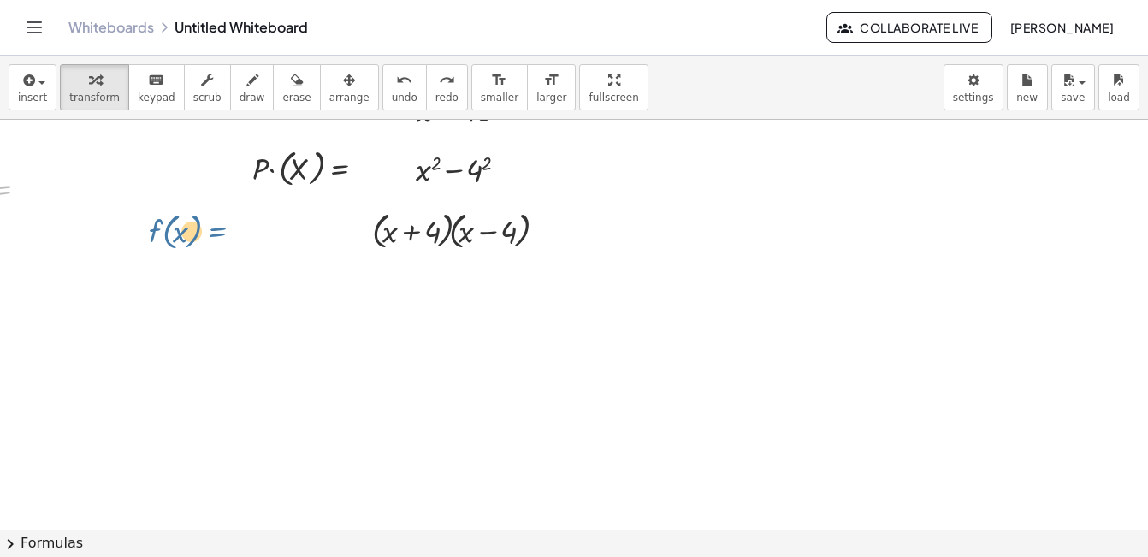
drag, startPoint x: 8, startPoint y: 189, endPoint x: 230, endPoint y: 233, distance: 226.8
click at [230, 233] on div "+ x 2 − 16 + x 2 − 4 2 · ( + x + 4 ) · ( + x − 4 ) · P · ( X ) = f ( , x ) = f …" at bounding box center [521, 409] width 1451 height 819
click at [329, 98] on span "arrange" at bounding box center [349, 98] width 40 height 12
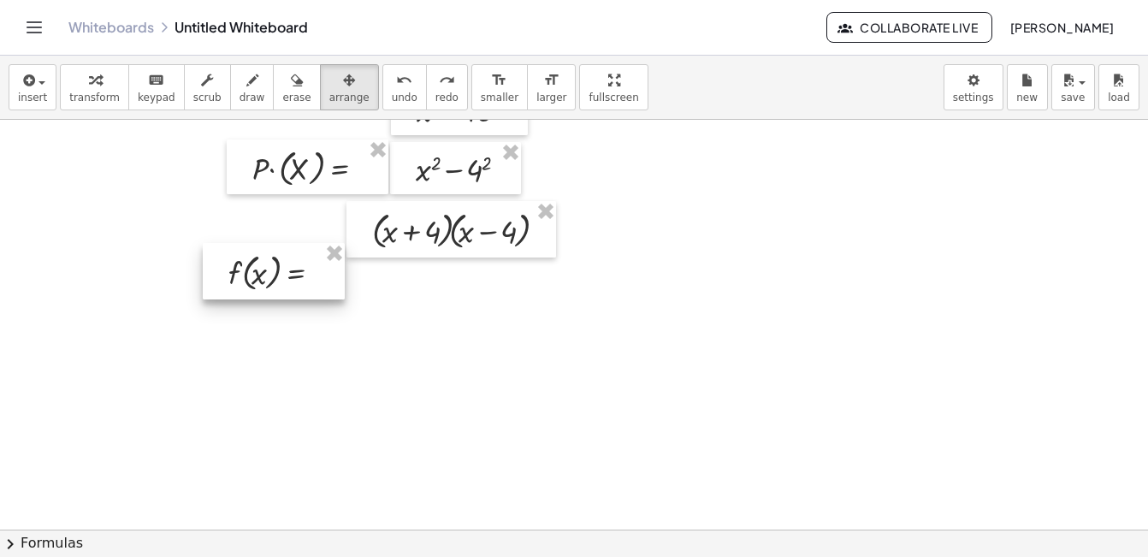
drag, startPoint x: 12, startPoint y: 190, endPoint x: 304, endPoint y: 273, distance: 303.2
click at [304, 273] on div at bounding box center [274, 271] width 142 height 56
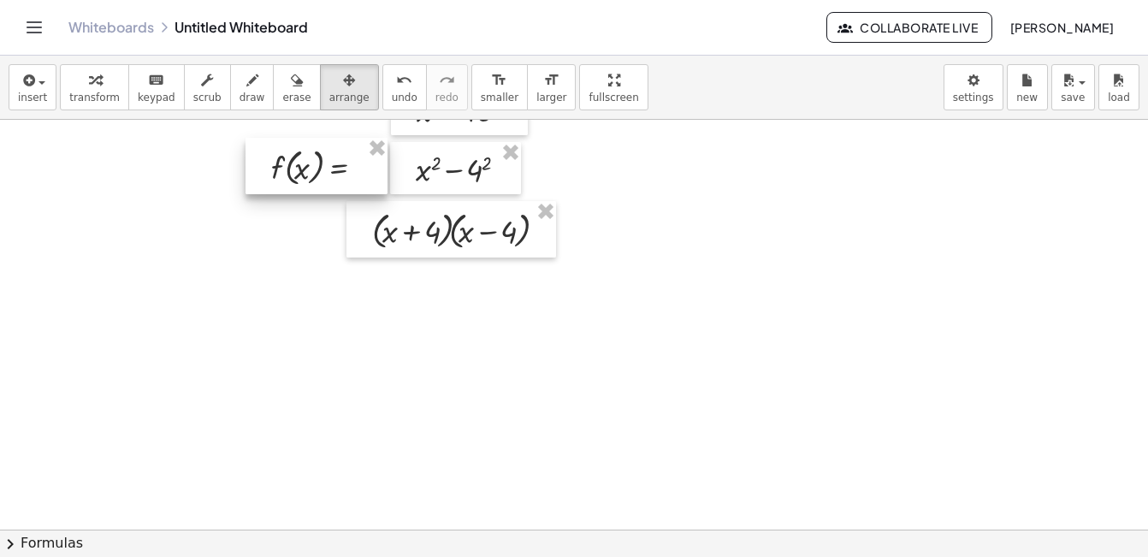
drag, startPoint x: 273, startPoint y: 275, endPoint x: 316, endPoint y: 171, distance: 113.1
click at [316, 171] on div at bounding box center [316, 166] width 142 height 56
click at [608, 268] on div at bounding box center [521, 409] width 1451 height 819
drag, startPoint x: 340, startPoint y: 169, endPoint x: 320, endPoint y: 162, distance: 21.9
click at [320, 162] on div at bounding box center [316, 166] width 142 height 56
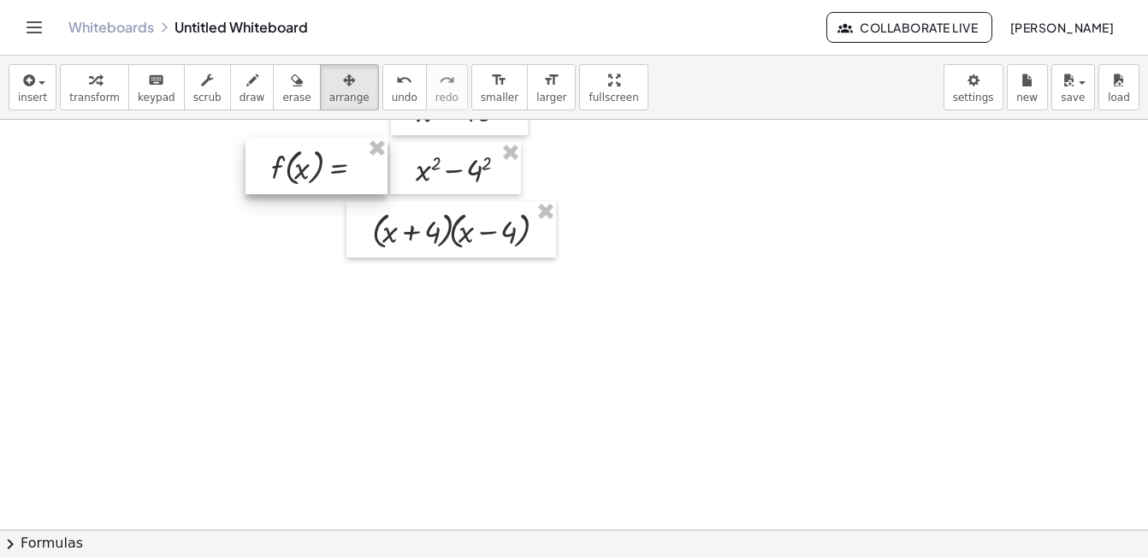
click at [304, 154] on div at bounding box center [316, 166] width 142 height 56
click at [357, 171] on div at bounding box center [316, 166] width 142 height 56
click at [110, 97] on button "transform" at bounding box center [94, 87] width 69 height 46
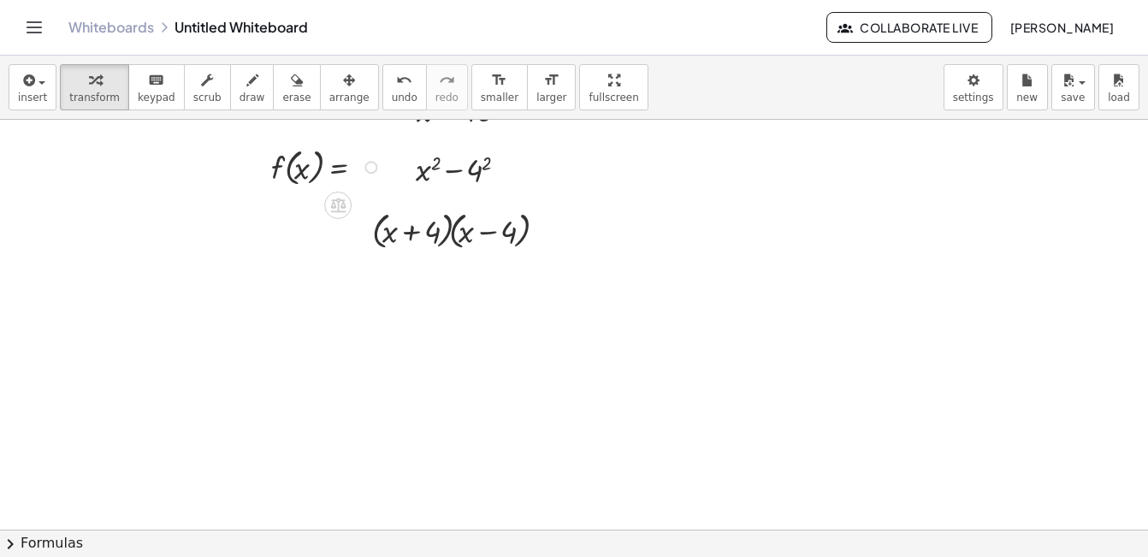
click at [370, 168] on div at bounding box center [370, 167] width 13 height 13
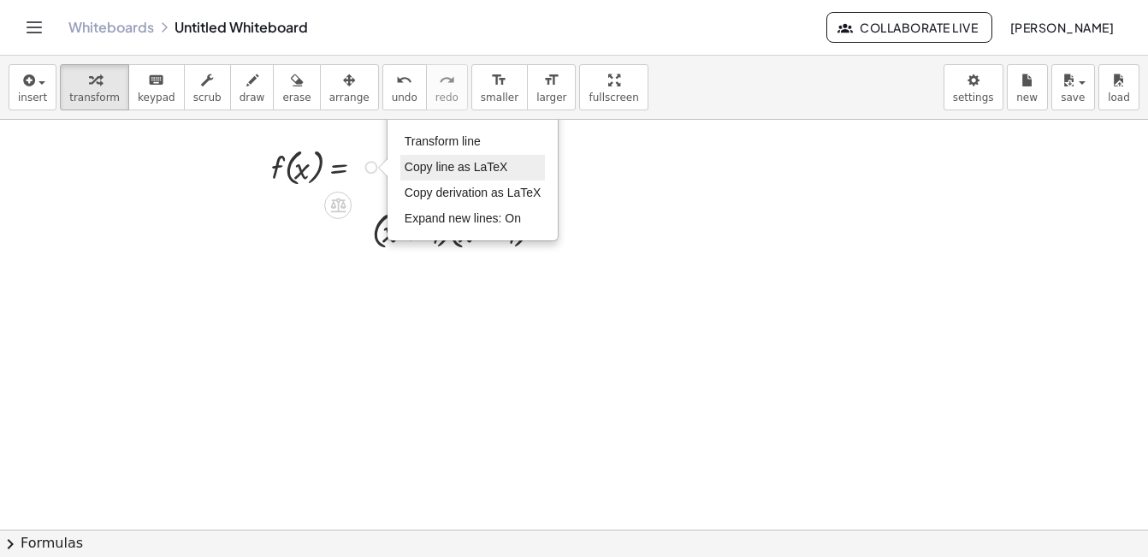
click at [411, 167] on span "Copy line as LaTeX" at bounding box center [456, 167] width 103 height 14
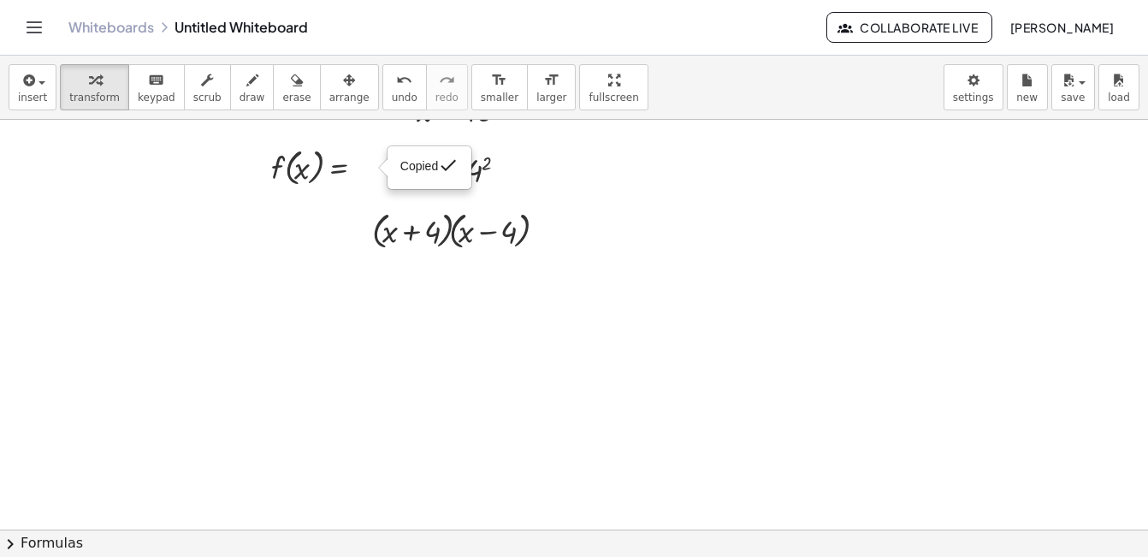
click at [278, 257] on div at bounding box center [521, 409] width 1451 height 819
click at [279, 235] on div at bounding box center [521, 409] width 1451 height 819
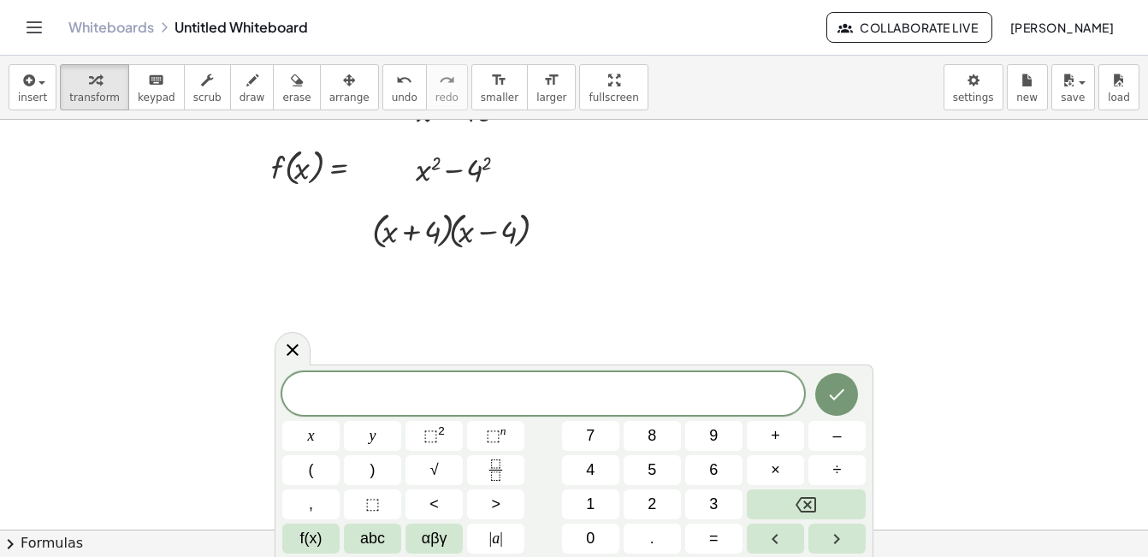
click at [286, 238] on div at bounding box center [521, 409] width 1451 height 819
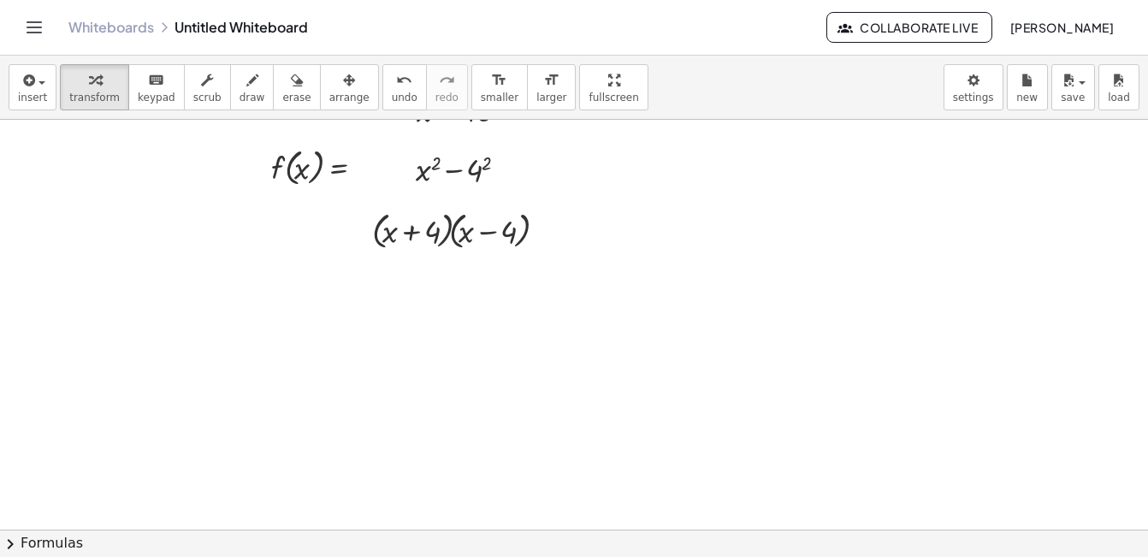
drag, startPoint x: 286, startPoint y: 238, endPoint x: 286, endPoint y: 206, distance: 31.7
click at [286, 206] on div at bounding box center [521, 409] width 1451 height 819
click at [303, 235] on div at bounding box center [521, 409] width 1451 height 819
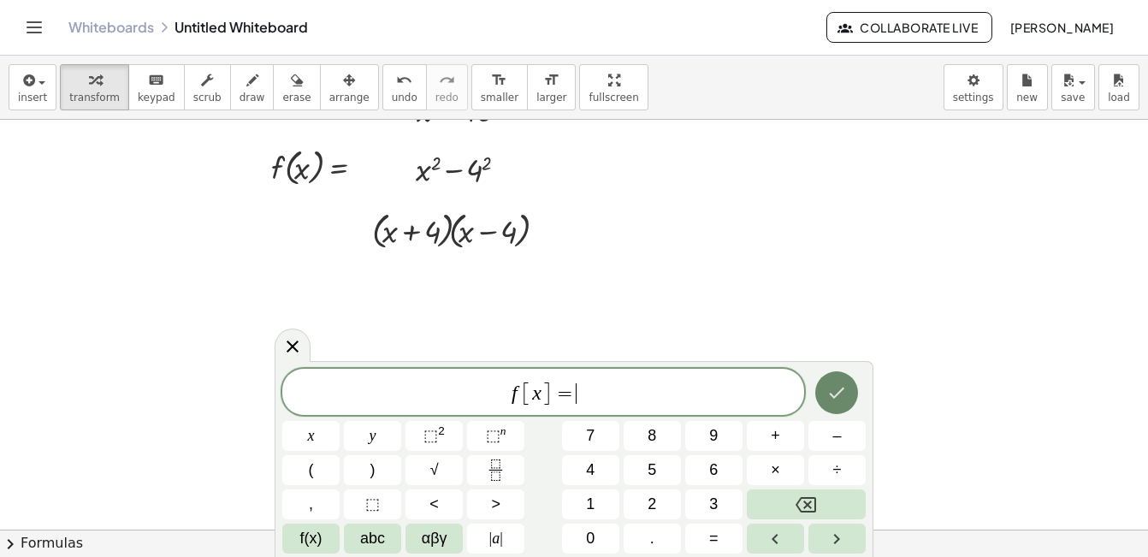
click at [842, 387] on icon "Done" at bounding box center [836, 392] width 21 height 21
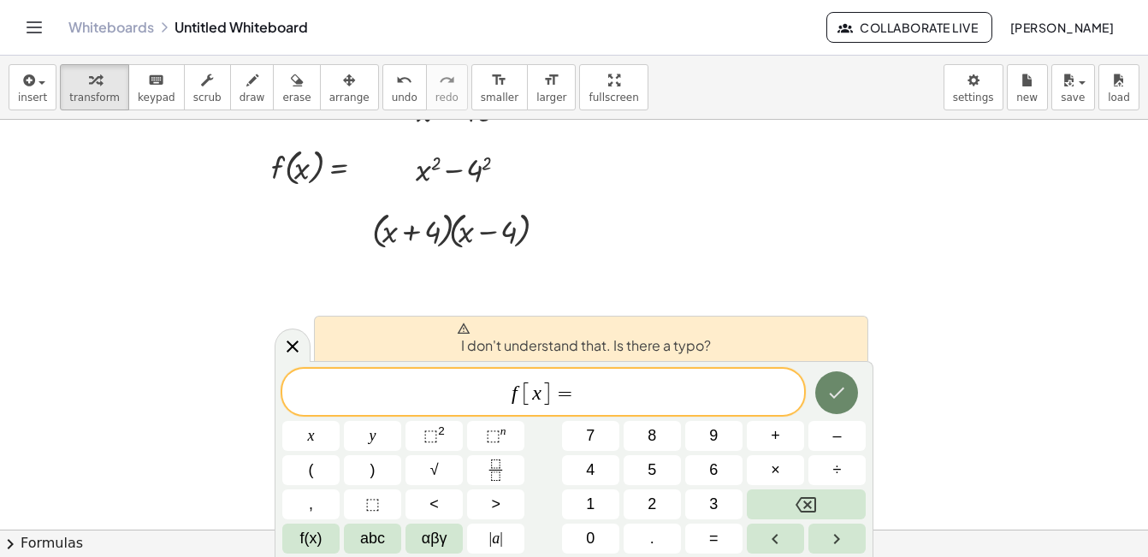
click at [842, 387] on icon "Done" at bounding box center [836, 392] width 21 height 21
click at [317, 532] on span "f(x)" at bounding box center [311, 538] width 22 height 23
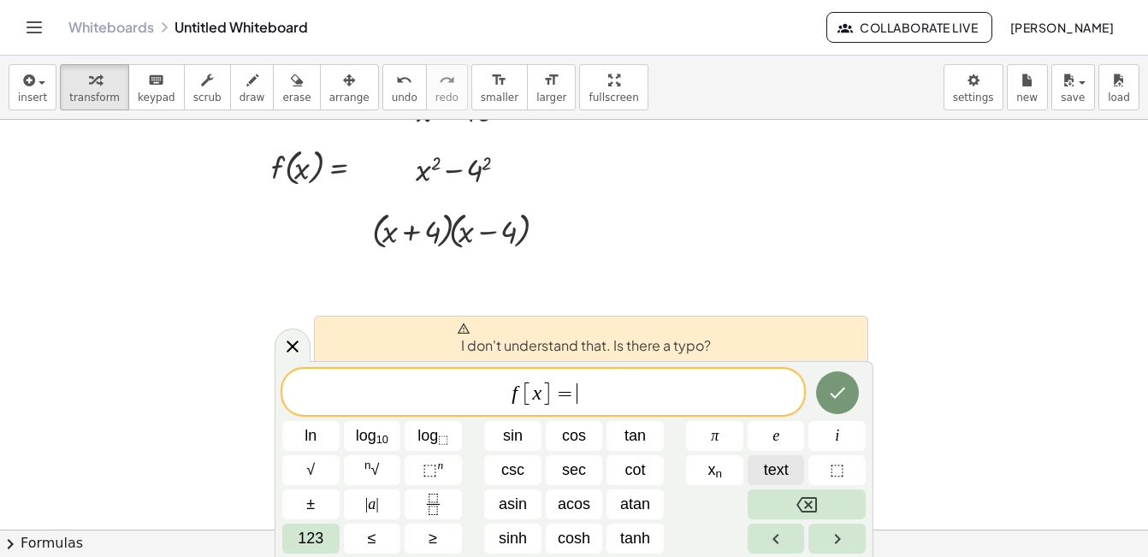
click at [785, 470] on span "text" at bounding box center [776, 469] width 25 height 23
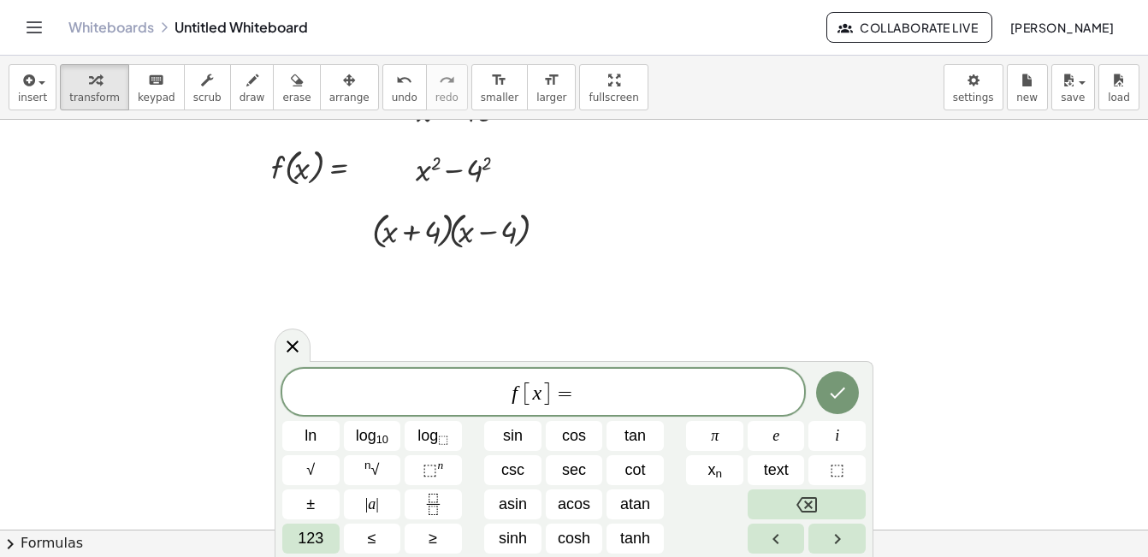
click at [523, 391] on span "[" at bounding box center [527, 393] width 11 height 25
click at [830, 381] on button "Done" at bounding box center [837, 392] width 43 height 43
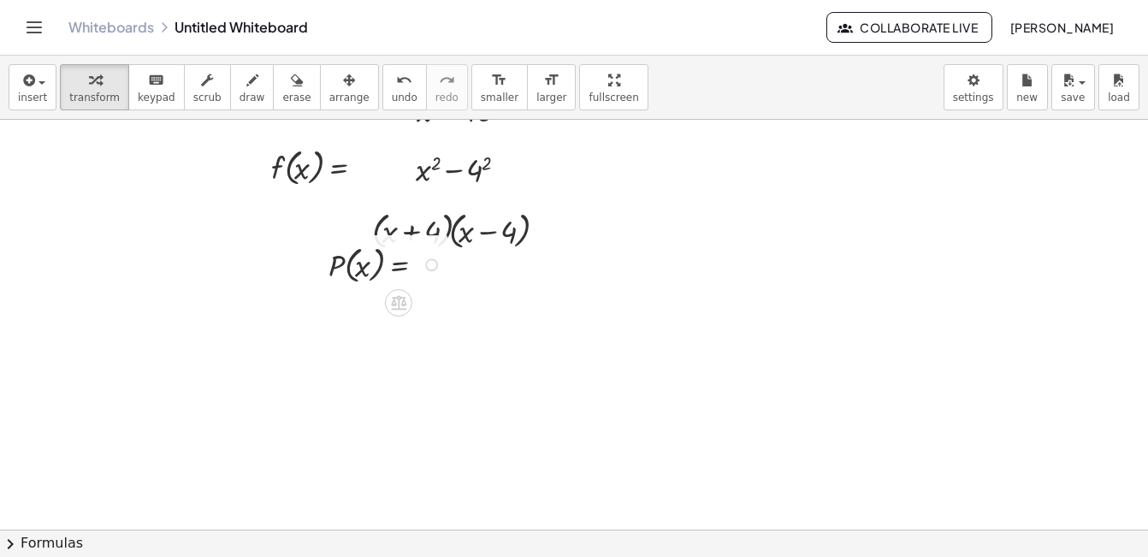
click at [300, 307] on div at bounding box center [521, 409] width 1451 height 819
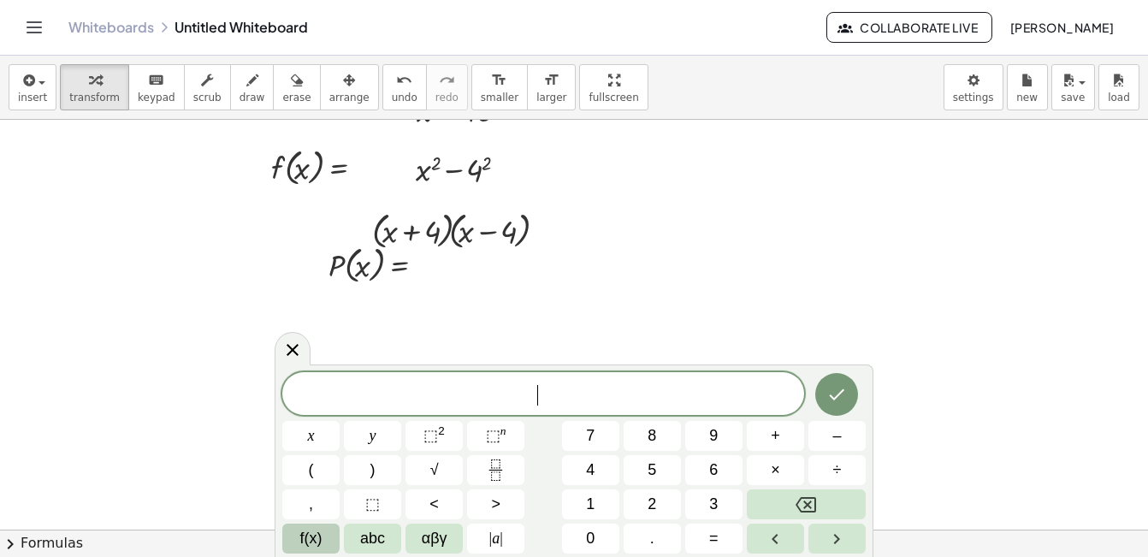
click at [314, 535] on span "f(x)" at bounding box center [311, 538] width 22 height 23
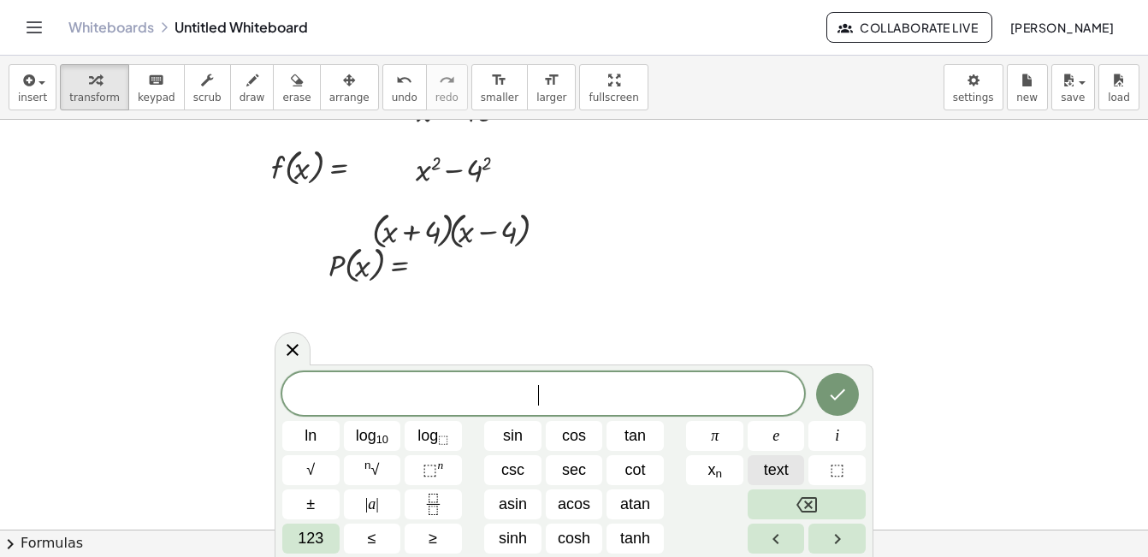
click at [773, 469] on span "text" at bounding box center [776, 469] width 25 height 23
click at [774, 464] on span "text" at bounding box center [776, 469] width 25 height 23
click at [778, 469] on span "text" at bounding box center [776, 469] width 25 height 23
click at [777, 475] on span "text" at bounding box center [776, 469] width 25 height 23
click at [833, 404] on icon "Done" at bounding box center [837, 394] width 21 height 21
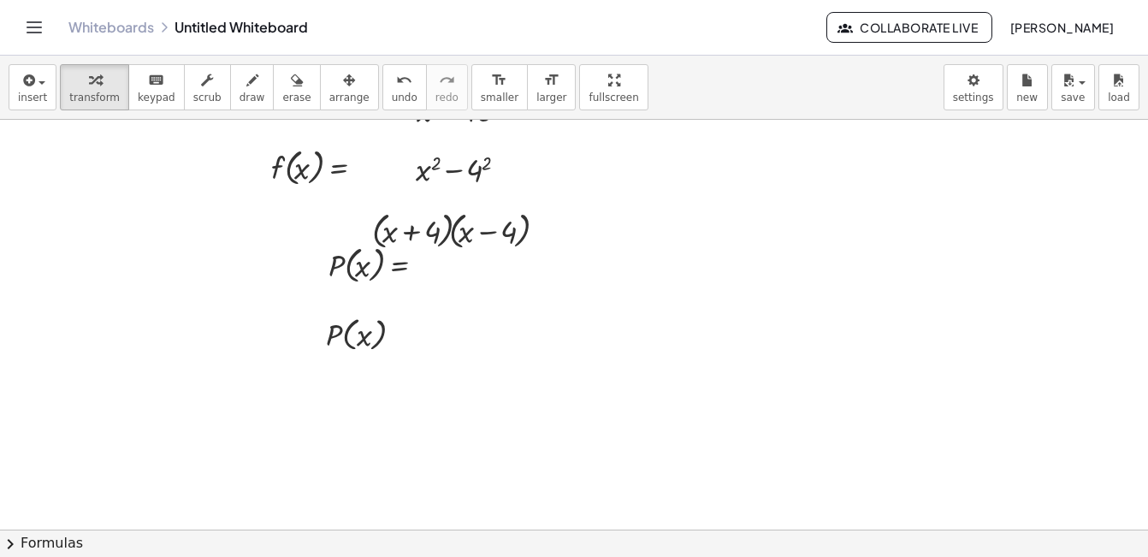
click at [333, 455] on div at bounding box center [521, 409] width 1451 height 819
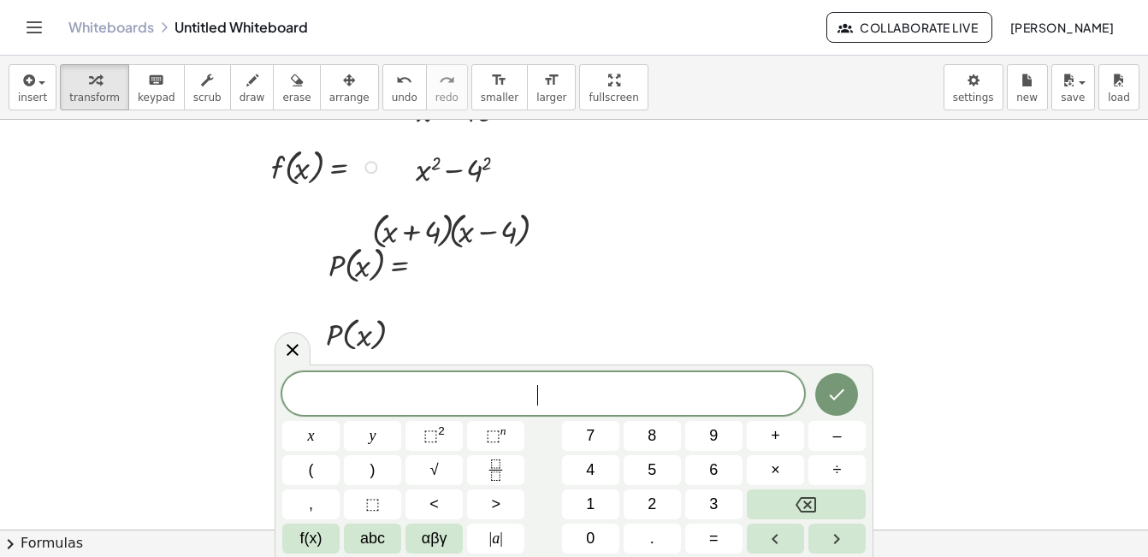
click at [369, 163] on div "Copied done" at bounding box center [370, 167] width 13 height 13
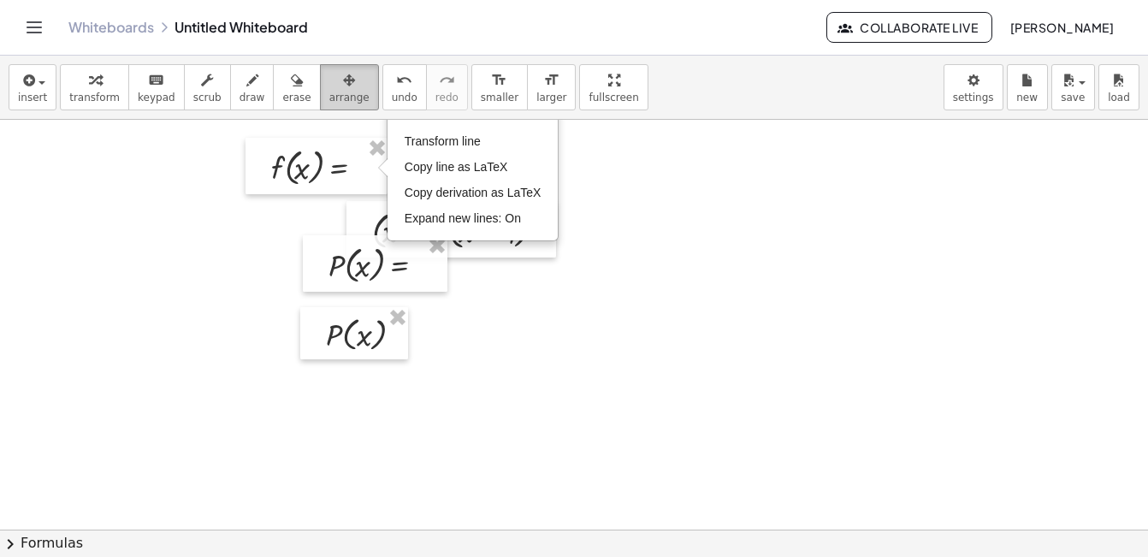
click at [329, 92] on span "arrange" at bounding box center [349, 98] width 40 height 12
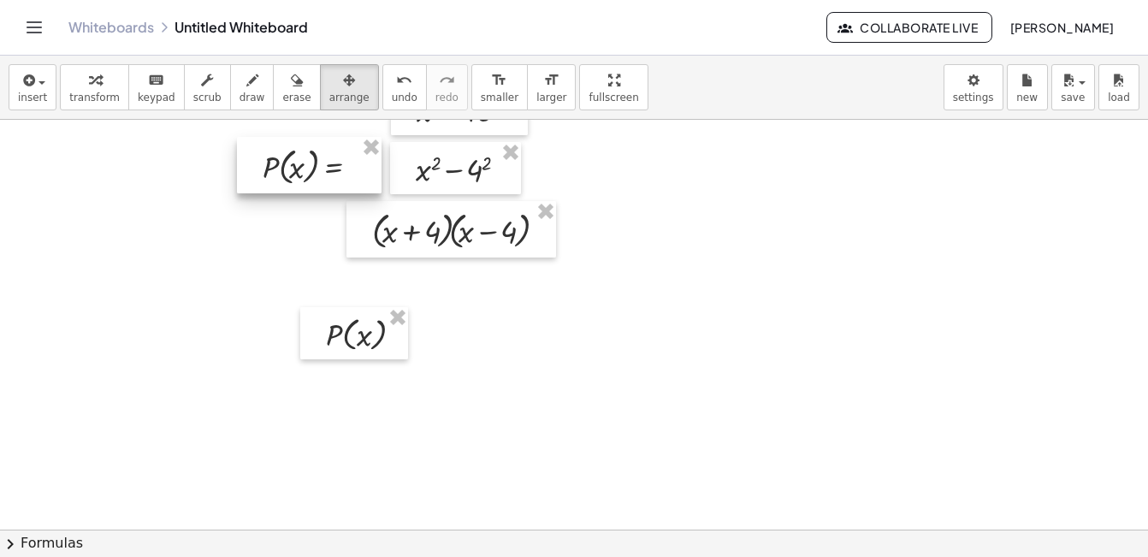
drag, startPoint x: 374, startPoint y: 264, endPoint x: 308, endPoint y: 166, distance: 118.4
click at [308, 166] on div at bounding box center [309, 165] width 145 height 56
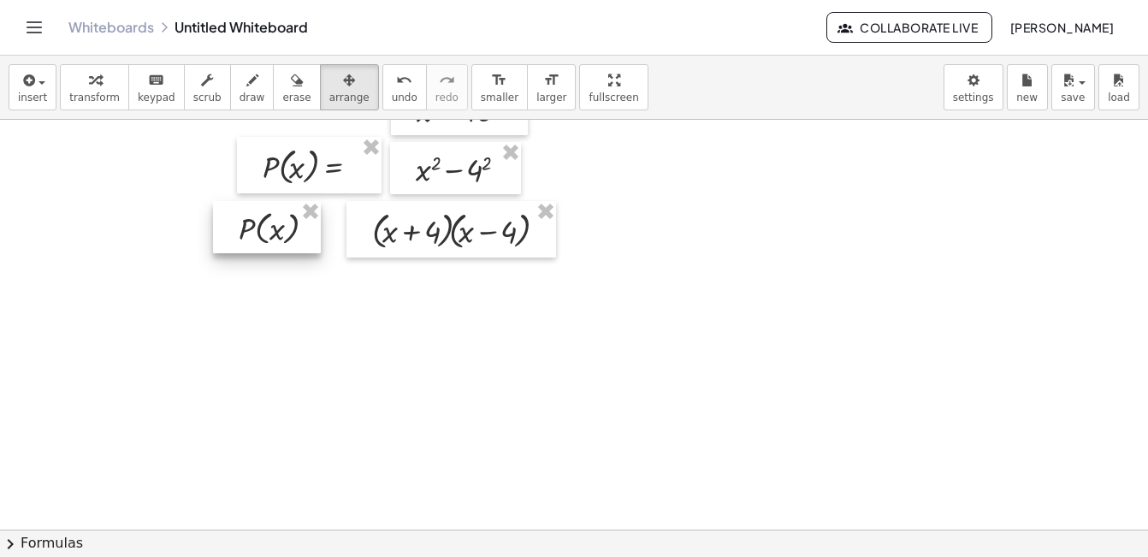
drag, startPoint x: 346, startPoint y: 333, endPoint x: 261, endPoint y: 227, distance: 135.6
click at [261, 227] on div at bounding box center [267, 227] width 108 height 52
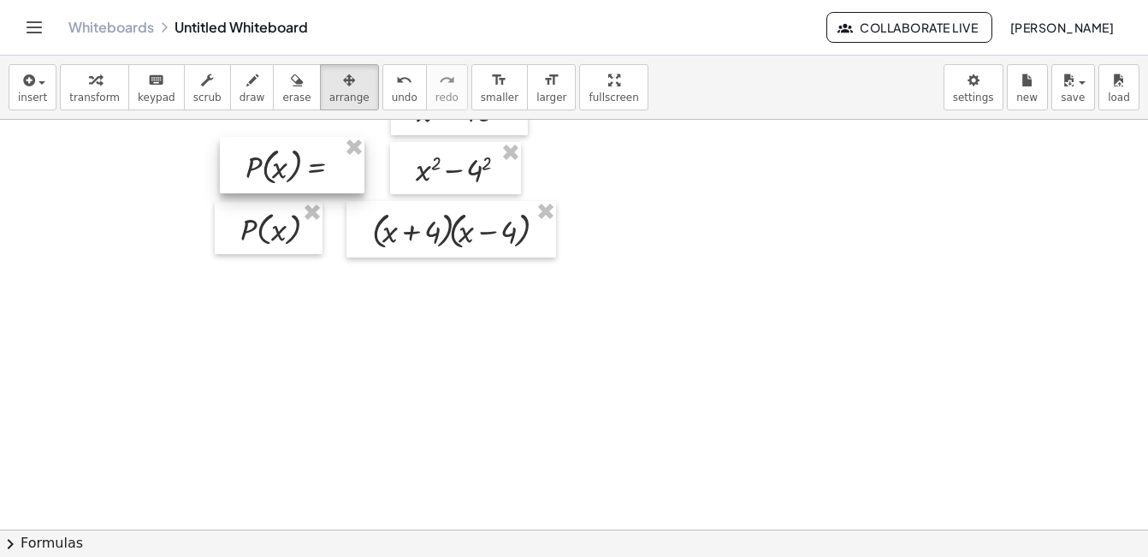
drag, startPoint x: 302, startPoint y: 163, endPoint x: 285, endPoint y: 164, distance: 17.1
click at [285, 164] on div at bounding box center [292, 165] width 145 height 56
click at [285, 233] on div at bounding box center [269, 228] width 108 height 52
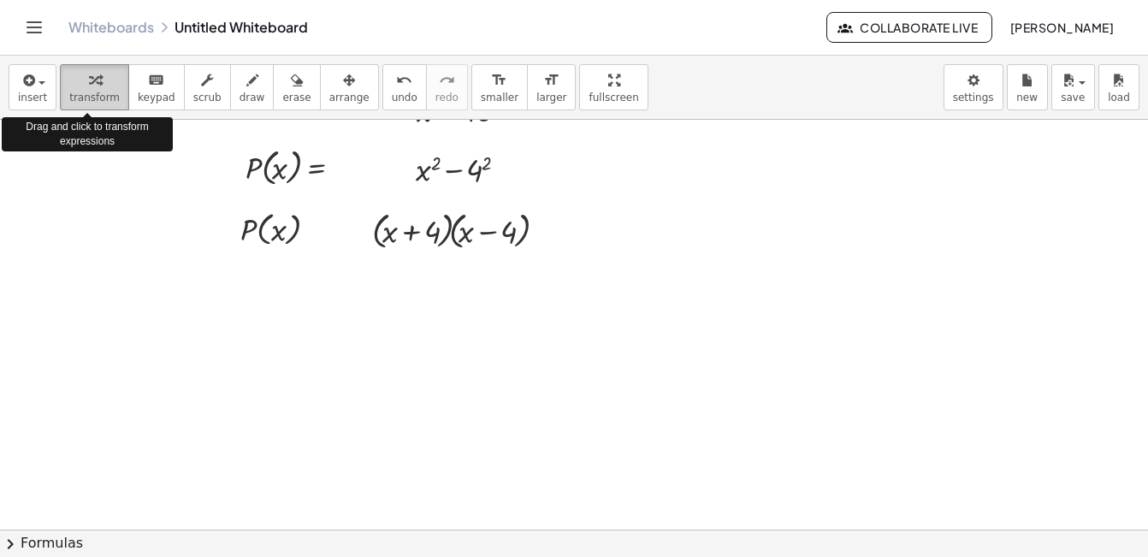
click at [98, 78] on div "button" at bounding box center [94, 79] width 50 height 21
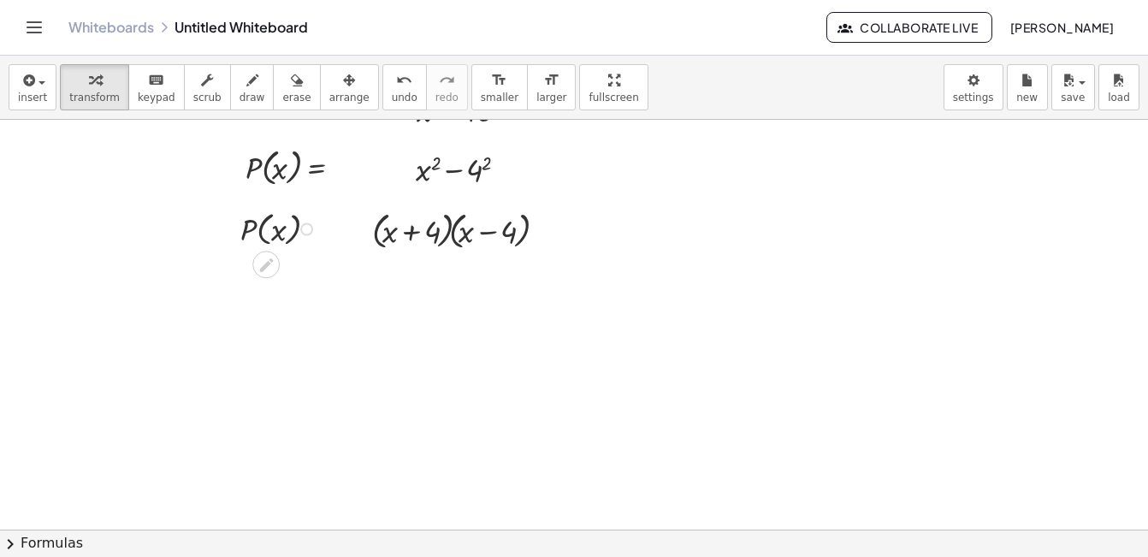
click at [283, 229] on div at bounding box center [281, 228] width 98 height 44
click at [272, 263] on icon at bounding box center [266, 265] width 18 height 18
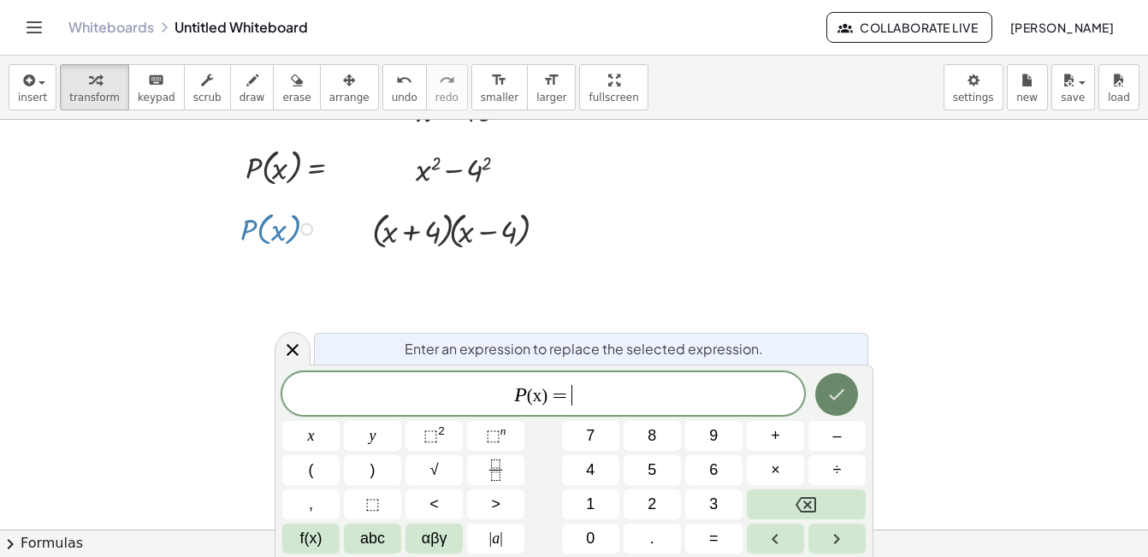
click at [843, 399] on icon "Done" at bounding box center [836, 394] width 21 height 21
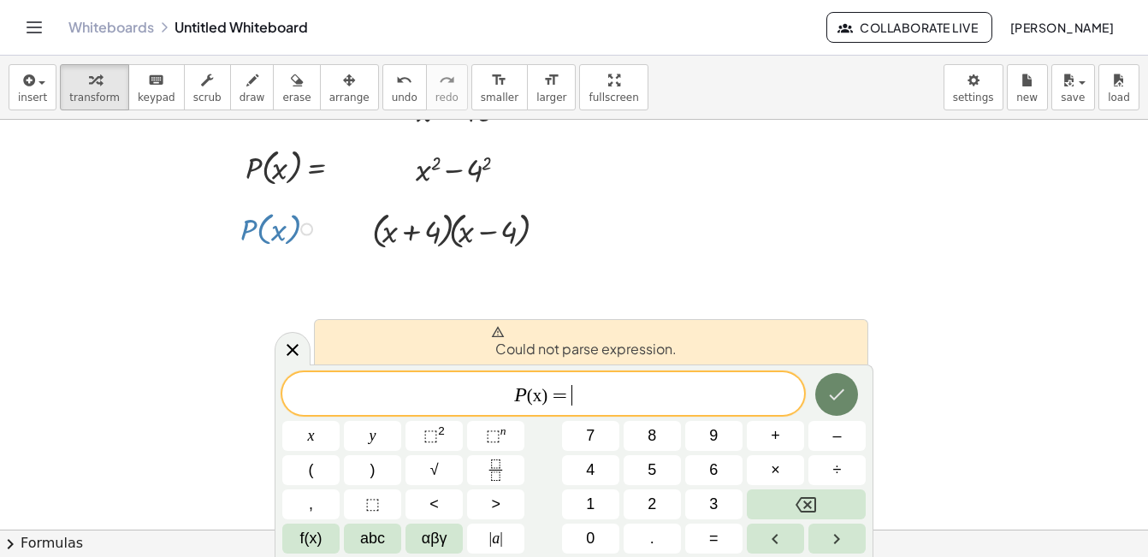
click at [843, 399] on icon "Done" at bounding box center [836, 394] width 21 height 21
click at [321, 532] on span "f(x)" at bounding box center [311, 538] width 22 height 23
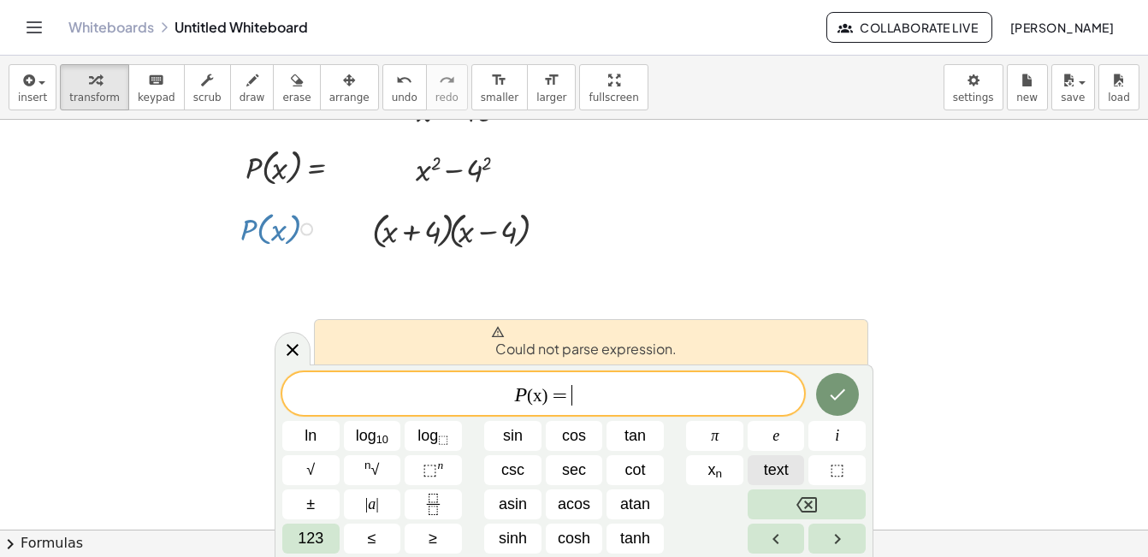
click at [777, 466] on span "text" at bounding box center [776, 469] width 25 height 23
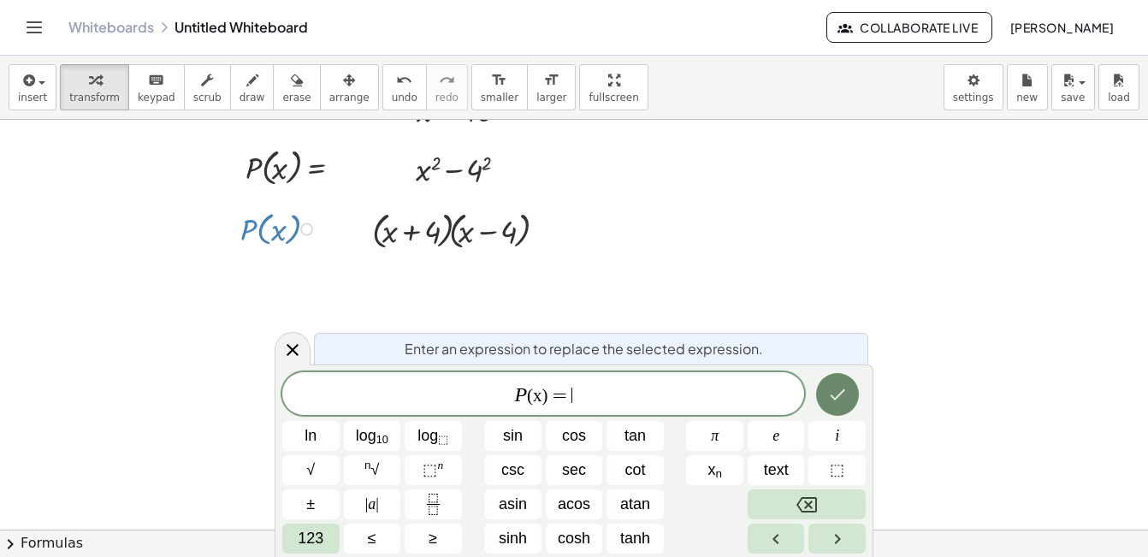
click at [845, 390] on icon "Done" at bounding box center [837, 394] width 21 height 21
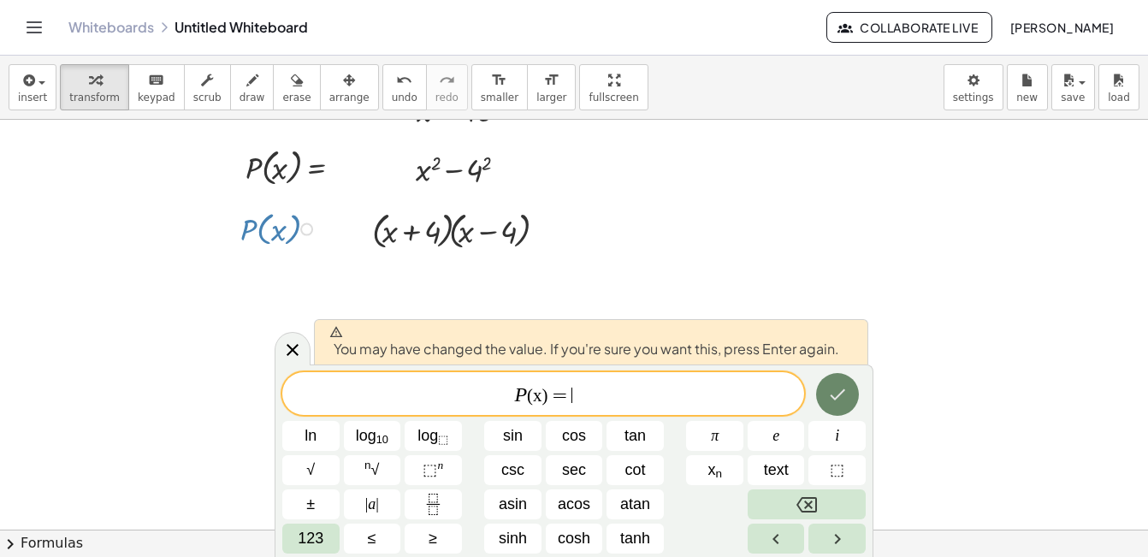
click at [834, 389] on icon "Done" at bounding box center [837, 394] width 21 height 21
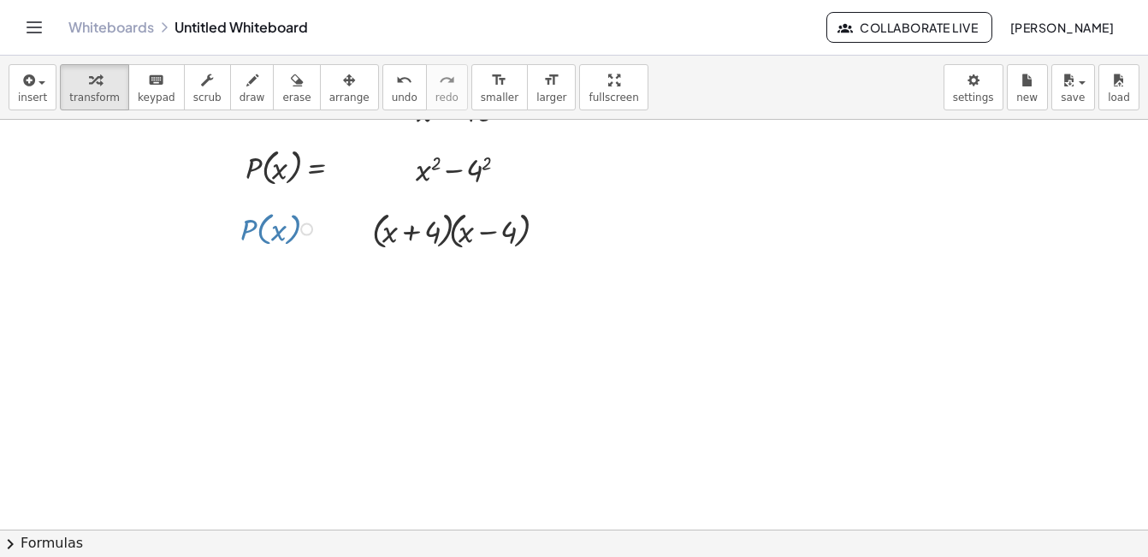
click at [281, 229] on div at bounding box center [281, 228] width 98 height 44
click at [305, 230] on div at bounding box center [306, 229] width 13 height 13
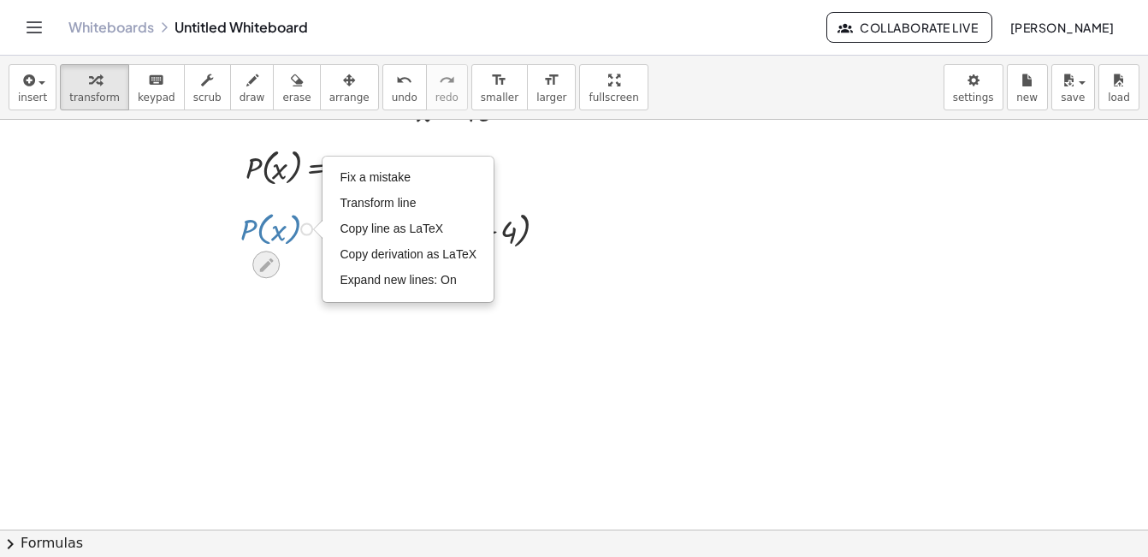
click at [269, 267] on icon at bounding box center [266, 265] width 18 height 18
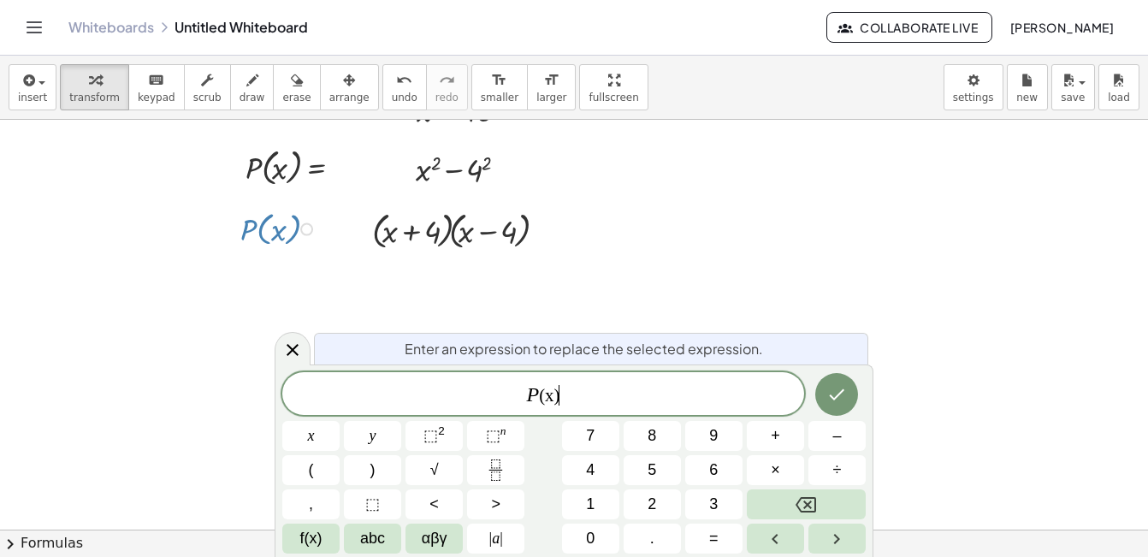
click at [580, 399] on span "P (x) ​" at bounding box center [543, 395] width 522 height 24
click at [321, 535] on span "f(x)" at bounding box center [311, 538] width 22 height 23
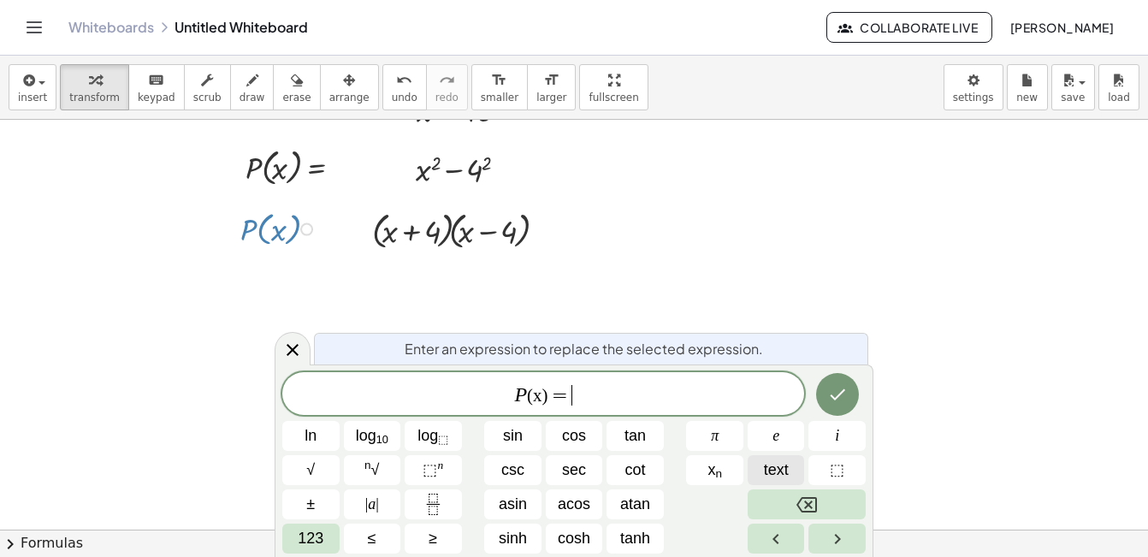
click at [784, 470] on span "text" at bounding box center [776, 469] width 25 height 23
click at [835, 404] on icon "Done" at bounding box center [837, 394] width 21 height 21
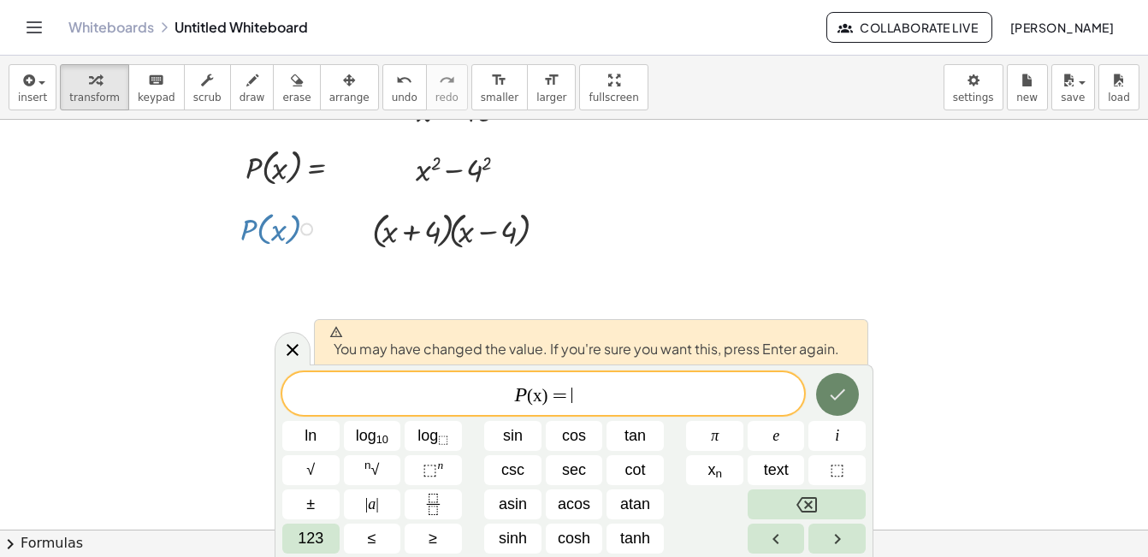
click at [835, 404] on icon "Done" at bounding box center [837, 394] width 21 height 21
click at [544, 523] on div "P (x) = ​ ln log 10 log ⬚ sin cos tan π e i √ n √ ⬚ n csc sec cot x n text ⬚ ± …" at bounding box center [573, 462] width 583 height 181
click at [772, 463] on span "text" at bounding box center [776, 469] width 25 height 23
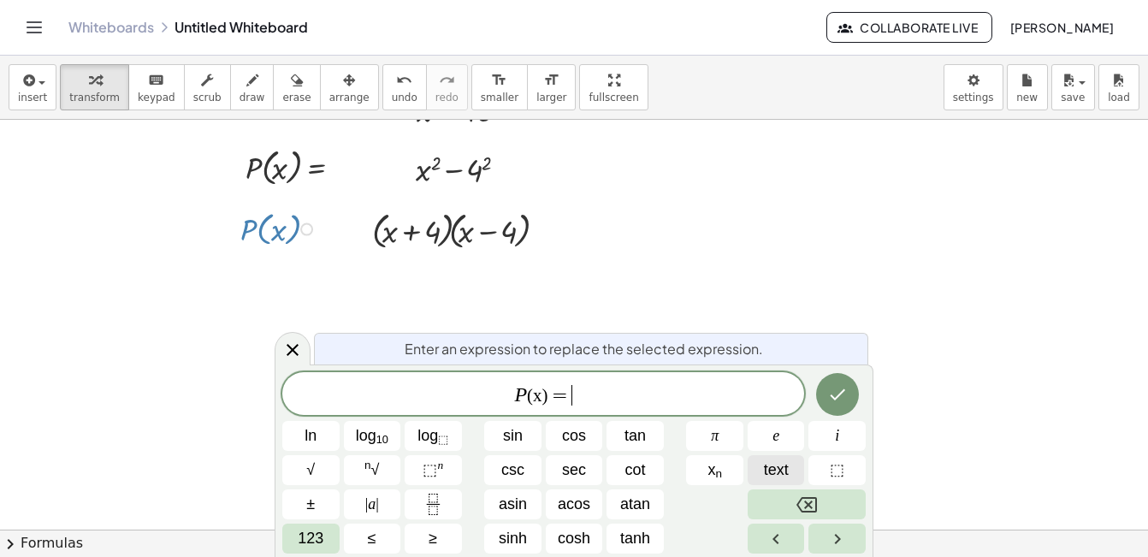
click at [785, 467] on span "text" at bounding box center [776, 469] width 25 height 23
click at [836, 387] on icon "Done" at bounding box center [837, 394] width 21 height 21
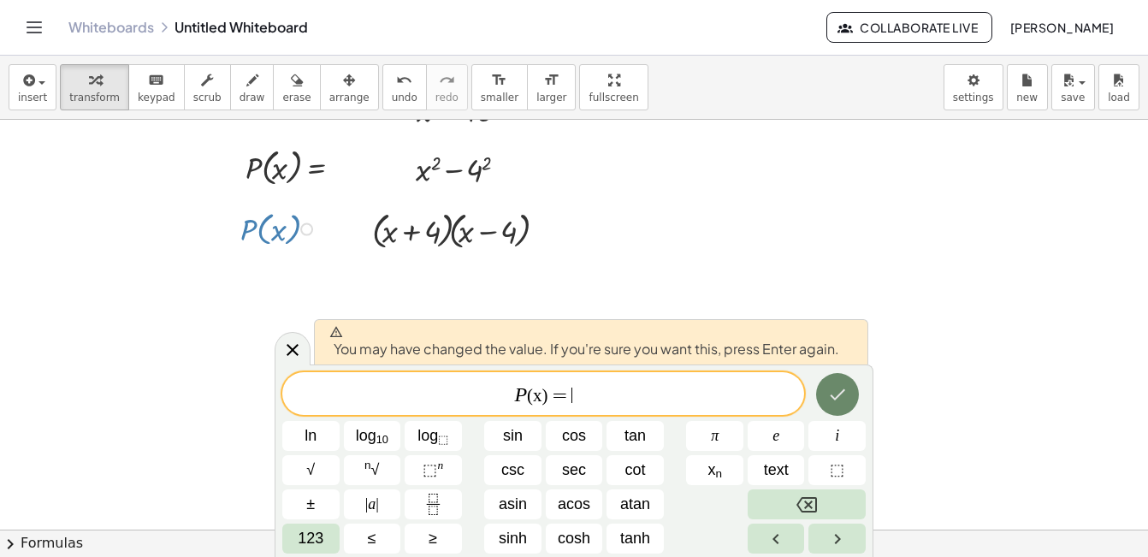
click at [836, 387] on icon "Done" at bounding box center [837, 394] width 21 height 21
click at [779, 470] on span "text" at bounding box center [776, 469] width 25 height 23
click at [845, 392] on icon "Done" at bounding box center [837, 394] width 21 height 21
drag, startPoint x: 845, startPoint y: 392, endPoint x: 727, endPoint y: 287, distance: 157.5
click at [727, 287] on div at bounding box center [521, 409] width 1451 height 819
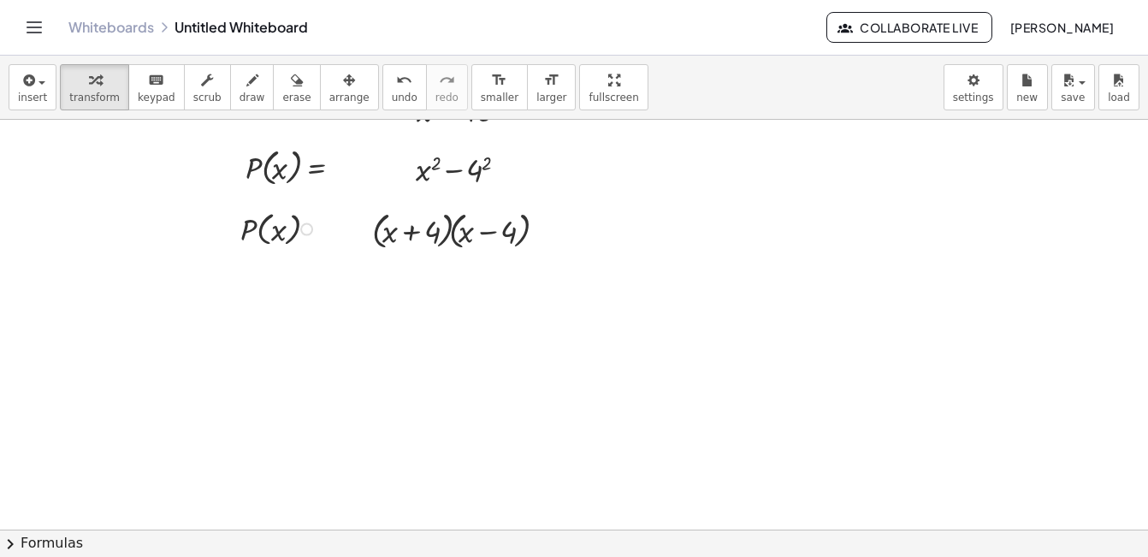
click at [405, 335] on div at bounding box center [521, 409] width 1451 height 819
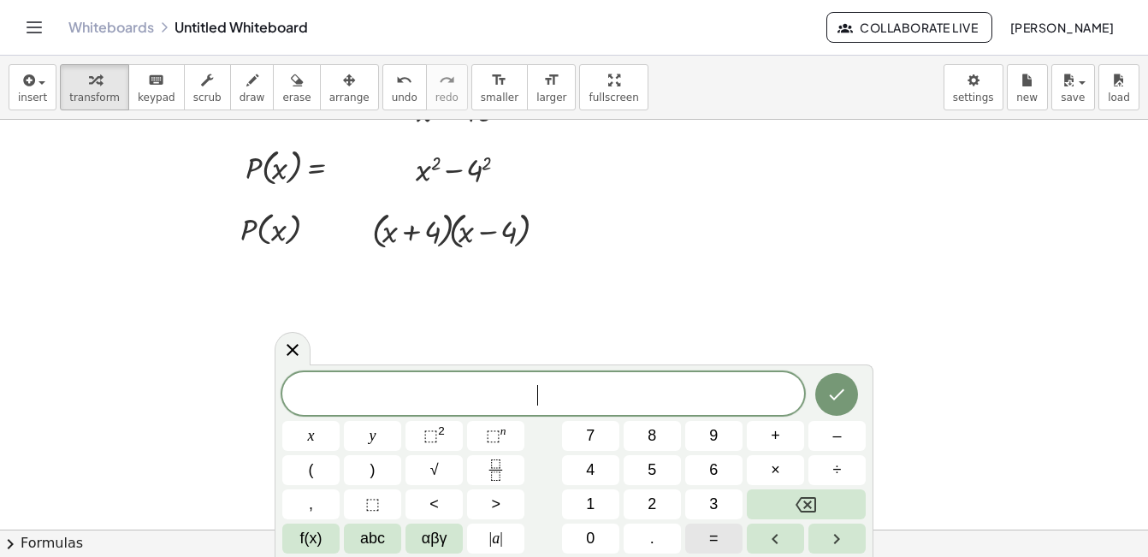
click at [713, 535] on span "=" at bounding box center [713, 538] width 9 height 23
click at [838, 395] on icon "Done" at bounding box center [837, 394] width 15 height 11
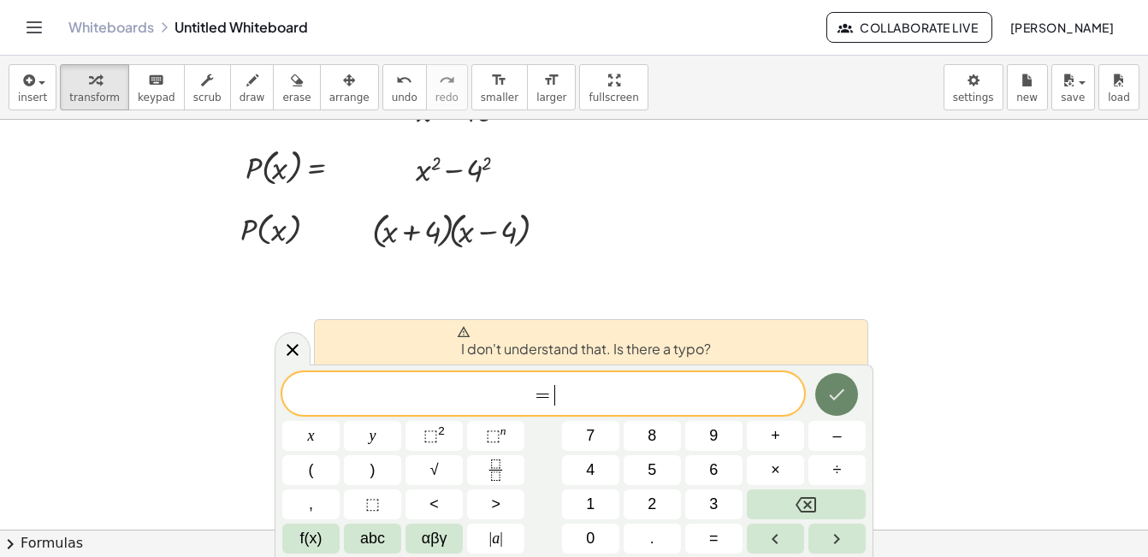
click at [838, 395] on icon "Done" at bounding box center [837, 394] width 15 height 11
click at [316, 533] on span "f(x)" at bounding box center [311, 538] width 22 height 23
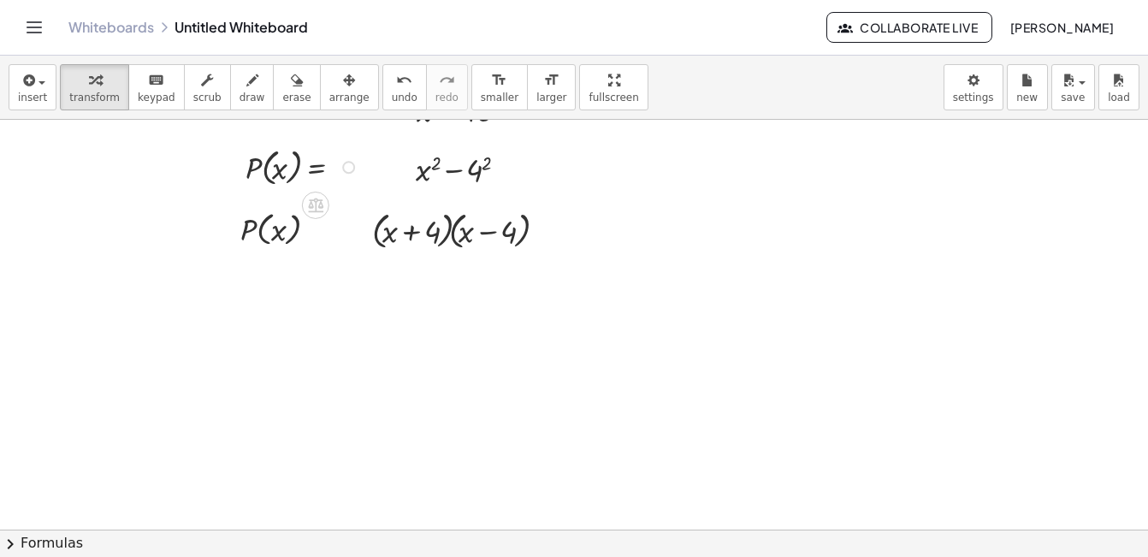
click at [289, 176] on div at bounding box center [304, 166] width 135 height 48
click at [292, 174] on div at bounding box center [304, 166] width 135 height 48
click at [278, 239] on div at bounding box center [281, 228] width 98 height 44
click at [304, 228] on div "Fix a mistake Transform line Copy line as LaTeX Copy derivation as LaTeX Expand…" at bounding box center [306, 229] width 13 height 13
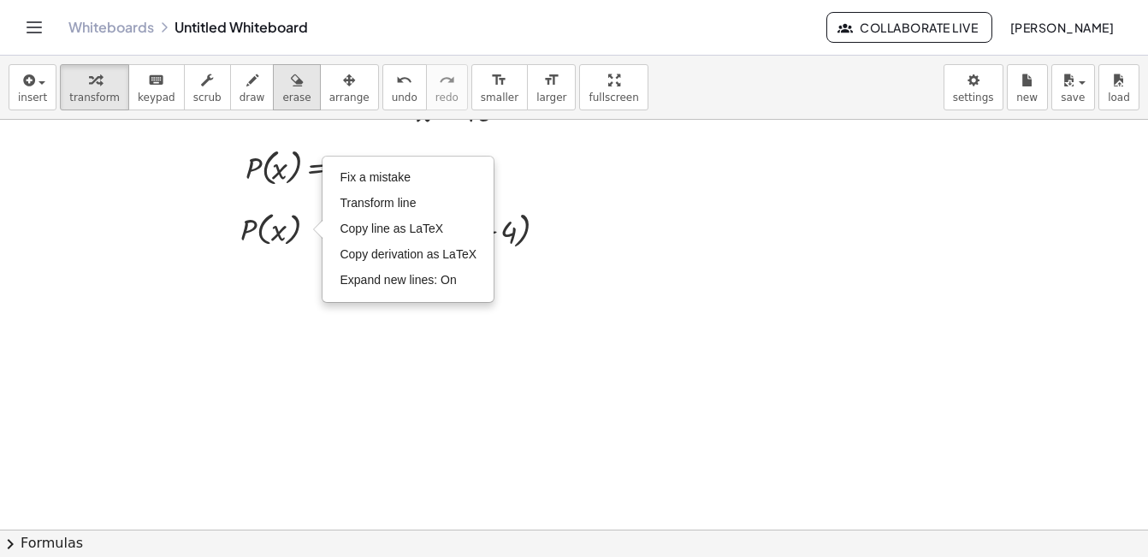
click at [282, 82] on div "button" at bounding box center [296, 79] width 28 height 21
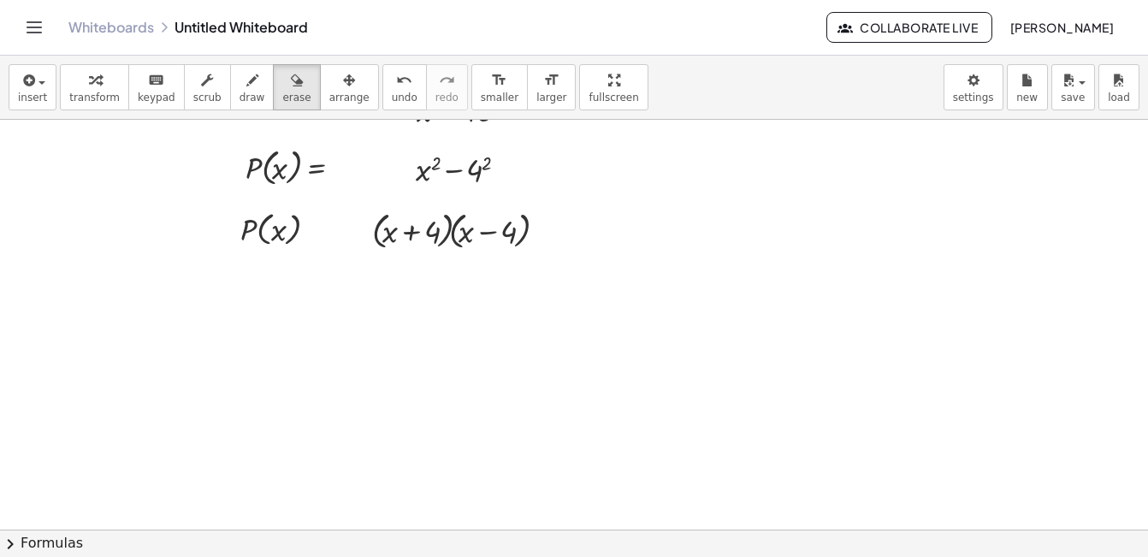
click at [290, 291] on div at bounding box center [521, 409] width 1451 height 819
click at [328, 227] on div at bounding box center [521, 409] width 1451 height 819
click at [285, 224] on div at bounding box center [521, 409] width 1451 height 819
drag, startPoint x: 289, startPoint y: 224, endPoint x: 248, endPoint y: 249, distance: 48.0
click at [248, 249] on div at bounding box center [521, 409] width 1451 height 819
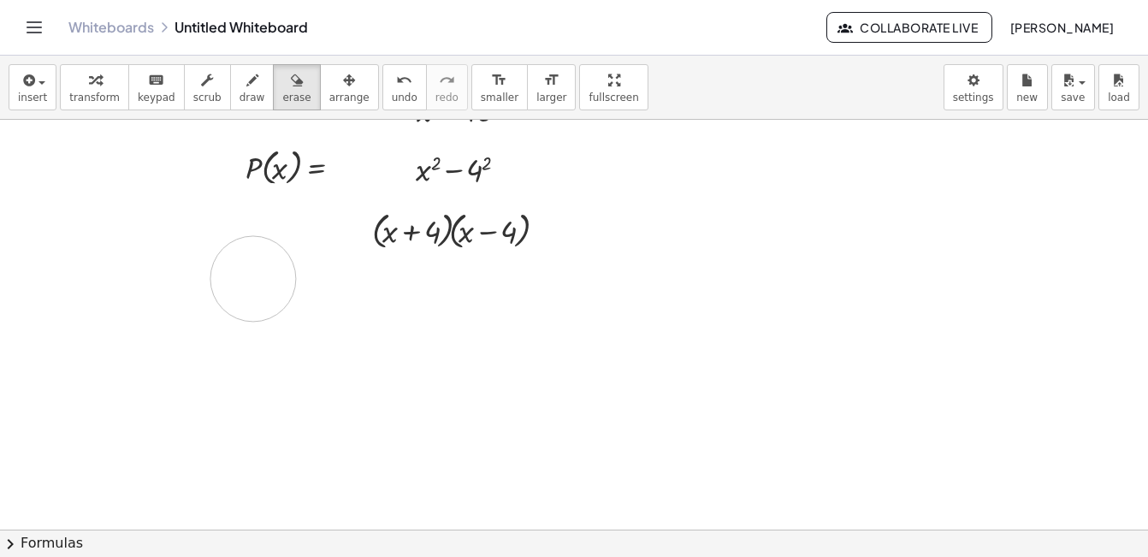
drag, startPoint x: 204, startPoint y: 237, endPoint x: 236, endPoint y: 297, distance: 67.7
click at [236, 297] on div at bounding box center [521, 409] width 1451 height 819
click at [239, 219] on div at bounding box center [521, 409] width 1451 height 819
click at [264, 227] on div at bounding box center [521, 409] width 1451 height 819
drag, startPoint x: 264, startPoint y: 227, endPoint x: 318, endPoint y: 214, distance: 55.4
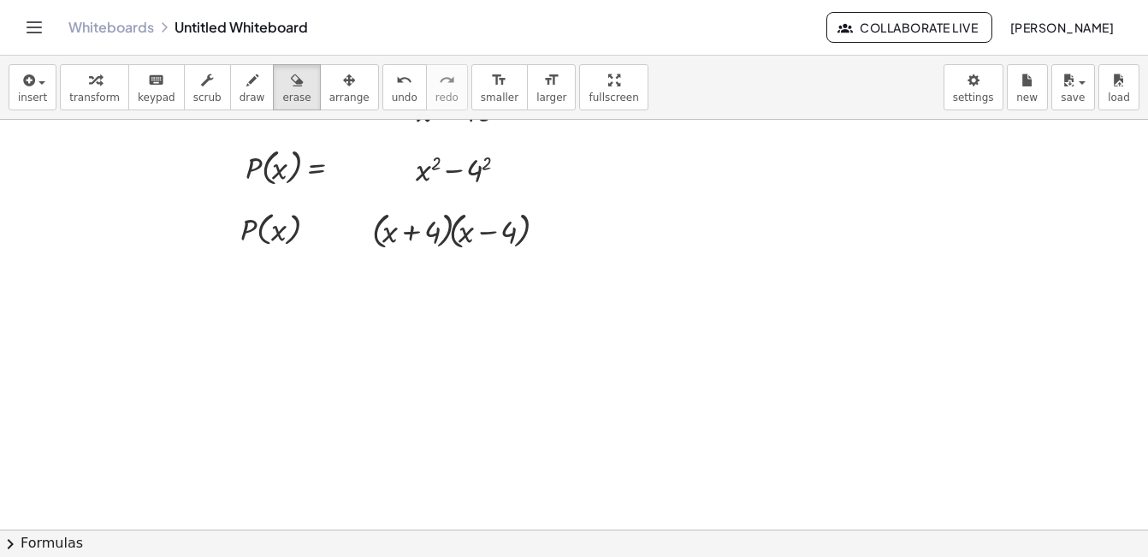
click at [318, 214] on div at bounding box center [521, 409] width 1451 height 819
